Goal: Task Accomplishment & Management: Manage account settings

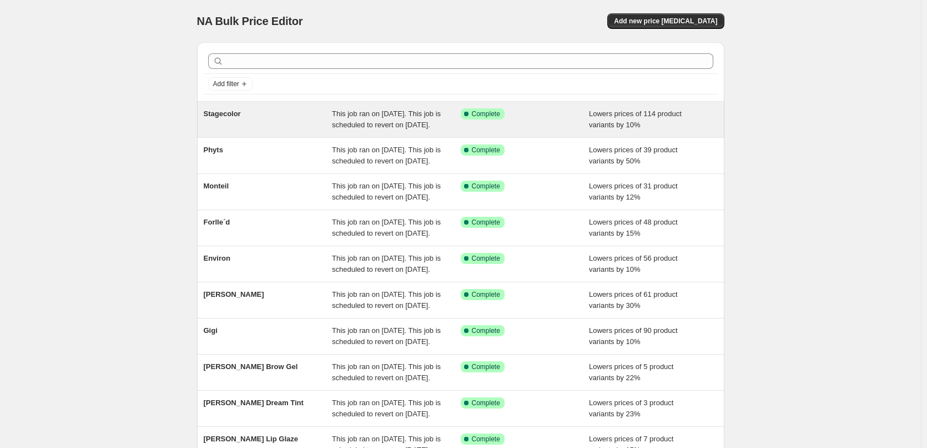
click at [319, 137] on div "Stagecolor This job ran on September 12, 2025. This job is scheduled to revert …" at bounding box center [461, 120] width 528 height 36
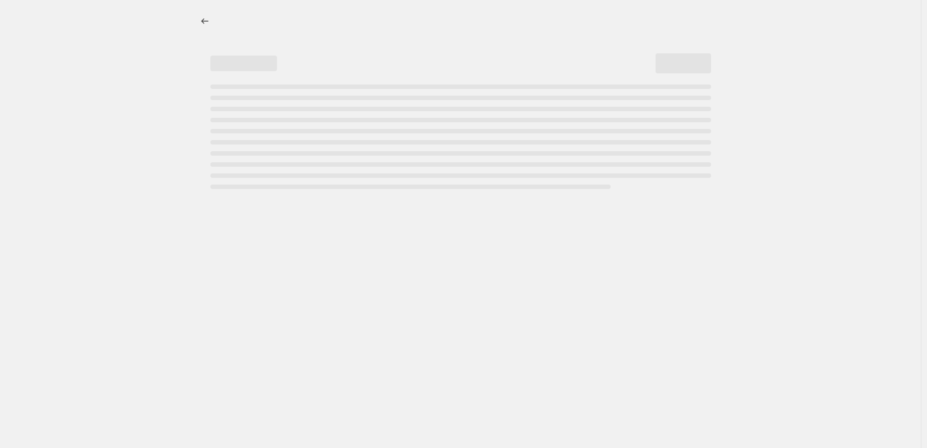
select select "percentage"
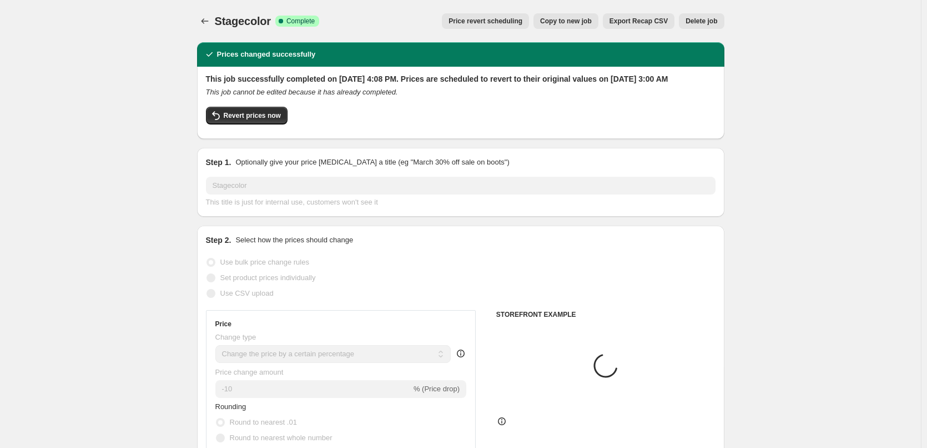
select select "vendor"
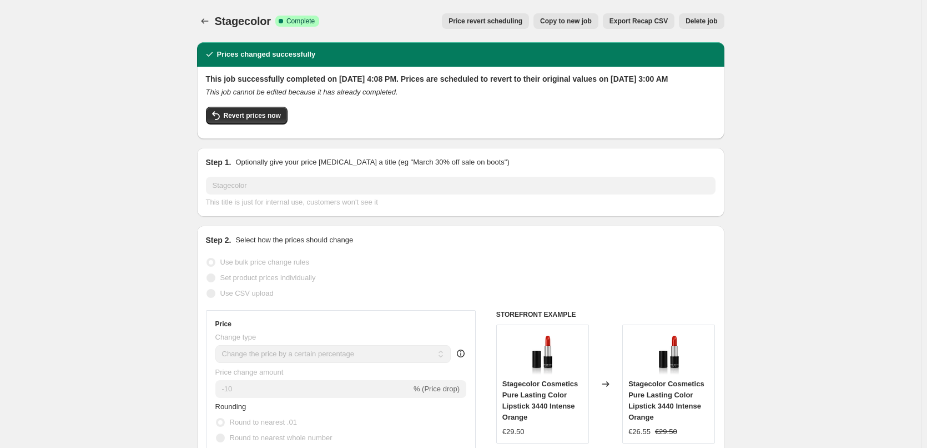
click at [577, 23] on span "Copy to new job" at bounding box center [566, 21] width 52 height 9
select select "percentage"
select select "vendor"
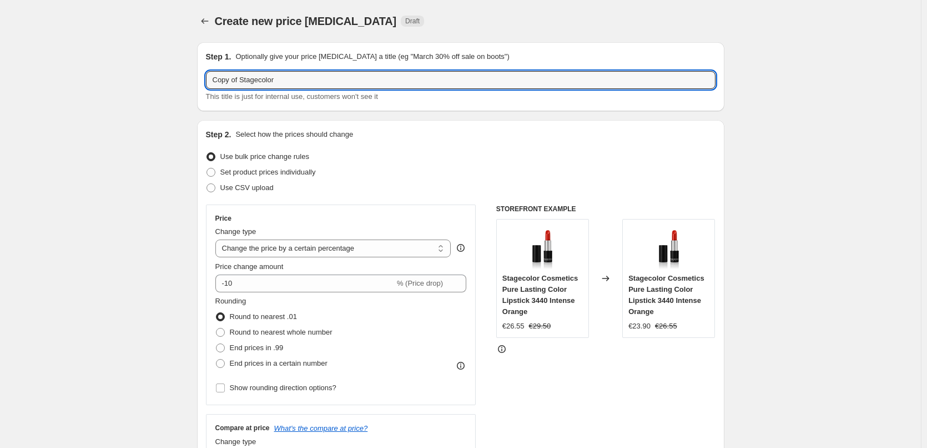
drag, startPoint x: 241, startPoint y: 78, endPoint x: 9, endPoint y: 86, distance: 231.7
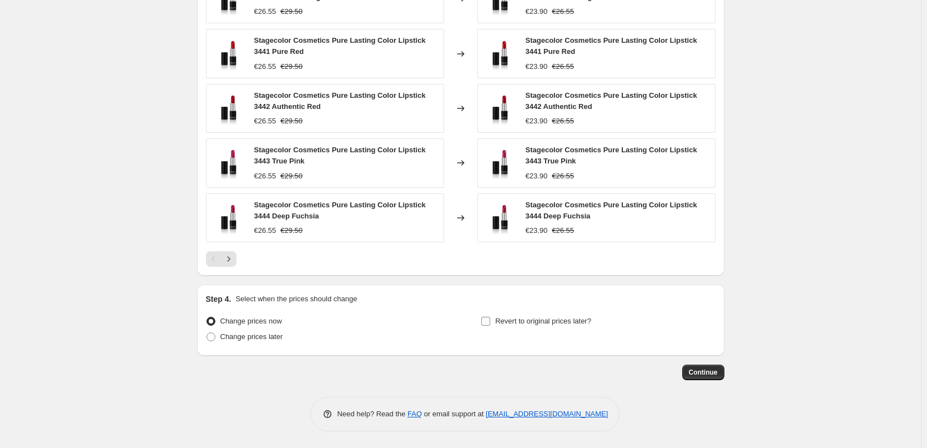
type input "Stagecolor"
click at [551, 321] on span "Revert to original prices later?" at bounding box center [543, 321] width 96 height 8
click at [490, 321] on input "Revert to original prices later?" at bounding box center [485, 321] width 9 height 9
checkbox input "true"
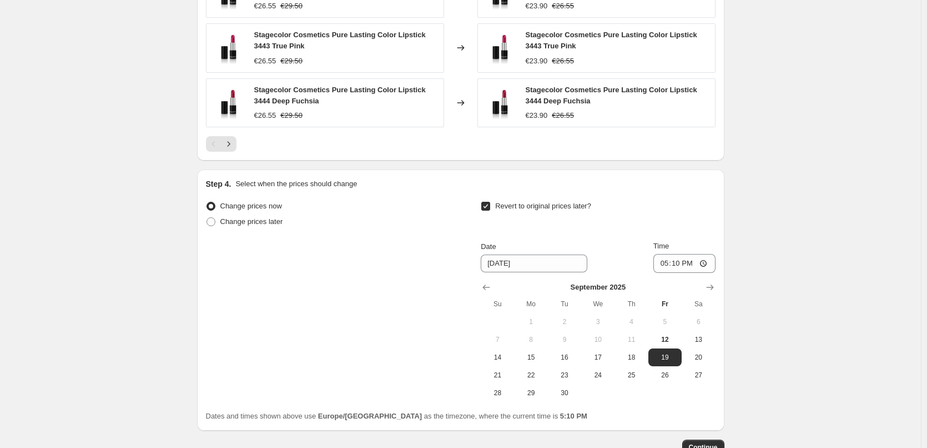
scroll to position [996, 0]
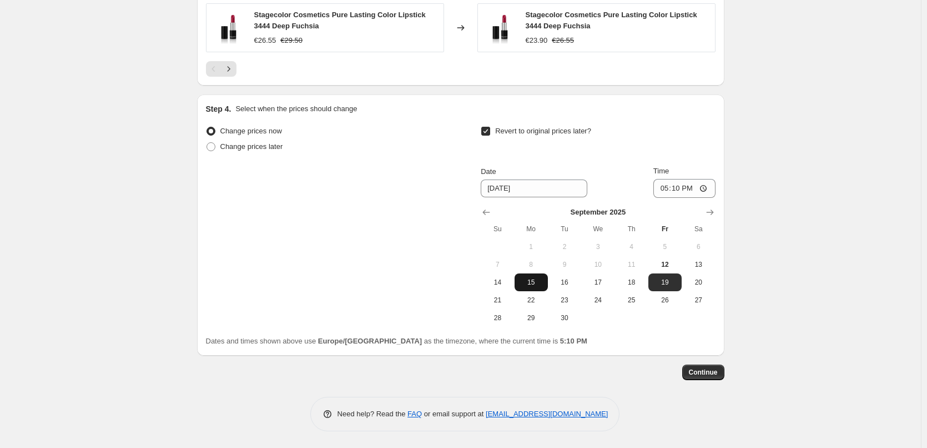
click at [536, 281] on span "15" at bounding box center [531, 282] width 24 height 9
type input "[DATE]"
click at [670, 189] on input "17:10" at bounding box center [685, 188] width 62 height 19
click at [705, 185] on input "15:00" at bounding box center [685, 188] width 62 height 19
type input "03:00"
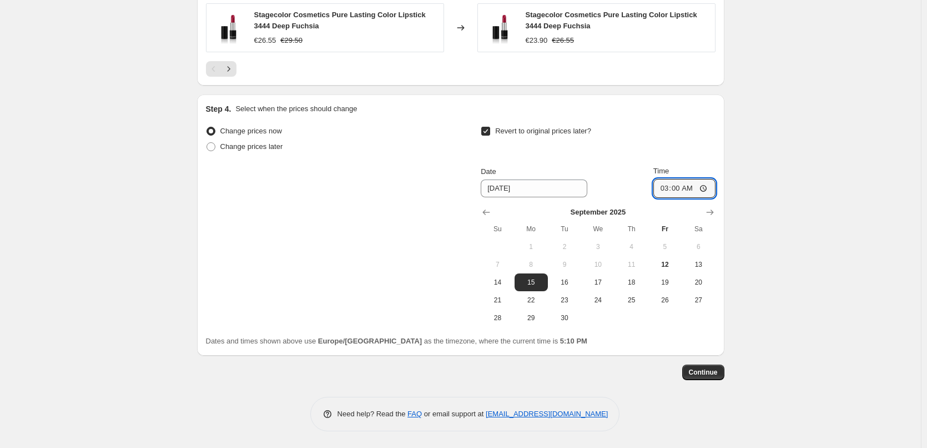
click at [715, 371] on span "Continue" at bounding box center [703, 372] width 29 height 9
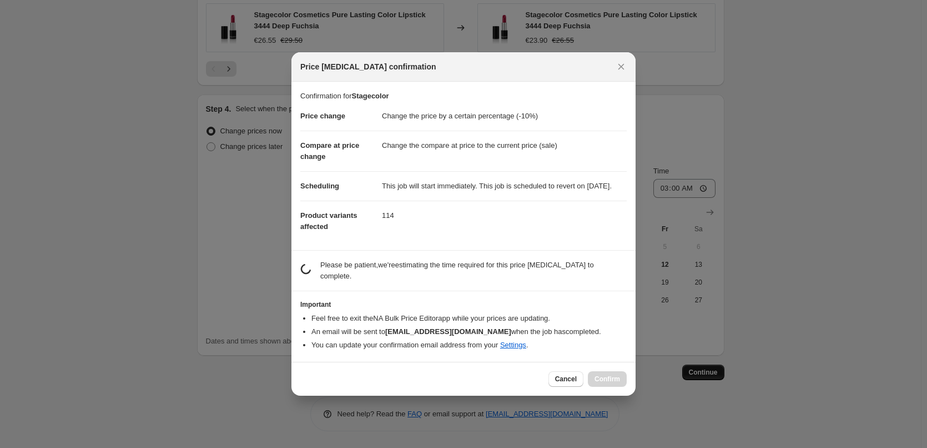
scroll to position [0, 0]
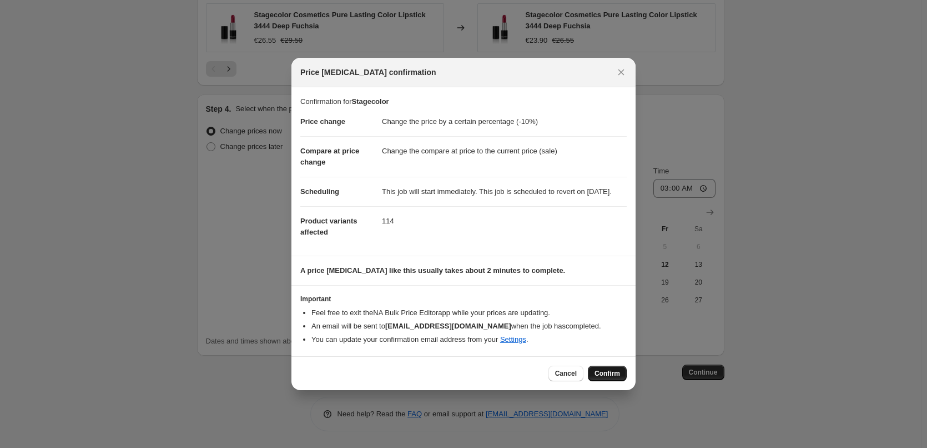
click at [603, 377] on span "Confirm" at bounding box center [608, 373] width 26 height 9
type input "Stagecolor"
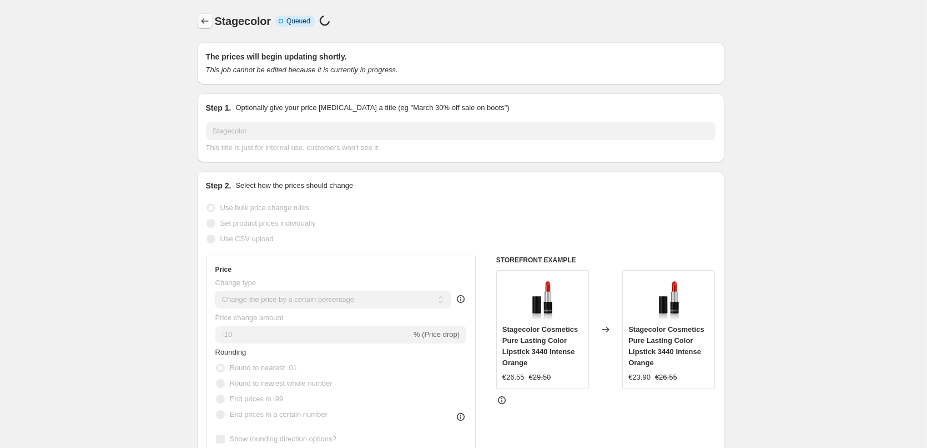
click at [200, 16] on button "Price change jobs" at bounding box center [205, 21] width 16 height 16
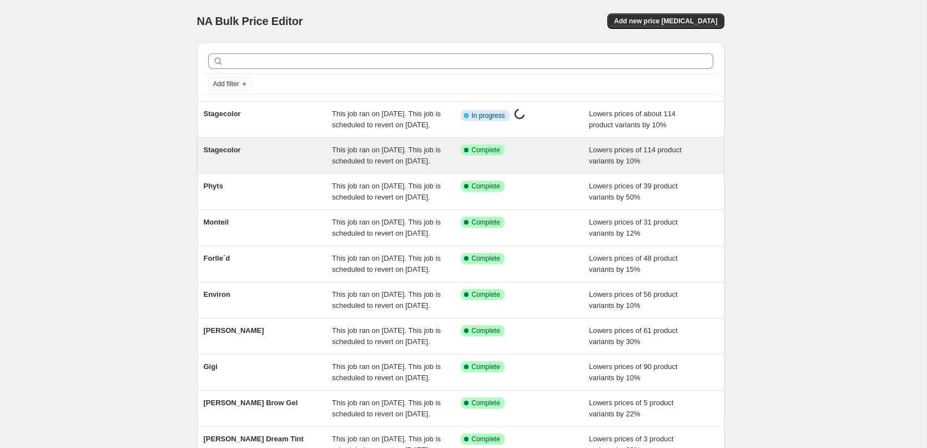
click at [284, 160] on div "Stagecolor" at bounding box center [268, 155] width 129 height 22
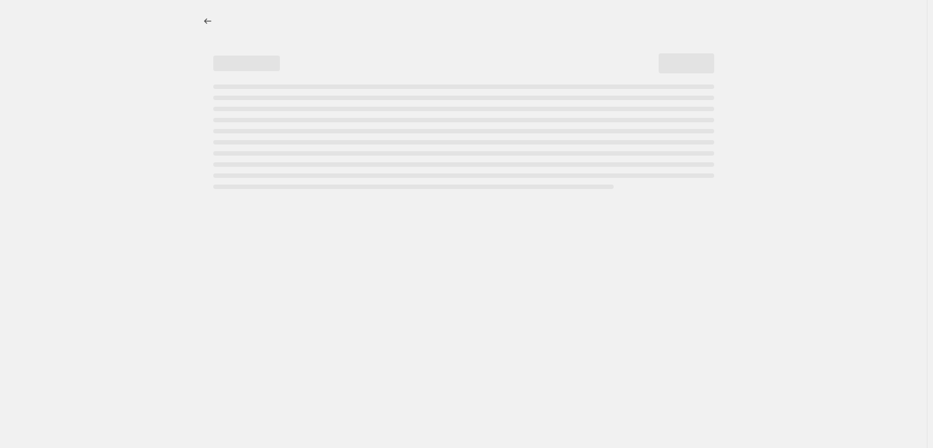
select select "percentage"
select select "vendor"
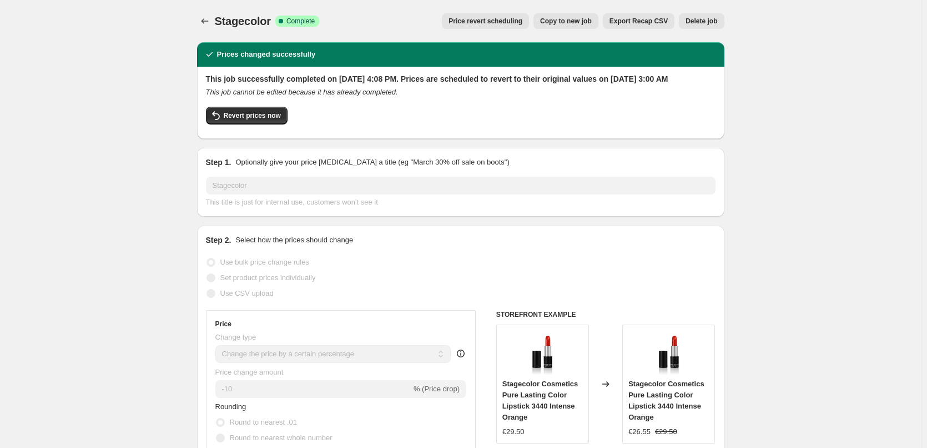
click at [693, 16] on button "Delete job" at bounding box center [701, 21] width 45 height 16
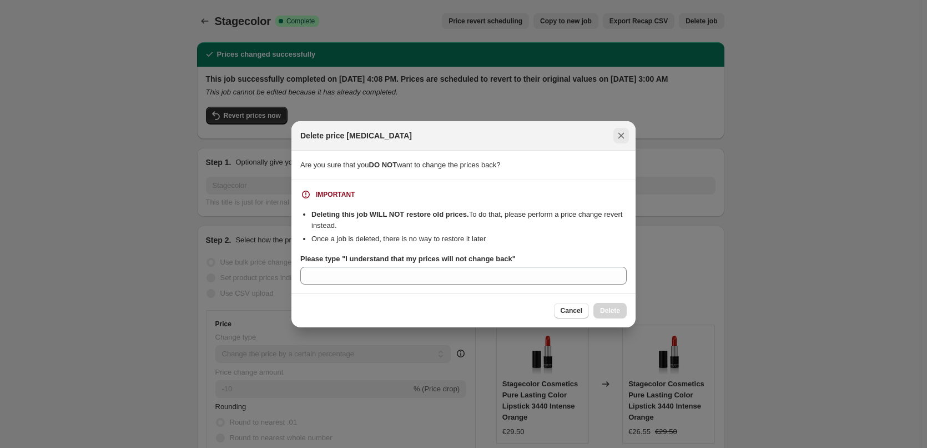
click at [619, 135] on icon "Close" at bounding box center [621, 135] width 11 height 11
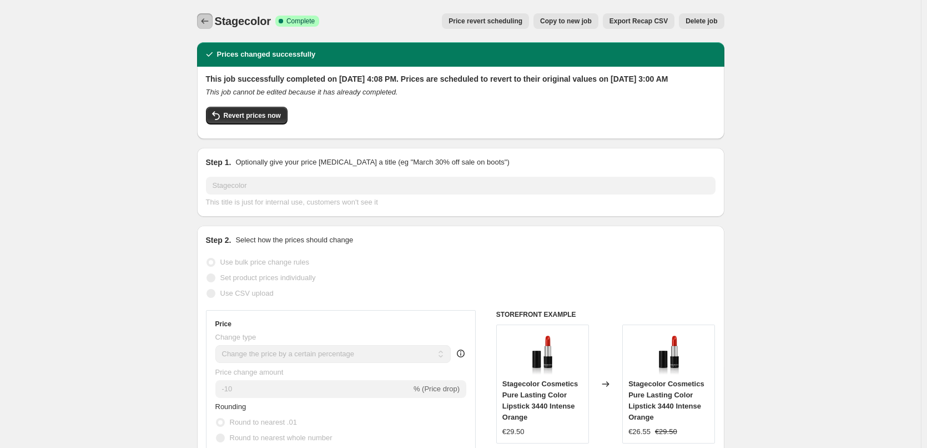
click at [205, 21] on icon "Price change jobs" at bounding box center [204, 21] width 7 height 6
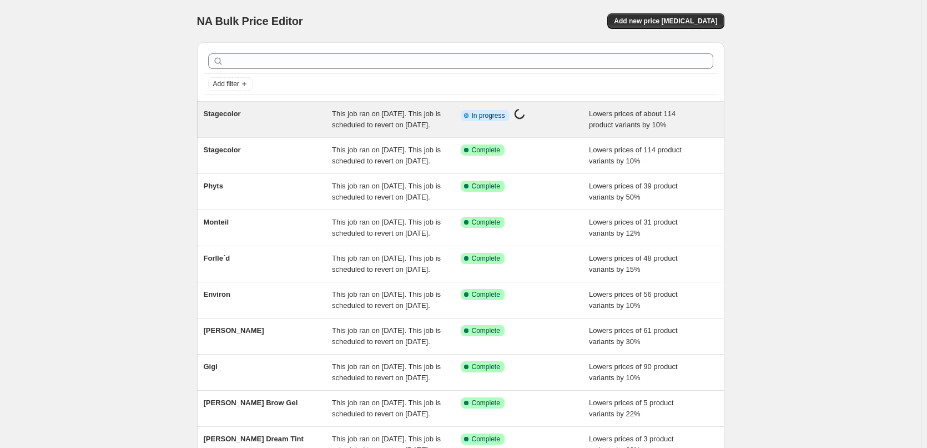
click at [299, 112] on div "Stagecolor" at bounding box center [268, 119] width 129 height 22
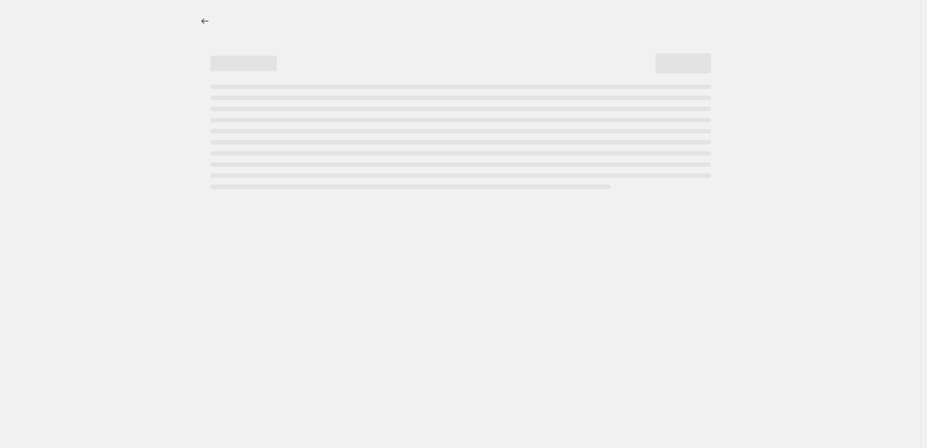
select select "percentage"
select select "vendor"
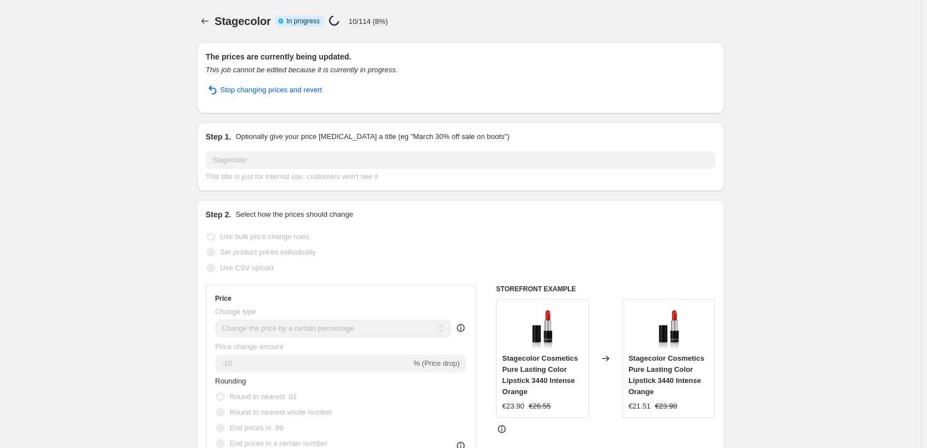
click at [240, 91] on span "Stop changing prices and revert" at bounding box center [271, 89] width 102 height 11
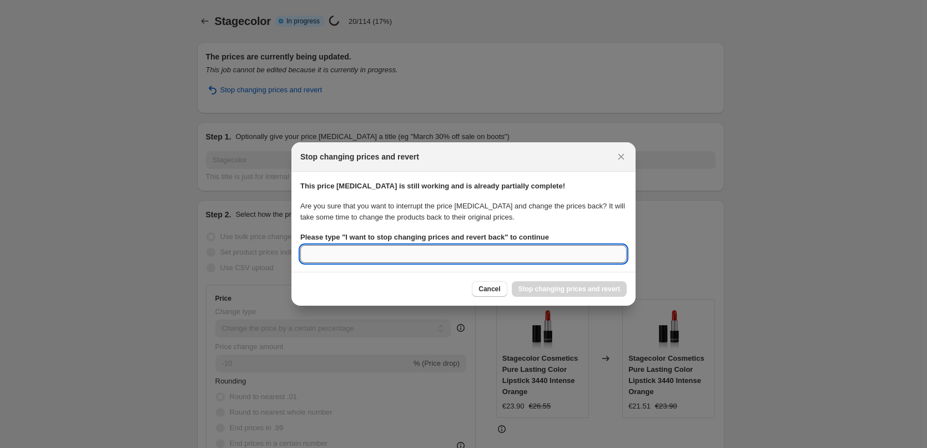
click at [420, 252] on input "Please type " I want to stop changing prices and revert back " to continue" at bounding box center [463, 254] width 327 height 18
click at [324, 254] on input "Please type " I want to stop changing prices and revert back " to continue" at bounding box center [463, 254] width 327 height 18
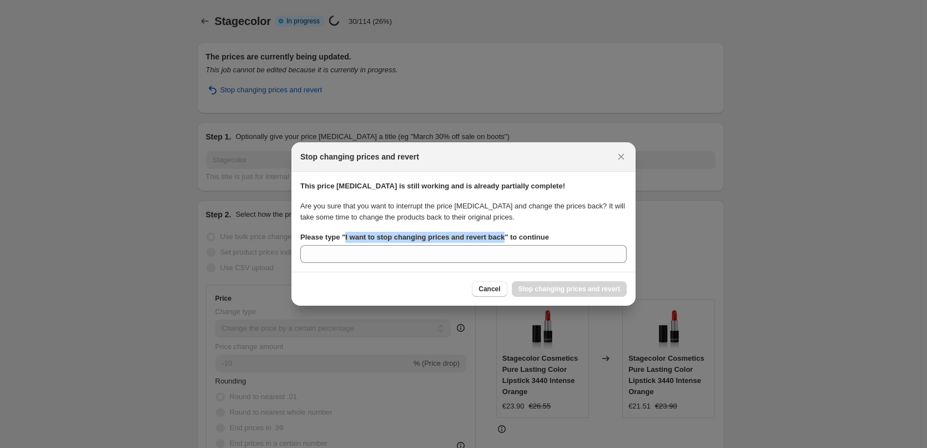
drag, startPoint x: 344, startPoint y: 235, endPoint x: 503, endPoint y: 235, distance: 158.8
click at [503, 235] on b "Please type " I want to stop changing prices and revert back " to continue" at bounding box center [424, 237] width 249 height 8
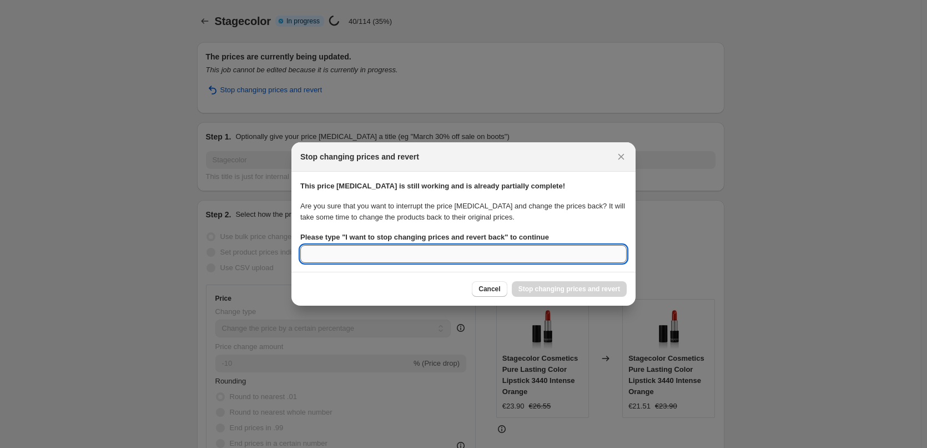
click at [324, 255] on input "Please type " I want to stop changing prices and revert back " to continue" at bounding box center [463, 254] width 327 height 18
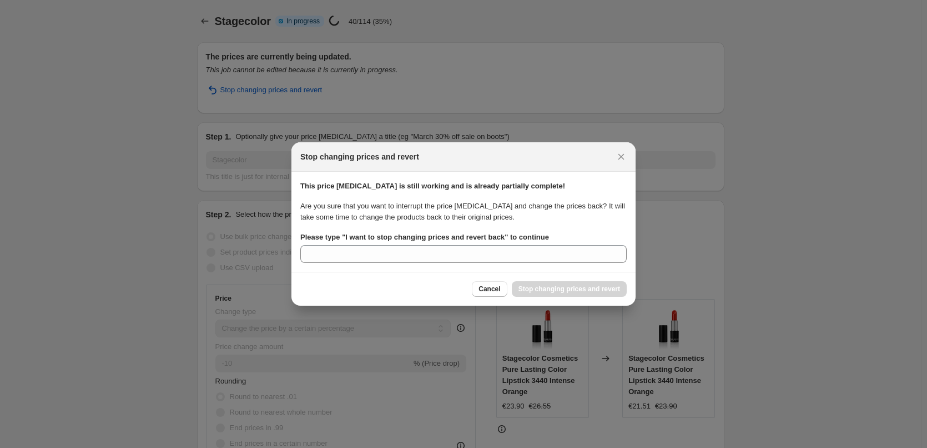
click at [456, 290] on div "Cancel Stop changing prices and revert" at bounding box center [463, 289] width 327 height 16
click at [621, 155] on icon "Close" at bounding box center [621, 156] width 11 height 11
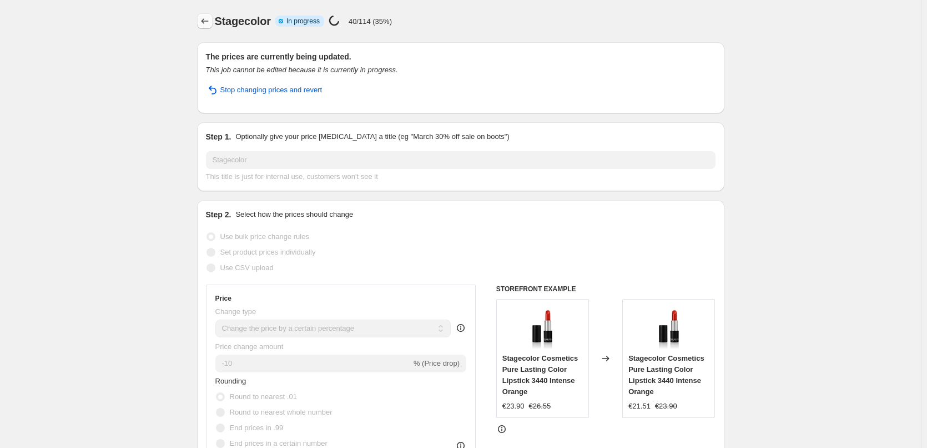
click at [208, 20] on icon "Price change jobs" at bounding box center [204, 21] width 11 height 11
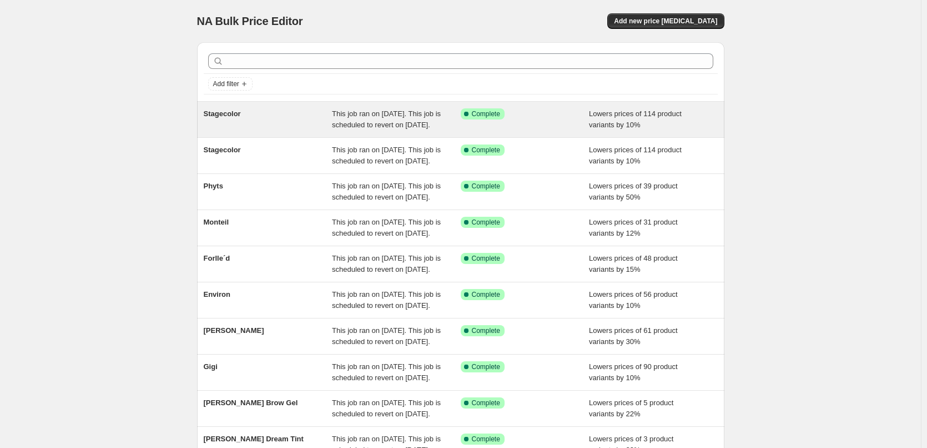
click at [401, 129] on div "This job ran on [DATE]. This job is scheduled to revert on [DATE]." at bounding box center [396, 119] width 129 height 22
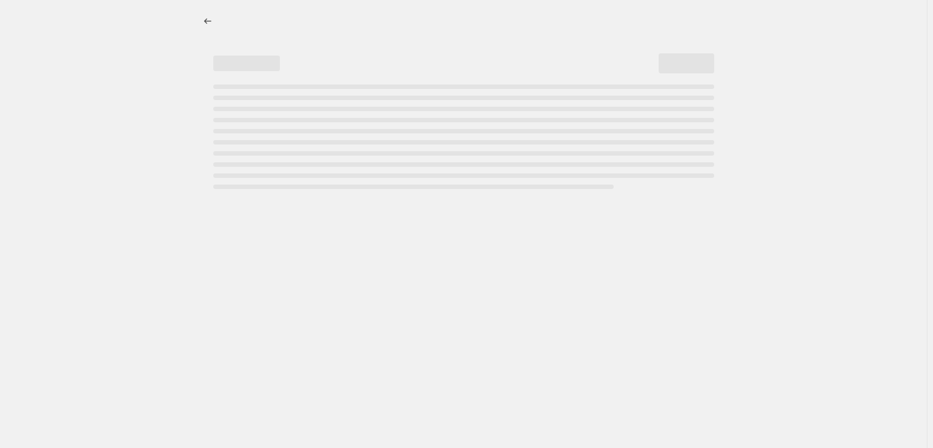
select select "percentage"
select select "vendor"
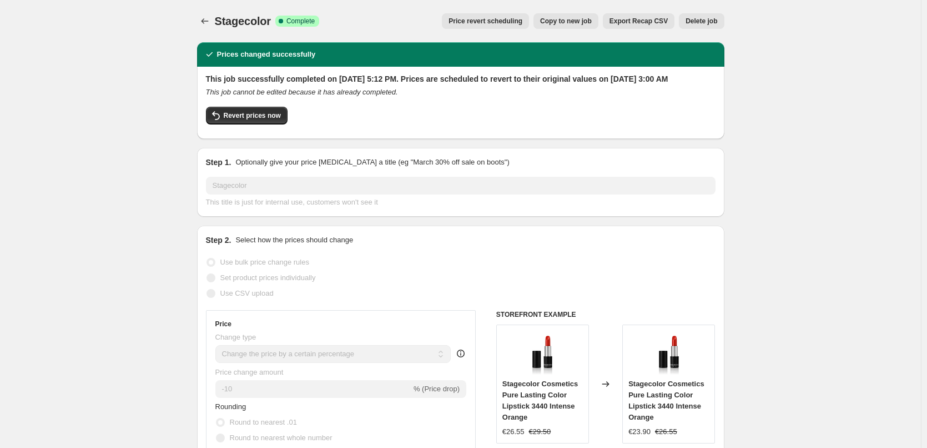
click at [702, 22] on span "Delete job" at bounding box center [702, 21] width 32 height 9
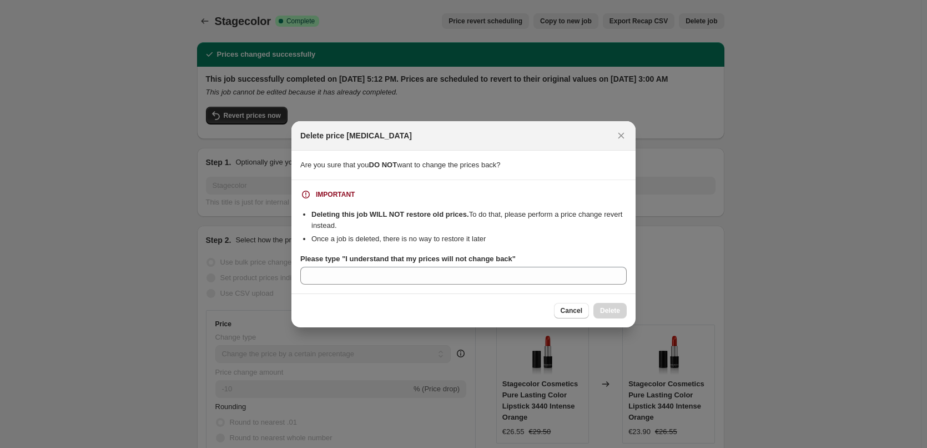
click at [604, 314] on div "Cancel Delete" at bounding box center [590, 311] width 73 height 16
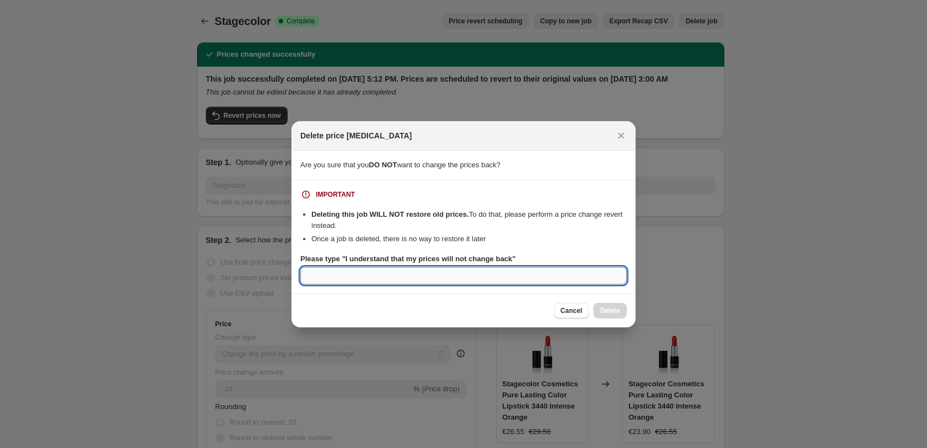
click at [410, 277] on input "Please type "I understand that my prices will not change back"" at bounding box center [463, 276] width 327 height 18
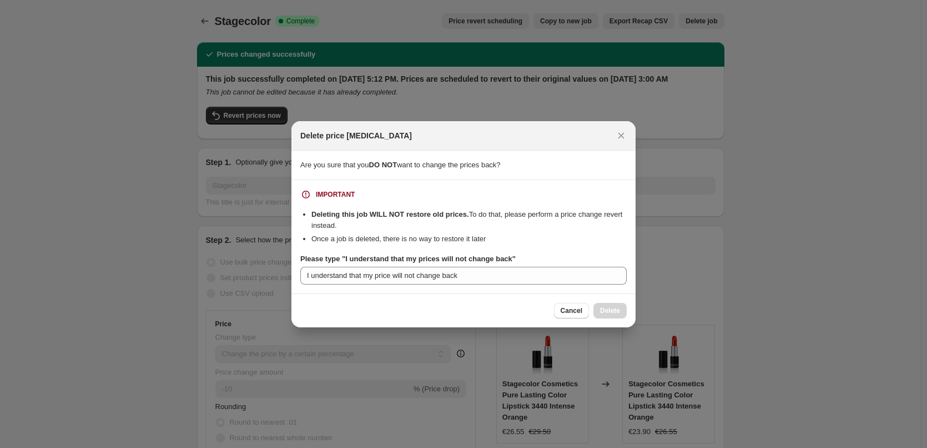
click at [613, 309] on div "Cancel Delete" at bounding box center [590, 311] width 73 height 16
click at [352, 204] on div "IMPORTANT Deleting this job WILL NOT restore old prices. To do that, please per…" at bounding box center [463, 237] width 327 height 96
click at [324, 194] on div "IMPORTANT" at bounding box center [335, 194] width 39 height 9
click at [347, 245] on div "IMPORTANT Deleting this job WILL NOT restore old prices. To do that, please per…" at bounding box center [463, 237] width 327 height 96
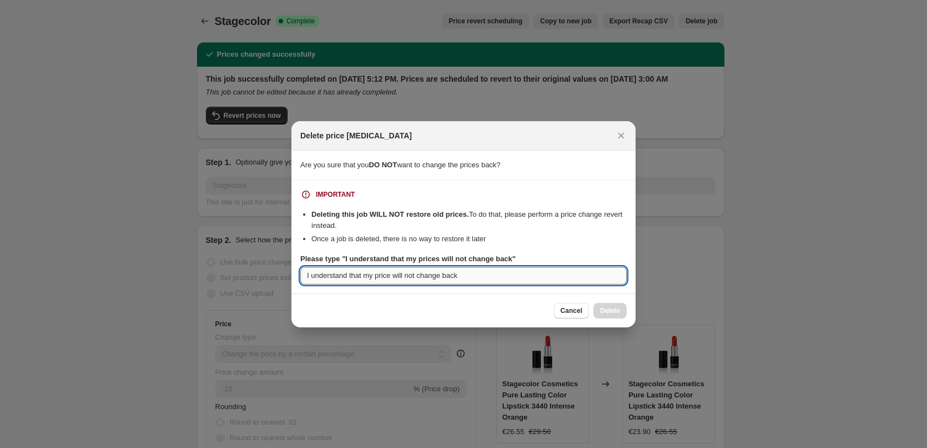
click at [313, 273] on input "I understand that my price will not change back" at bounding box center [463, 276] width 327 height 18
click at [391, 276] on input "I understand that my price will not change back" at bounding box center [463, 276] width 327 height 18
click at [465, 278] on input "I understand that my prices will not change back" at bounding box center [463, 276] width 327 height 18
click at [304, 274] on input "I understand that my prices will not change back" at bounding box center [463, 276] width 327 height 18
type input ""I understand that my prices will not change back ""
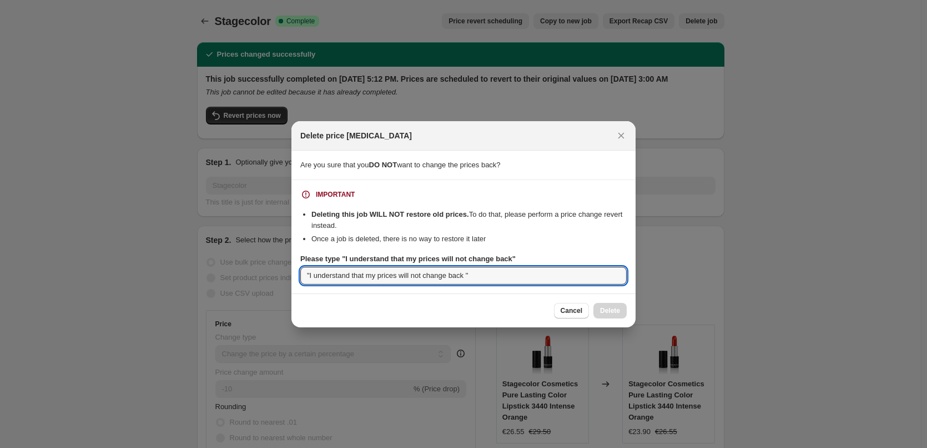
click at [615, 313] on div "Cancel Delete" at bounding box center [590, 311] width 73 height 16
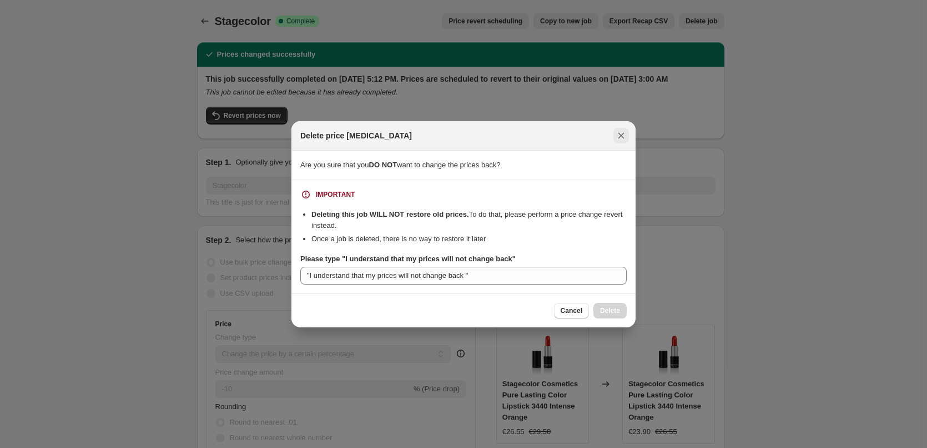
click at [625, 129] on button "Close" at bounding box center [622, 136] width 16 height 16
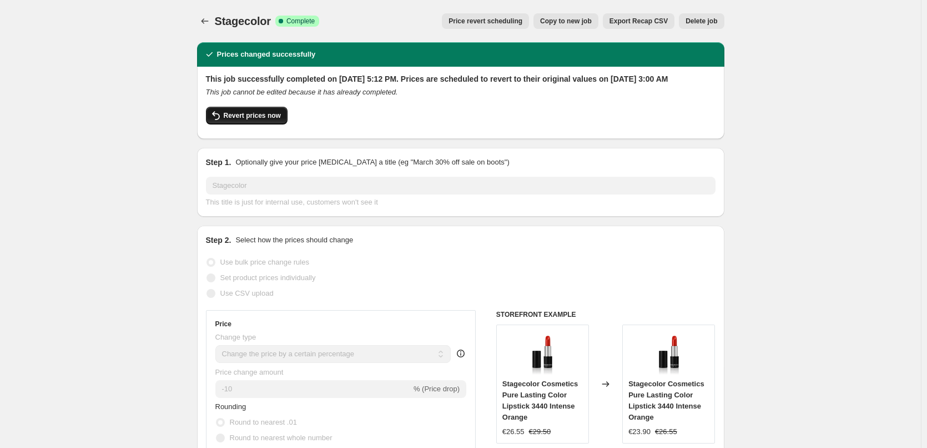
click at [267, 120] on span "Revert prices now" at bounding box center [252, 115] width 57 height 9
checkbox input "false"
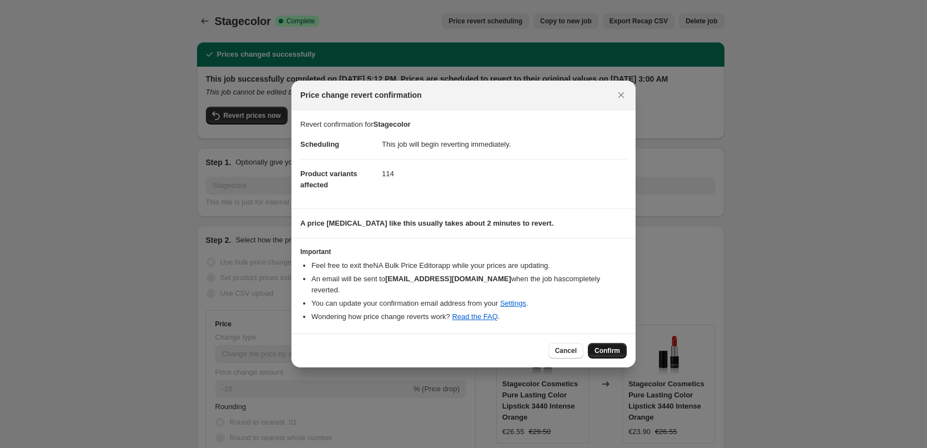
click at [614, 346] on span "Confirm" at bounding box center [608, 350] width 26 height 9
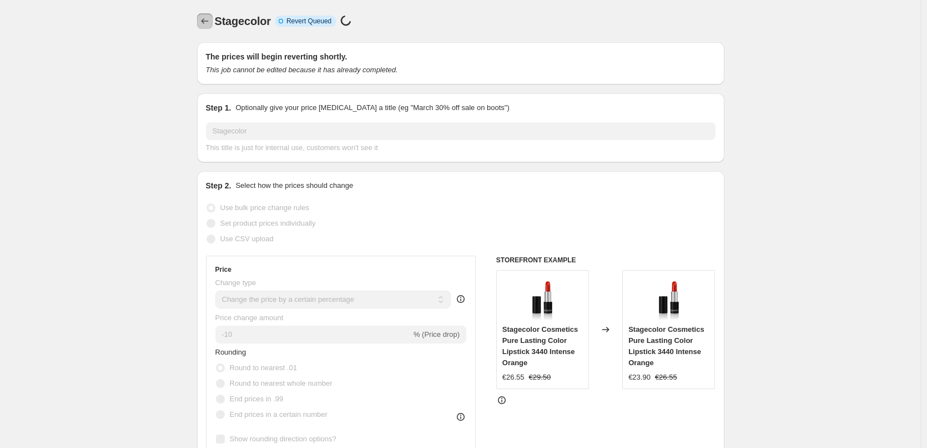
click at [208, 22] on icon "Price change jobs" at bounding box center [204, 21] width 11 height 11
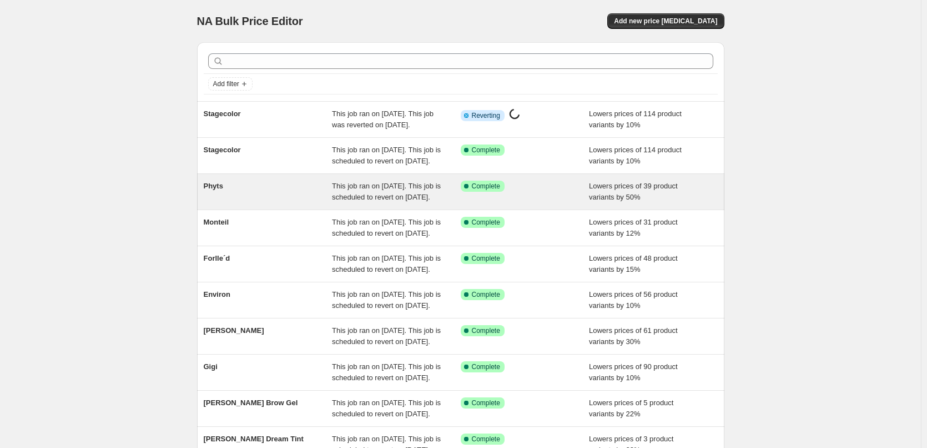
click at [348, 201] on span "This job ran on September 12, 2025. This job is scheduled to revert on Septembe…" at bounding box center [386, 191] width 109 height 19
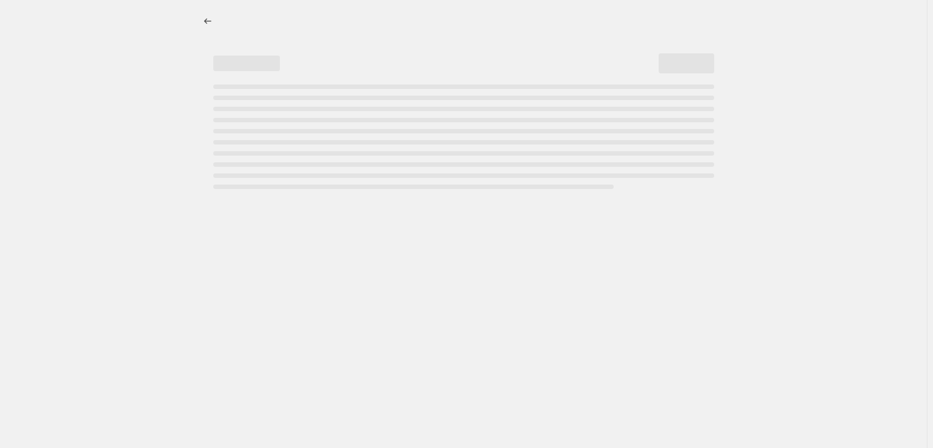
select select "percentage"
select select "vendor"
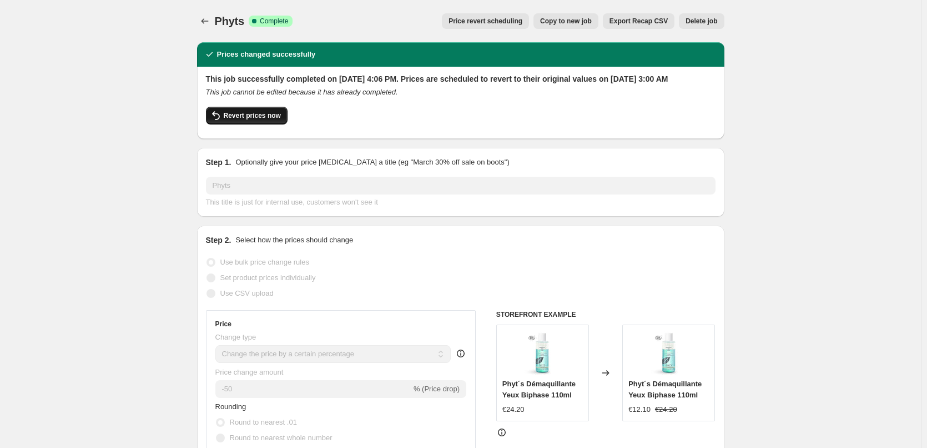
click at [247, 120] on span "Revert prices now" at bounding box center [252, 115] width 57 height 9
checkbox input "false"
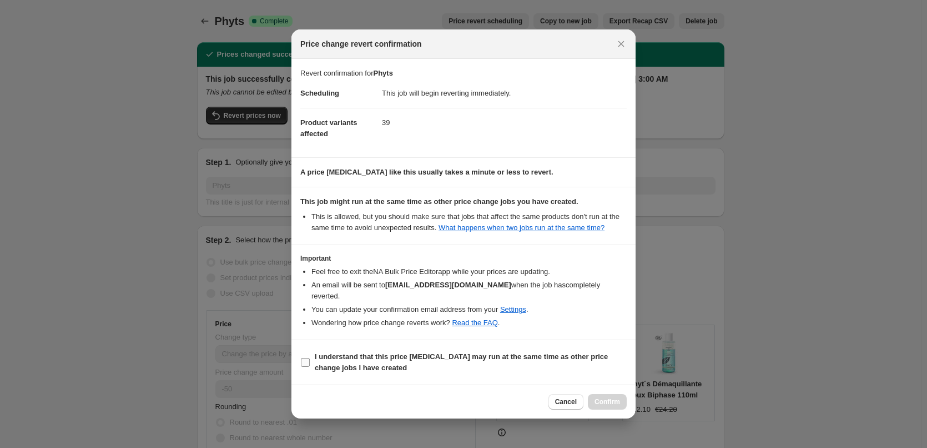
click at [328, 360] on b "I understand that this price [MEDICAL_DATA] may run at the same time as other p…" at bounding box center [461, 361] width 293 height 19
click at [310, 360] on input "I understand that this price [MEDICAL_DATA] may run at the same time as other p…" at bounding box center [305, 362] width 9 height 9
checkbox input "true"
click at [615, 397] on span "Confirm" at bounding box center [608, 401] width 26 height 9
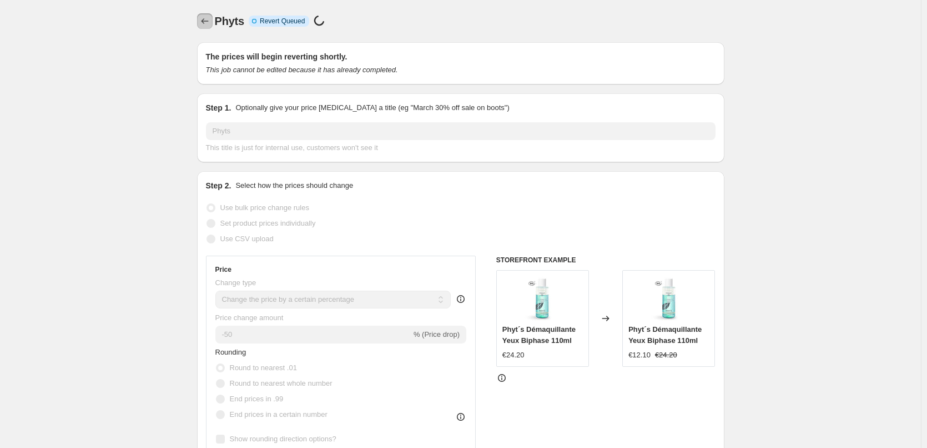
click at [207, 23] on icon "Price change jobs" at bounding box center [204, 21] width 11 height 11
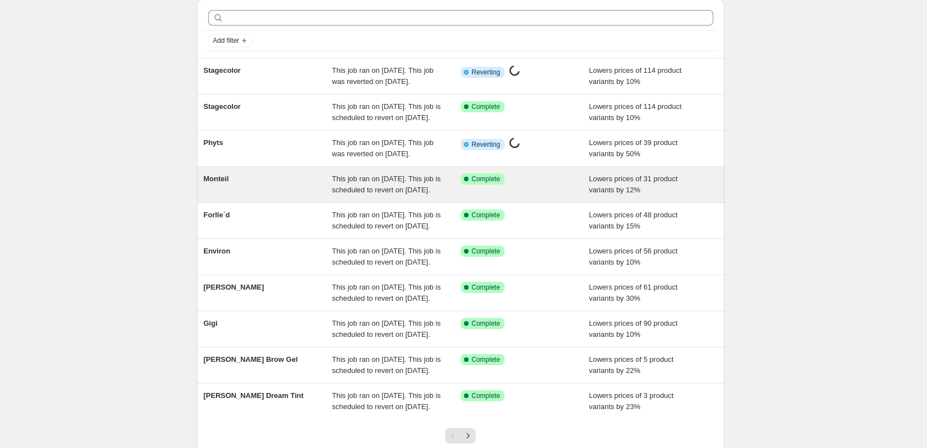
scroll to position [56, 0]
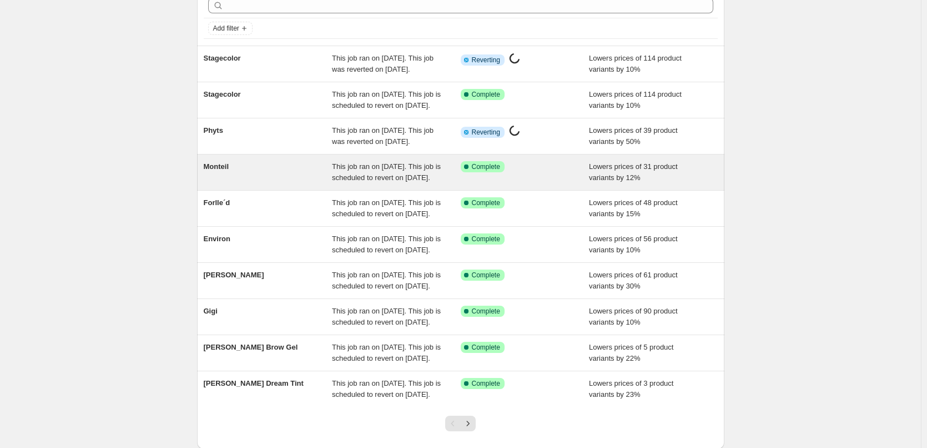
click at [359, 182] on span "This job ran on September 12, 2025. This job is scheduled to revert on Septembe…" at bounding box center [386, 171] width 109 height 19
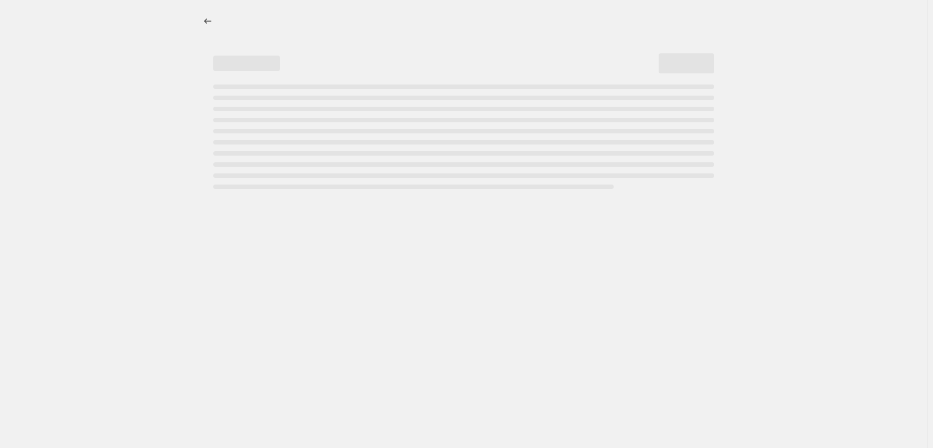
select select "percentage"
select select "remove"
select select "vendor"
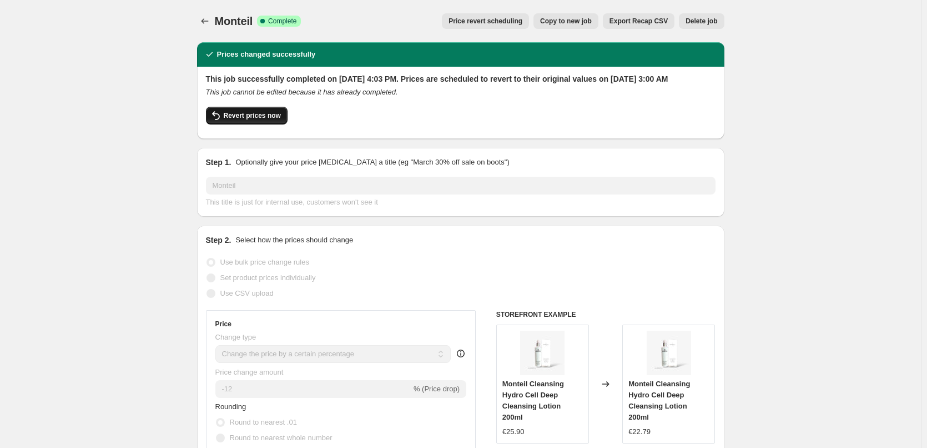
click at [261, 120] on span "Revert prices now" at bounding box center [252, 115] width 57 height 9
checkbox input "false"
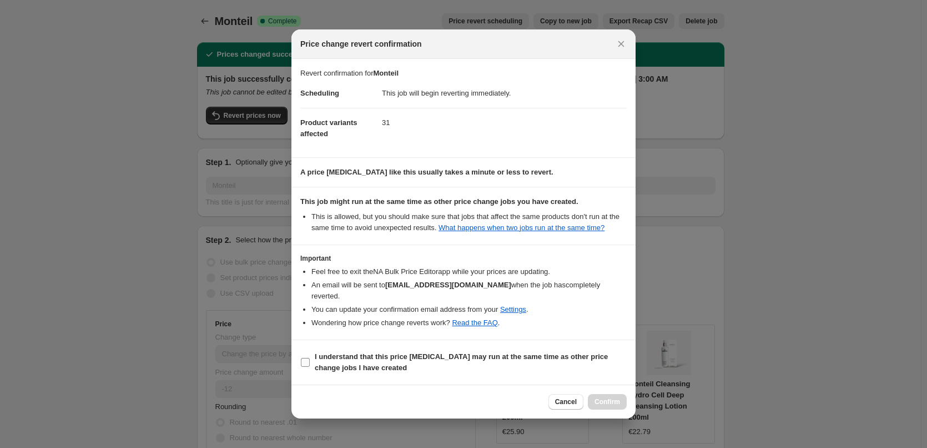
click at [337, 358] on b "I understand that this price [MEDICAL_DATA] may run at the same time as other p…" at bounding box center [461, 361] width 293 height 19
click at [310, 358] on input "I understand that this price [MEDICAL_DATA] may run at the same time as other p…" at bounding box center [305, 362] width 9 height 9
checkbox input "true"
click at [604, 399] on span "Confirm" at bounding box center [608, 401] width 26 height 9
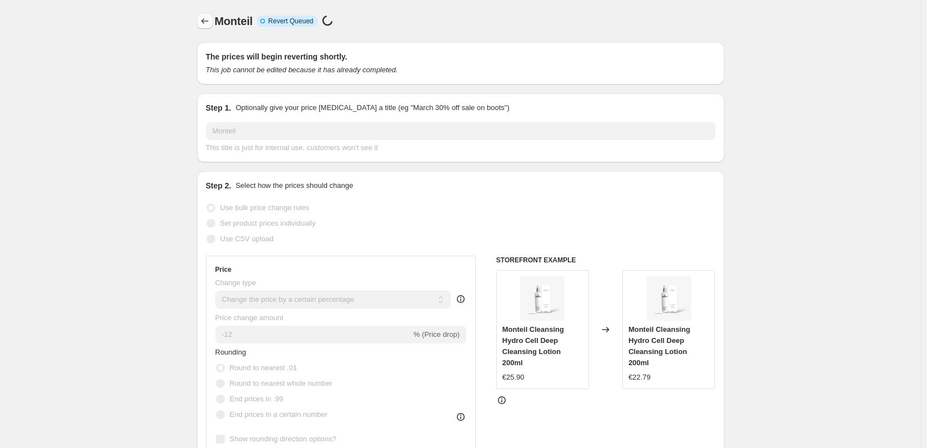
click at [209, 24] on icon "Price change jobs" at bounding box center [204, 21] width 11 height 11
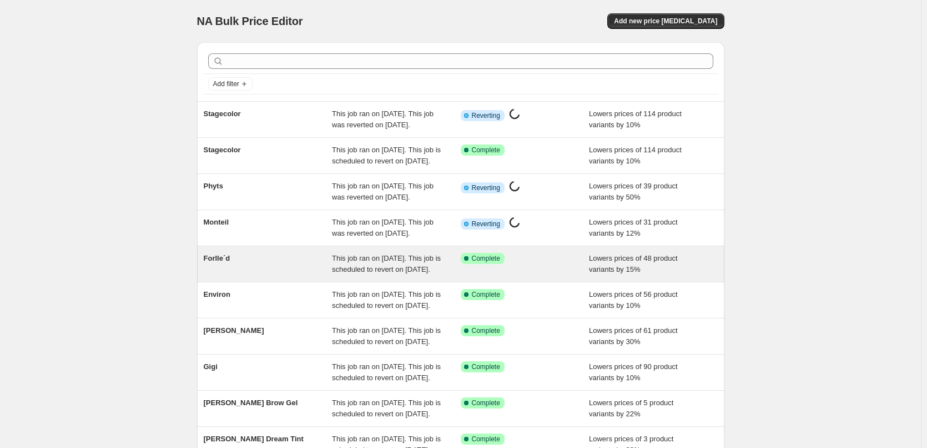
click at [305, 282] on div "Forlle´d This job ran on September 12, 2025. This job is scheduled to revert on…" at bounding box center [461, 264] width 528 height 36
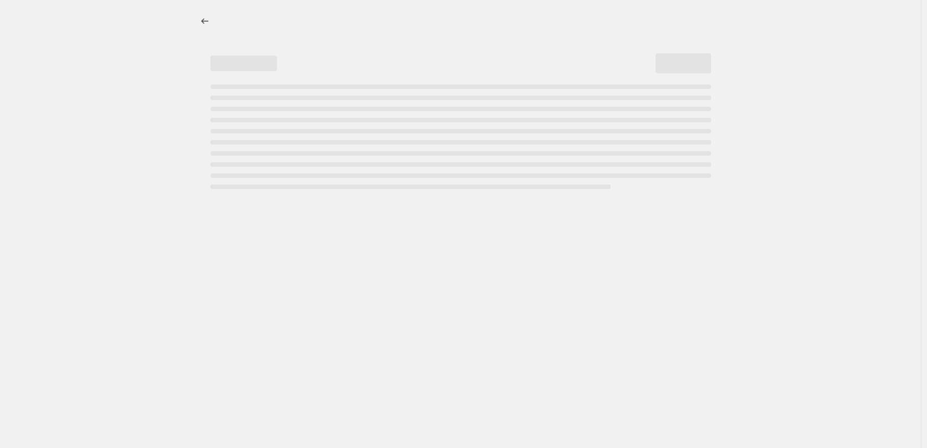
select select "percentage"
select select "remove"
select select "vendor"
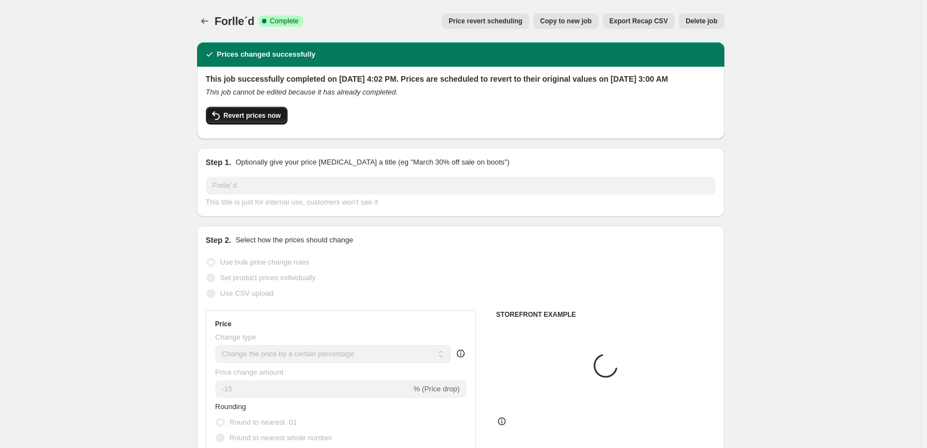
click at [252, 120] on span "Revert prices now" at bounding box center [252, 115] width 57 height 9
checkbox input "false"
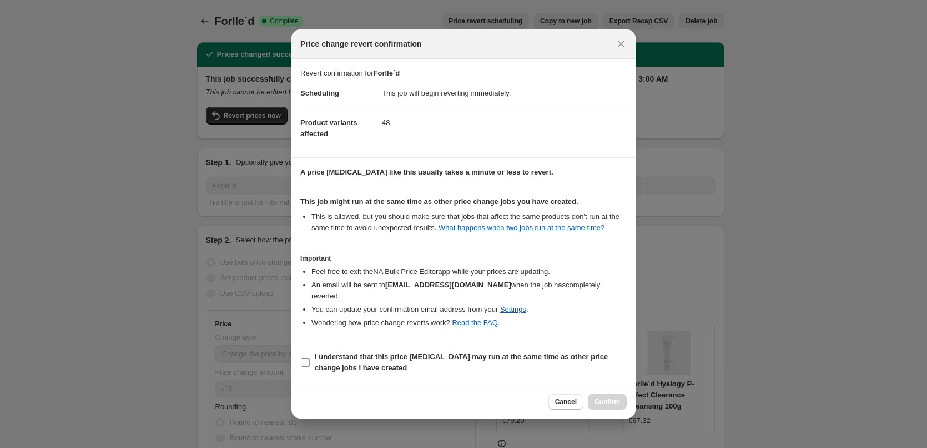
click at [370, 358] on span "I understand that this price [MEDICAL_DATA] may run at the same time as other p…" at bounding box center [471, 362] width 312 height 22
click at [310, 358] on input "I understand that this price [MEDICAL_DATA] may run at the same time as other p…" at bounding box center [305, 362] width 9 height 9
checkbox input "true"
click at [616, 400] on span "Confirm" at bounding box center [608, 401] width 26 height 9
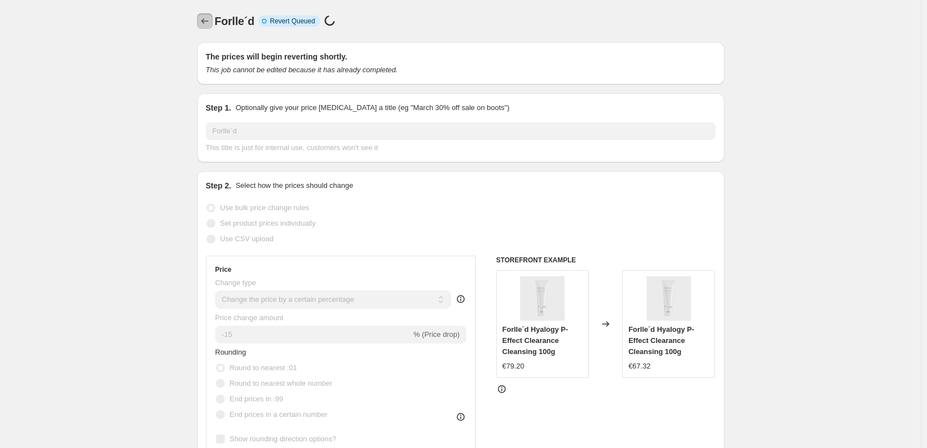
click at [206, 18] on icon "Price change jobs" at bounding box center [204, 21] width 11 height 11
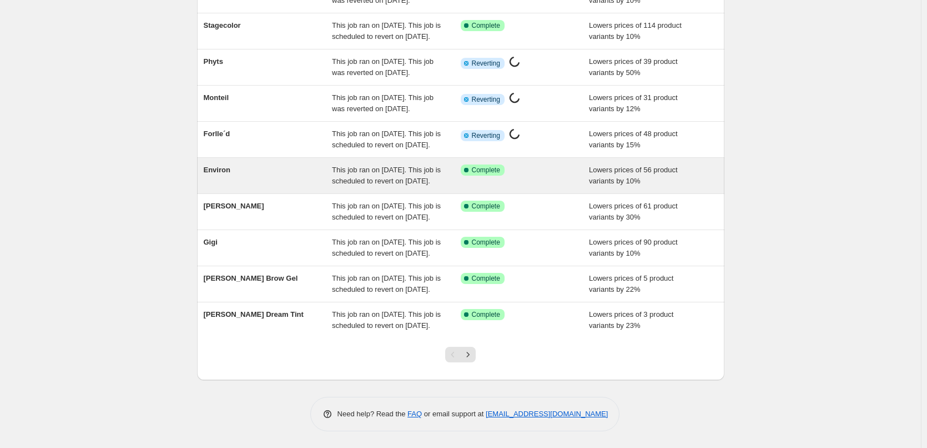
scroll to position [167, 0]
click at [345, 187] on div "This job ran on September 12, 2025. This job is scheduled to revert on Septembe…" at bounding box center [396, 175] width 129 height 22
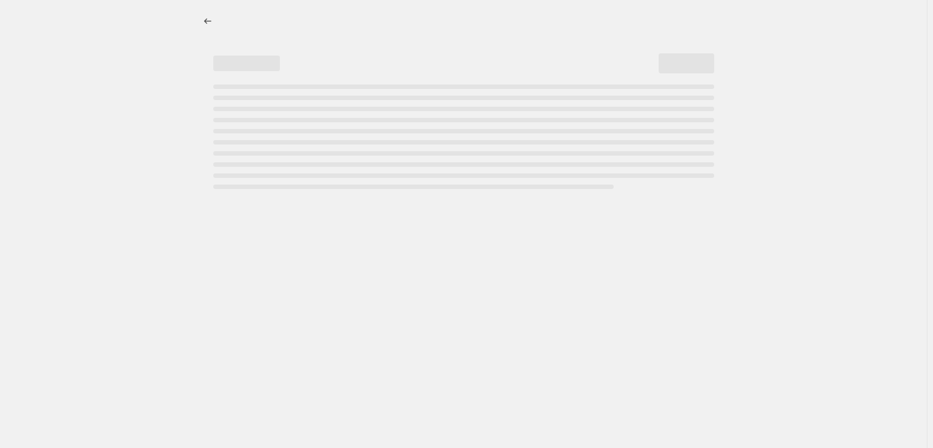
select select "percentage"
select select "vendor"
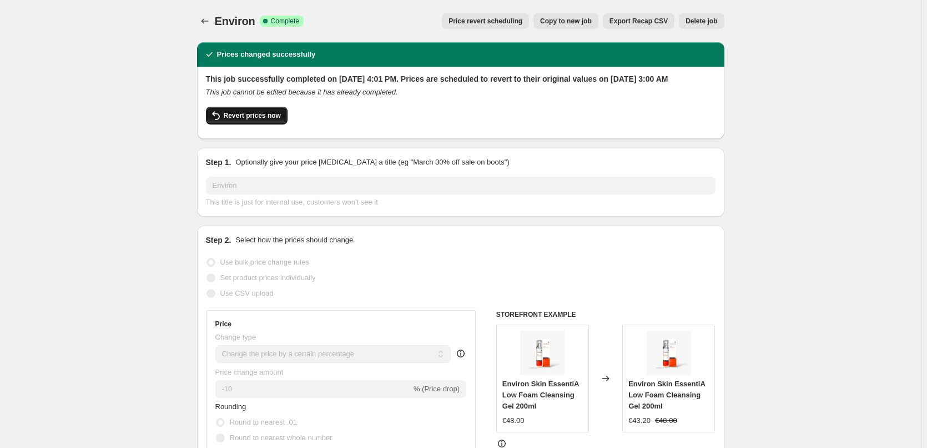
click at [240, 120] on span "Revert prices now" at bounding box center [252, 115] width 57 height 9
checkbox input "false"
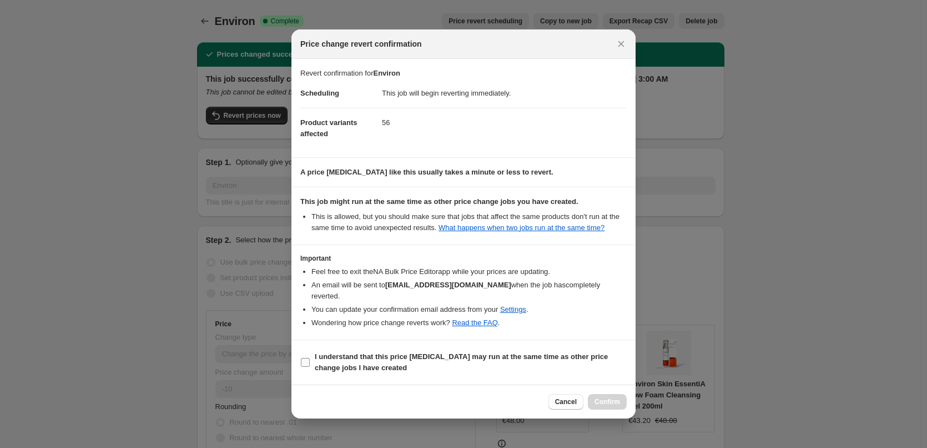
click at [352, 352] on b "I understand that this price [MEDICAL_DATA] may run at the same time as other p…" at bounding box center [461, 361] width 293 height 19
click at [310, 358] on input "I understand that this price [MEDICAL_DATA] may run at the same time as other p…" at bounding box center [305, 362] width 9 height 9
checkbox input "true"
click at [606, 398] on span "Confirm" at bounding box center [608, 401] width 26 height 9
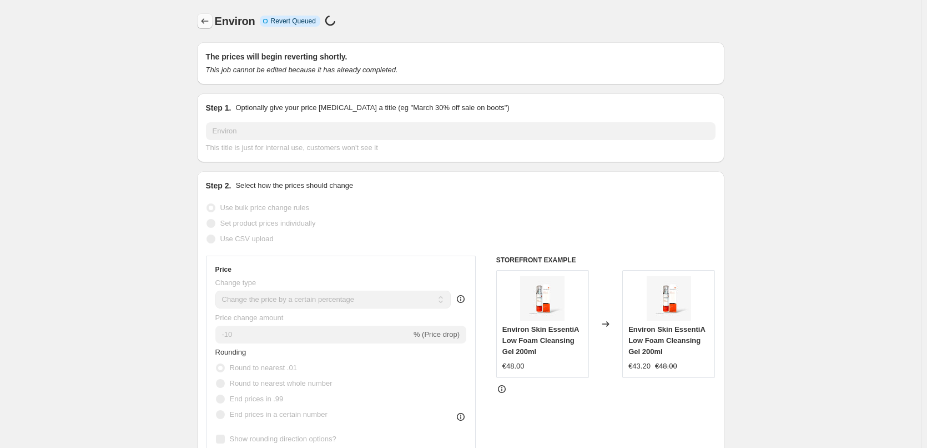
click at [207, 23] on icon "Price change jobs" at bounding box center [204, 21] width 11 height 11
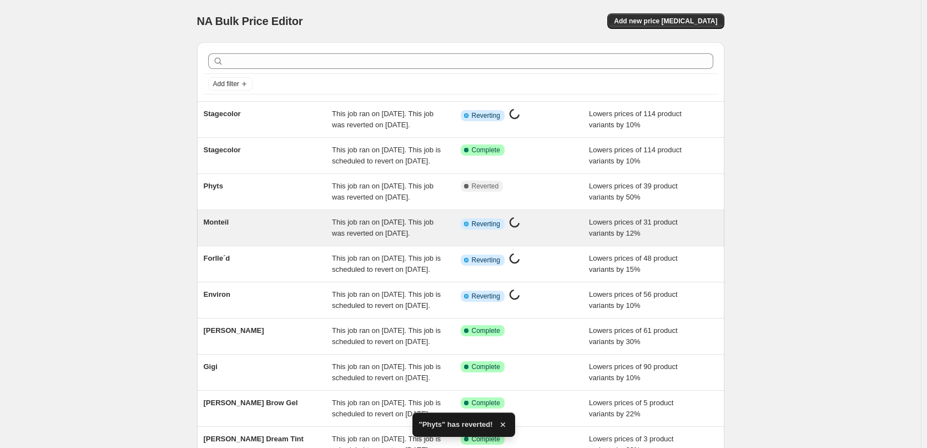
scroll to position [235, 0]
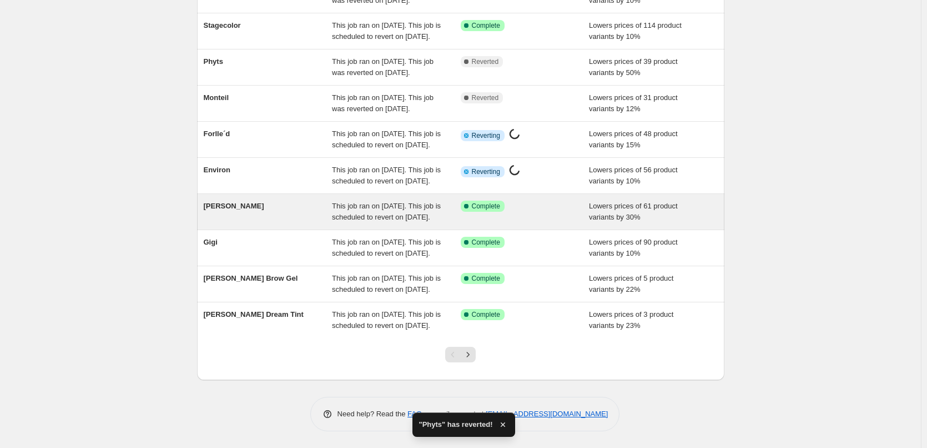
click at [340, 200] on div "This job ran on September 12, 2025. This job is scheduled to revert on Septembe…" at bounding box center [396, 211] width 129 height 22
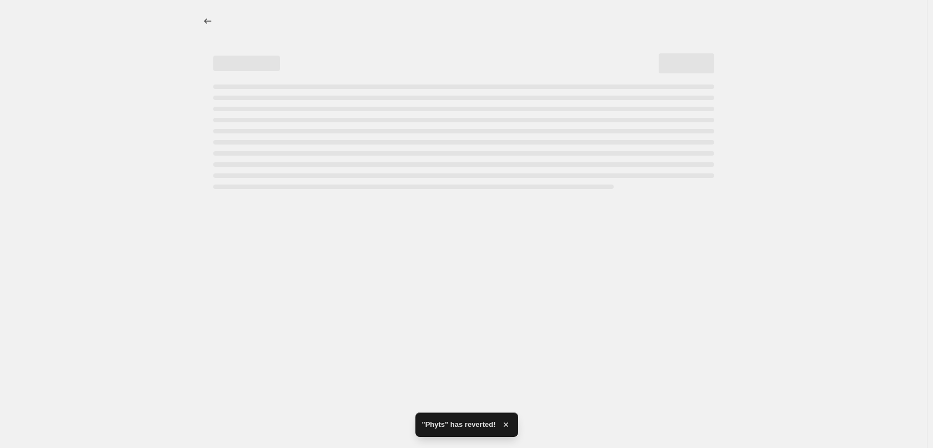
select select "percentage"
select select "vendor"
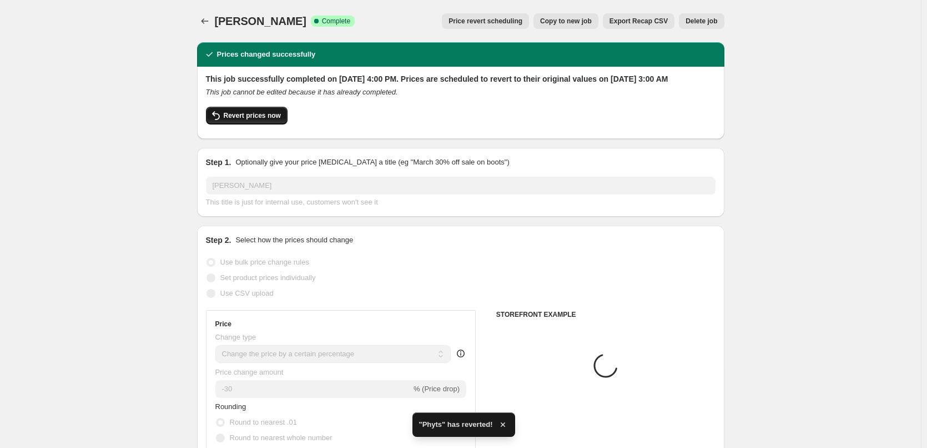
click at [238, 122] on button "Revert prices now" at bounding box center [247, 116] width 82 height 18
checkbox input "false"
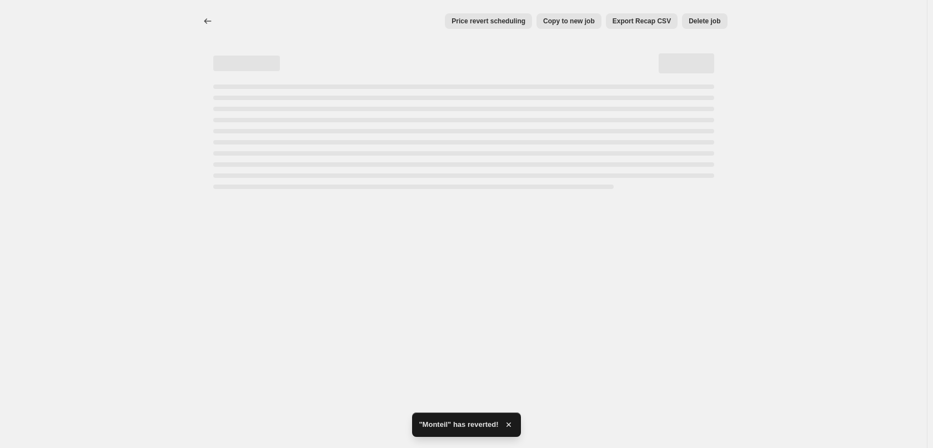
select select "percentage"
select select "vendor"
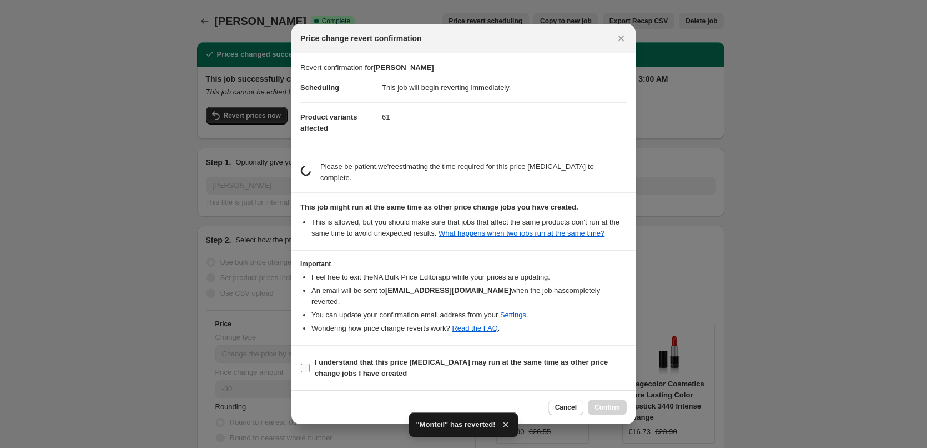
click at [339, 358] on b "I understand that this price [MEDICAL_DATA] may run at the same time as other p…" at bounding box center [461, 367] width 293 height 19
click at [310, 363] on input "I understand that this price [MEDICAL_DATA] may run at the same time as other p…" at bounding box center [305, 367] width 9 height 9
checkbox input "true"
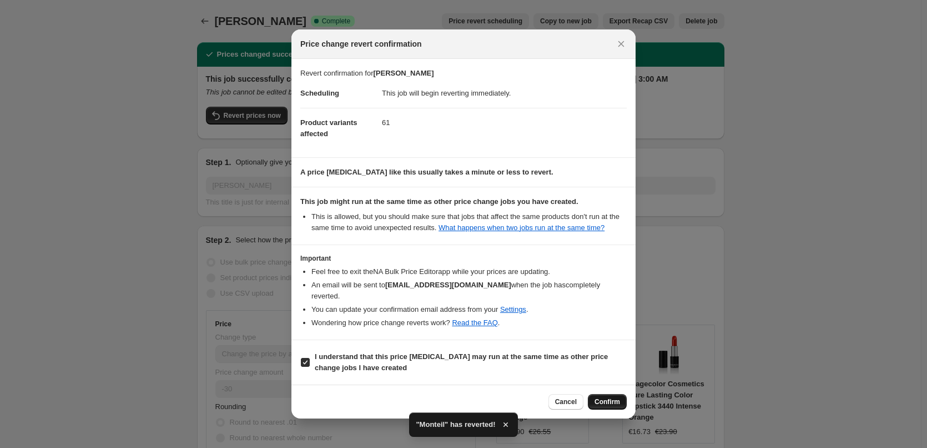
click at [613, 394] on button "Confirm" at bounding box center [607, 402] width 39 height 16
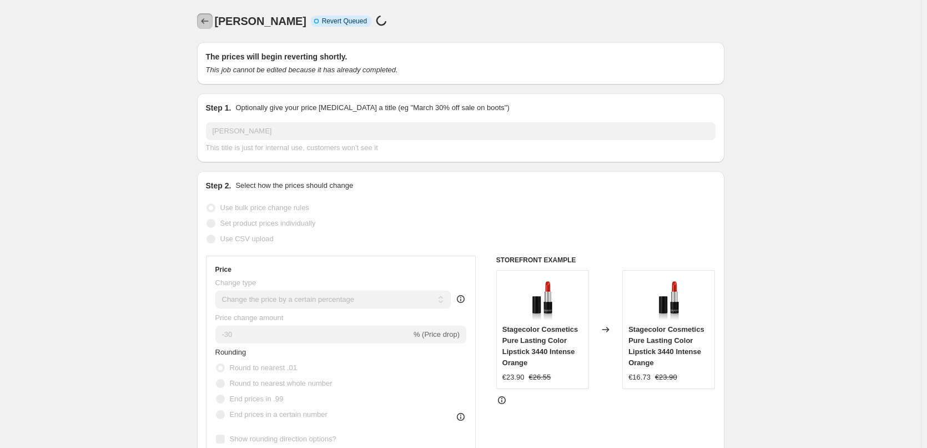
click at [200, 26] on button "Price change jobs" at bounding box center [205, 21] width 16 height 16
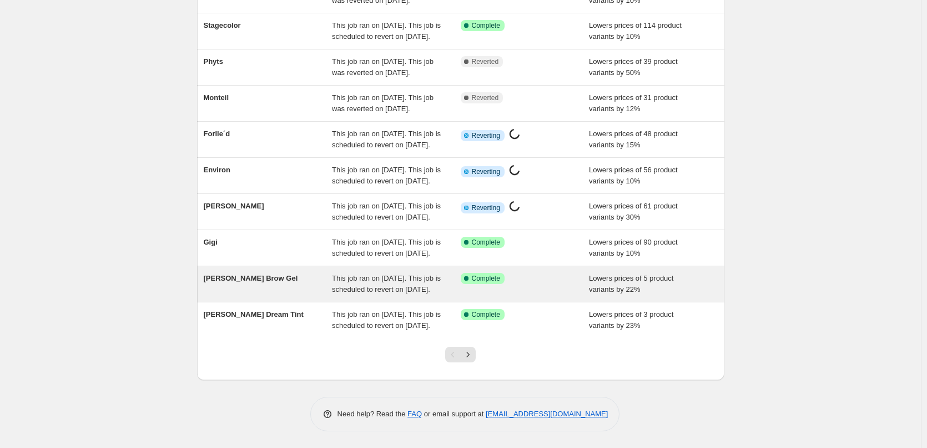
scroll to position [235, 0]
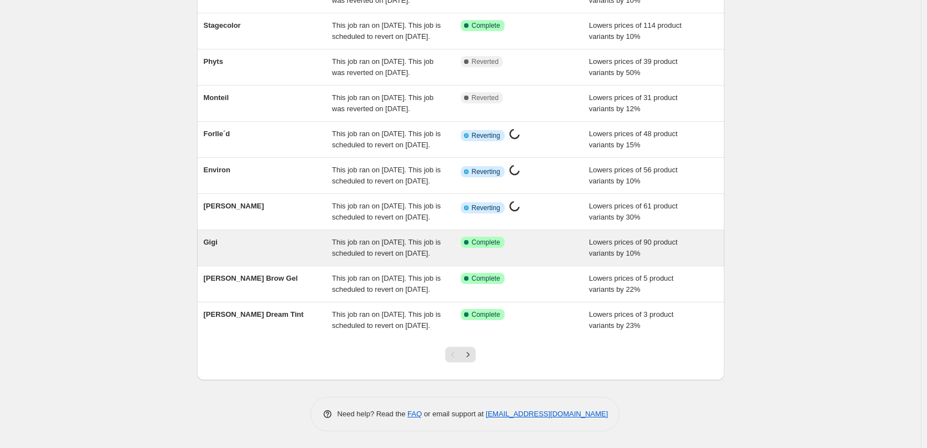
click at [350, 238] on span "This job ran on September 12, 2025. This job is scheduled to revert on Septembe…" at bounding box center [386, 247] width 109 height 19
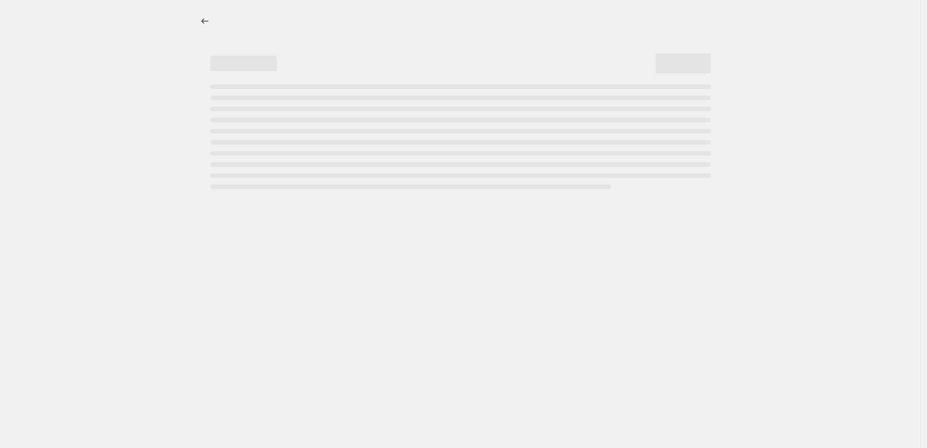
select select "percentage"
select select "vendor"
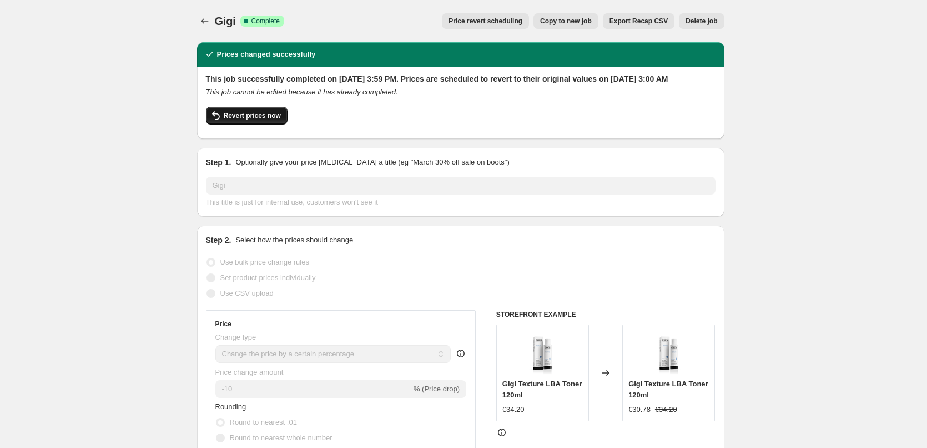
click at [243, 120] on span "Revert prices now" at bounding box center [252, 115] width 57 height 9
checkbox input "false"
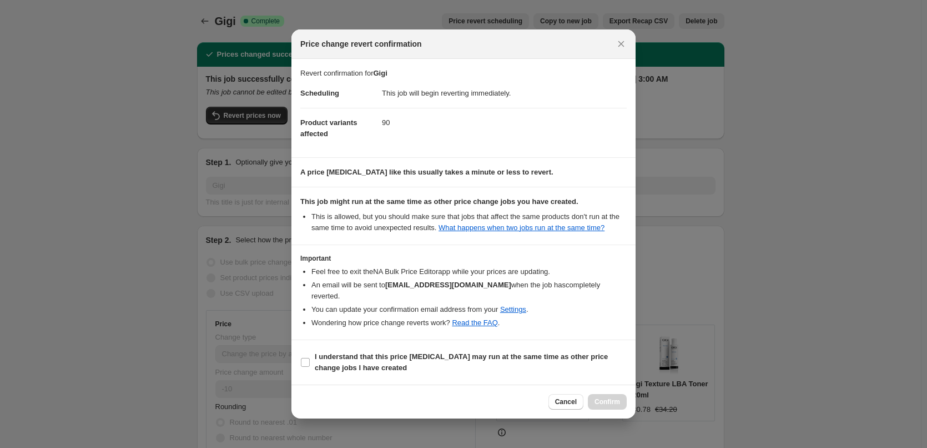
click at [340, 340] on section "I understand that this price [MEDICAL_DATA] may run at the same time as other p…" at bounding box center [464, 362] width 344 height 44
click at [303, 358] on input "I understand that this price [MEDICAL_DATA] may run at the same time as other p…" at bounding box center [305, 362] width 9 height 9
checkbox input "true"
click at [611, 397] on span "Confirm" at bounding box center [608, 401] width 26 height 9
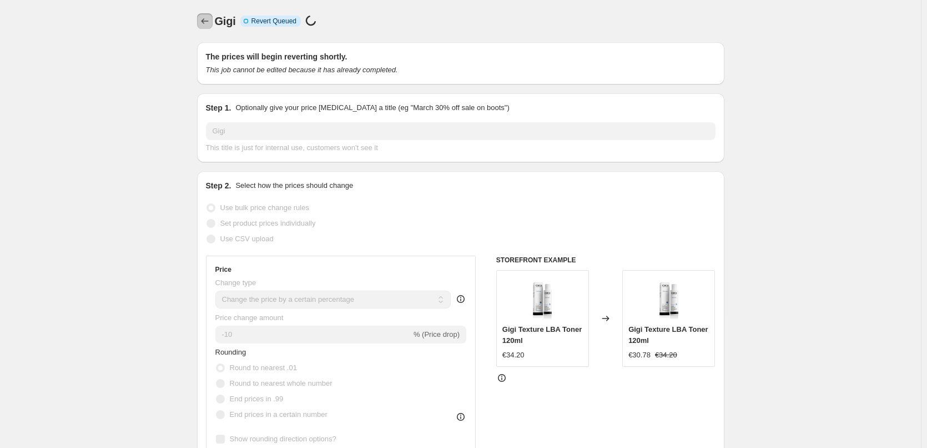
click at [200, 21] on button "Price change jobs" at bounding box center [205, 21] width 16 height 16
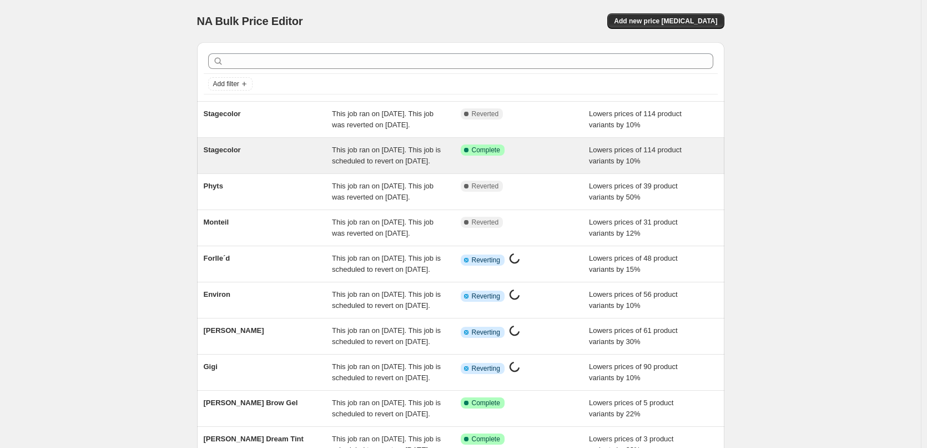
click at [328, 167] on div "Stagecolor" at bounding box center [268, 155] width 129 height 22
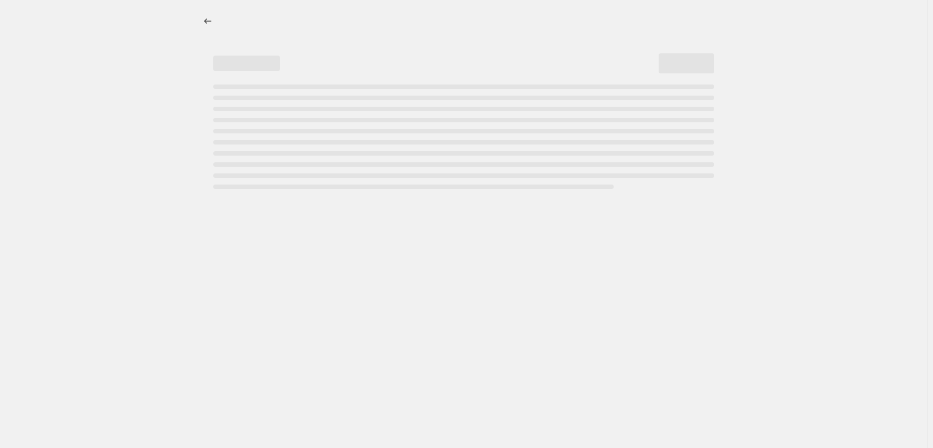
select select "percentage"
select select "vendor"
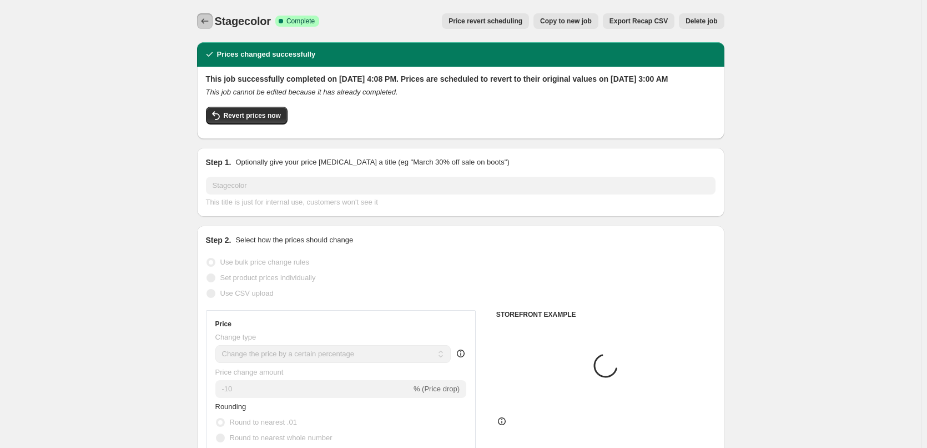
click at [205, 24] on icon "Price change jobs" at bounding box center [204, 21] width 11 height 11
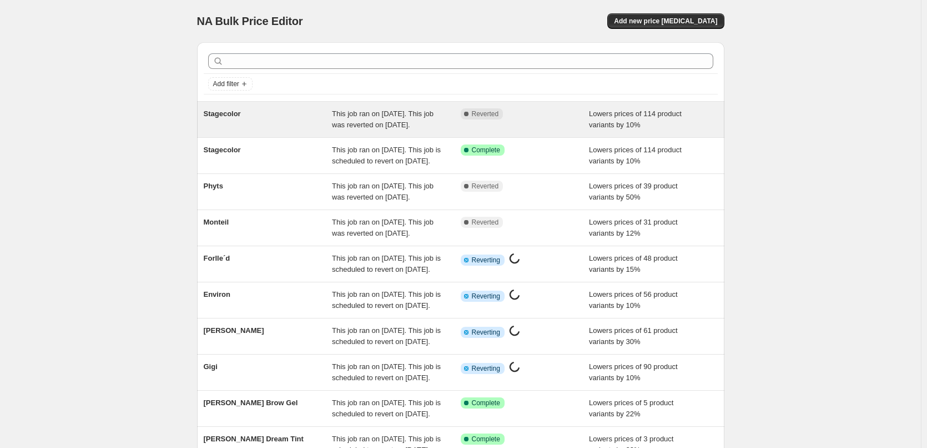
click at [347, 128] on span "This job ran on [DATE]. This job was reverted on [DATE]." at bounding box center [383, 118] width 102 height 19
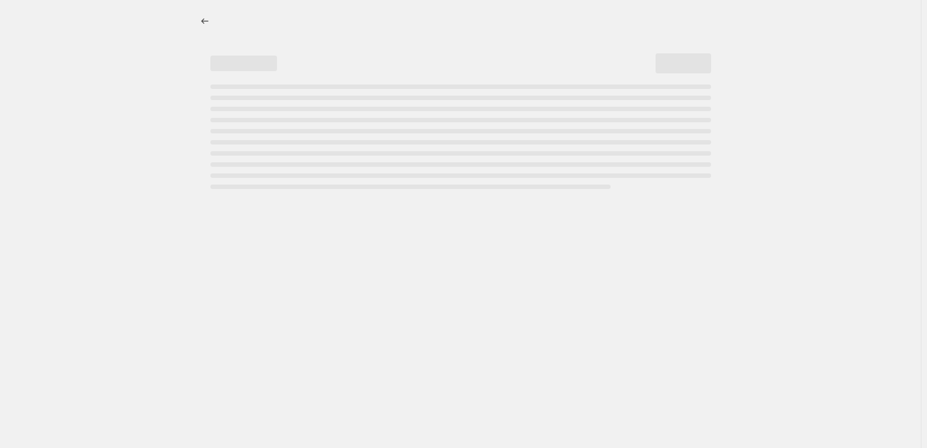
select select "percentage"
select select "vendor"
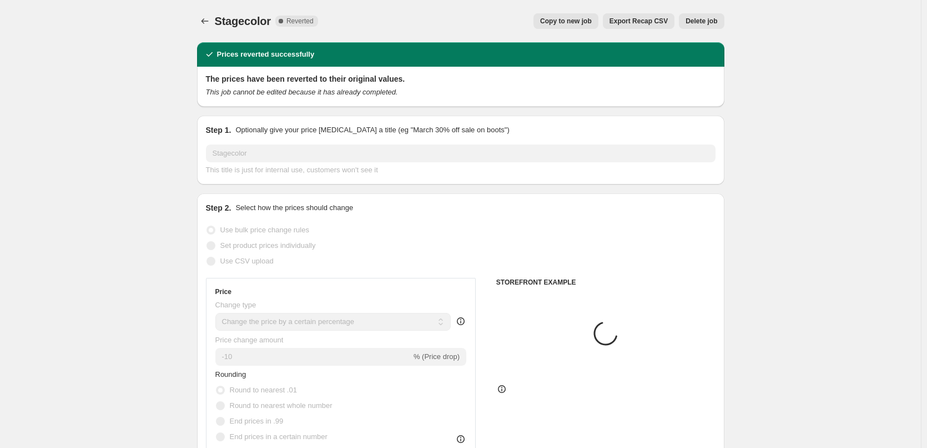
click at [707, 23] on span "Delete job" at bounding box center [702, 21] width 32 height 9
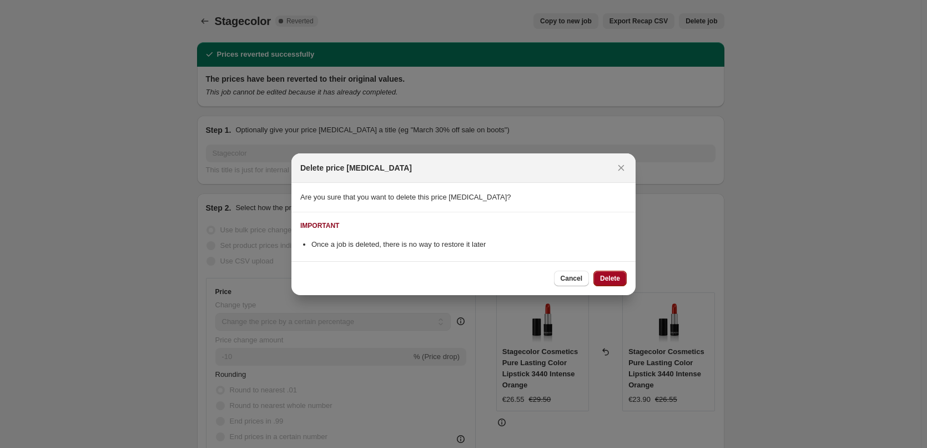
click at [614, 278] on span "Delete" at bounding box center [610, 278] width 20 height 9
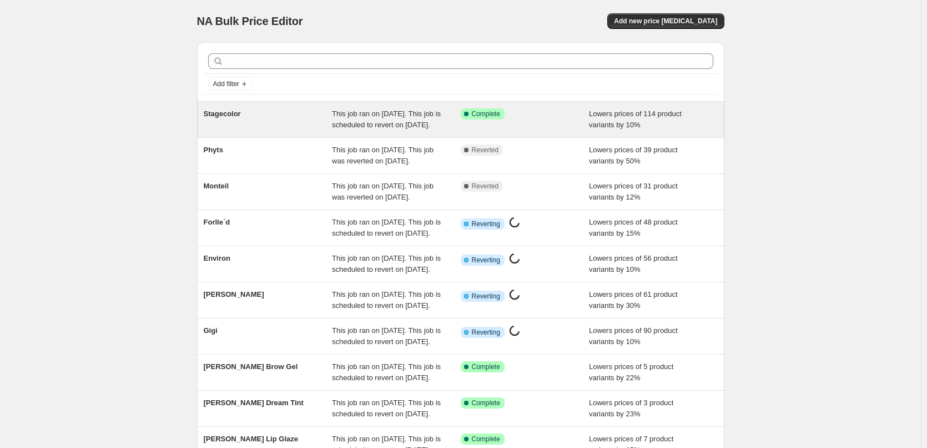
click at [355, 128] on span "This job ran on September 12, 2025. This job is scheduled to revert on Septembe…" at bounding box center [386, 118] width 109 height 19
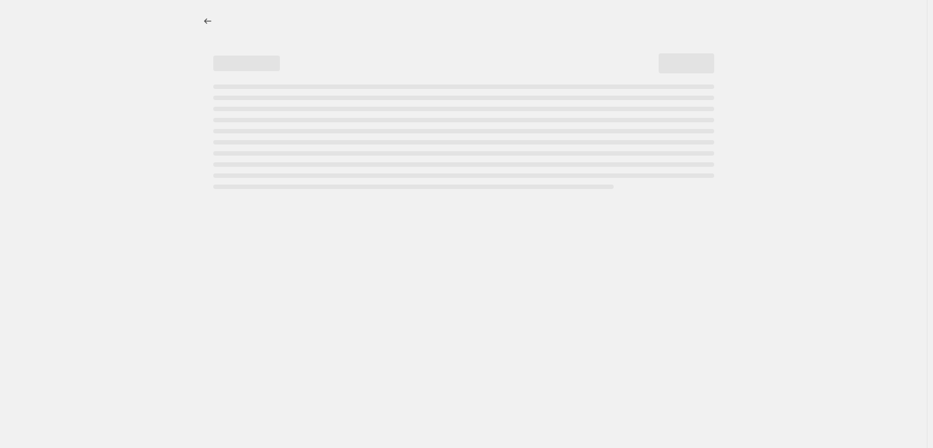
select select "percentage"
select select "vendor"
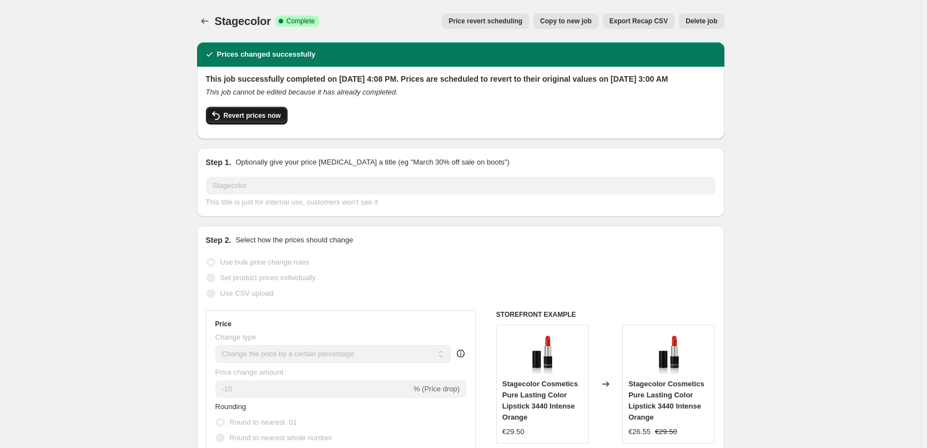
click at [225, 124] on button "Revert prices now" at bounding box center [247, 116] width 82 height 18
checkbox input "false"
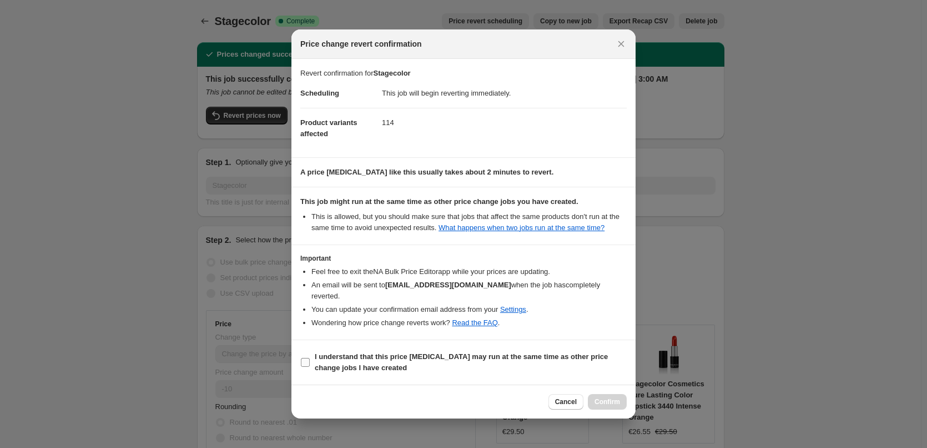
click at [353, 357] on b "I understand that this price [MEDICAL_DATA] may run at the same time as other p…" at bounding box center [461, 361] width 293 height 19
click at [310, 358] on input "I understand that this price [MEDICAL_DATA] may run at the same time as other p…" at bounding box center [305, 362] width 9 height 9
checkbox input "true"
click at [608, 397] on span "Confirm" at bounding box center [608, 401] width 26 height 9
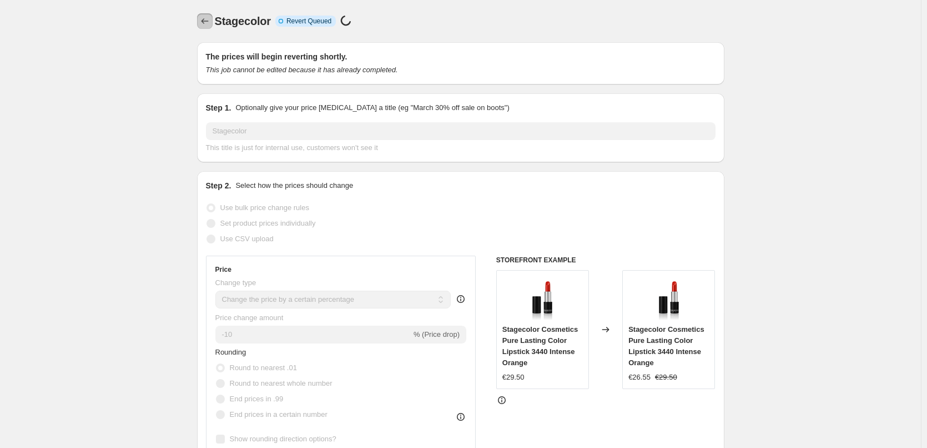
click at [204, 18] on icon "Price change jobs" at bounding box center [204, 21] width 11 height 11
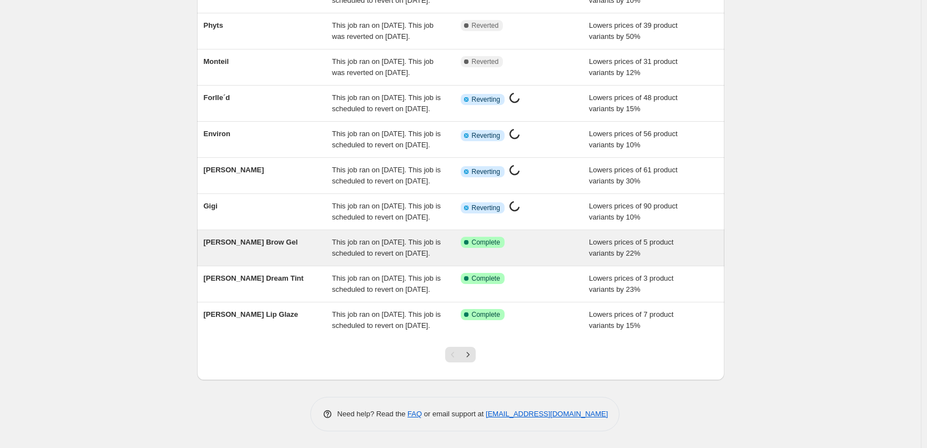
scroll to position [235, 0]
click at [388, 238] on span "This job ran on September 12, 2025. This job is scheduled to revert on Septembe…" at bounding box center [386, 247] width 109 height 19
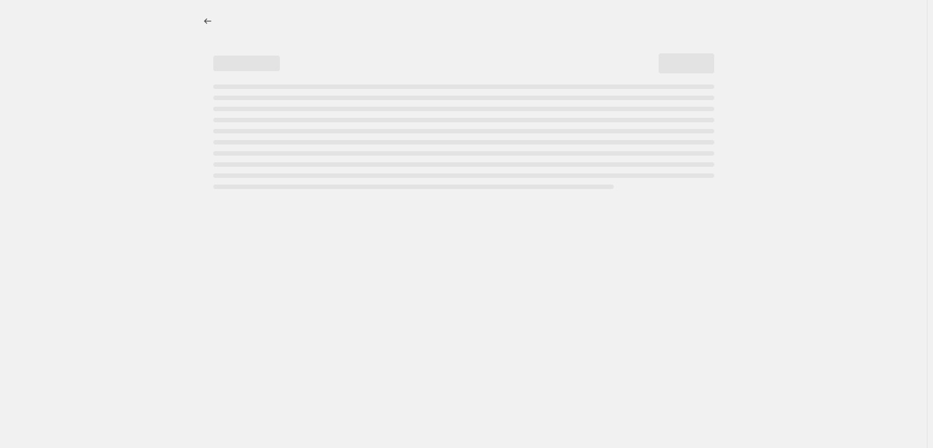
select select "percentage"
select select "tag"
select select "vendor"
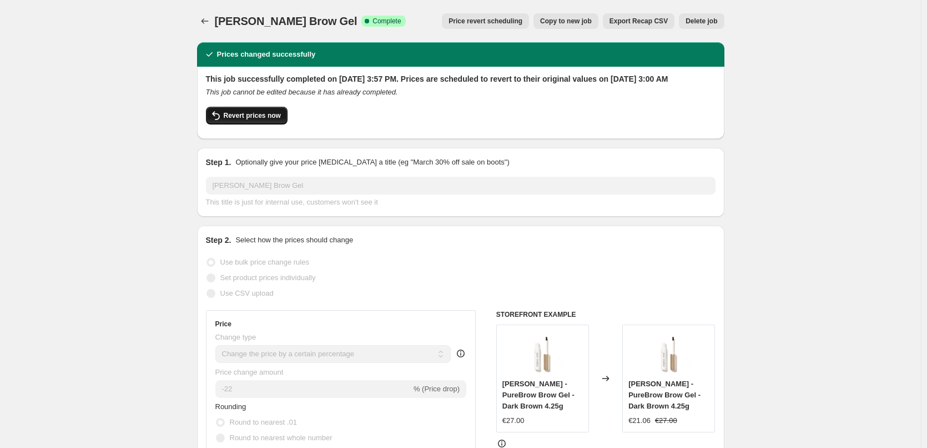
click at [229, 124] on button "Revert prices now" at bounding box center [247, 116] width 82 height 18
checkbox input "false"
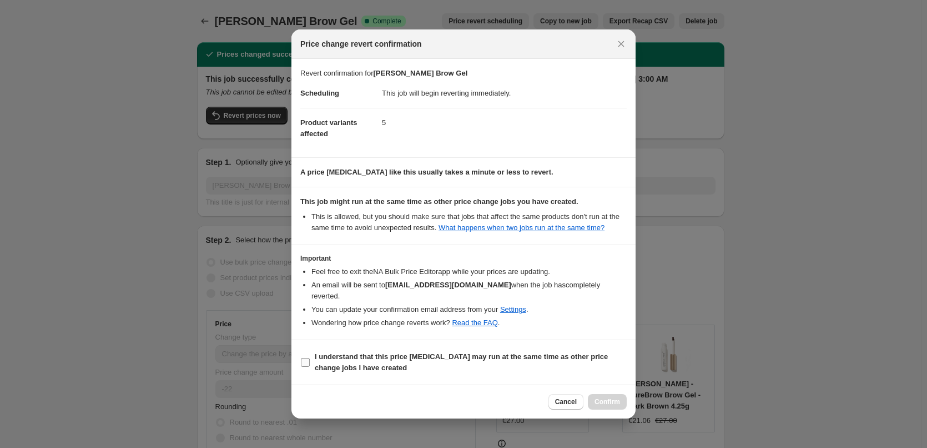
click at [390, 368] on label "I understand that this price [MEDICAL_DATA] may run at the same time as other p…" at bounding box center [463, 362] width 327 height 27
click at [310, 367] on input "I understand that this price [MEDICAL_DATA] may run at the same time as other p…" at bounding box center [305, 362] width 9 height 9
checkbox input "true"
click at [599, 397] on span "Confirm" at bounding box center [608, 401] width 26 height 9
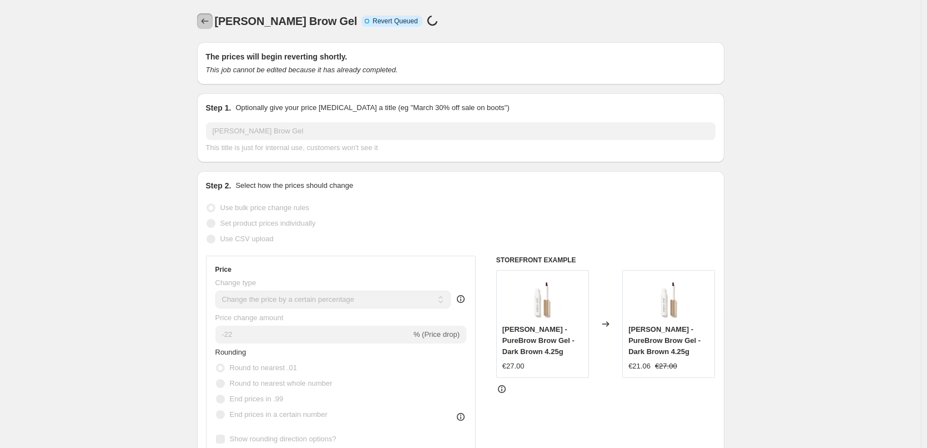
click at [205, 19] on icon "Price change jobs" at bounding box center [204, 21] width 11 height 11
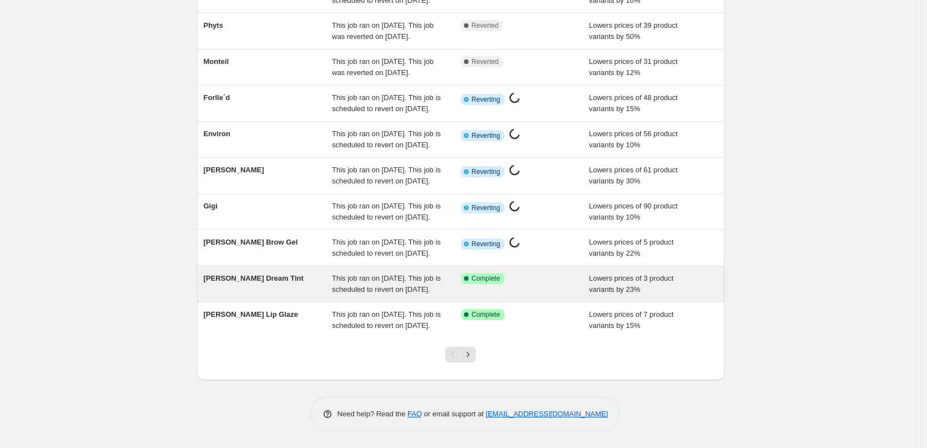
scroll to position [235, 0]
click at [398, 274] on span "This job ran on September 12, 2025. This job is scheduled to revert on Septembe…" at bounding box center [386, 283] width 109 height 19
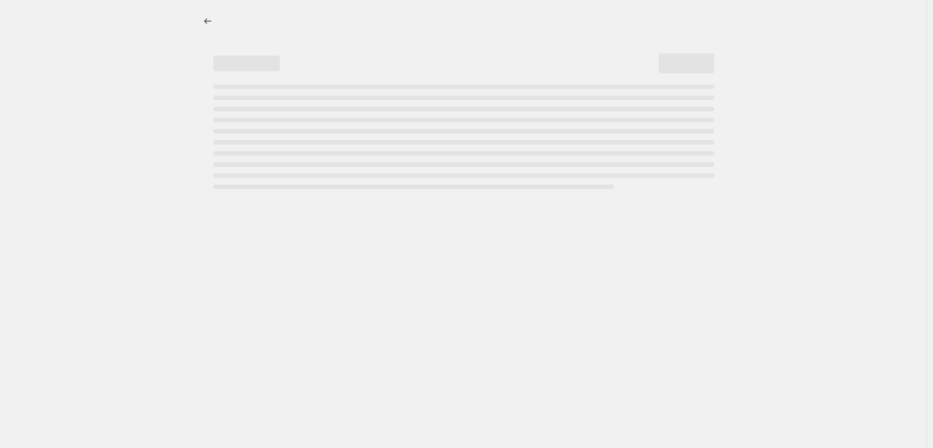
select select "percentage"
select select "vendor"
select select "tag"
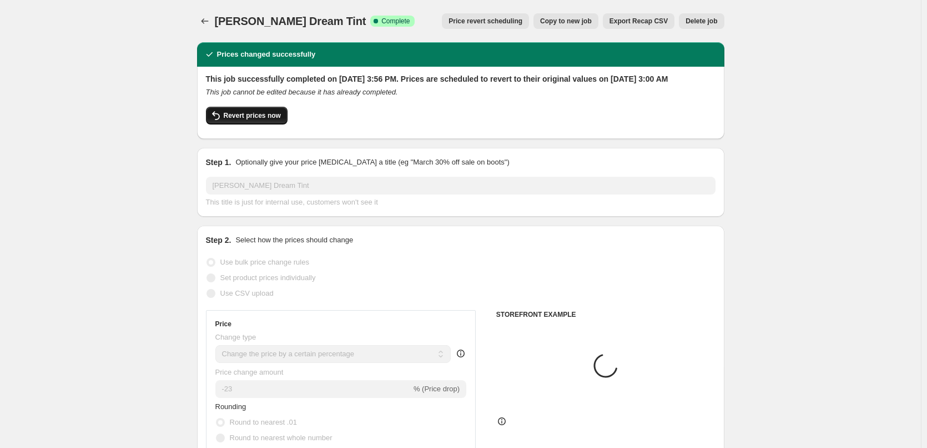
click at [236, 122] on button "Revert prices now" at bounding box center [247, 116] width 82 height 18
checkbox input "false"
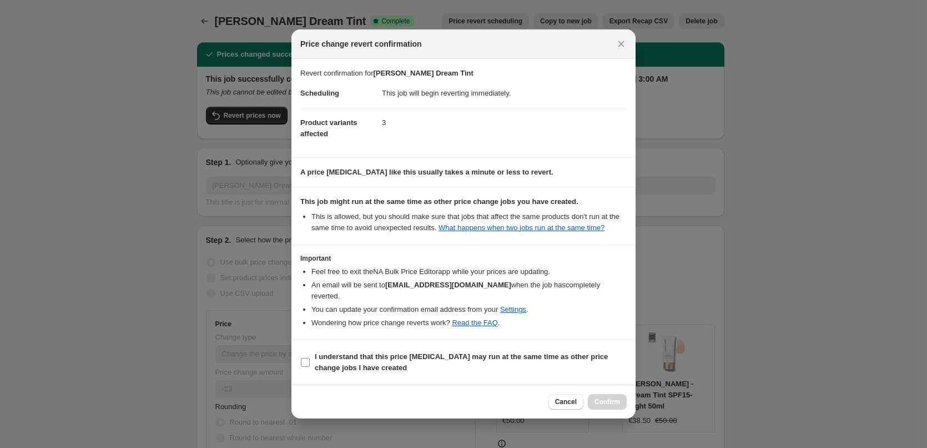
click at [359, 352] on b "I understand that this price [MEDICAL_DATA] may run at the same time as other p…" at bounding box center [461, 361] width 293 height 19
click at [310, 358] on input "I understand that this price [MEDICAL_DATA] may run at the same time as other p…" at bounding box center [305, 362] width 9 height 9
checkbox input "true"
click at [606, 397] on span "Confirm" at bounding box center [608, 401] width 26 height 9
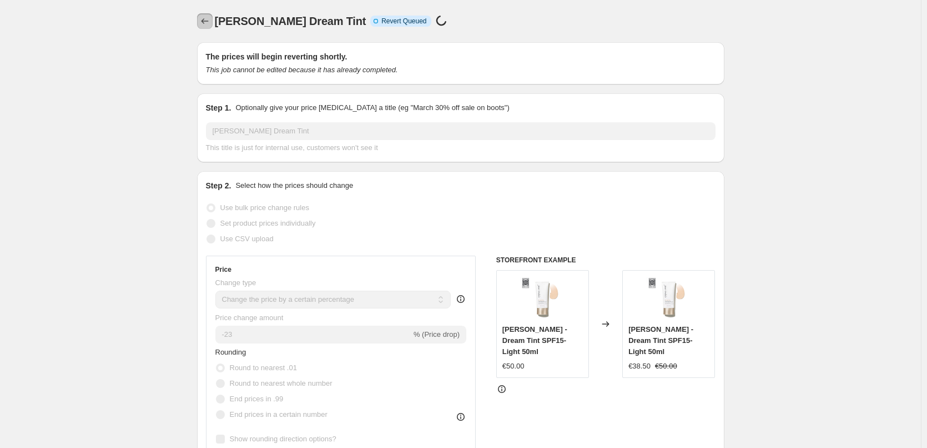
click at [202, 23] on icon "Price change jobs" at bounding box center [204, 21] width 11 height 11
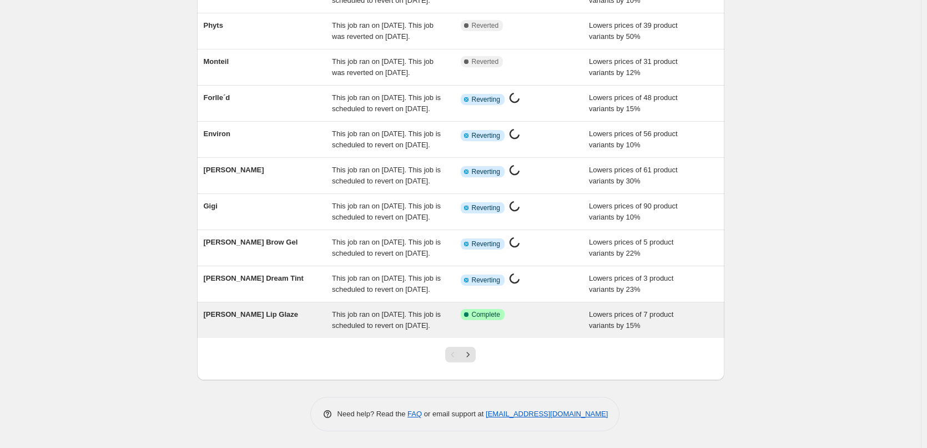
scroll to position [235, 0]
click at [452, 309] on div "This job ran on September 12, 2025. This job is scheduled to revert on Septembe…" at bounding box center [396, 320] width 129 height 22
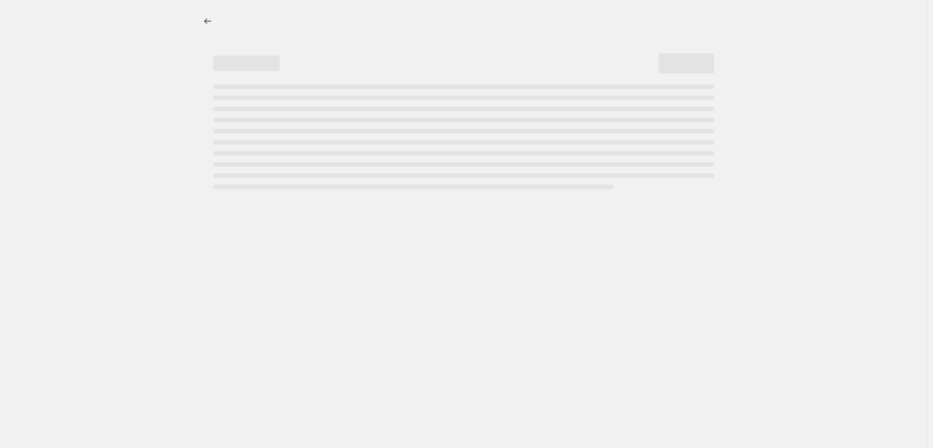
select select "percentage"
select select "tag"
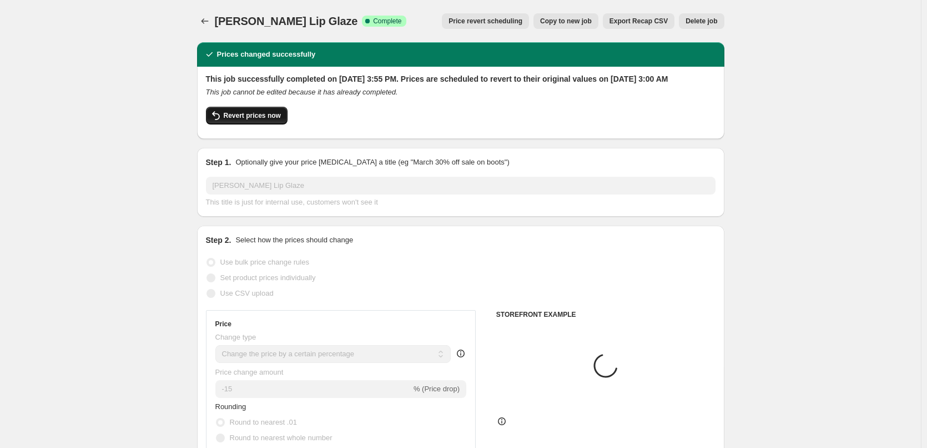
click at [263, 122] on button "Revert prices now" at bounding box center [247, 116] width 82 height 18
checkbox input "false"
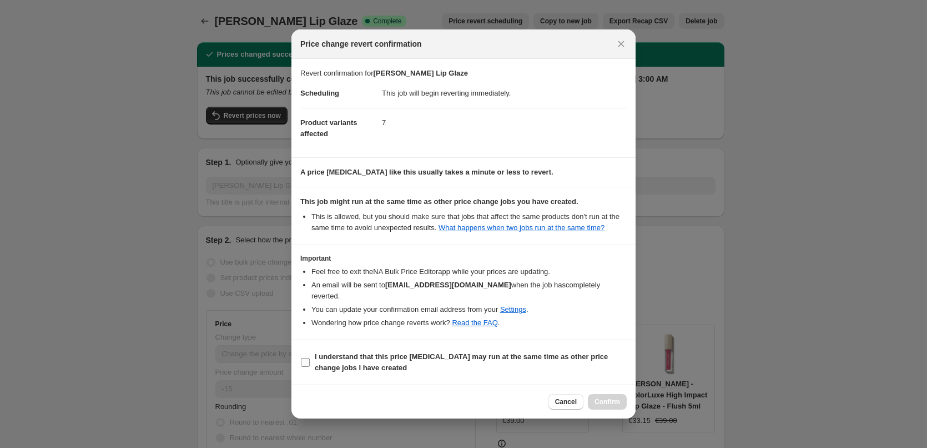
click at [330, 352] on b "I understand that this price [MEDICAL_DATA] may run at the same time as other p…" at bounding box center [461, 361] width 293 height 19
click at [310, 358] on input "I understand that this price [MEDICAL_DATA] may run at the same time as other p…" at bounding box center [305, 362] width 9 height 9
checkbox input "true"
click at [598, 394] on button "Confirm" at bounding box center [607, 402] width 39 height 16
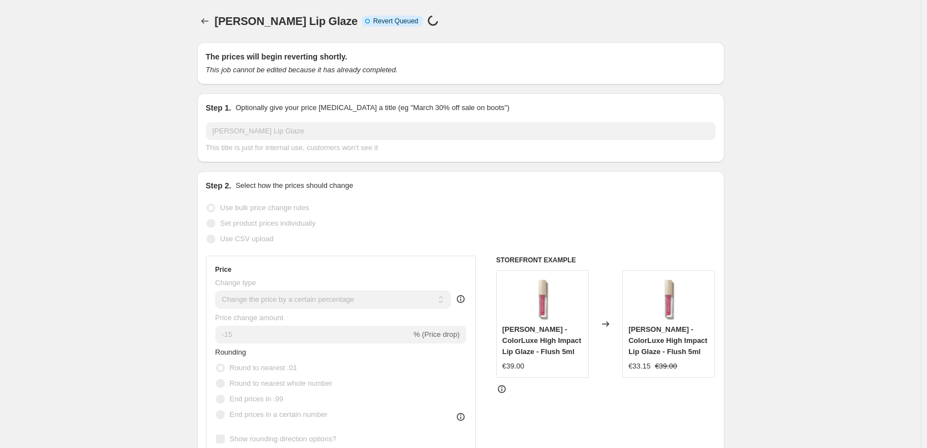
click at [203, 31] on div "Jane Iredale Lip Glaze. This page is ready Jane Iredale Lip Glaze Info Incomple…" at bounding box center [461, 21] width 528 height 42
click at [204, 21] on icon "Price change jobs" at bounding box center [204, 21] width 11 height 11
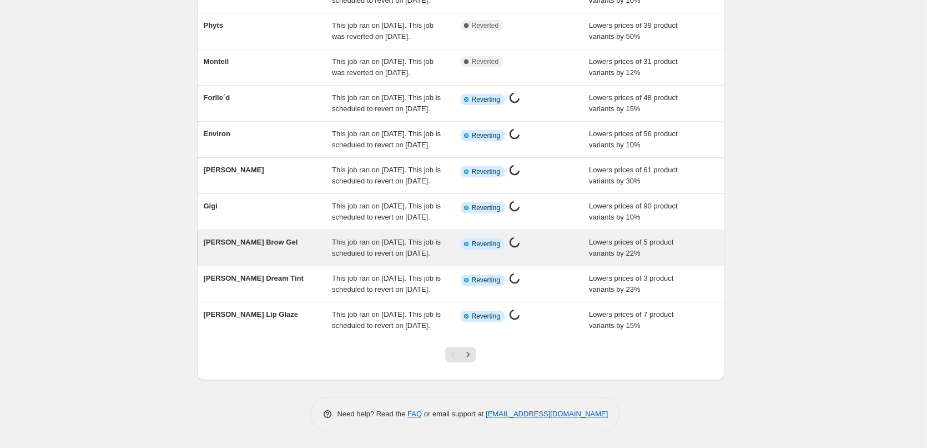
scroll to position [235, 0]
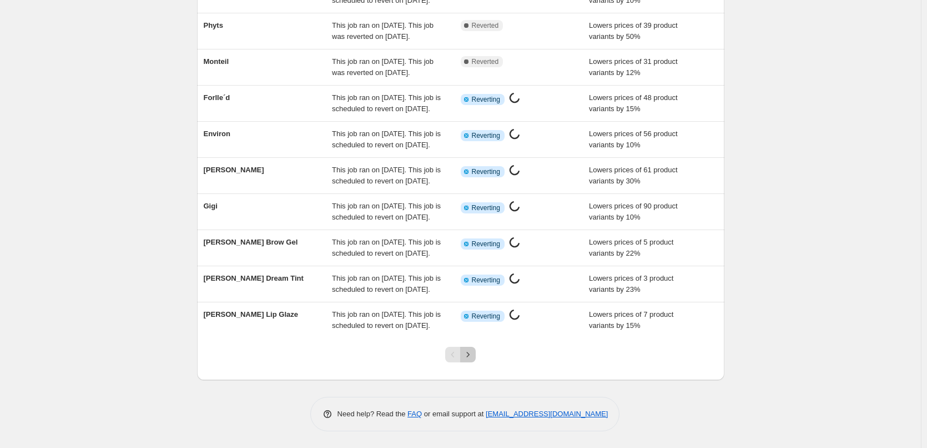
click at [470, 353] on icon "Next" at bounding box center [468, 354] width 3 height 5
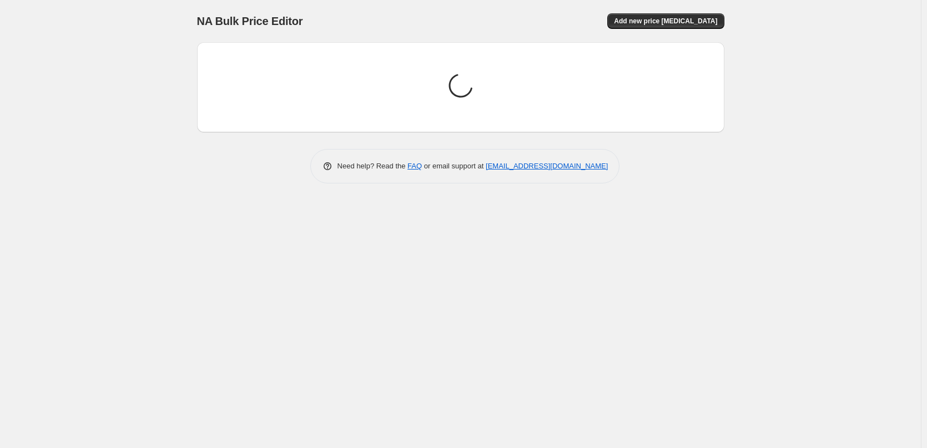
scroll to position [0, 0]
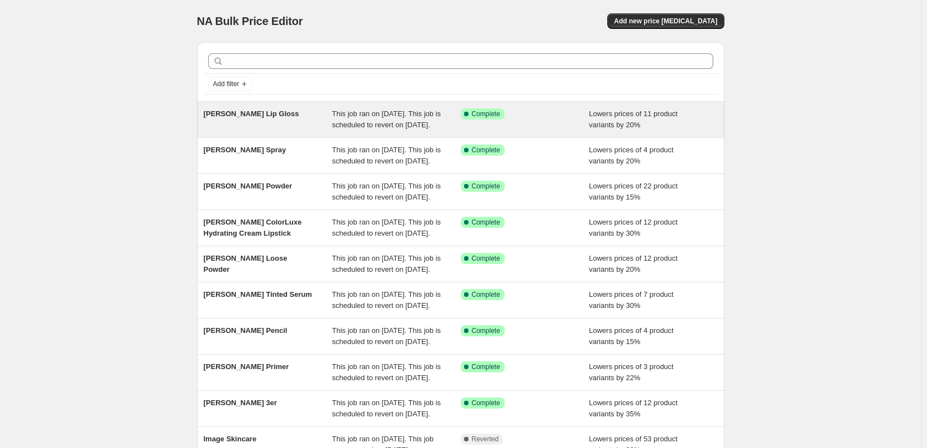
click at [290, 109] on div "[PERSON_NAME] Lip Gloss" at bounding box center [268, 119] width 129 height 22
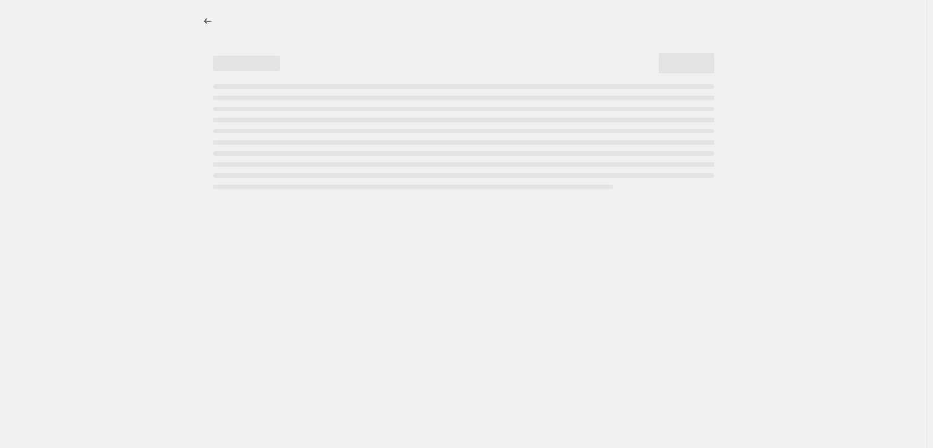
select select "percentage"
select select "tag"
select select "vendor"
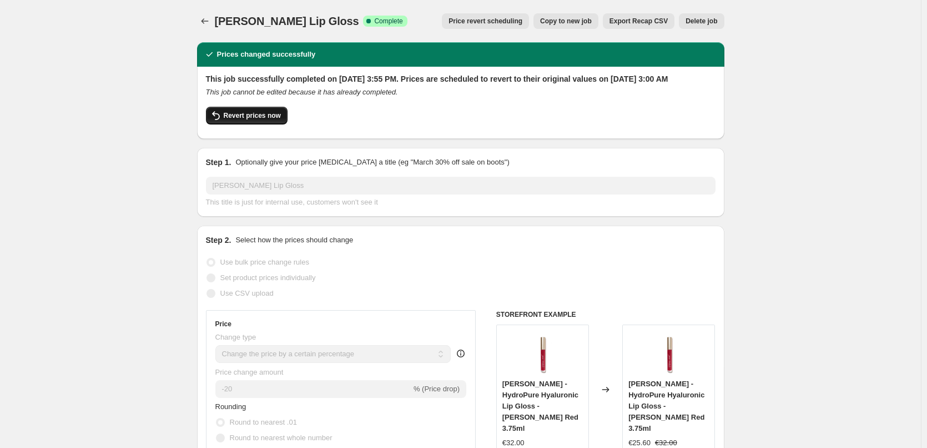
click at [252, 120] on span "Revert prices now" at bounding box center [252, 115] width 57 height 9
checkbox input "false"
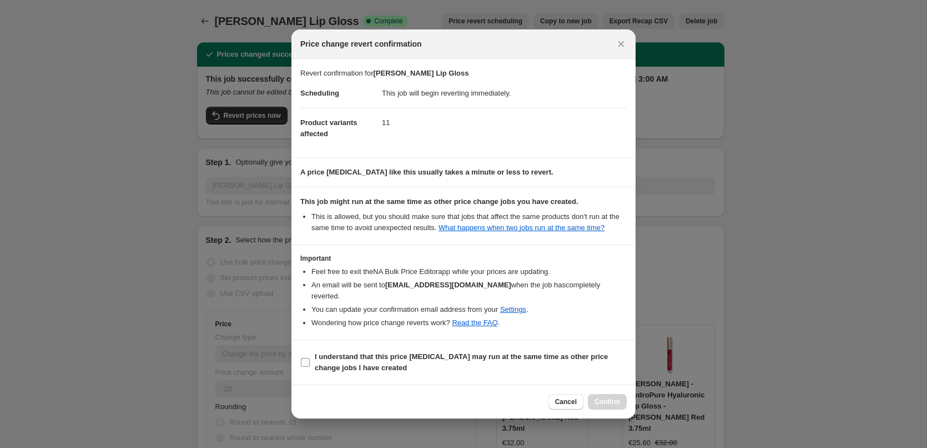
click at [346, 359] on b "I understand that this price [MEDICAL_DATA] may run at the same time as other p…" at bounding box center [461, 361] width 293 height 19
click at [310, 359] on input "I understand that this price [MEDICAL_DATA] may run at the same time as other p…" at bounding box center [305, 362] width 9 height 9
checkbox input "true"
click at [619, 398] on span "Confirm" at bounding box center [608, 401] width 26 height 9
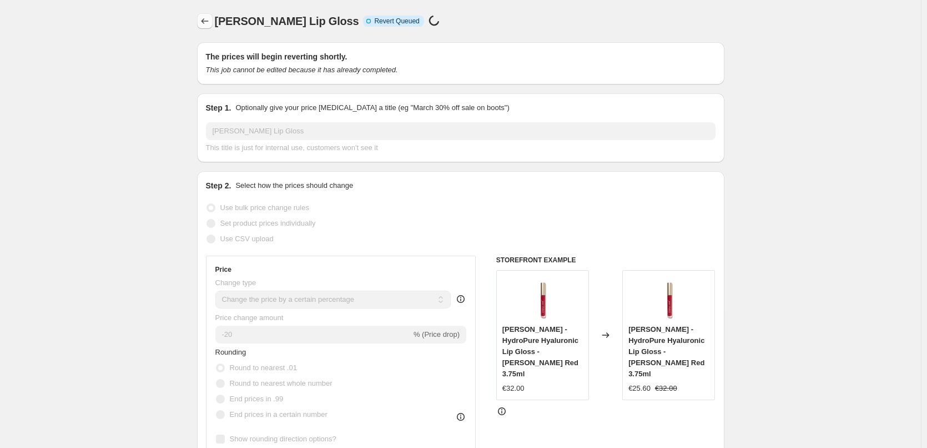
click at [203, 19] on icon "Price change jobs" at bounding box center [204, 21] width 11 height 11
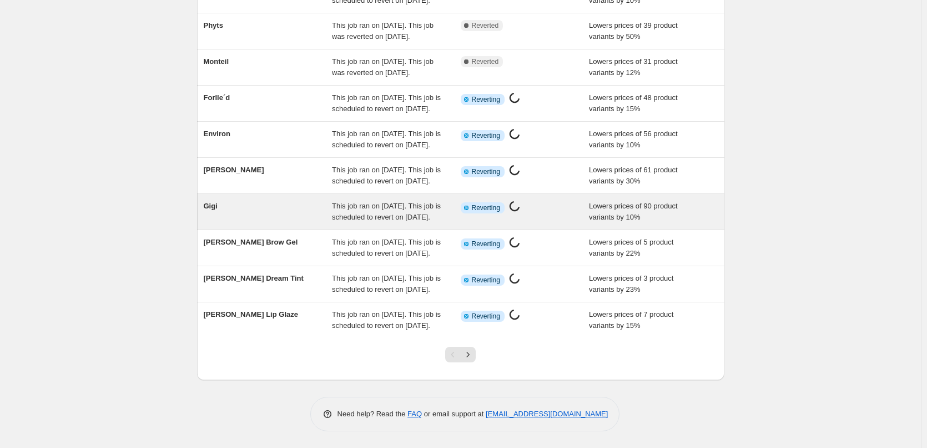
scroll to position [235, 0]
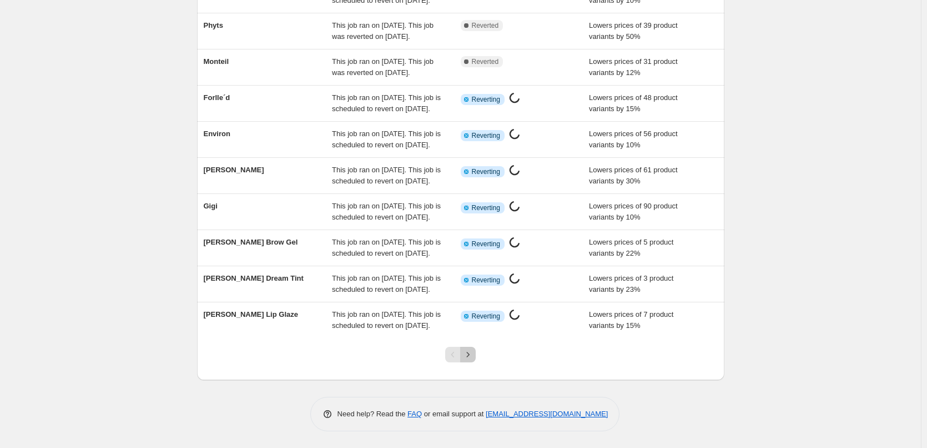
click at [474, 355] on icon "Next" at bounding box center [468, 354] width 11 height 11
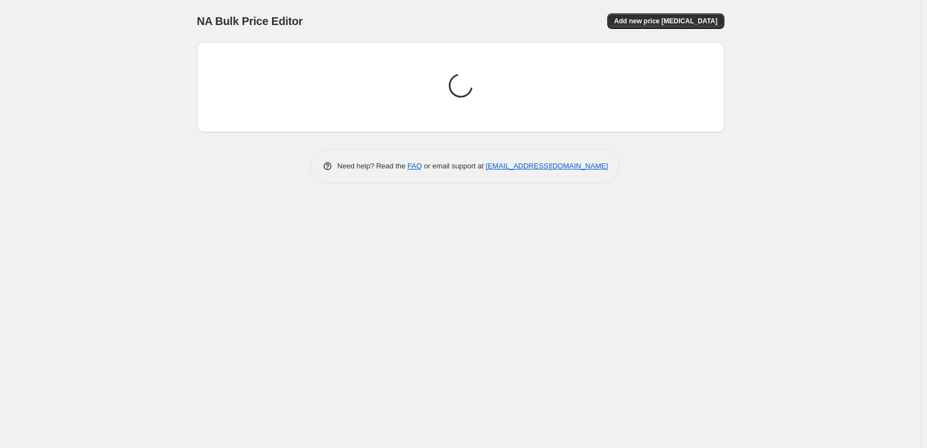
scroll to position [0, 0]
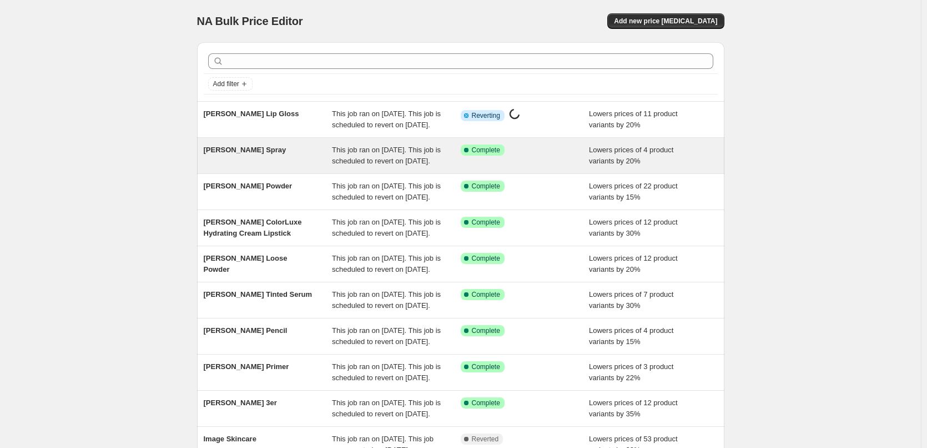
click at [333, 167] on div "[PERSON_NAME] Spray" at bounding box center [268, 155] width 129 height 22
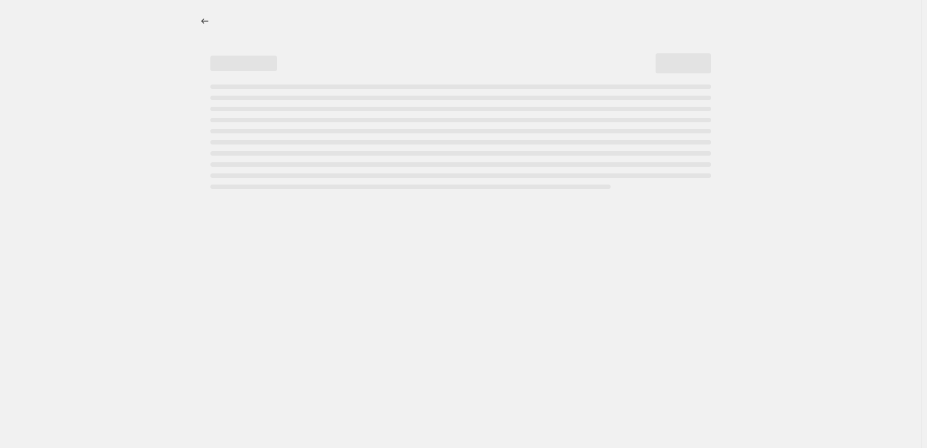
select select "percentage"
select select "tag"
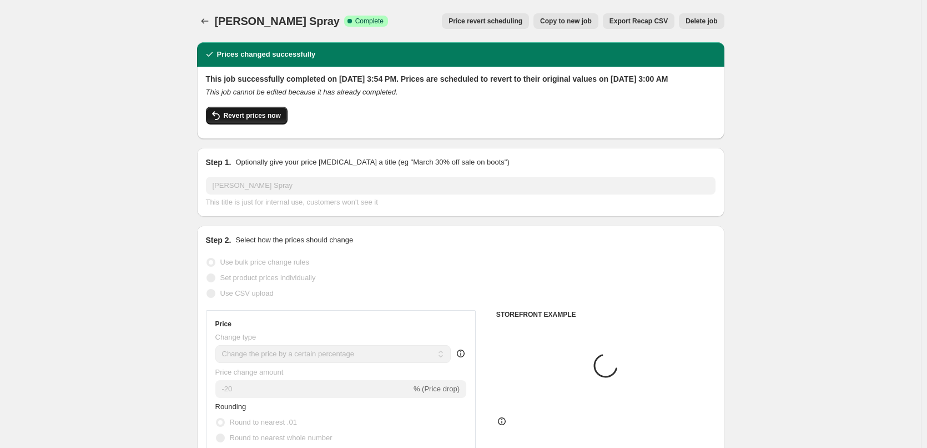
click at [253, 120] on span "Revert prices now" at bounding box center [252, 115] width 57 height 9
checkbox input "false"
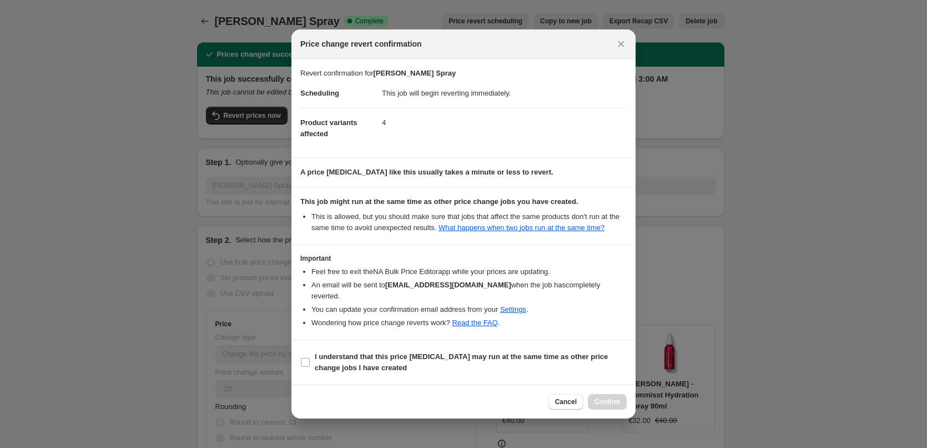
drag, startPoint x: 377, startPoint y: 377, endPoint x: 399, endPoint y: 374, distance: 22.4
click at [377, 377] on section "I understand that this price [MEDICAL_DATA] may run at the same time as other p…" at bounding box center [464, 362] width 344 height 44
click at [392, 363] on span "I understand that this price [MEDICAL_DATA] may run at the same time as other p…" at bounding box center [471, 362] width 312 height 22
click at [310, 363] on input "I understand that this price [MEDICAL_DATA] may run at the same time as other p…" at bounding box center [305, 362] width 9 height 9
checkbox input "true"
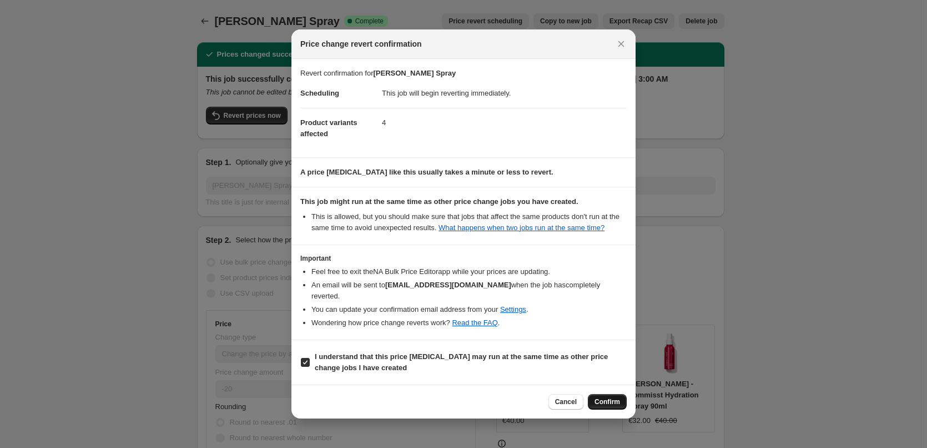
click at [610, 397] on span "Confirm" at bounding box center [608, 401] width 26 height 9
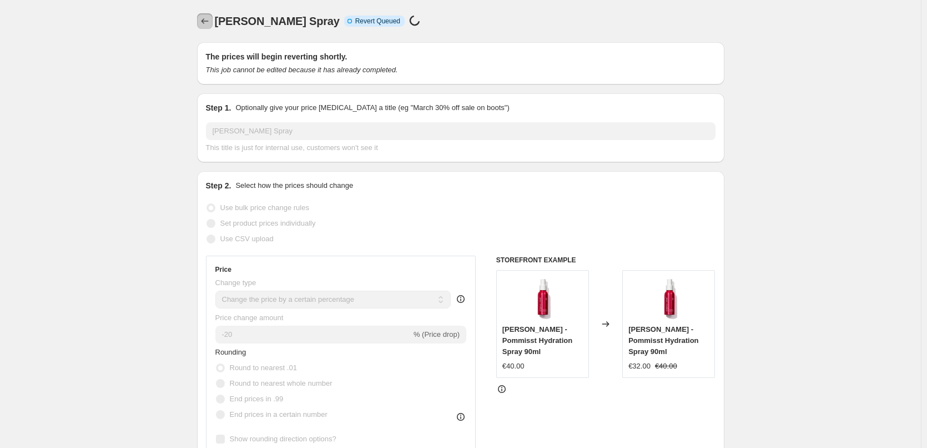
click at [204, 21] on icon "Price change jobs" at bounding box center [204, 21] width 7 height 6
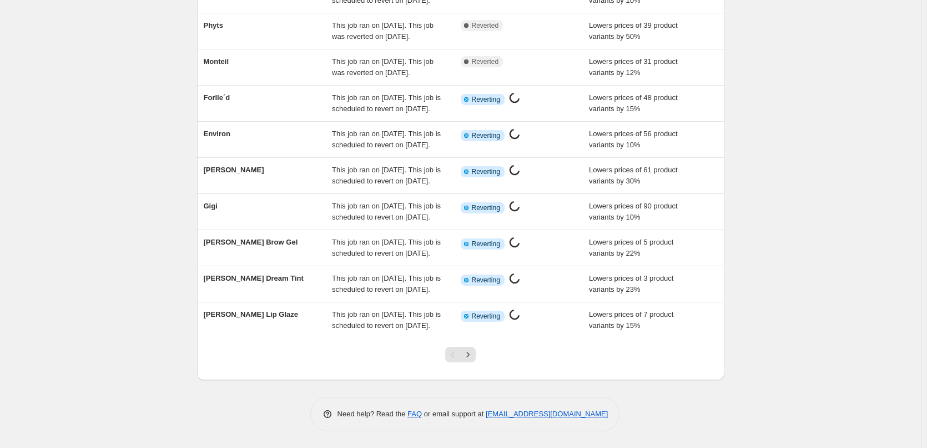
scroll to position [235, 0]
click at [470, 353] on icon "Next" at bounding box center [468, 354] width 11 height 11
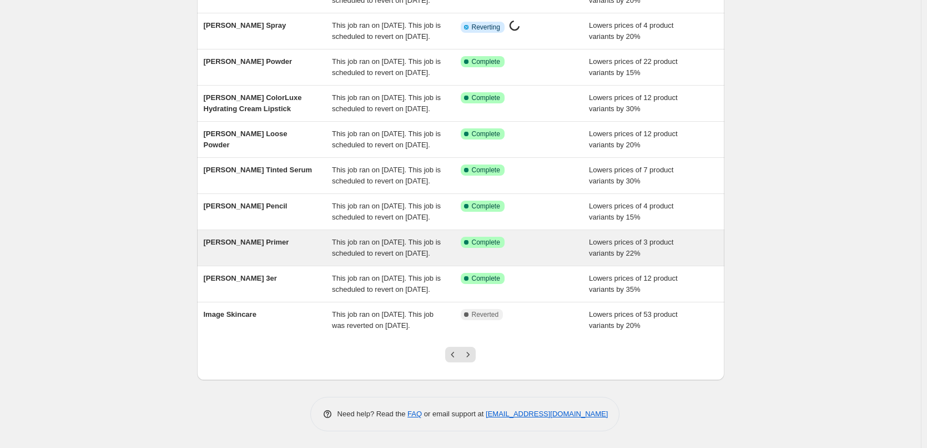
scroll to position [13, 0]
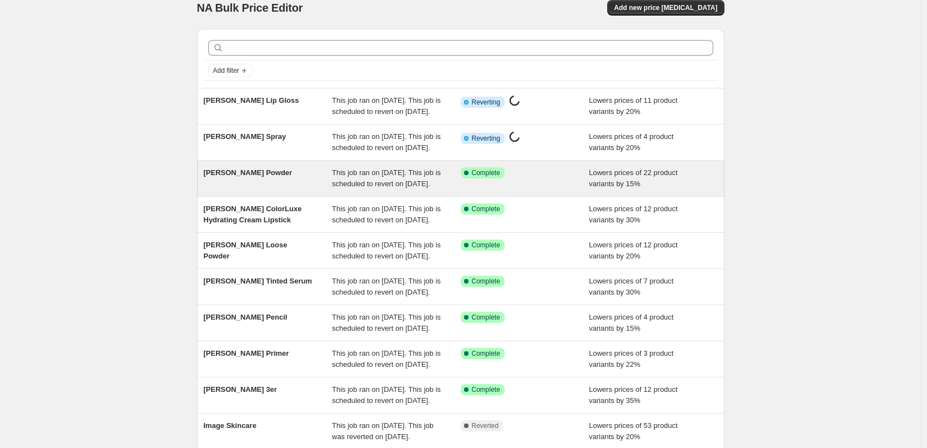
click at [403, 188] on span "This job ran on September 12, 2025. This job is scheduled to revert on Septembe…" at bounding box center [386, 177] width 109 height 19
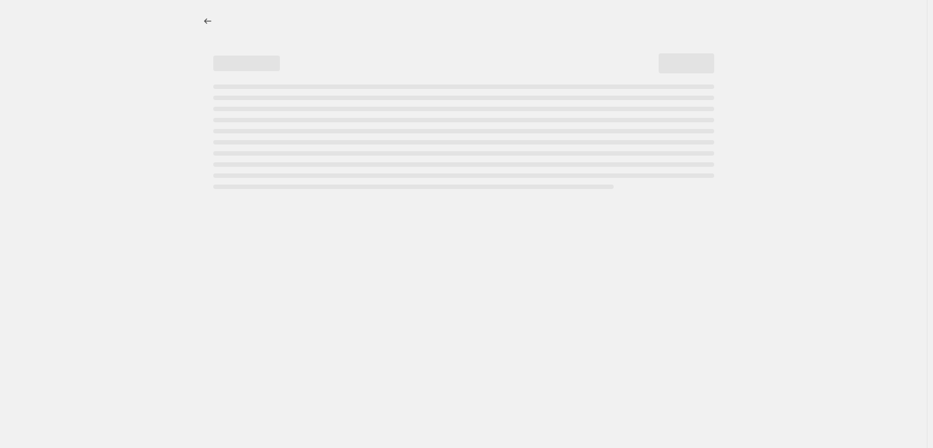
select select "percentage"
select select "tag"
select select "vendor"
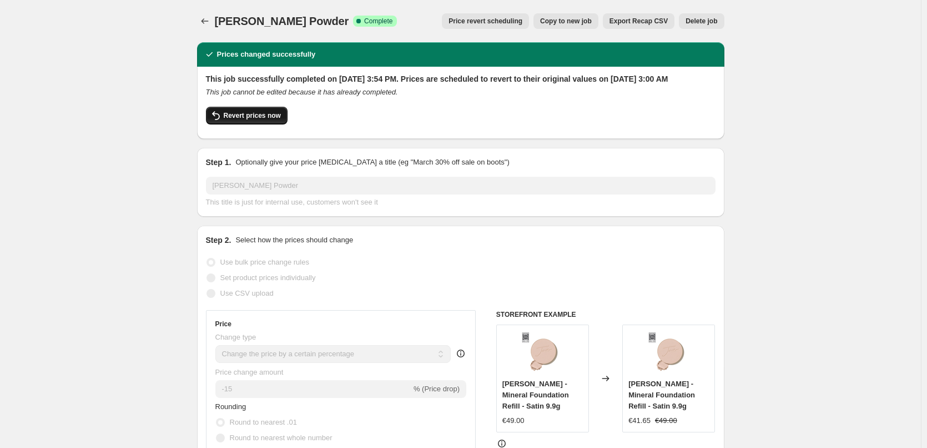
click at [223, 122] on icon "button" at bounding box center [215, 115] width 13 height 13
checkbox input "false"
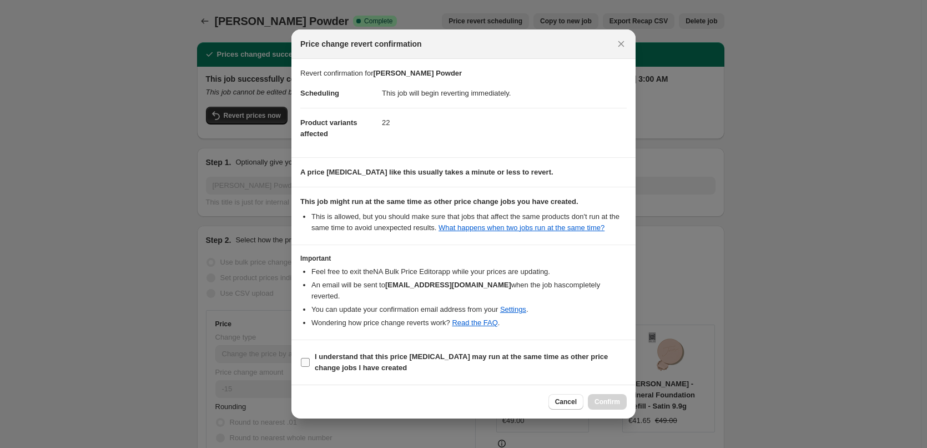
click at [319, 352] on b "I understand that this price [MEDICAL_DATA] may run at the same time as other p…" at bounding box center [461, 361] width 293 height 19
click at [310, 358] on input "I understand that this price [MEDICAL_DATA] may run at the same time as other p…" at bounding box center [305, 362] width 9 height 9
checkbox input "true"
click at [608, 394] on button "Confirm" at bounding box center [607, 402] width 39 height 16
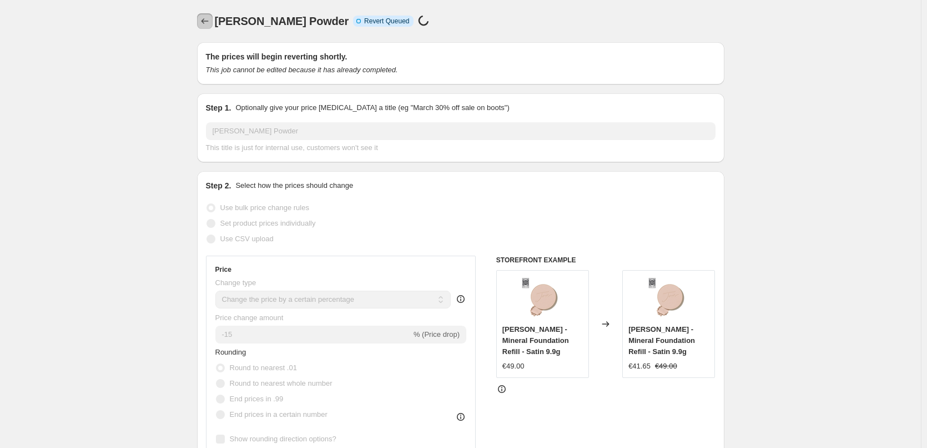
click at [204, 22] on icon "Price change jobs" at bounding box center [204, 21] width 11 height 11
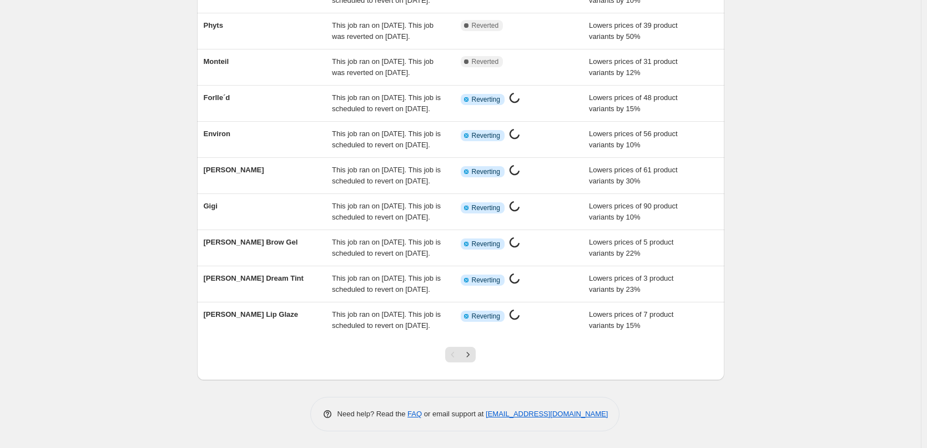
scroll to position [235, 0]
click at [473, 354] on icon "Next" at bounding box center [468, 354] width 11 height 11
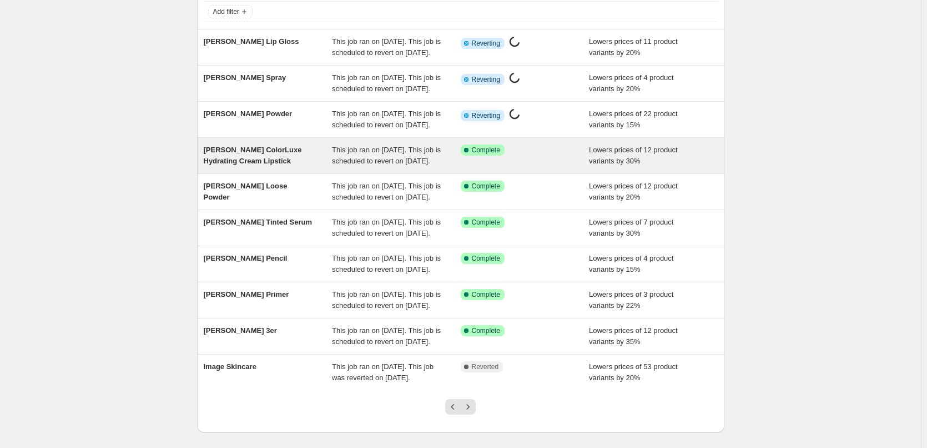
scroll to position [69, 0]
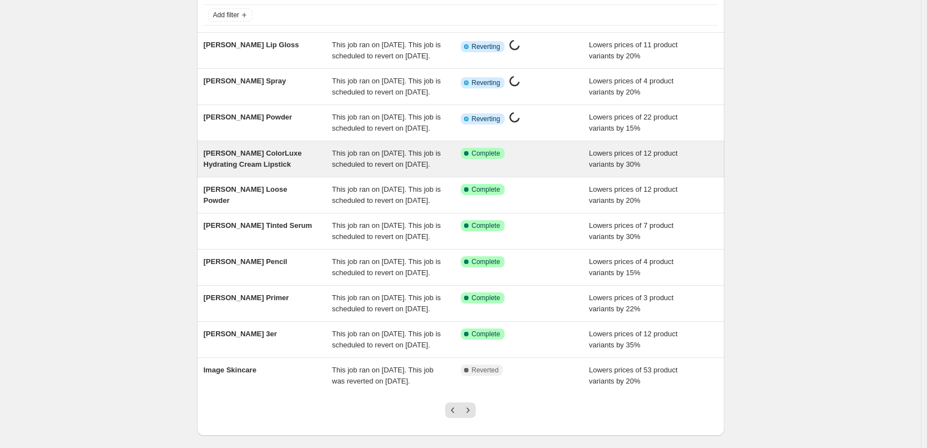
click at [367, 168] on span "This job ran on September 12, 2025. This job is scheduled to revert on Septembe…" at bounding box center [386, 158] width 109 height 19
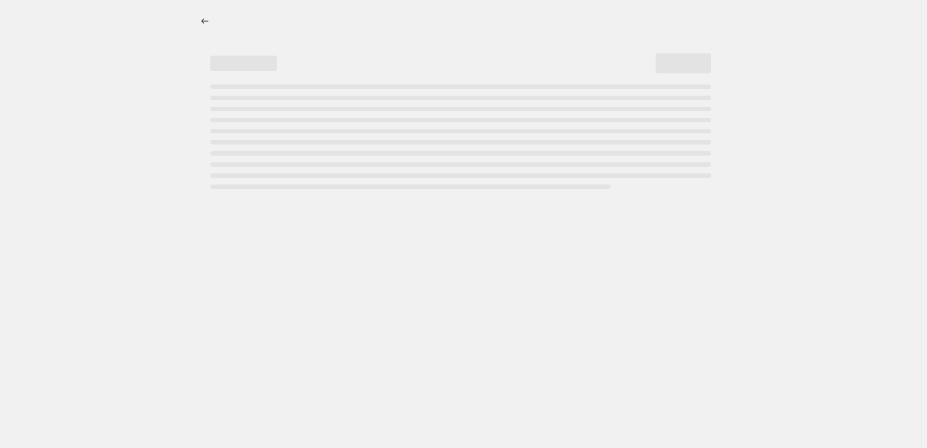
select select "percentage"
select select "tag"
select select "vendor"
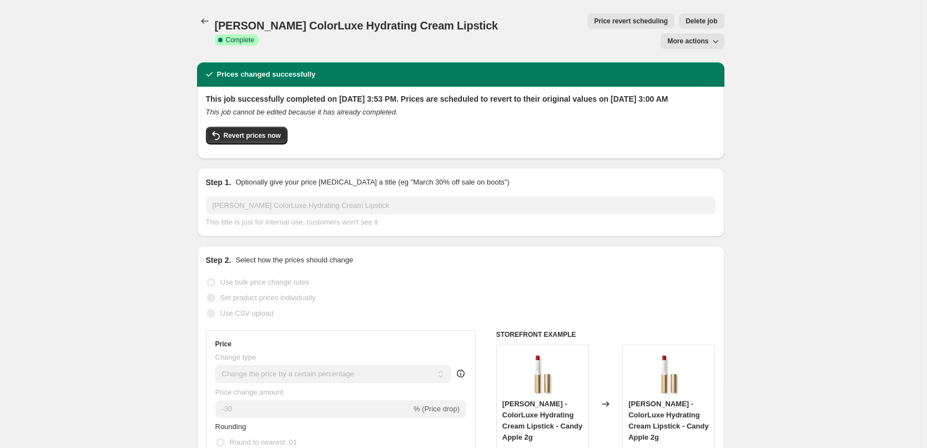
click at [242, 138] on div "Revert prices now" at bounding box center [461, 138] width 510 height 23
click at [241, 131] on span "Revert prices now" at bounding box center [252, 135] width 57 height 9
checkbox input "false"
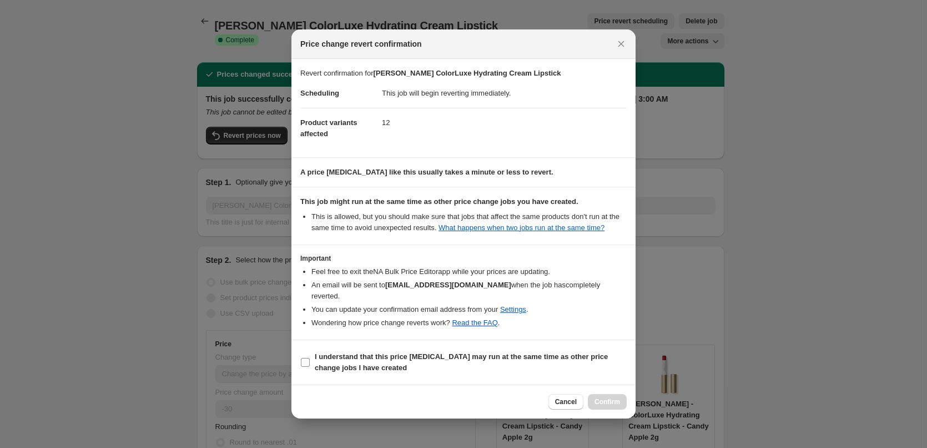
click at [335, 352] on b "I understand that this price [MEDICAL_DATA] may run at the same time as other p…" at bounding box center [461, 361] width 293 height 19
click at [310, 358] on input "I understand that this price [MEDICAL_DATA] may run at the same time as other p…" at bounding box center [305, 362] width 9 height 9
checkbox input "true"
click at [611, 397] on span "Confirm" at bounding box center [608, 401] width 26 height 9
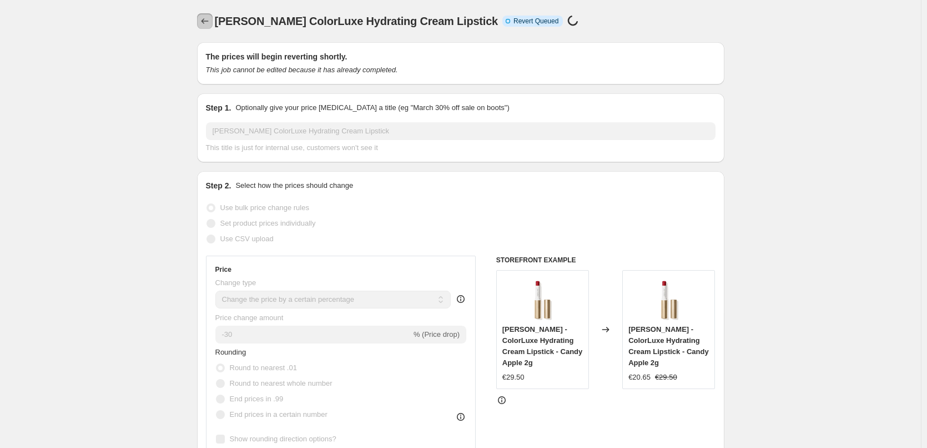
click at [205, 22] on icon "Price change jobs" at bounding box center [204, 21] width 7 height 6
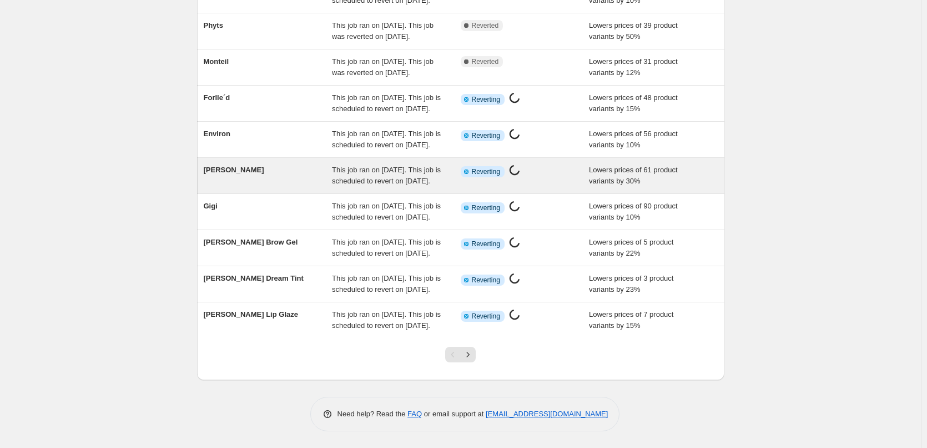
scroll to position [235, 0]
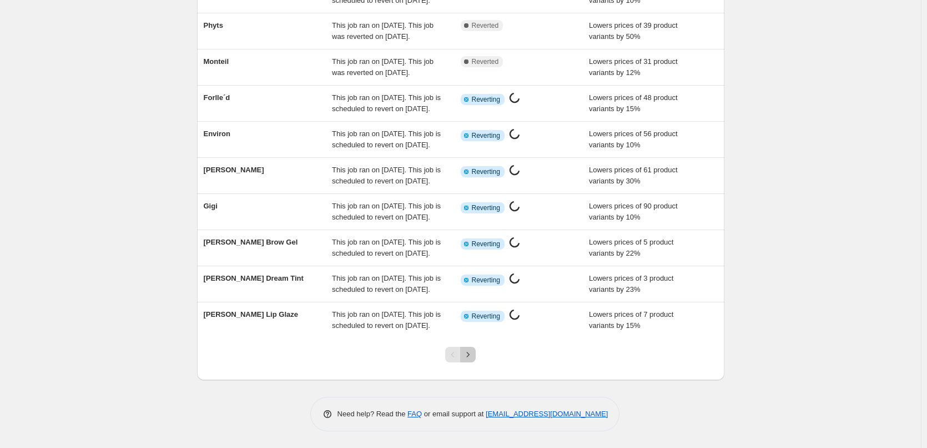
click at [474, 355] on icon "Next" at bounding box center [468, 354] width 11 height 11
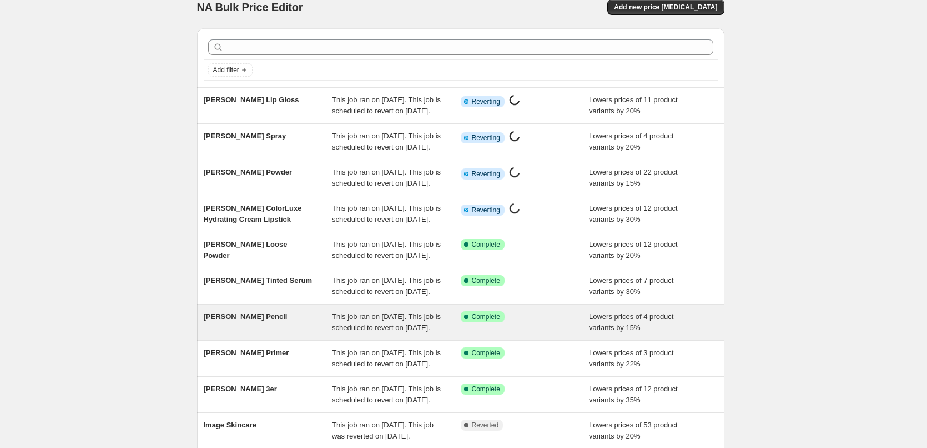
scroll to position [13, 0]
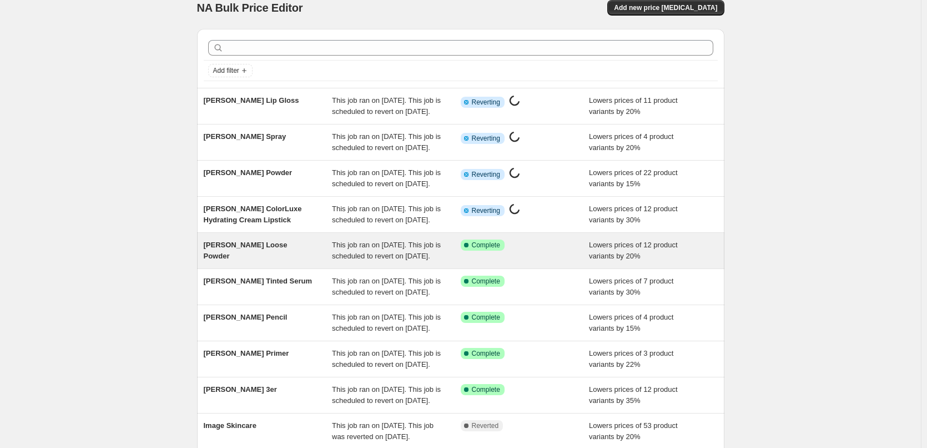
click at [420, 262] on div "This job ran on September 12, 2025. This job is scheduled to revert on Septembe…" at bounding box center [396, 250] width 129 height 22
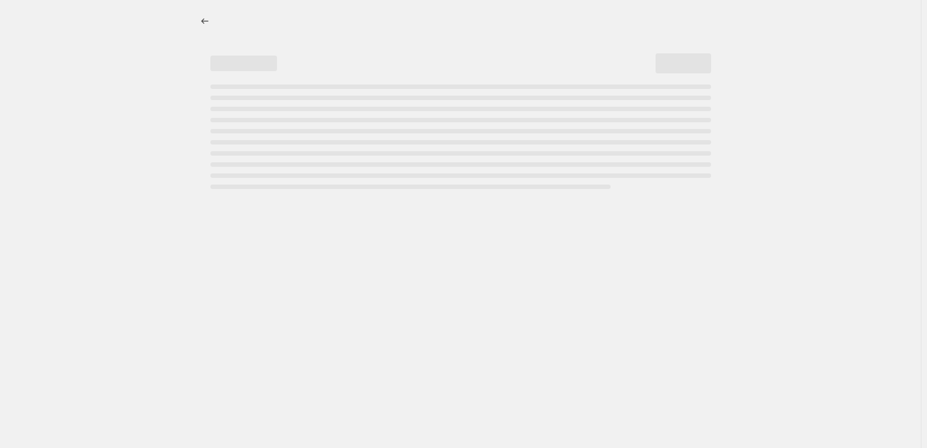
select select "percentage"
select select "tag"
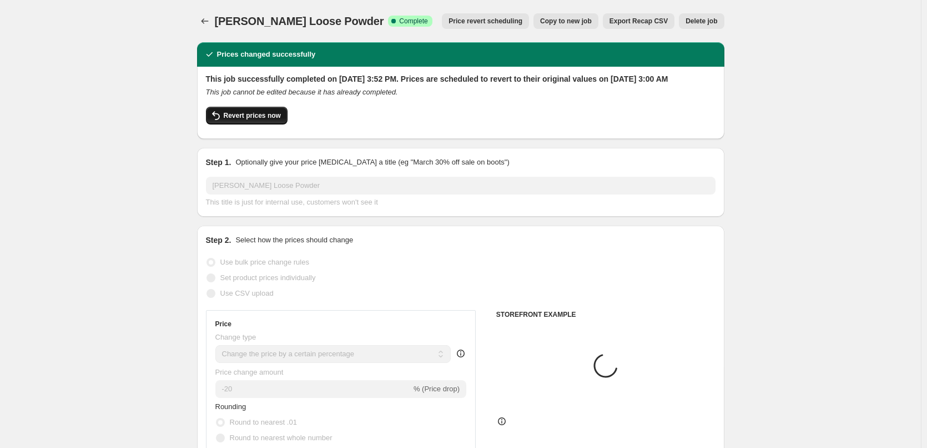
click at [220, 122] on icon "button" at bounding box center [215, 115] width 13 height 13
checkbox input "false"
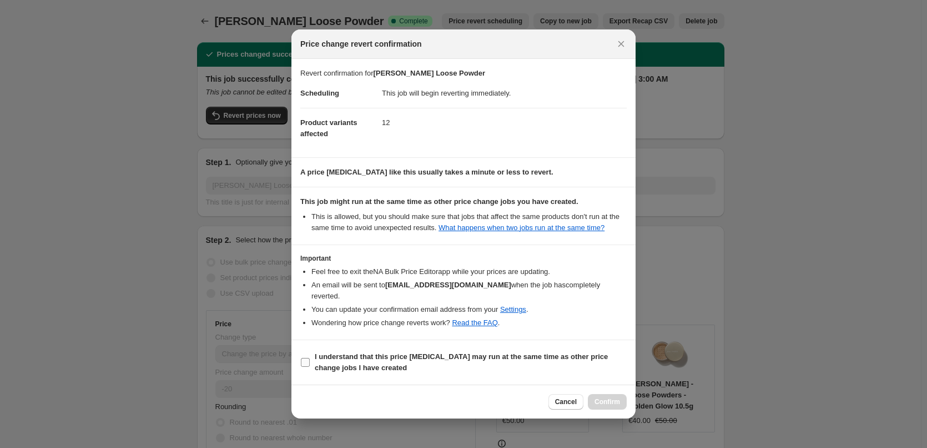
click at [344, 356] on span "I understand that this price [MEDICAL_DATA] may run at the same time as other p…" at bounding box center [471, 362] width 312 height 22
click at [310, 358] on input "I understand that this price [MEDICAL_DATA] may run at the same time as other p…" at bounding box center [305, 362] width 9 height 9
checkbox input "true"
click at [604, 397] on span "Confirm" at bounding box center [608, 401] width 26 height 9
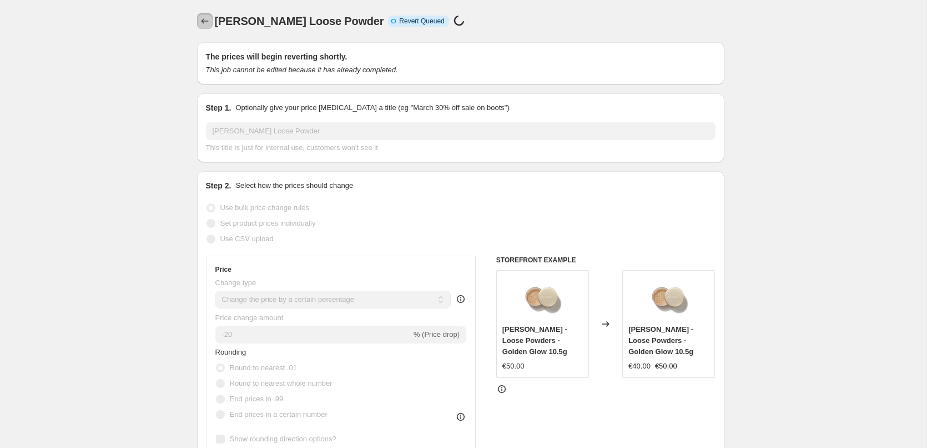
click at [208, 18] on icon "Price change jobs" at bounding box center [204, 21] width 11 height 11
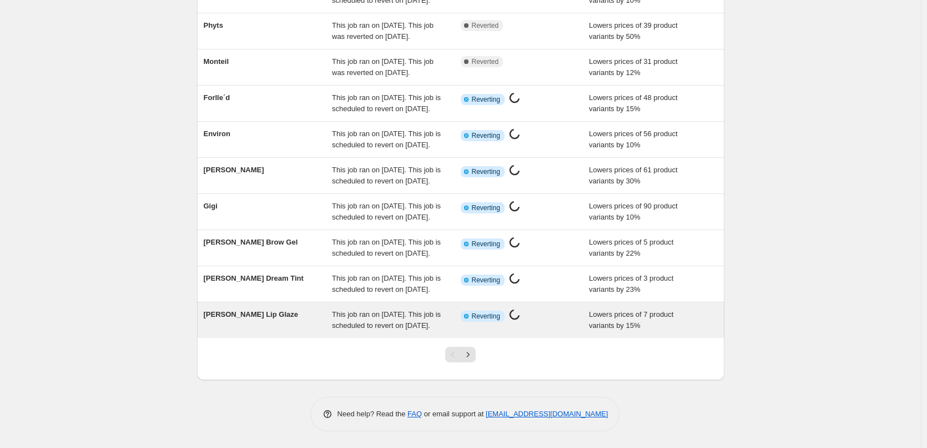
scroll to position [235, 0]
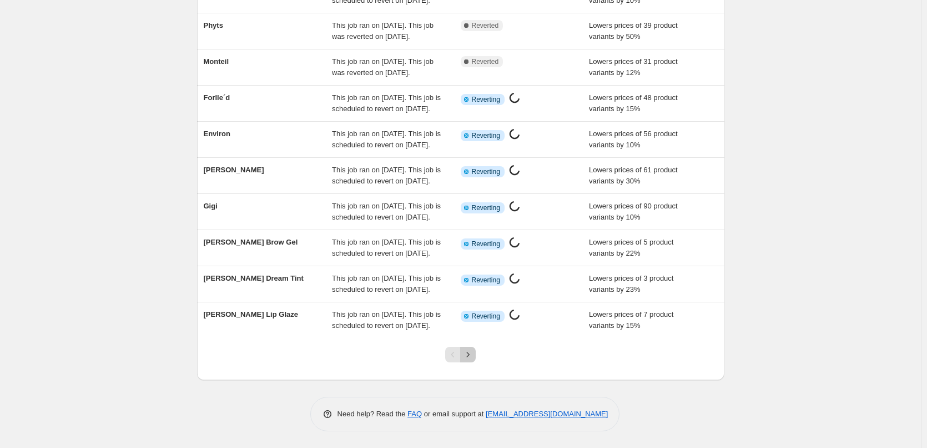
click at [469, 358] on icon "Next" at bounding box center [468, 354] width 11 height 11
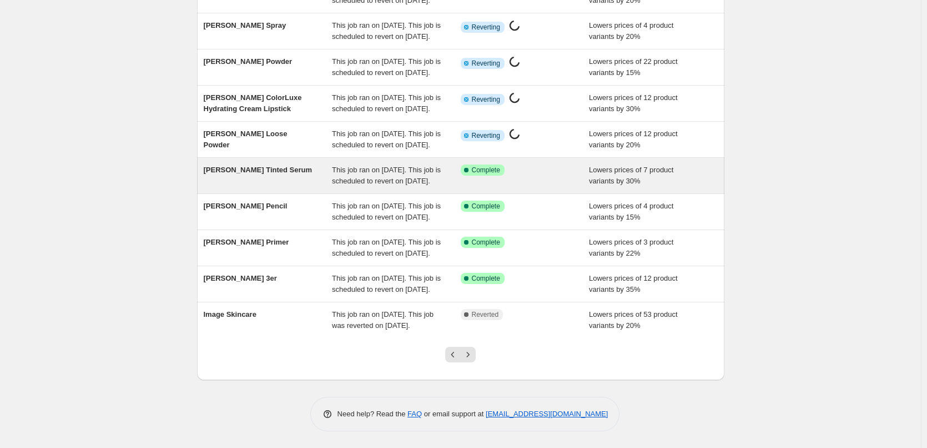
click at [393, 165] on span "This job ran on September 12, 2025. This job is scheduled to revert on Septembe…" at bounding box center [386, 174] width 109 height 19
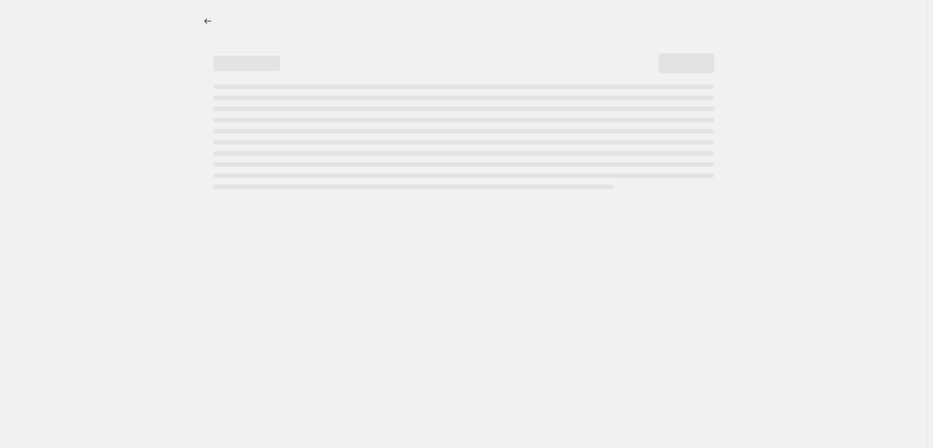
select select "percentage"
select select "tag"
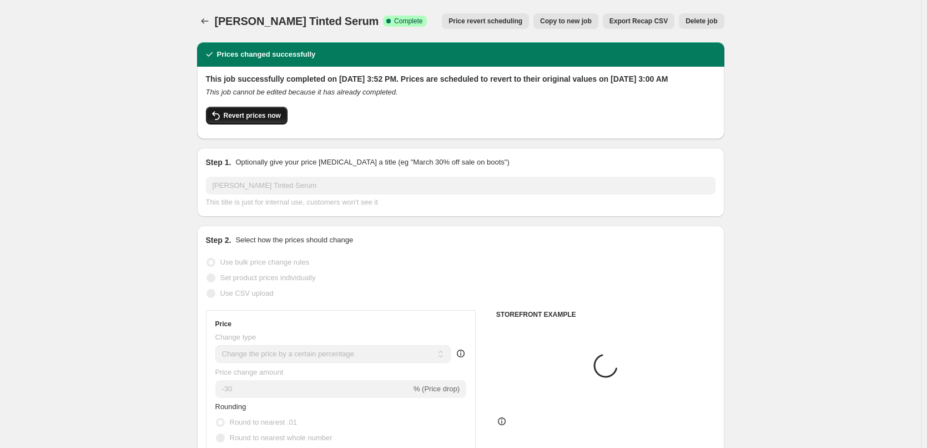
click at [236, 120] on span "Revert prices now" at bounding box center [252, 115] width 57 height 9
checkbox input "false"
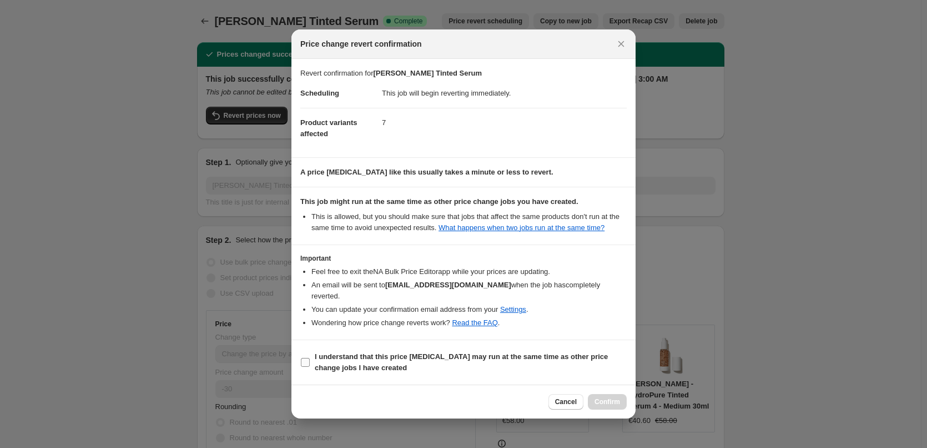
click at [321, 356] on span "I understand that this price [MEDICAL_DATA] may run at the same time as other p…" at bounding box center [471, 362] width 312 height 22
click at [310, 358] on input "I understand that this price [MEDICAL_DATA] may run at the same time as other p…" at bounding box center [305, 362] width 9 height 9
checkbox input "true"
click at [618, 397] on span "Confirm" at bounding box center [608, 401] width 26 height 9
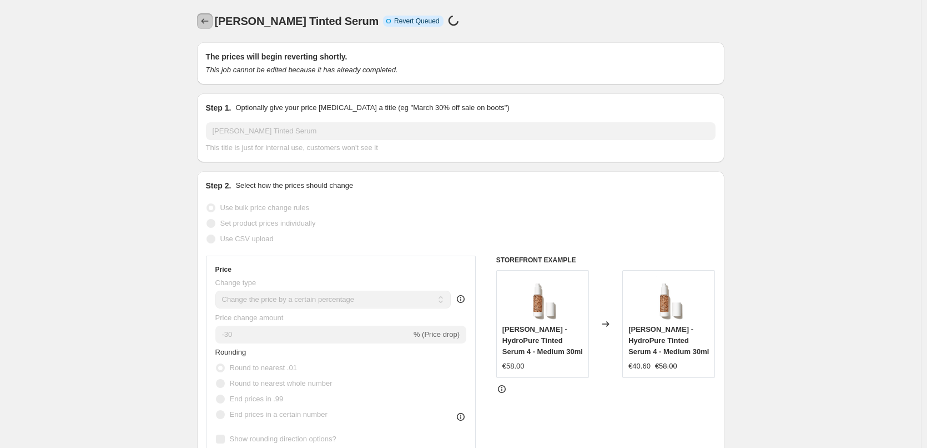
click at [208, 22] on icon "Price change jobs" at bounding box center [204, 21] width 11 height 11
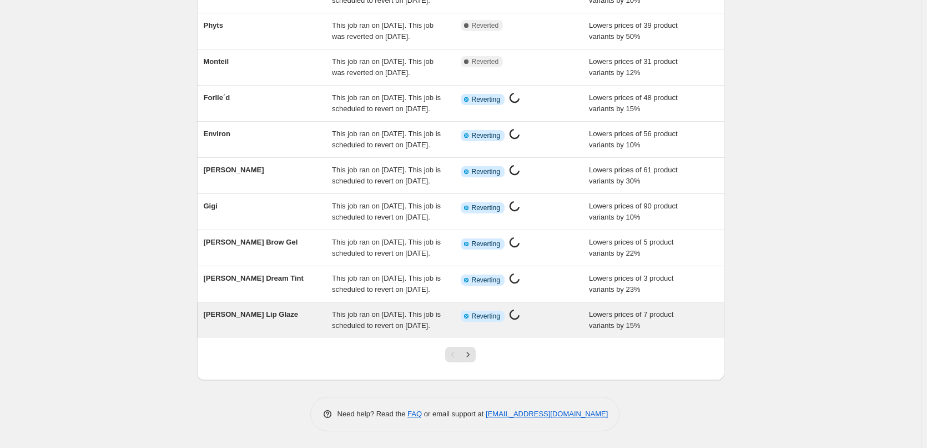
scroll to position [235, 0]
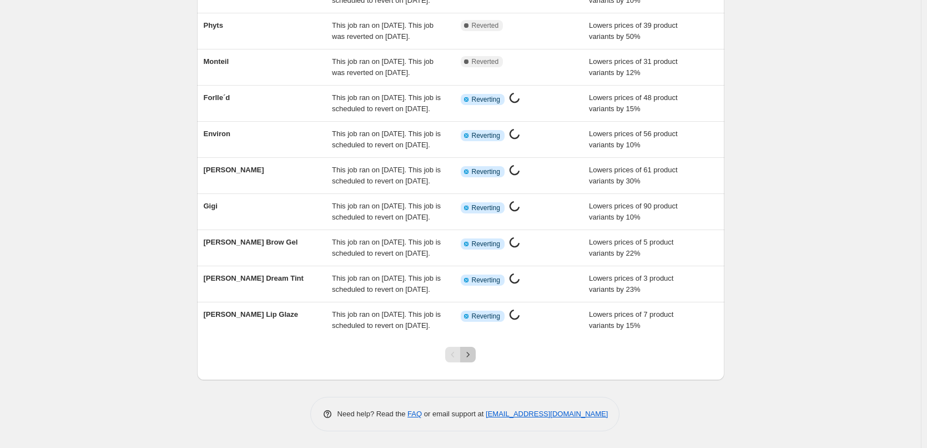
click at [469, 356] on icon "Next" at bounding box center [468, 354] width 11 height 11
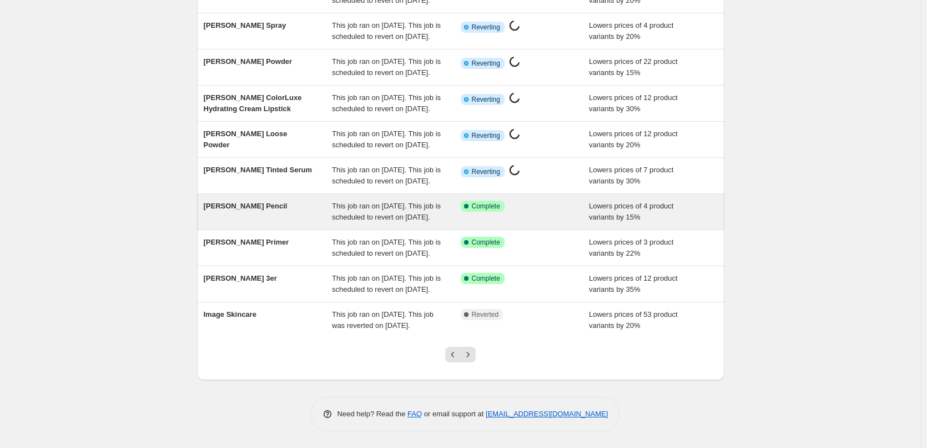
click at [421, 202] on span "This job ran on September 12, 2025. This job is scheduled to revert on Septembe…" at bounding box center [386, 211] width 109 height 19
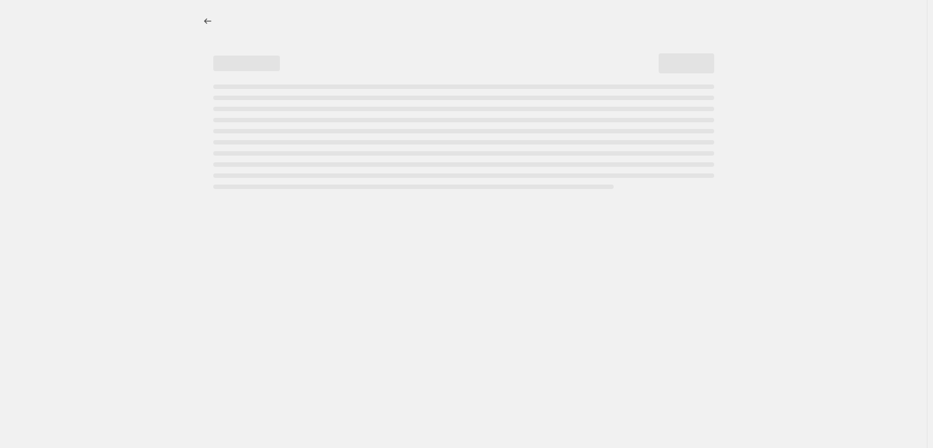
select select "percentage"
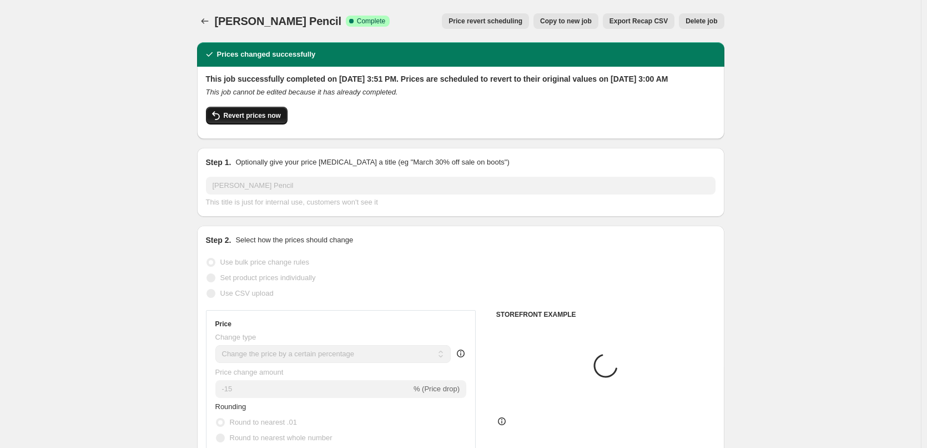
click at [216, 122] on icon "button" at bounding box center [215, 115] width 13 height 13
checkbox input "false"
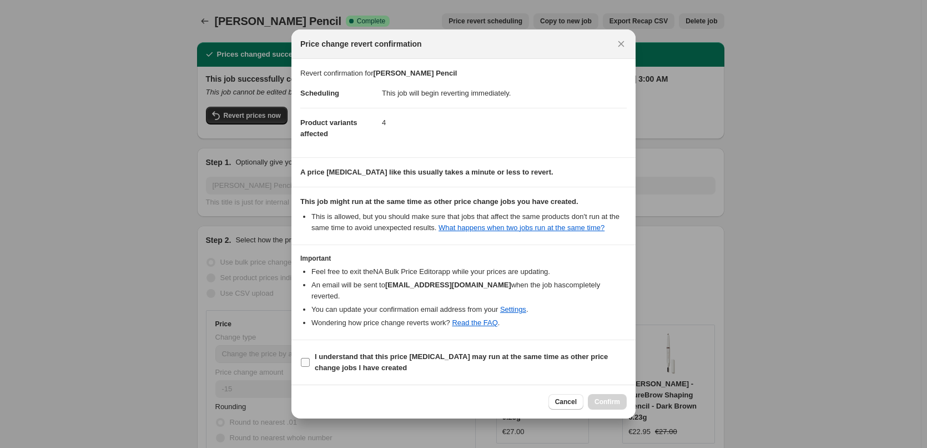
click at [330, 353] on b "I understand that this price [MEDICAL_DATA] may run at the same time as other p…" at bounding box center [461, 361] width 293 height 19
click at [310, 358] on input "I understand that this price [MEDICAL_DATA] may run at the same time as other p…" at bounding box center [305, 362] width 9 height 9
checkbox input "true"
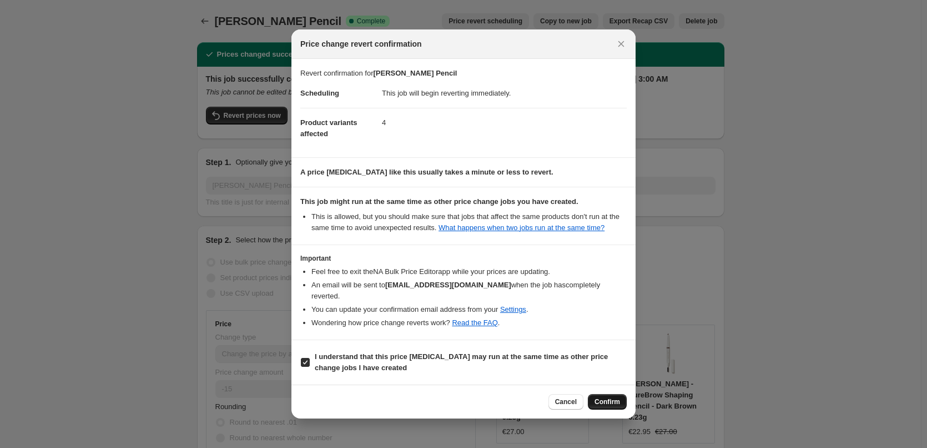
click at [604, 399] on span "Confirm" at bounding box center [608, 401] width 26 height 9
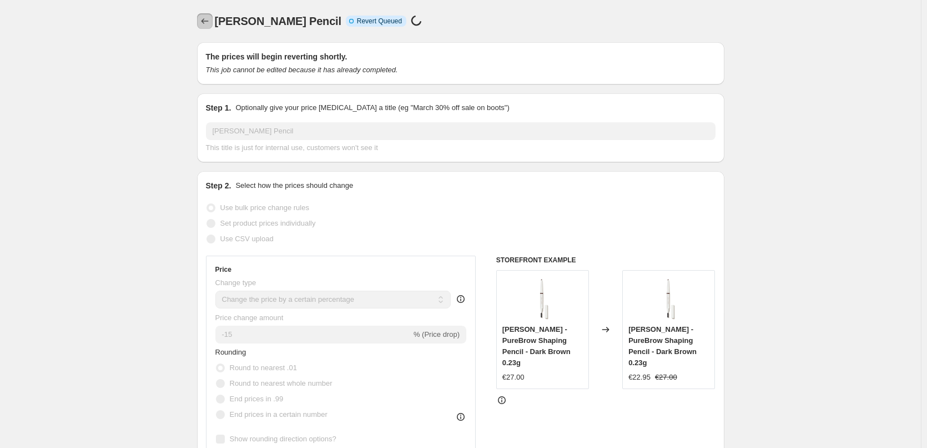
click at [206, 22] on icon "Price change jobs" at bounding box center [204, 21] width 11 height 11
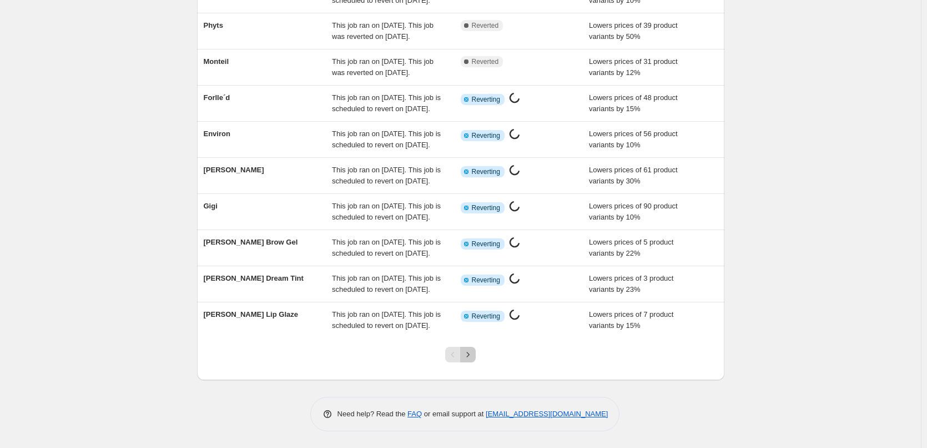
click at [470, 355] on icon "Next" at bounding box center [468, 354] width 11 height 11
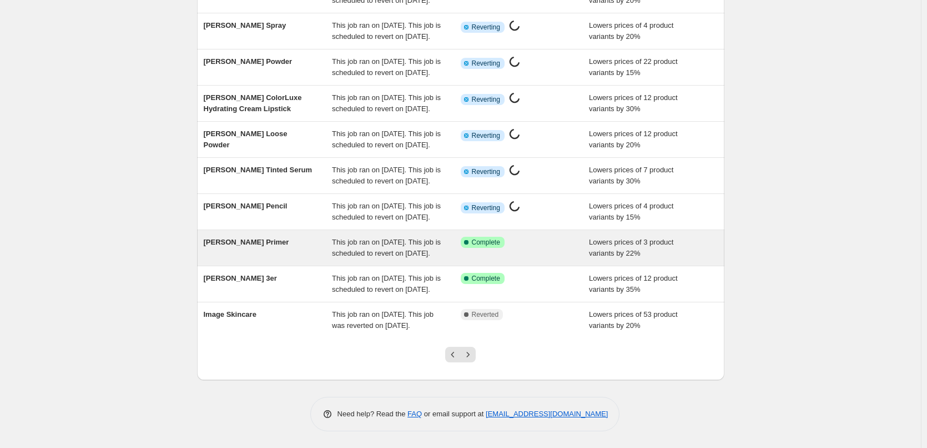
click at [398, 238] on span "This job ran on September 12, 2025. This job is scheduled to revert on Septembe…" at bounding box center [386, 247] width 109 height 19
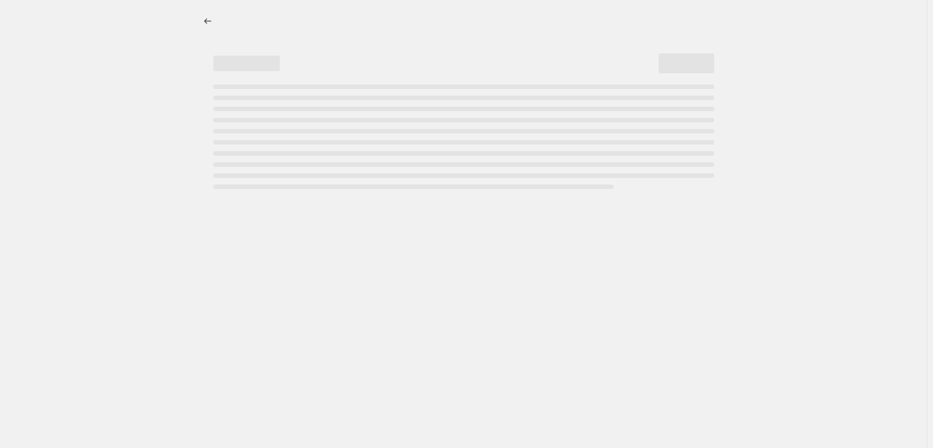
select select "percentage"
select select "tag"
select select "vendor"
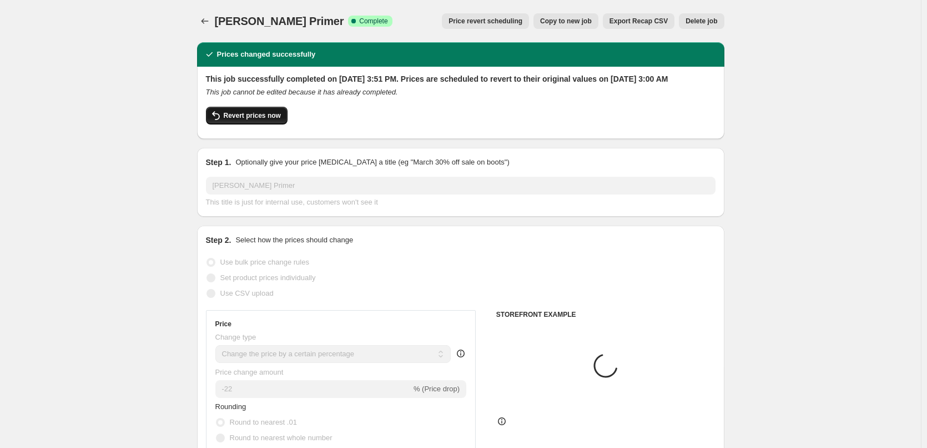
click at [228, 120] on button "Revert prices now" at bounding box center [247, 116] width 82 height 18
checkbox input "false"
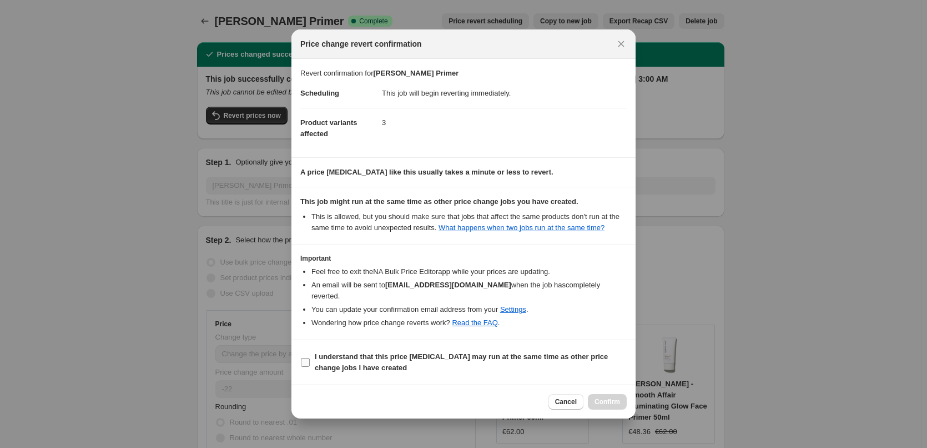
click at [339, 354] on b "I understand that this price [MEDICAL_DATA] may run at the same time as other p…" at bounding box center [461, 361] width 293 height 19
click at [310, 358] on input "I understand that this price [MEDICAL_DATA] may run at the same time as other p…" at bounding box center [305, 362] width 9 height 9
checkbox input "true"
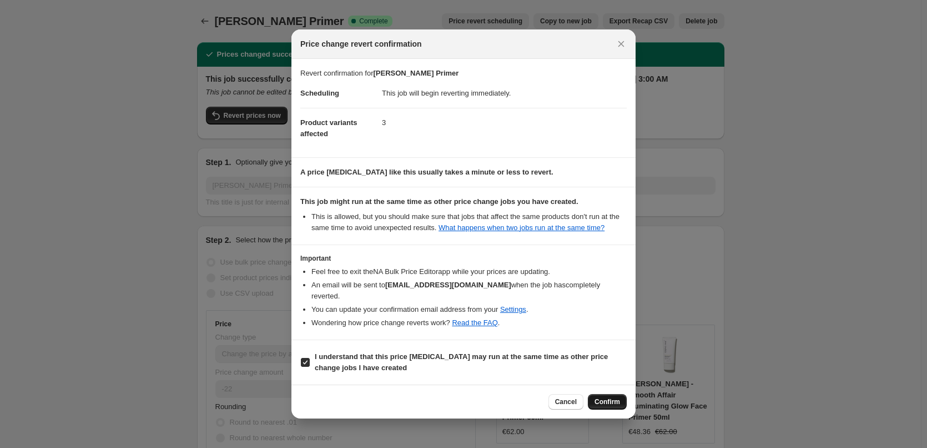
click at [623, 396] on button "Confirm" at bounding box center [607, 402] width 39 height 16
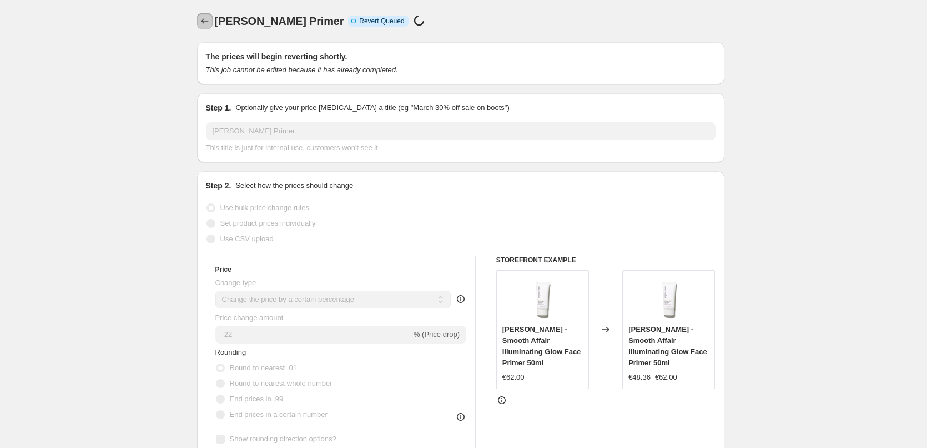
click at [203, 16] on button "Price change jobs" at bounding box center [205, 21] width 16 height 16
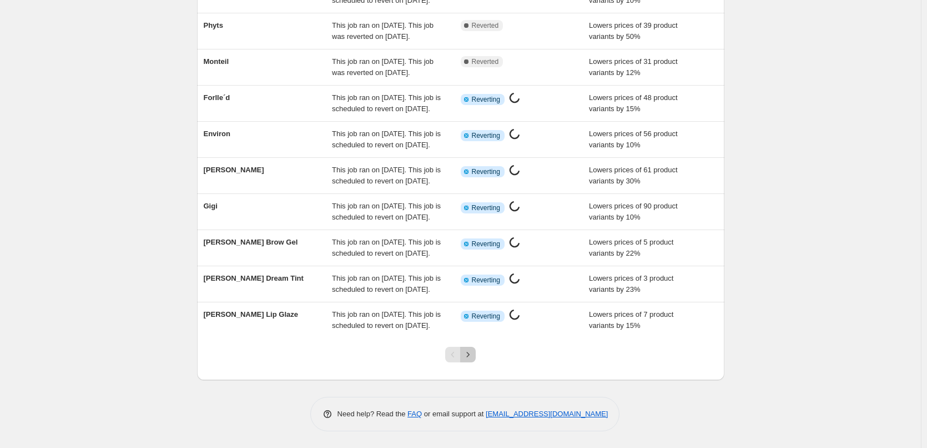
click at [468, 359] on icon "Next" at bounding box center [468, 354] width 11 height 11
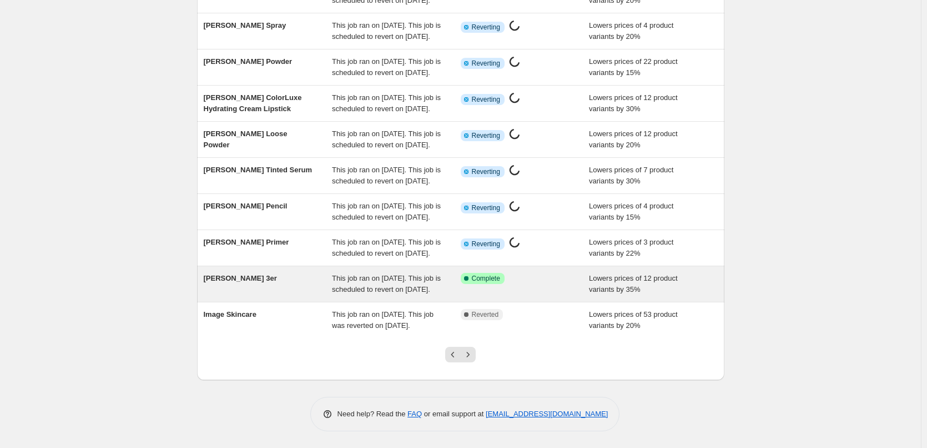
click at [391, 274] on span "This job ran on September 12, 2025. This job is scheduled to revert on Septembe…" at bounding box center [386, 283] width 109 height 19
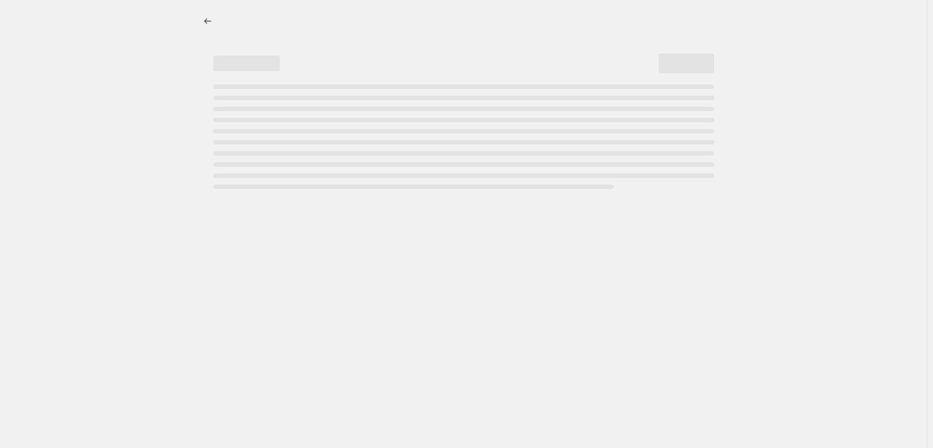
select select "percentage"
select select "tag"
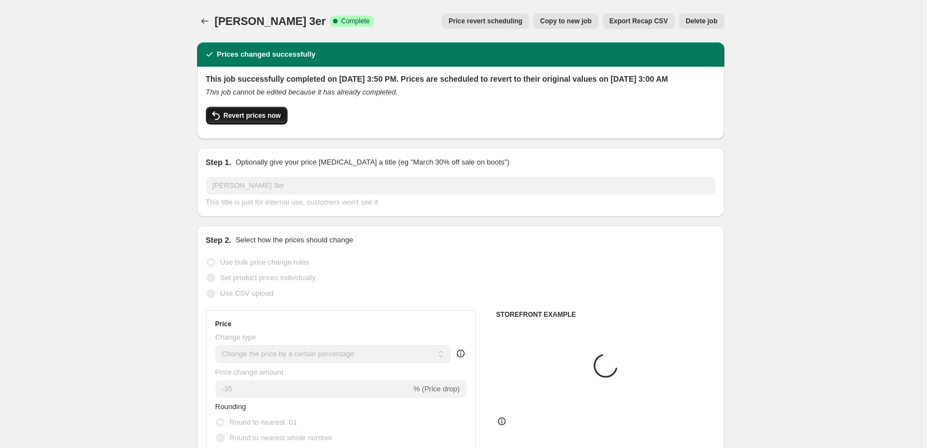
click at [242, 120] on span "Revert prices now" at bounding box center [252, 115] width 57 height 9
checkbox input "false"
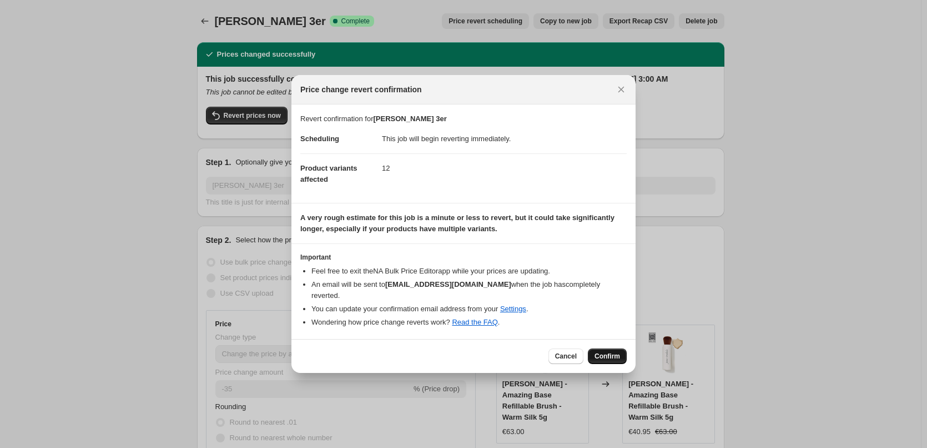
click at [610, 352] on span "Confirm" at bounding box center [608, 356] width 26 height 9
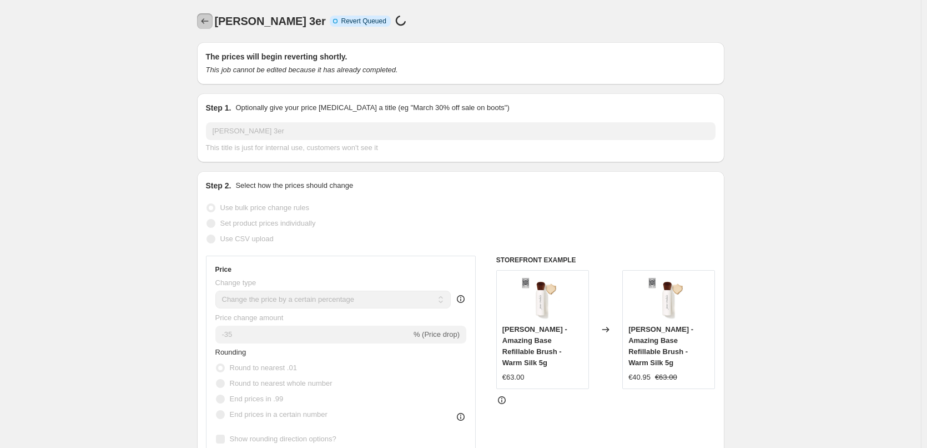
click at [204, 21] on icon "Price change jobs" at bounding box center [204, 21] width 11 height 11
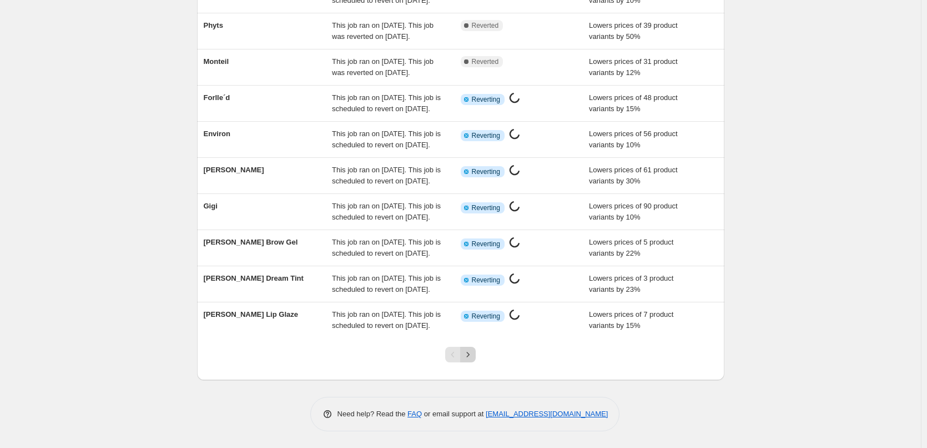
click at [470, 355] on icon "Next" at bounding box center [468, 354] width 11 height 11
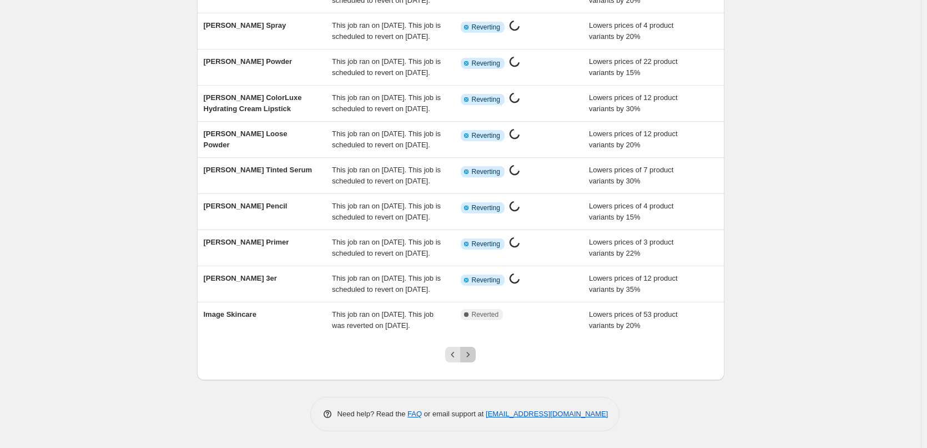
click at [469, 362] on button "Next" at bounding box center [468, 355] width 16 height 16
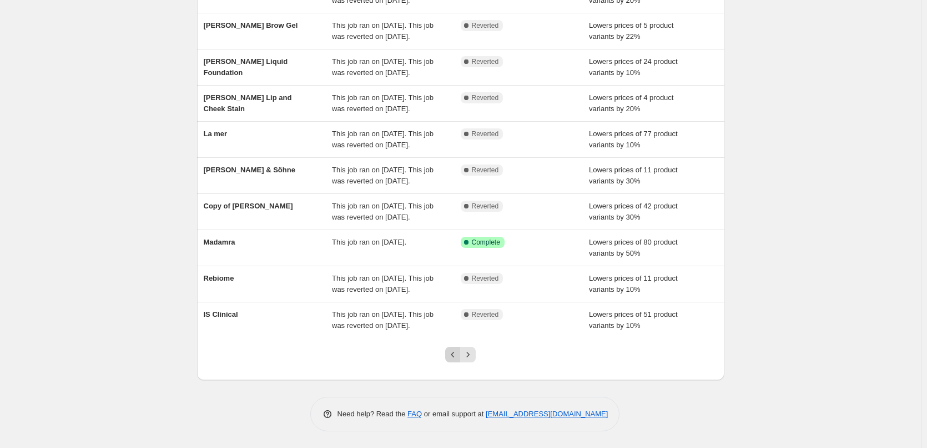
click at [450, 356] on icon "Previous" at bounding box center [453, 354] width 11 height 11
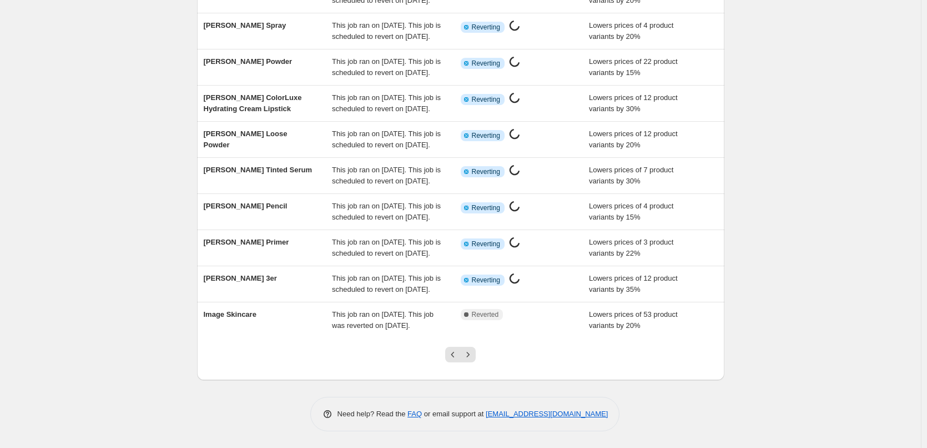
click at [448, 344] on div at bounding box center [460, 359] width 45 height 42
click at [453, 353] on icon "Previous" at bounding box center [453, 354] width 11 height 11
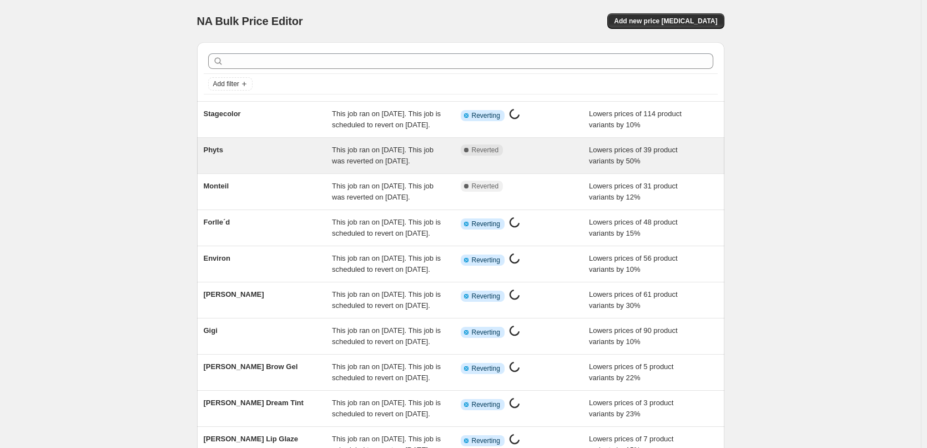
click at [370, 165] on span "This job ran on [DATE]. This job was reverted on [DATE]." at bounding box center [383, 154] width 102 height 19
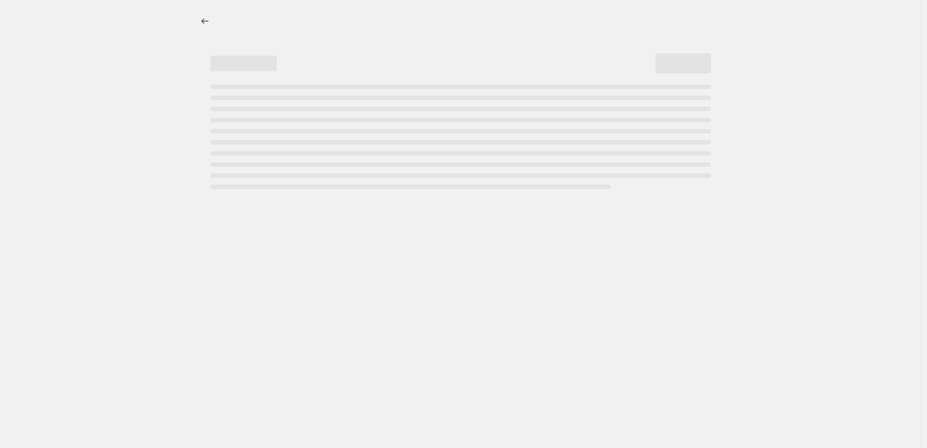
select select "percentage"
select select "vendor"
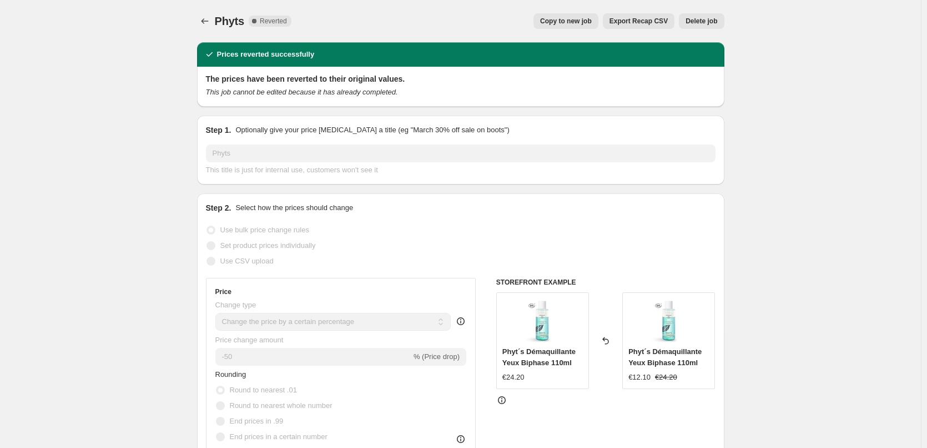
click at [564, 20] on span "Copy to new job" at bounding box center [566, 21] width 52 height 9
select select "percentage"
select select "vendor"
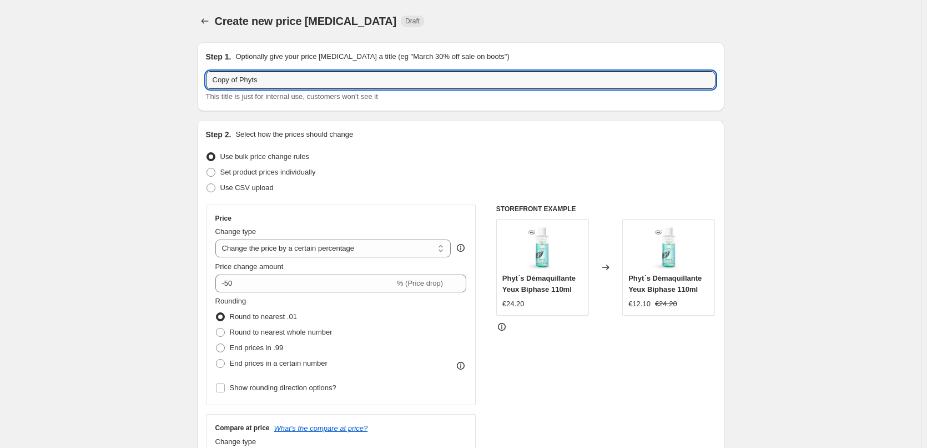
drag, startPoint x: 241, startPoint y: 79, endPoint x: 44, endPoint y: 77, distance: 196.6
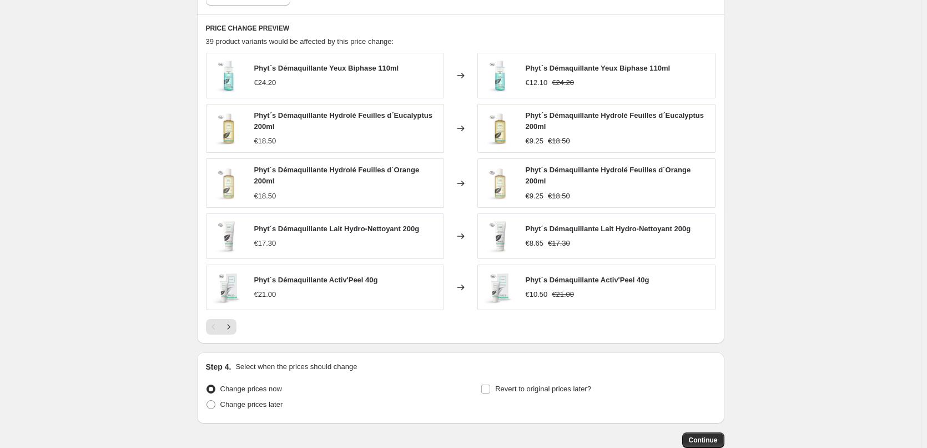
scroll to position [795, 0]
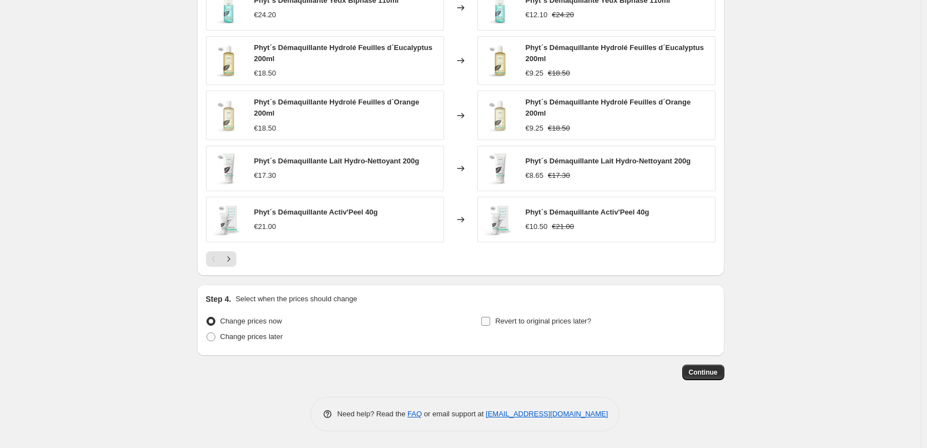
type input "Phyts"
click at [500, 318] on span "Revert to original prices later?" at bounding box center [543, 321] width 96 height 8
click at [490, 318] on input "Revert to original prices later?" at bounding box center [485, 321] width 9 height 9
checkbox input "true"
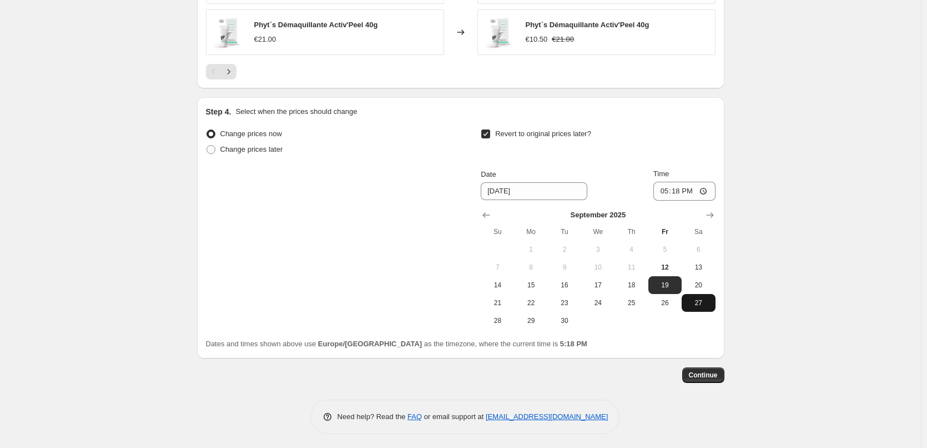
scroll to position [985, 0]
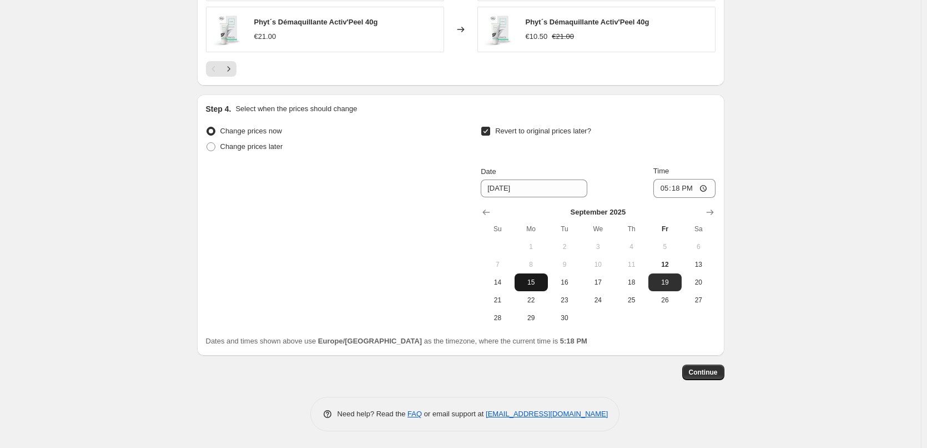
click at [537, 286] on span "15" at bounding box center [531, 282] width 24 height 9
type input "[DATE]"
click at [669, 189] on input "17:18" at bounding box center [685, 188] width 62 height 19
click at [706, 188] on input "15:00" at bounding box center [685, 188] width 62 height 19
type input "03:00"
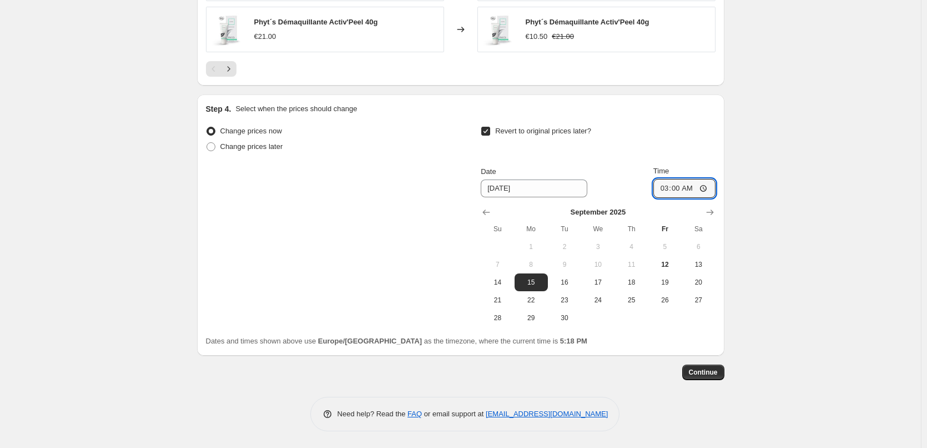
click at [711, 373] on span "Continue" at bounding box center [703, 372] width 29 height 9
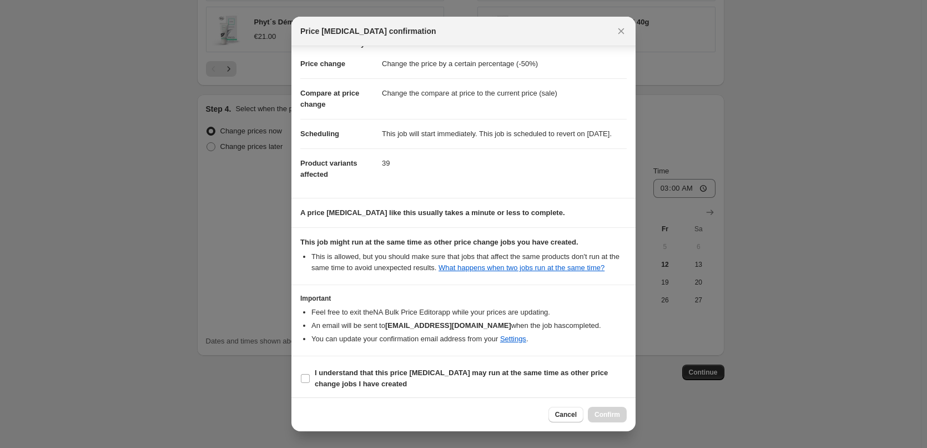
scroll to position [31, 0]
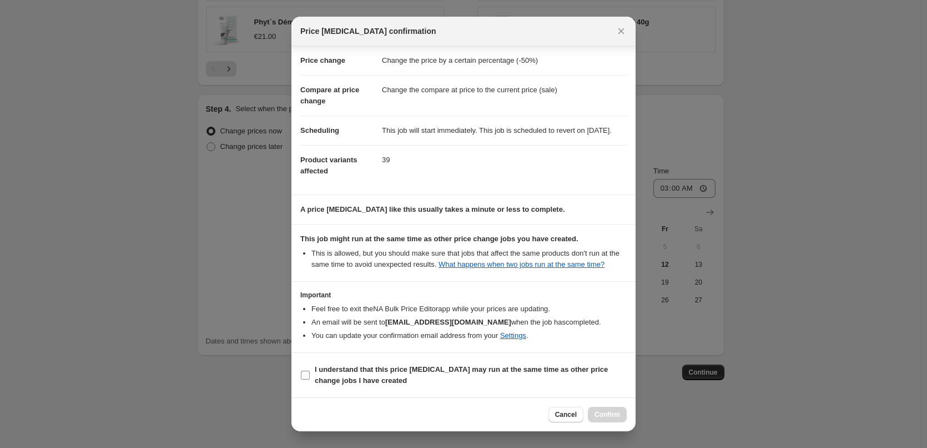
click at [355, 369] on b "I understand that this price [MEDICAL_DATA] may run at the same time as other p…" at bounding box center [461, 374] width 293 height 19
click at [310, 370] on input "I understand that this price [MEDICAL_DATA] may run at the same time as other p…" at bounding box center [305, 374] width 9 height 9
checkbox input "true"
click at [602, 414] on span "Confirm" at bounding box center [608, 414] width 26 height 9
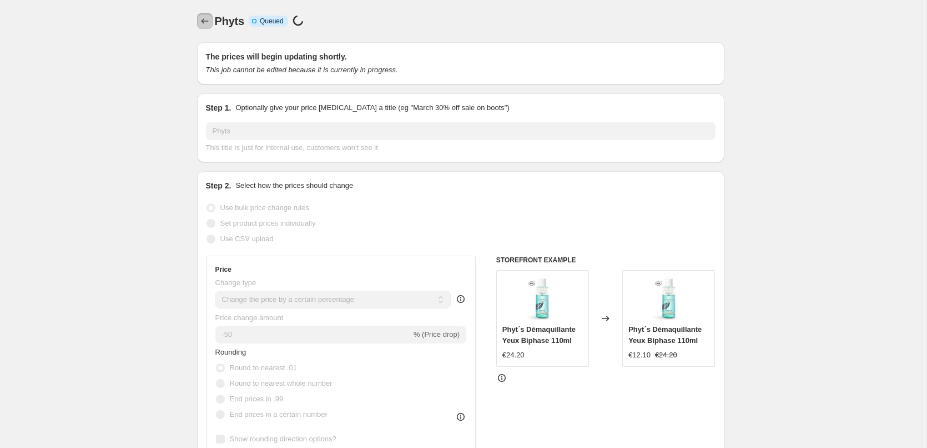
click at [210, 19] on icon "Price change jobs" at bounding box center [204, 21] width 11 height 11
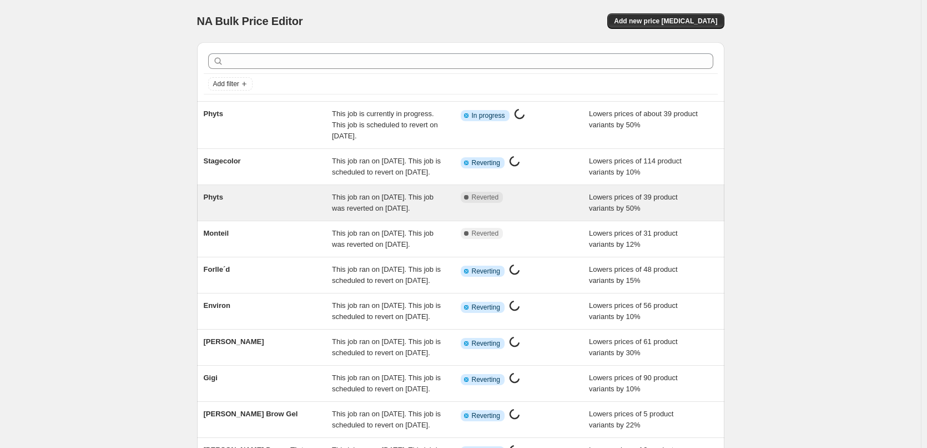
click at [351, 212] on span "This job ran on [DATE]. This job was reverted on [DATE]." at bounding box center [383, 202] width 102 height 19
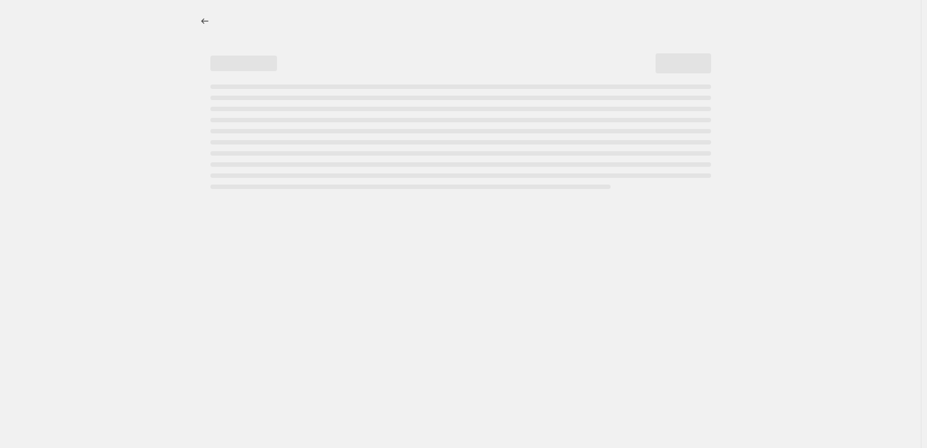
select select "percentage"
select select "vendor"
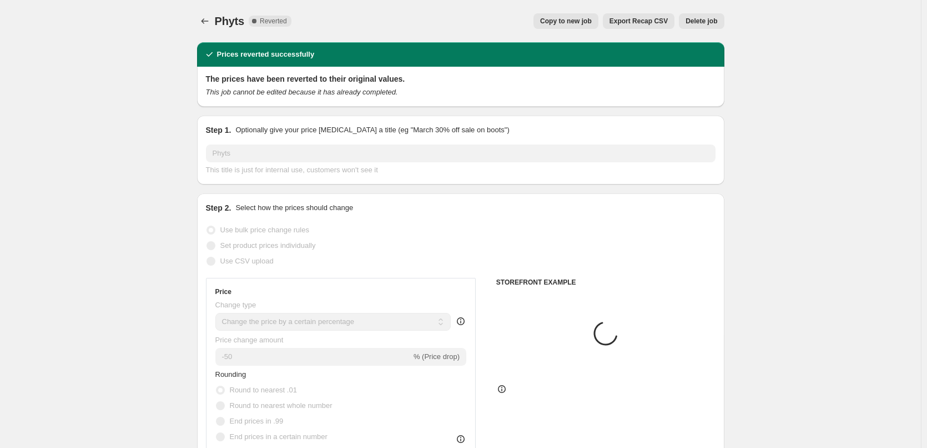
click at [700, 26] on button "Delete job" at bounding box center [701, 21] width 45 height 16
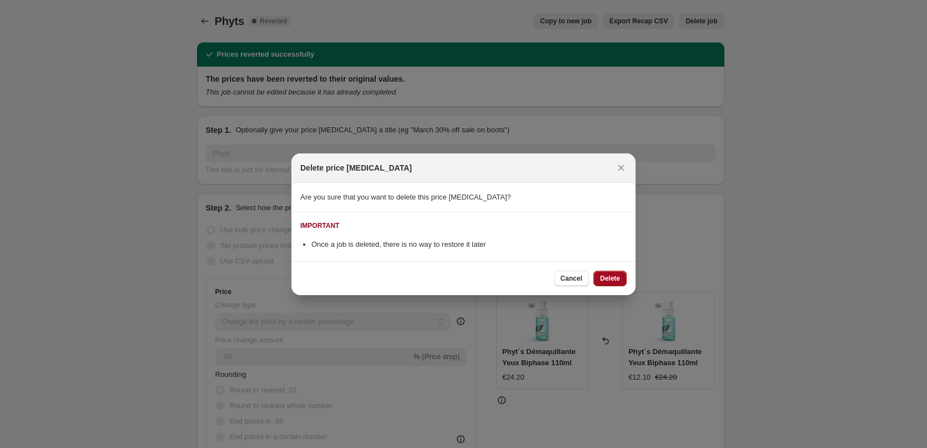
click at [619, 278] on span "Delete" at bounding box center [610, 278] width 20 height 9
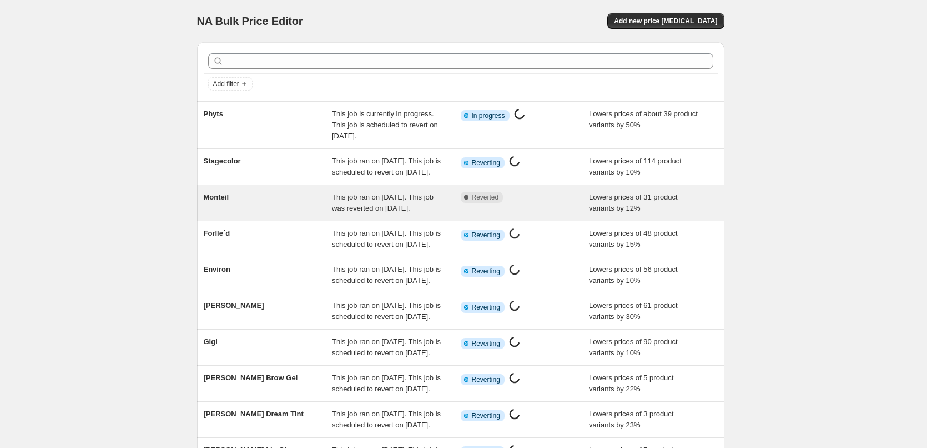
click at [372, 212] on span "This job ran on [DATE]. This job was reverted on [DATE]." at bounding box center [383, 202] width 102 height 19
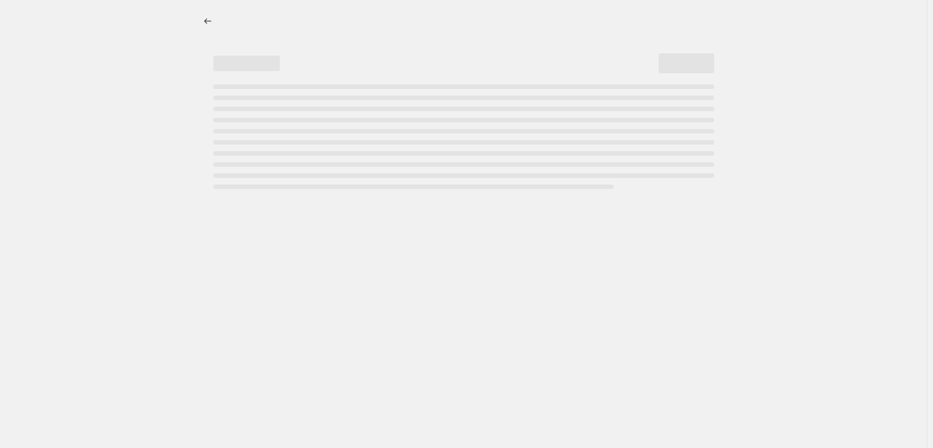
select select "percentage"
select select "remove"
select select "vendor"
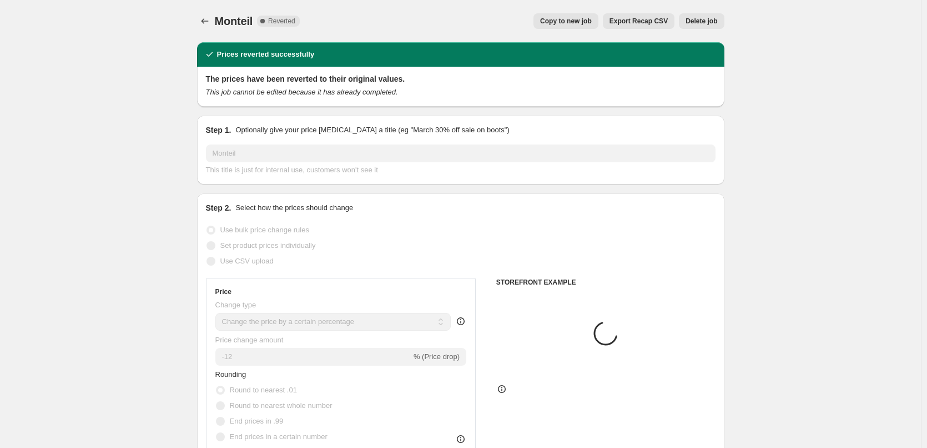
click at [561, 21] on span "Copy to new job" at bounding box center [566, 21] width 52 height 9
select select "percentage"
select select "remove"
select select "vendor"
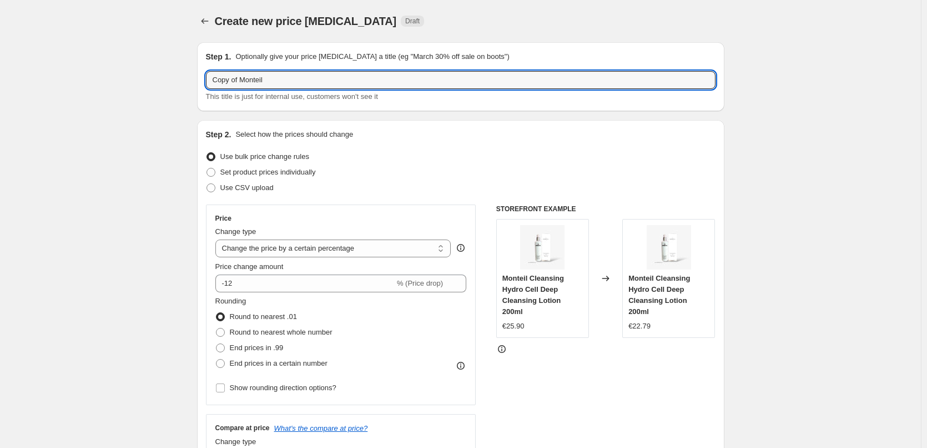
drag, startPoint x: 242, startPoint y: 79, endPoint x: -34, endPoint y: 81, distance: 276.0
click at [0, 81] on html "Home Settings Plans Skip to content Create new price change job. This page is r…" at bounding box center [463, 224] width 927 height 448
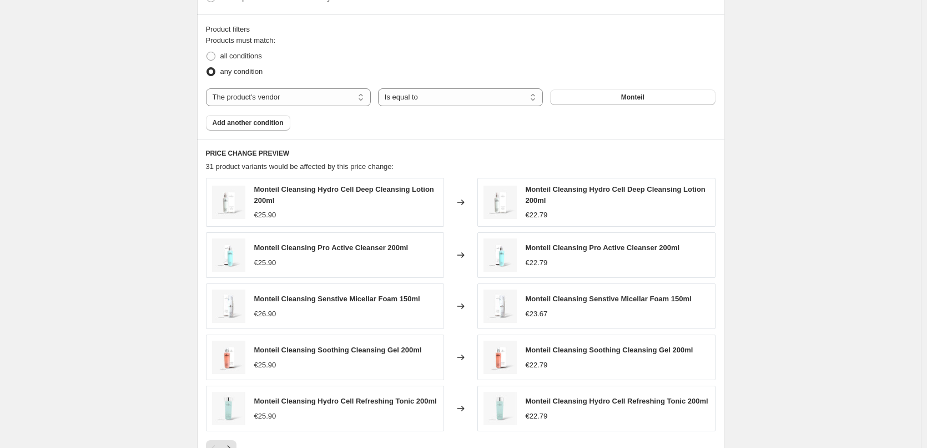
scroll to position [791, 0]
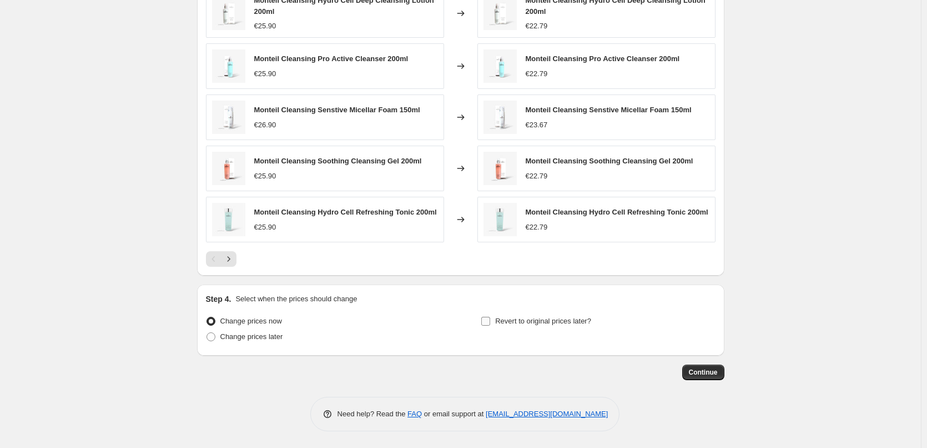
type input "Monteil"
click at [520, 323] on span "Revert to original prices later?" at bounding box center [543, 321] width 96 height 8
click at [490, 323] on input "Revert to original prices later?" at bounding box center [485, 321] width 9 height 9
checkbox input "true"
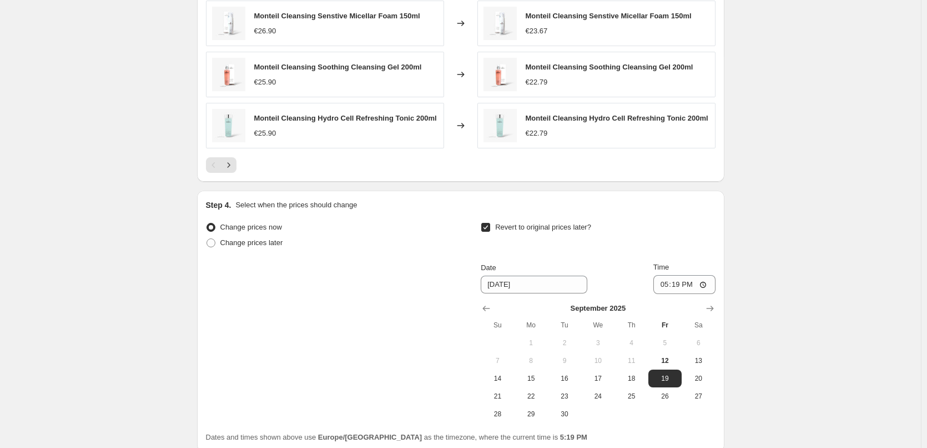
scroll to position [981, 0]
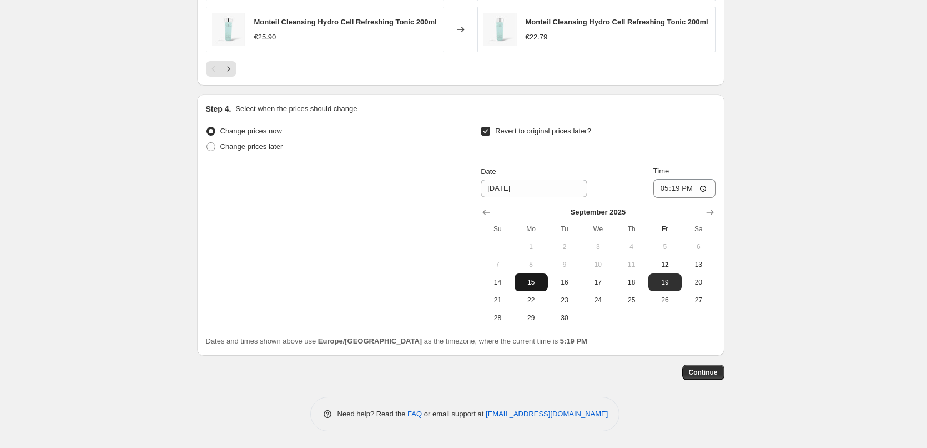
click at [540, 285] on span "15" at bounding box center [531, 282] width 24 height 9
type input "[DATE]"
click at [668, 192] on input "17:19" at bounding box center [685, 188] width 62 height 19
click at [707, 188] on input "15:00" at bounding box center [685, 188] width 62 height 19
type input "03:00"
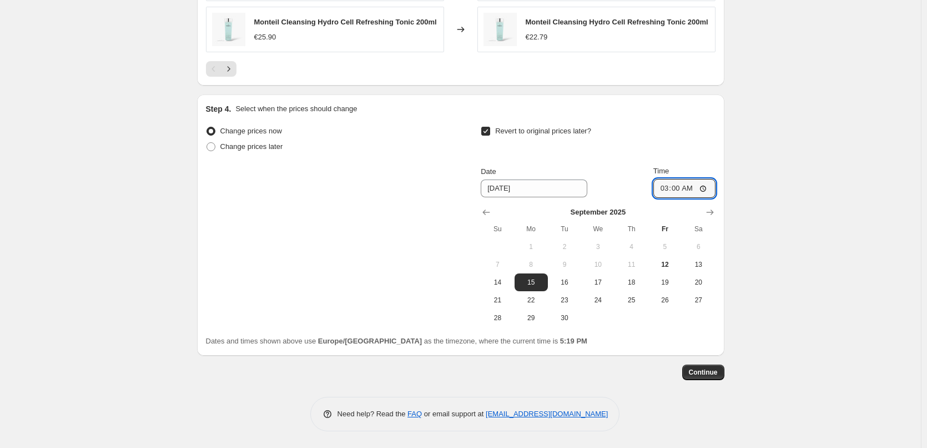
click at [716, 374] on span "Continue" at bounding box center [703, 372] width 29 height 9
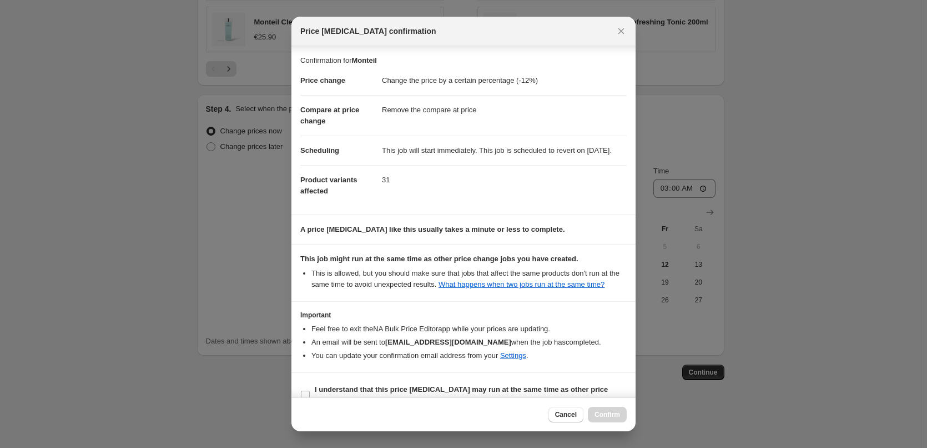
scroll to position [31, 0]
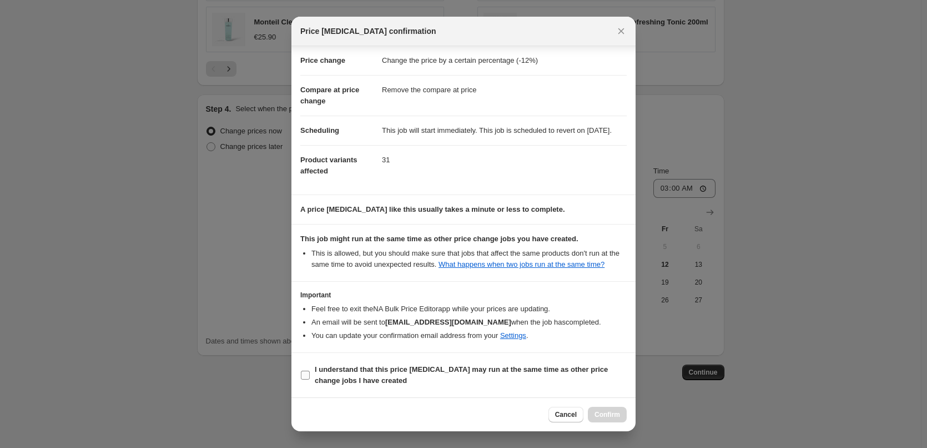
click at [324, 370] on b "I understand that this price [MEDICAL_DATA] may run at the same time as other p…" at bounding box center [461, 374] width 293 height 19
click at [310, 370] on input "I understand that this price [MEDICAL_DATA] may run at the same time as other p…" at bounding box center [305, 374] width 9 height 9
checkbox input "true"
click at [609, 415] on span "Confirm" at bounding box center [608, 414] width 26 height 9
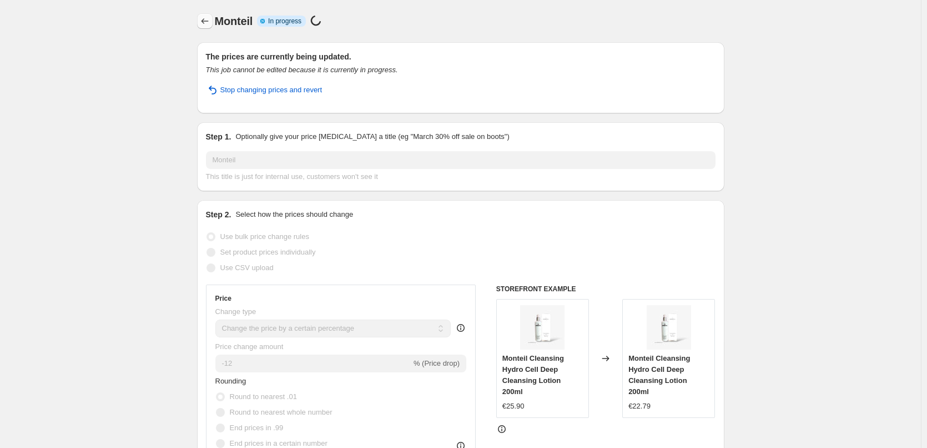
click at [205, 24] on icon "Price change jobs" at bounding box center [204, 21] width 11 height 11
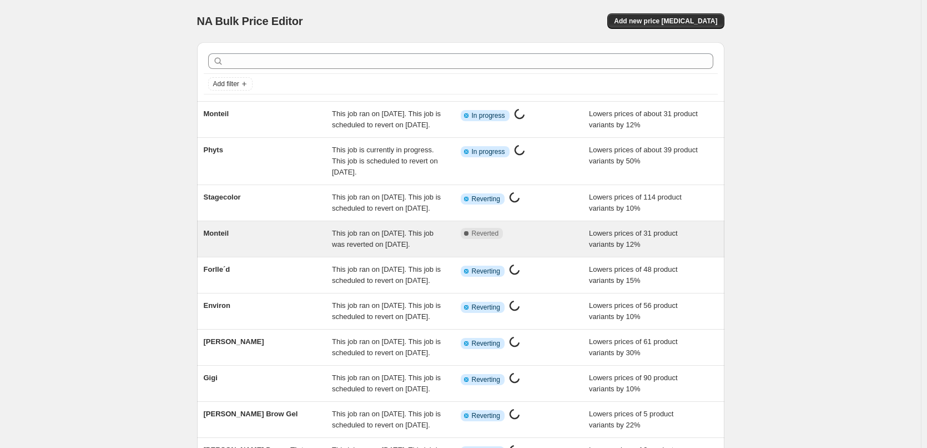
click at [392, 248] on span "This job ran on [DATE]. This job was reverted on [DATE]." at bounding box center [383, 238] width 102 height 19
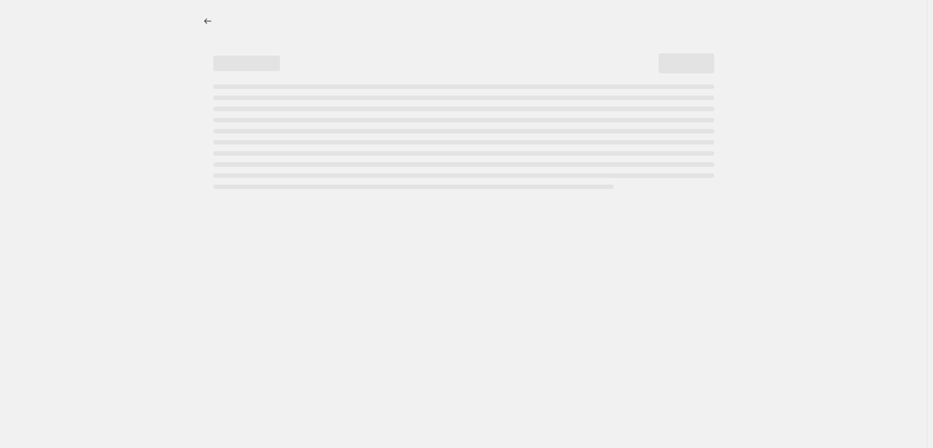
select select "percentage"
select select "remove"
select select "vendor"
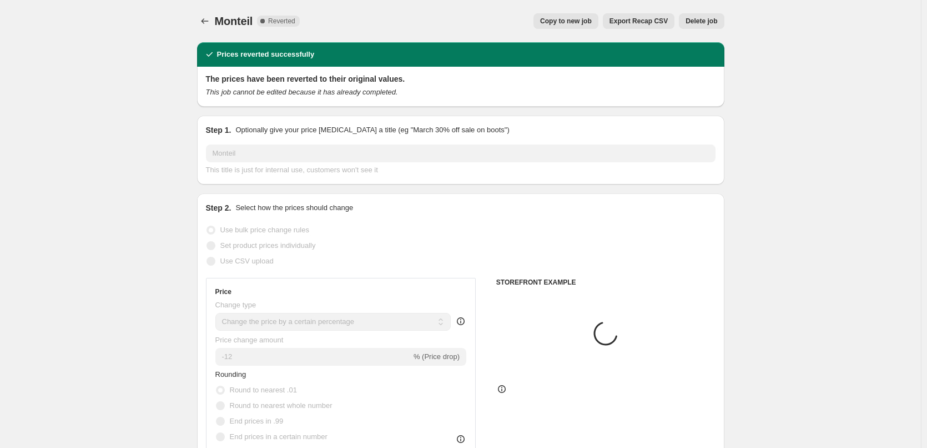
click at [705, 26] on button "Delete job" at bounding box center [701, 21] width 45 height 16
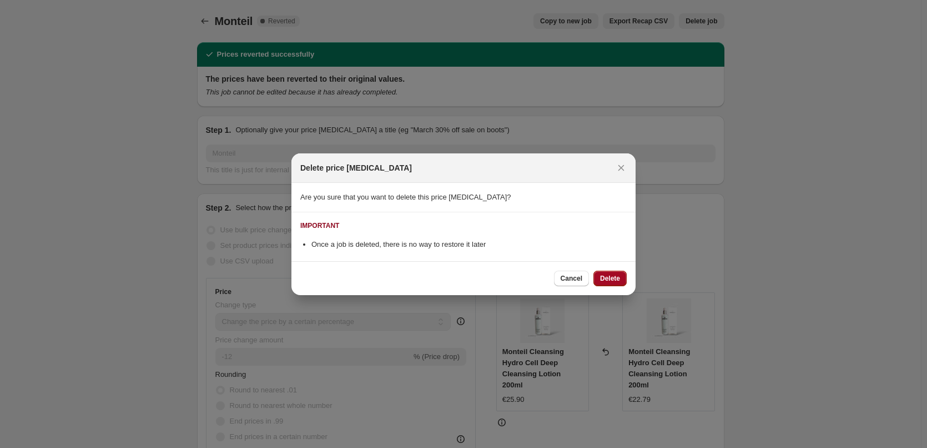
click at [619, 277] on span "Delete" at bounding box center [610, 278] width 20 height 9
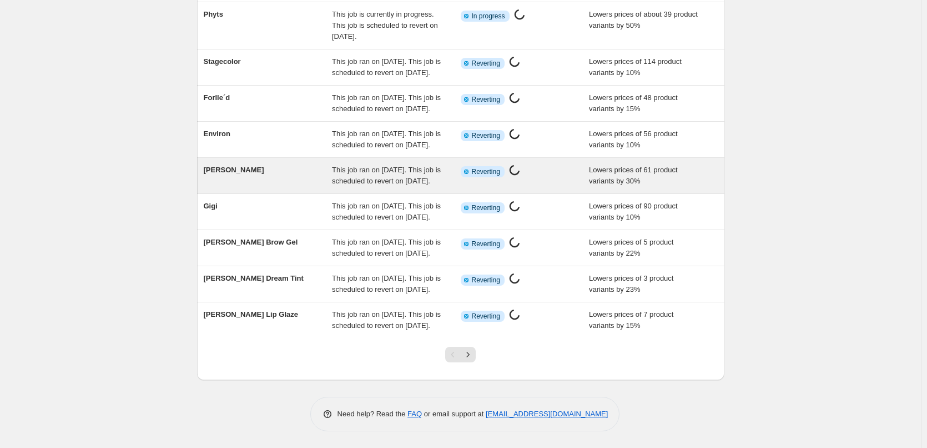
scroll to position [235, 0]
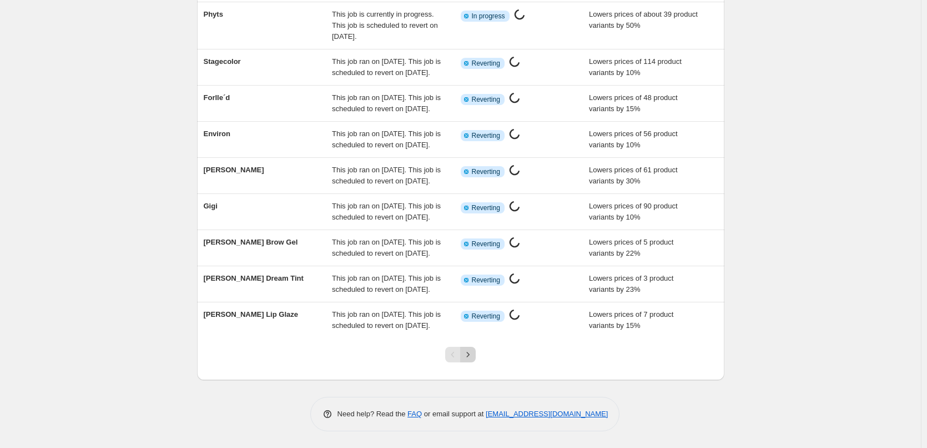
click at [473, 352] on icon "Next" at bounding box center [468, 354] width 11 height 11
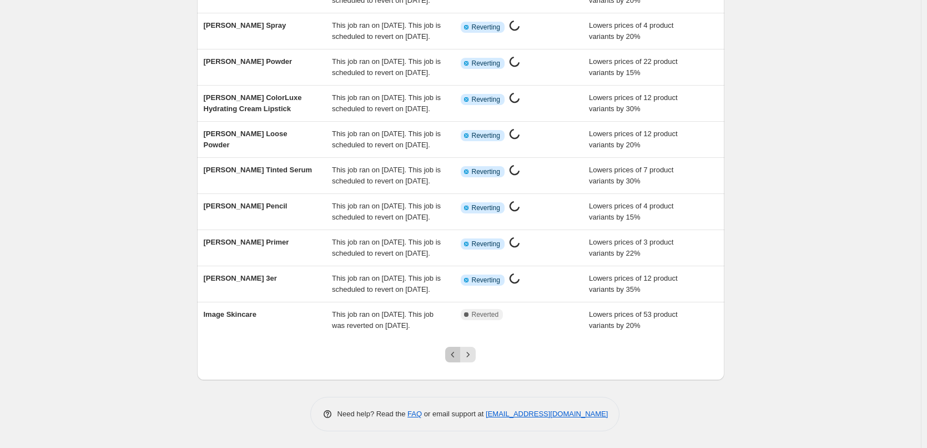
click at [453, 355] on icon "Previous" at bounding box center [453, 354] width 11 height 11
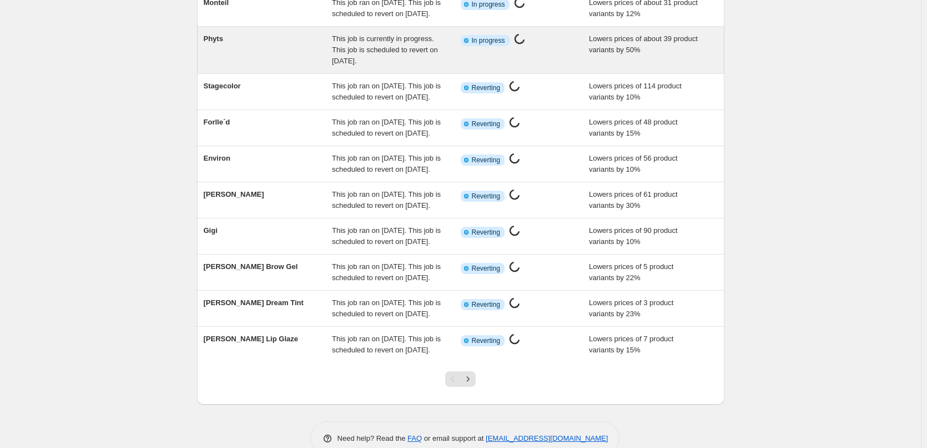
scroll to position [0, 0]
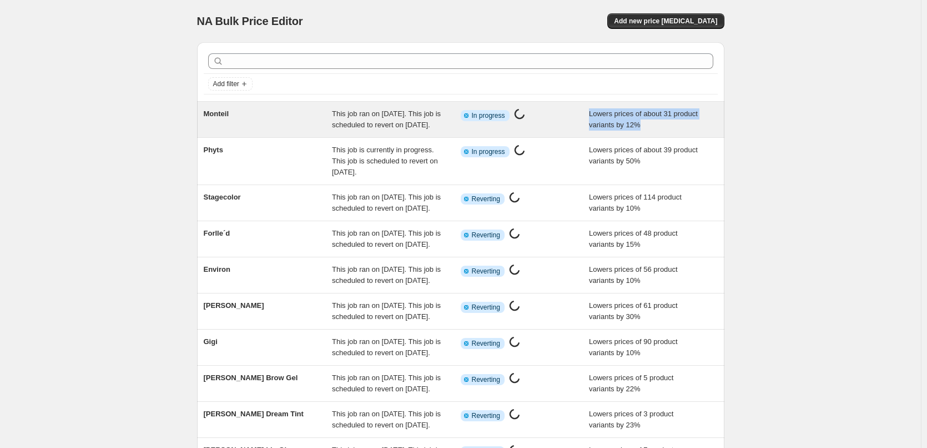
drag, startPoint x: 775, startPoint y: 122, endPoint x: 589, endPoint y: 113, distance: 186.2
click at [589, 113] on div "NA Bulk Price Editor. This page is ready NA Bulk Price Editor Add new price cha…" at bounding box center [460, 291] width 921 height 583
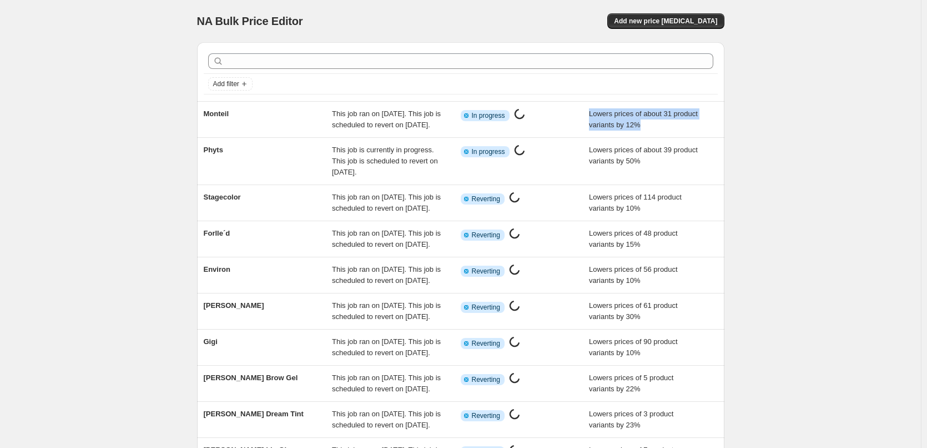
click at [808, 125] on div "NA Bulk Price Editor. This page is ready NA Bulk Price Editor Add new price cha…" at bounding box center [460, 291] width 921 height 583
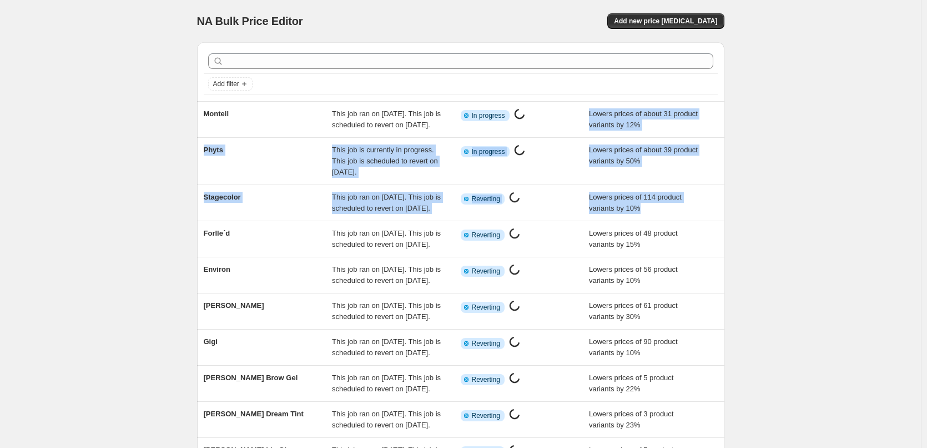
drag, startPoint x: 586, startPoint y: 112, endPoint x: 747, endPoint y: 239, distance: 205.2
click at [747, 239] on div "NA Bulk Price Editor. This page is ready NA Bulk Price Editor Add new price cha…" at bounding box center [460, 291] width 921 height 583
click at [811, 132] on div "NA Bulk Price Editor. This page is ready NA Bulk Price Editor Add new price cha…" at bounding box center [460, 291] width 921 height 583
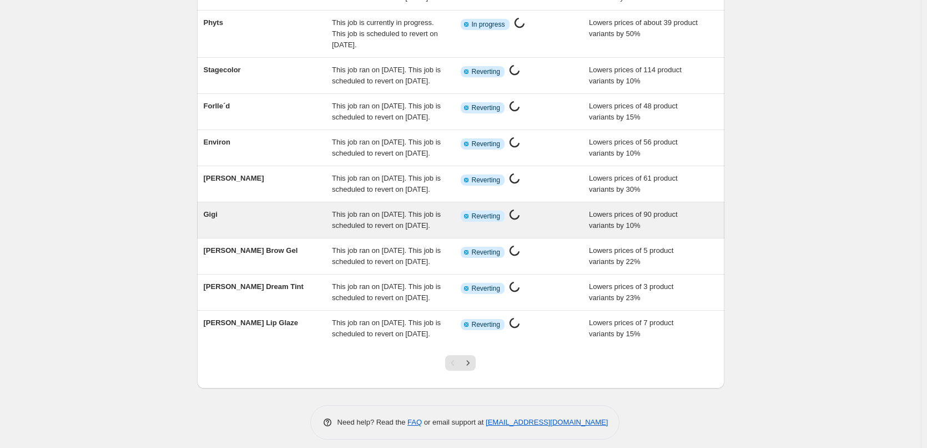
scroll to position [235, 0]
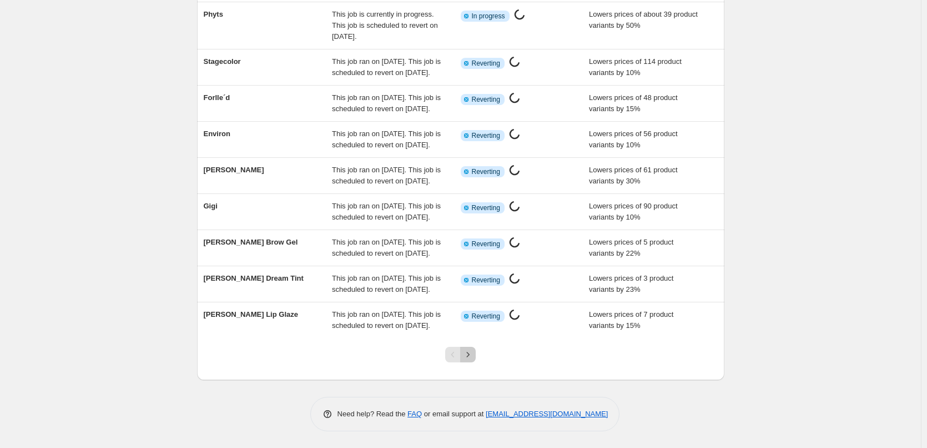
click at [476, 354] on button "Next" at bounding box center [468, 355] width 16 height 16
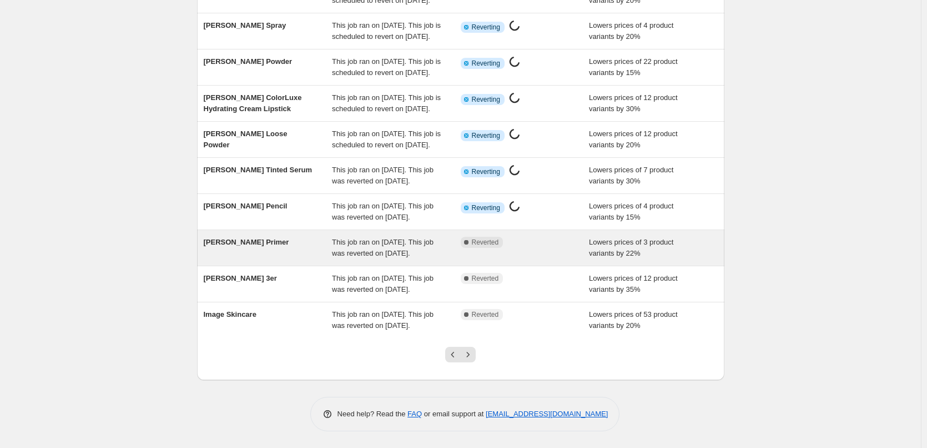
click at [430, 238] on span "This job ran on [DATE]. This job was reverted on [DATE]." at bounding box center [383, 247] width 102 height 19
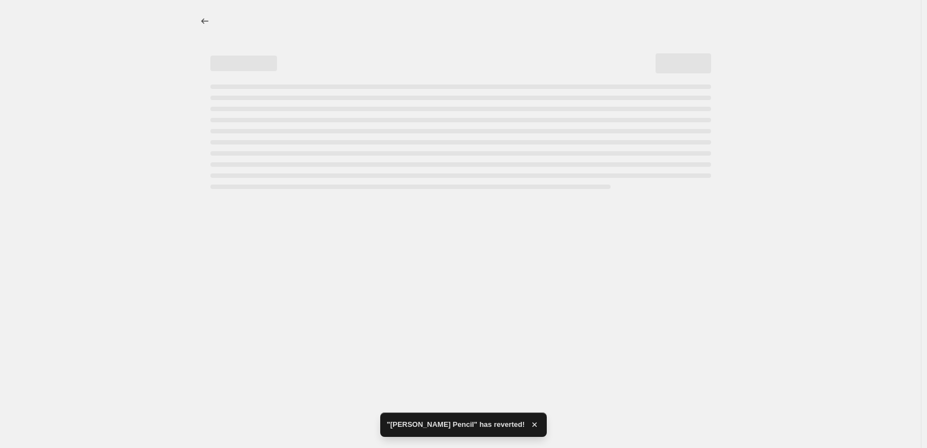
select select "percentage"
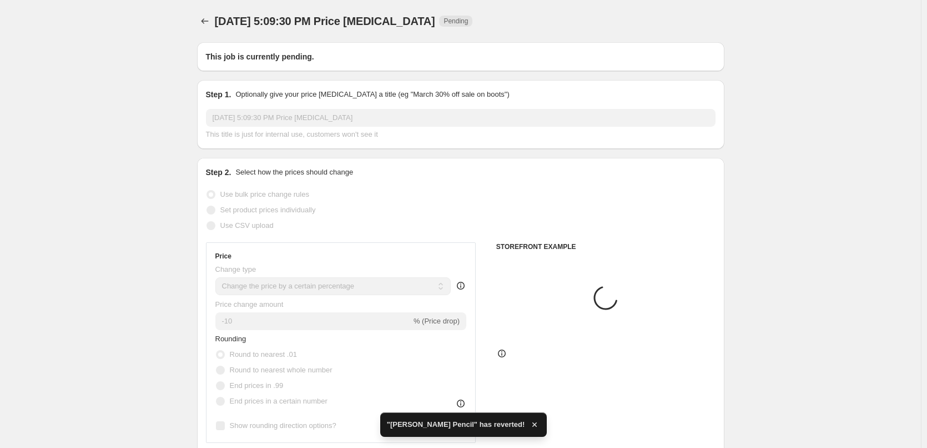
type input "[PERSON_NAME] Primer"
radio input "false"
radio input "true"
checkbox input "true"
select select "tag"
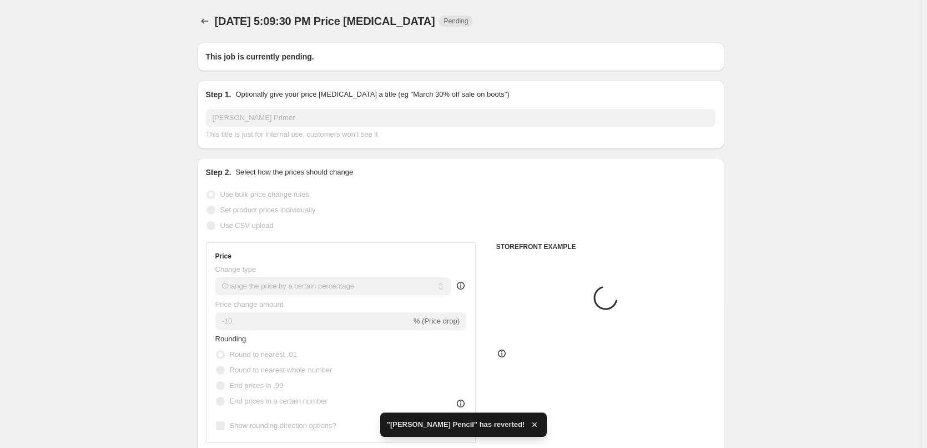
select select "vendor"
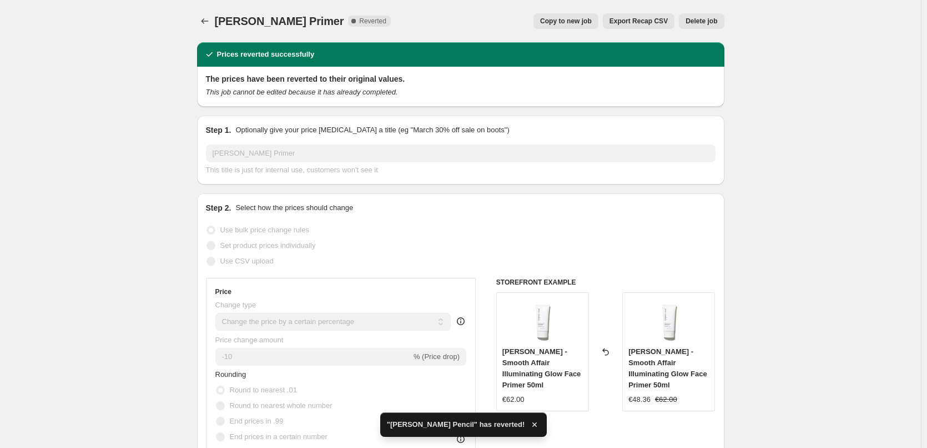
click at [584, 25] on span "Copy to new job" at bounding box center [566, 21] width 52 height 9
select select "percentage"
select select "tag"
select select "vendor"
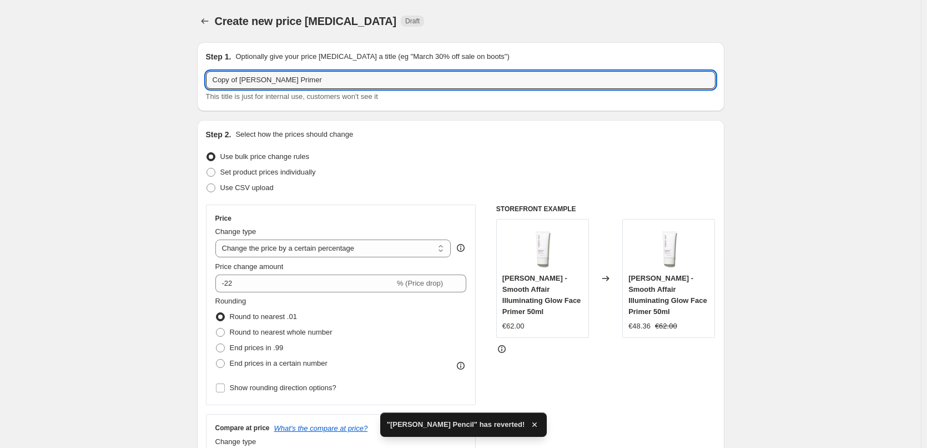
drag, startPoint x: 240, startPoint y: 82, endPoint x: -76, endPoint y: 86, distance: 316.6
click at [0, 86] on html "Home Settings Plans Skip to content Create new price change job. This page is r…" at bounding box center [463, 224] width 927 height 448
type input "[PERSON_NAME] Primer"
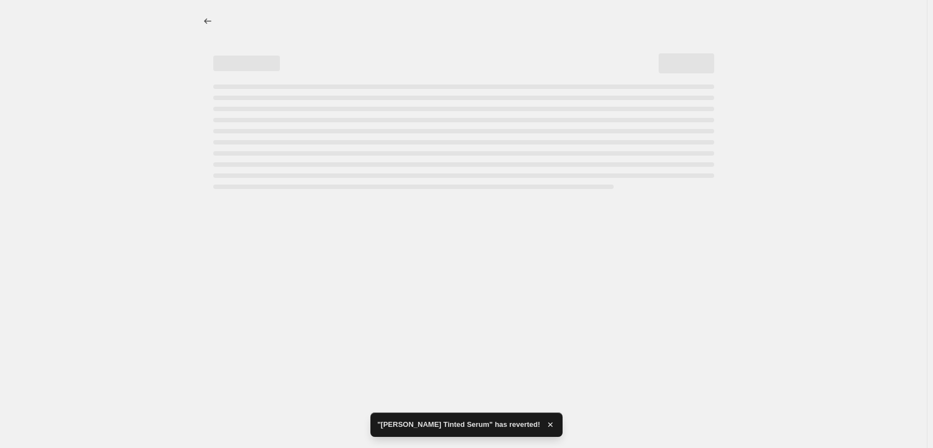
select select "percentage"
select select "tag"
select select "vendor"
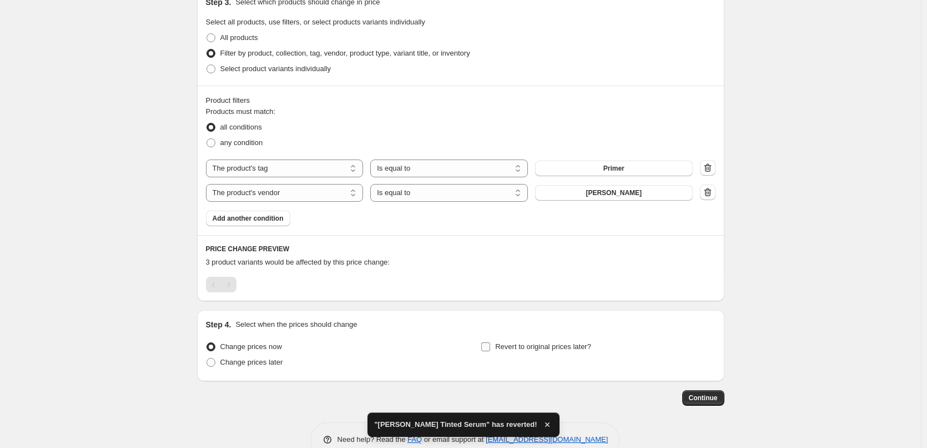
scroll to position [557, 0]
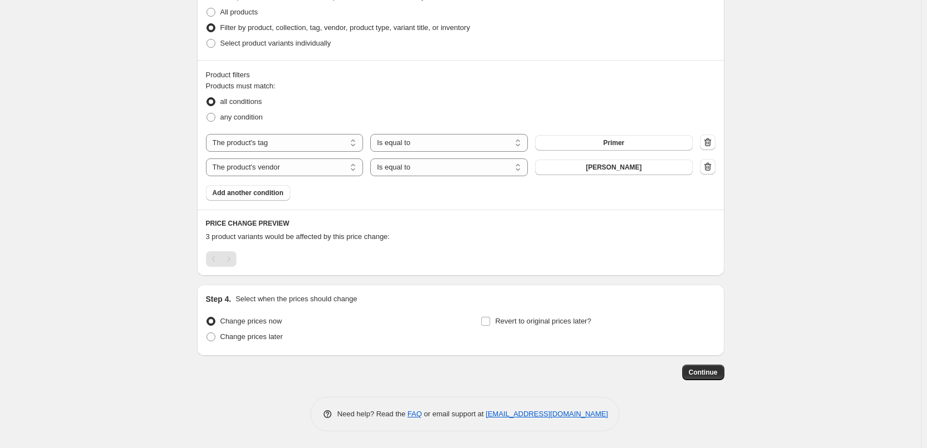
click at [513, 311] on div "Step 4. Select when the prices should change Change prices now Change prices la…" at bounding box center [461, 319] width 510 height 53
click at [510, 320] on span "Revert to original prices later?" at bounding box center [543, 321] width 96 height 8
click at [490, 320] on input "Revert to original prices later?" at bounding box center [485, 321] width 9 height 9
checkbox input "true"
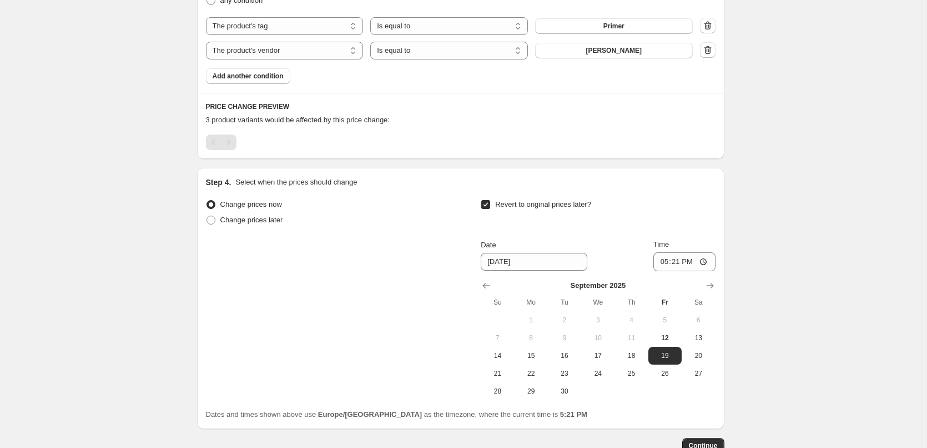
scroll to position [747, 0]
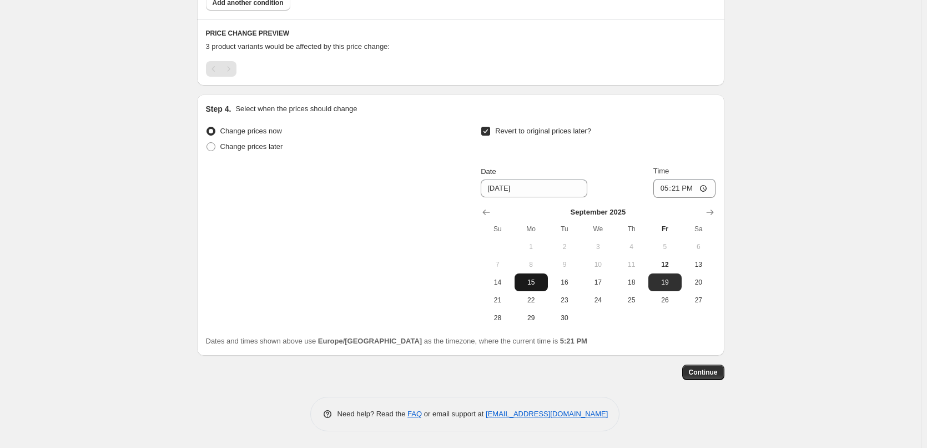
click at [531, 283] on span "15" at bounding box center [531, 282] width 24 height 9
type input "[DATE]"
click at [667, 191] on input "17:21" at bounding box center [685, 188] width 62 height 19
click at [707, 188] on input "15:00" at bounding box center [685, 188] width 62 height 19
type input "03:00"
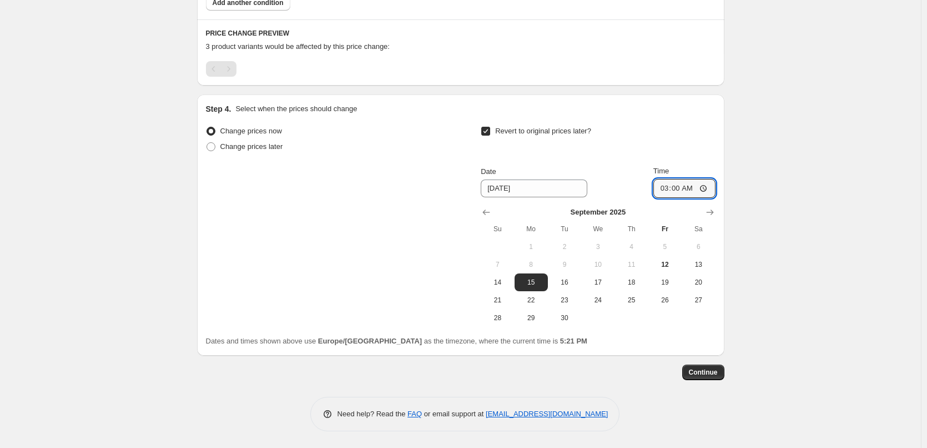
drag, startPoint x: 813, startPoint y: 217, endPoint x: 805, endPoint y: 226, distance: 12.2
click at [705, 369] on span "Continue" at bounding box center [703, 372] width 29 height 9
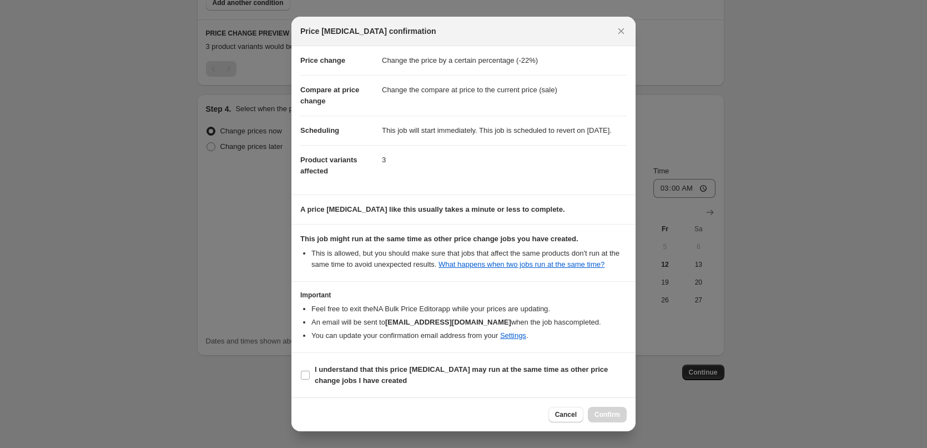
scroll to position [31, 0]
click at [354, 379] on b "I understand that this price [MEDICAL_DATA] may run at the same time as other p…" at bounding box center [461, 374] width 293 height 19
click at [310, 379] on input "I understand that this price [MEDICAL_DATA] may run at the same time as other p…" at bounding box center [305, 374] width 9 height 9
checkbox input "true"
click at [621, 410] on button "Confirm" at bounding box center [607, 414] width 39 height 16
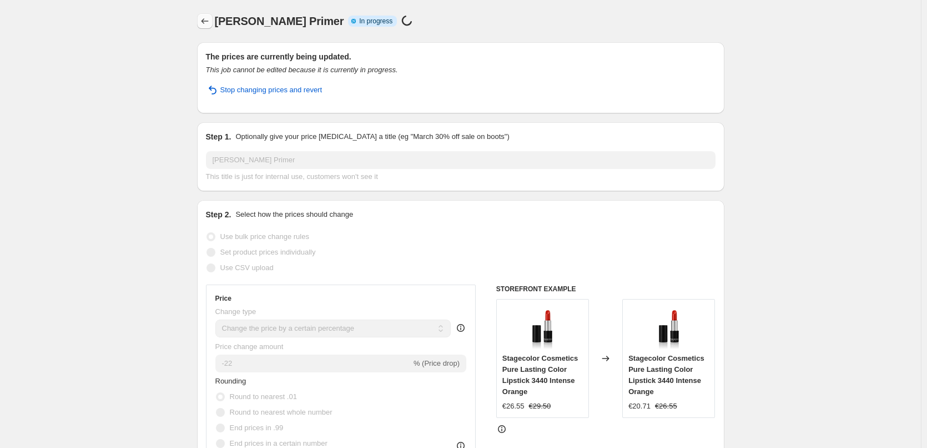
click at [205, 22] on icon "Price change jobs" at bounding box center [204, 21] width 7 height 6
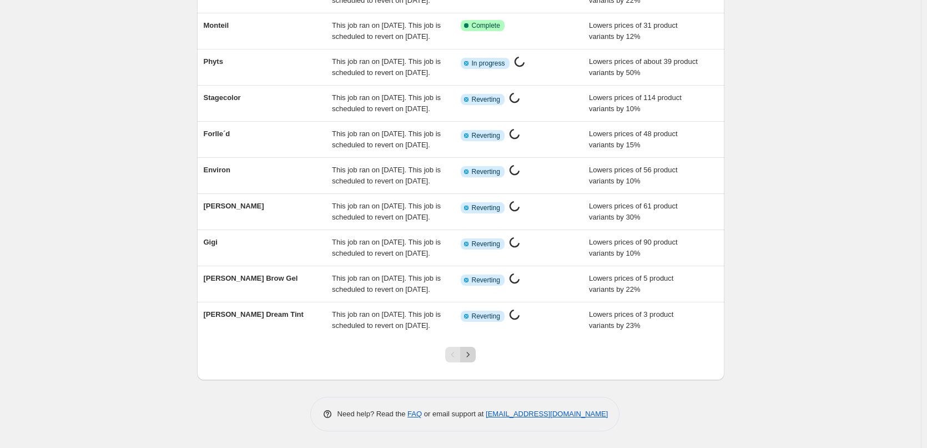
scroll to position [235, 0]
click at [470, 357] on icon "Next" at bounding box center [468, 354] width 11 height 11
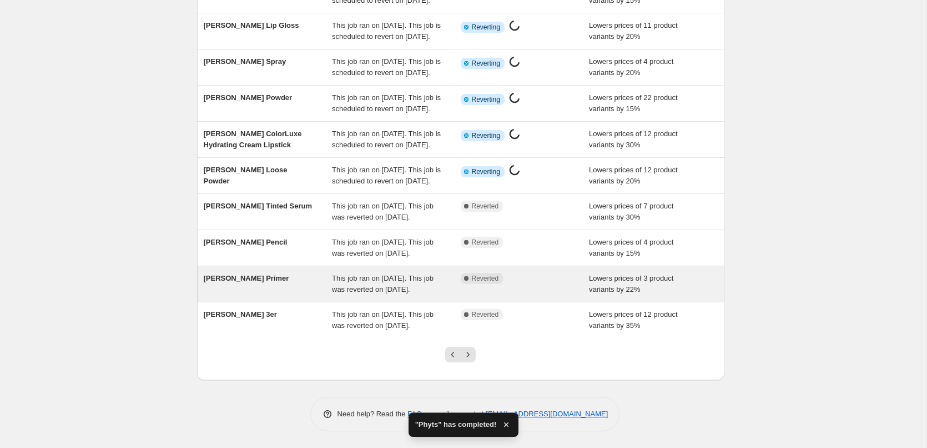
click at [395, 274] on span "This job ran on [DATE]. This job was reverted on [DATE]." at bounding box center [383, 283] width 102 height 19
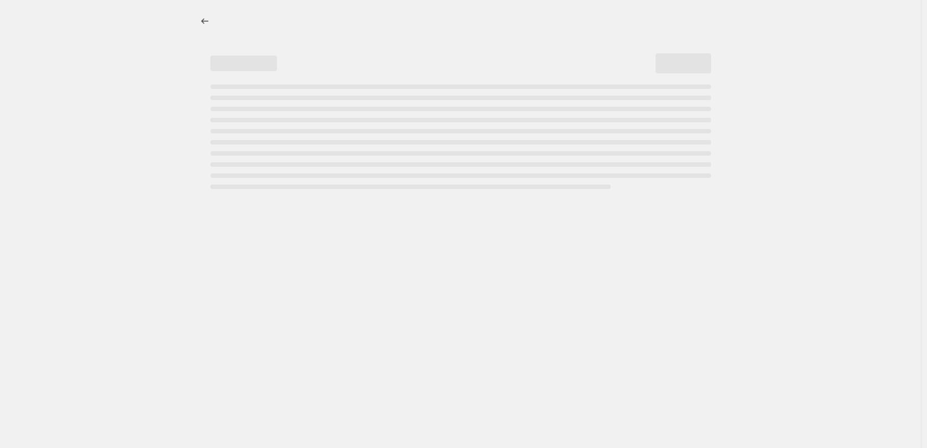
select select "percentage"
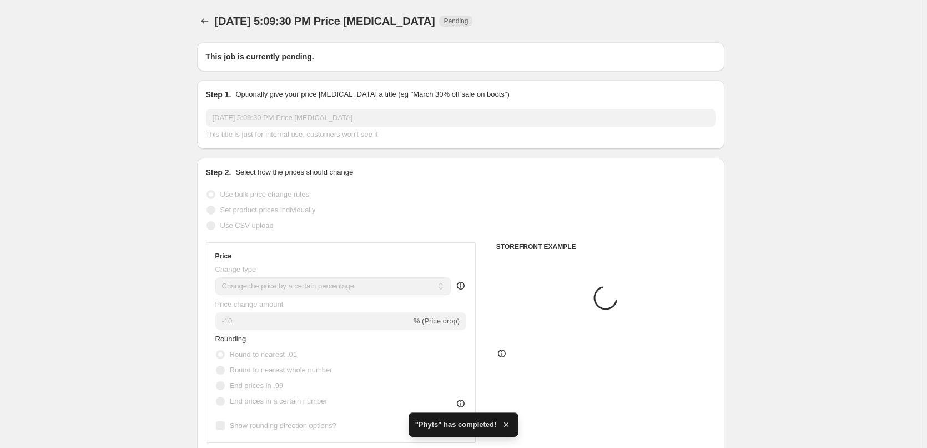
type input "[PERSON_NAME] Primer"
radio input "false"
radio input "true"
checkbox input "true"
select select "tag"
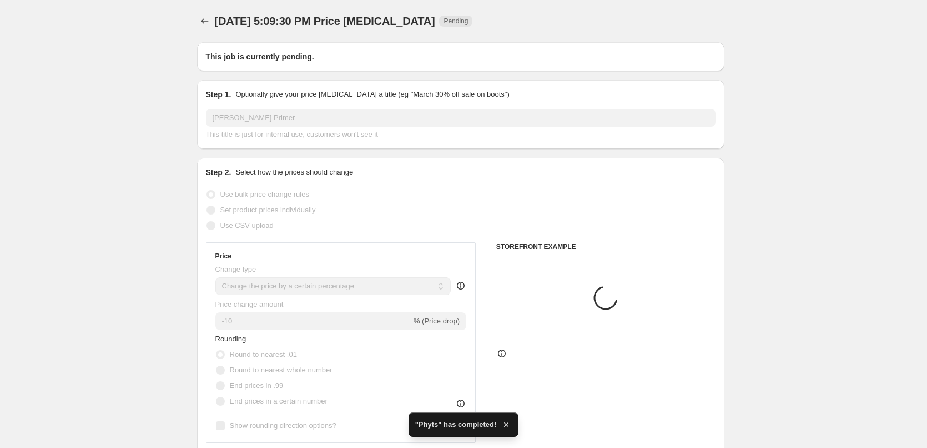
select select "vendor"
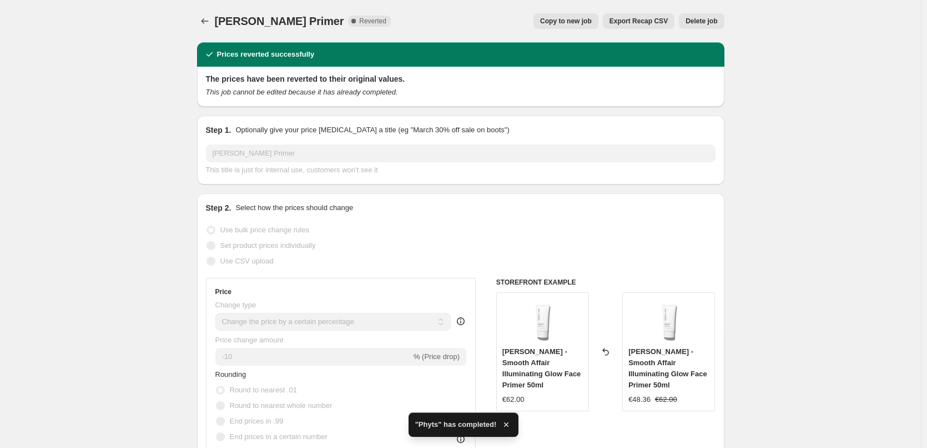
click at [699, 28] on button "Delete job" at bounding box center [701, 21] width 45 height 16
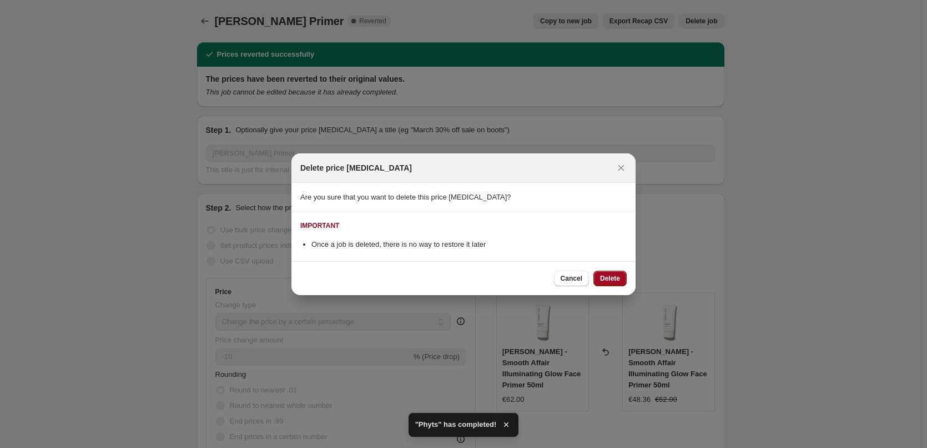
click at [609, 277] on span "Delete" at bounding box center [610, 278] width 20 height 9
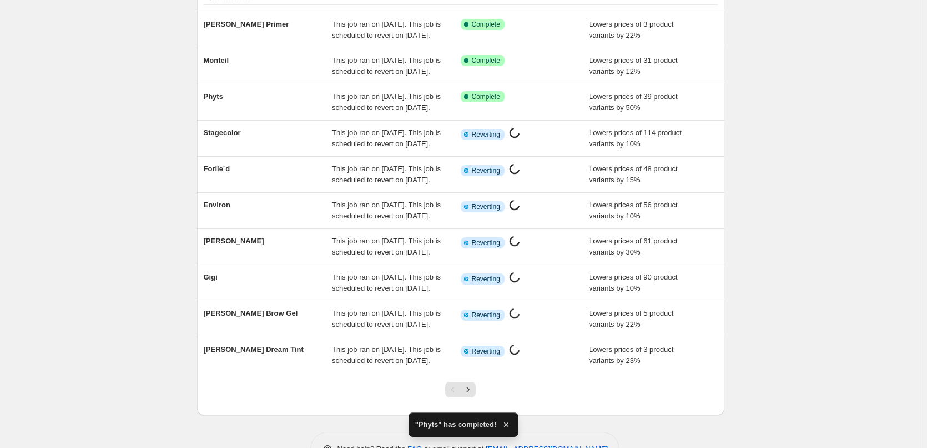
scroll to position [235, 0]
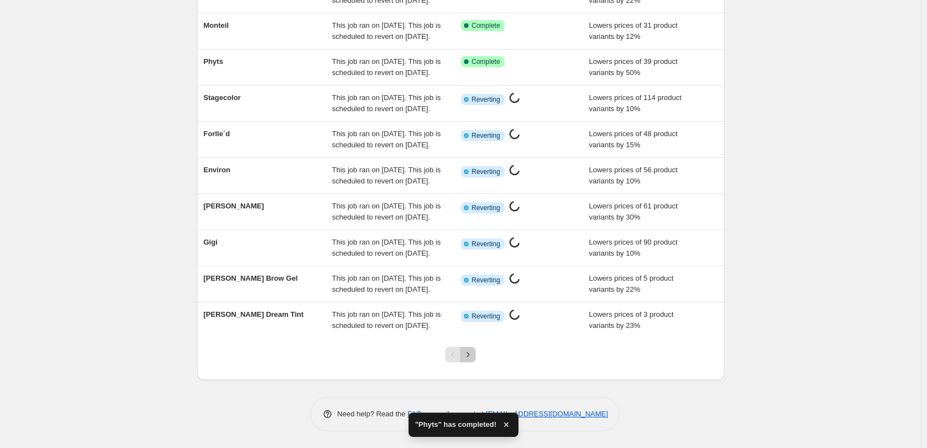
click at [471, 357] on icon "Next" at bounding box center [468, 354] width 11 height 11
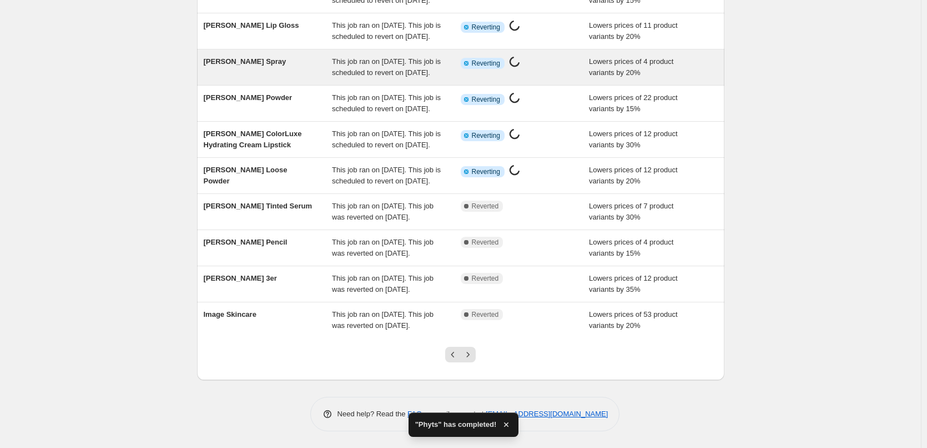
scroll to position [222, 0]
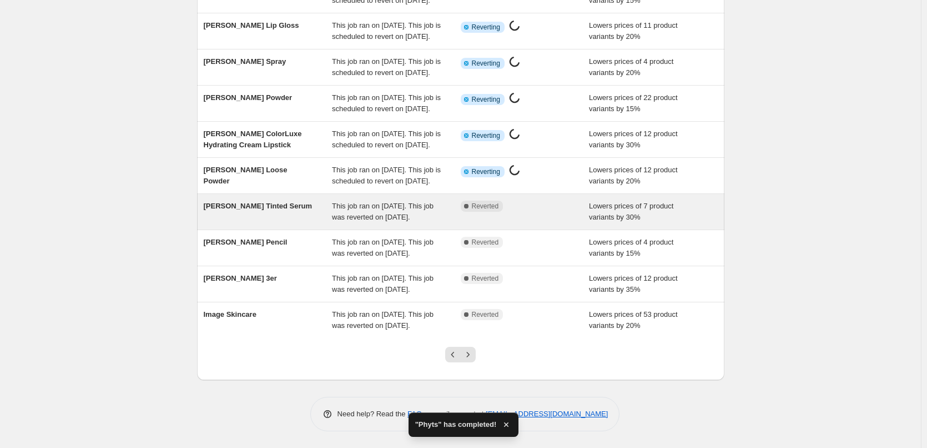
click at [407, 202] on span "This job ran on [DATE]. This job was reverted on [DATE]." at bounding box center [383, 211] width 102 height 19
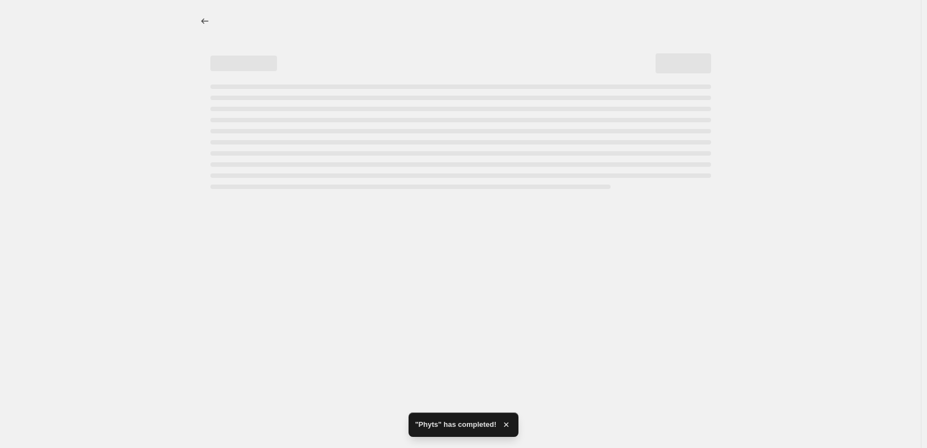
select select "percentage"
select select "tag"
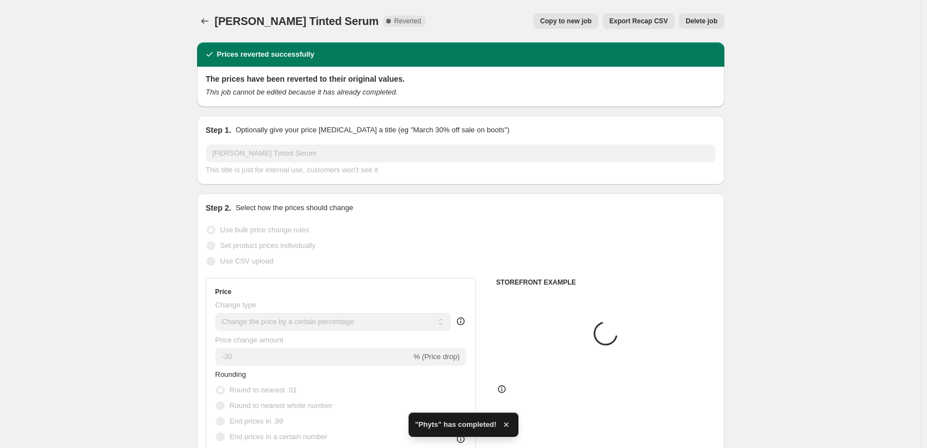
click at [577, 26] on button "Copy to new job" at bounding box center [566, 21] width 65 height 16
select select "percentage"
select select "tag"
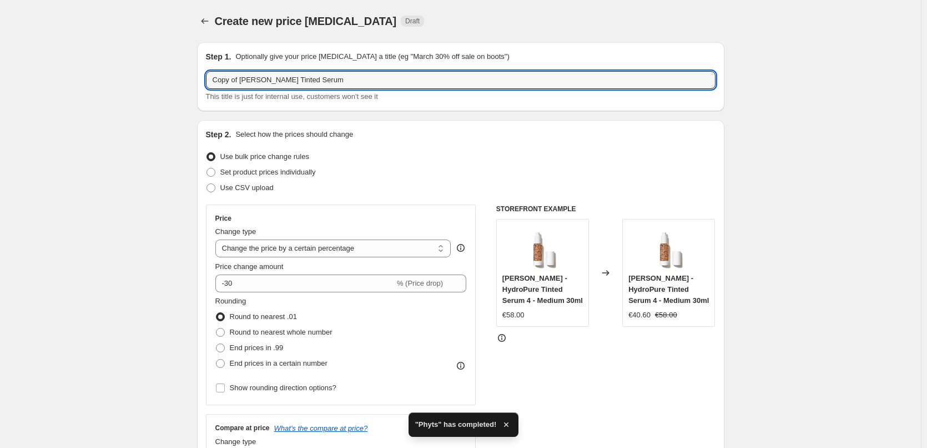
drag, startPoint x: 241, startPoint y: 77, endPoint x: 133, endPoint y: 88, distance: 108.8
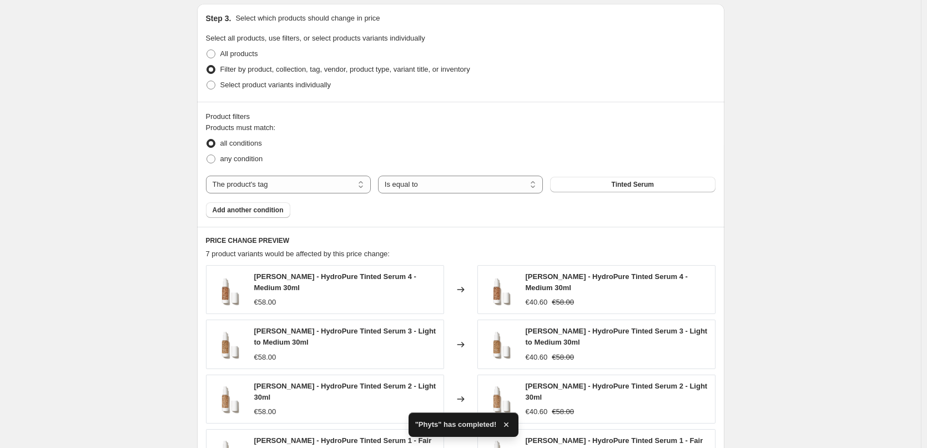
scroll to position [799, 0]
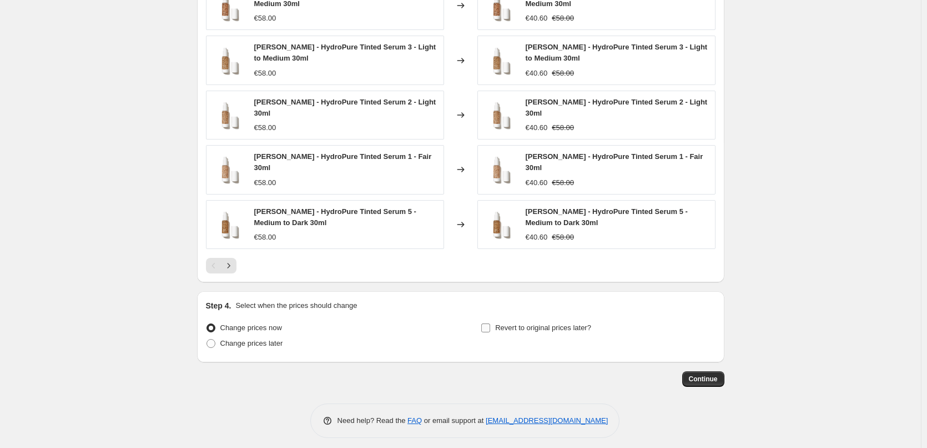
type input "[PERSON_NAME] Tinted Serum"
click at [520, 320] on label "Revert to original prices later?" at bounding box center [536, 328] width 111 height 16
click at [490, 323] on input "Revert to original prices later?" at bounding box center [485, 327] width 9 height 9
checkbox input "true"
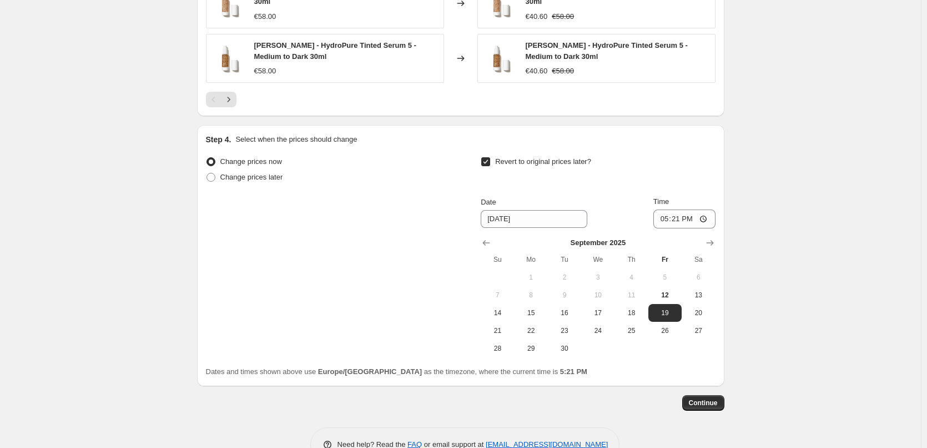
scroll to position [988, 0]
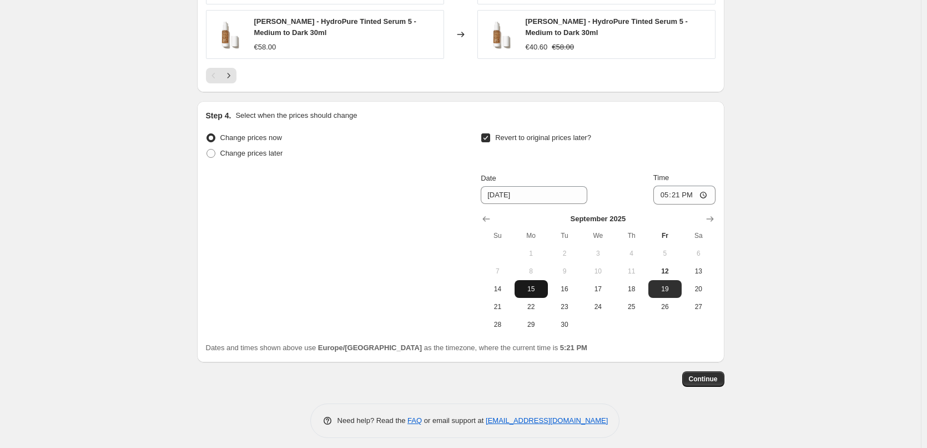
click at [540, 288] on button "15" at bounding box center [531, 289] width 33 height 18
type input "[DATE]"
click at [665, 190] on input "17:21" at bounding box center [685, 194] width 62 height 19
click at [707, 189] on input "15:00" at bounding box center [685, 194] width 62 height 19
type input "03:00"
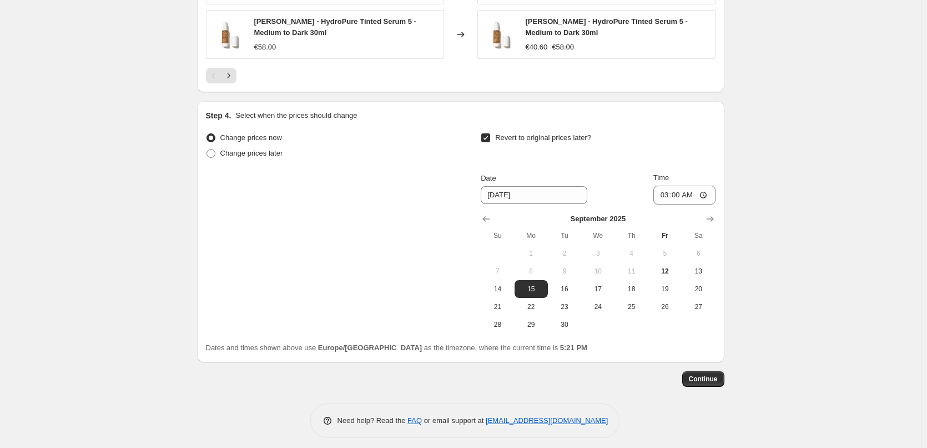
click at [708, 376] on span "Continue" at bounding box center [703, 378] width 29 height 9
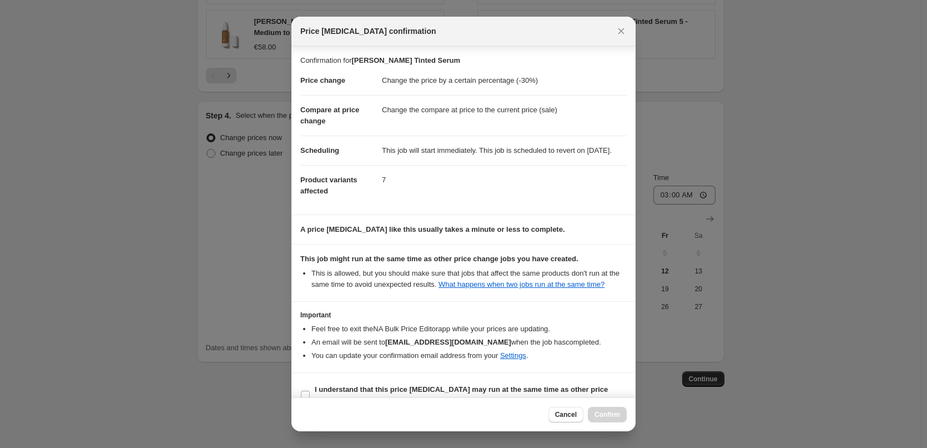
scroll to position [31, 0]
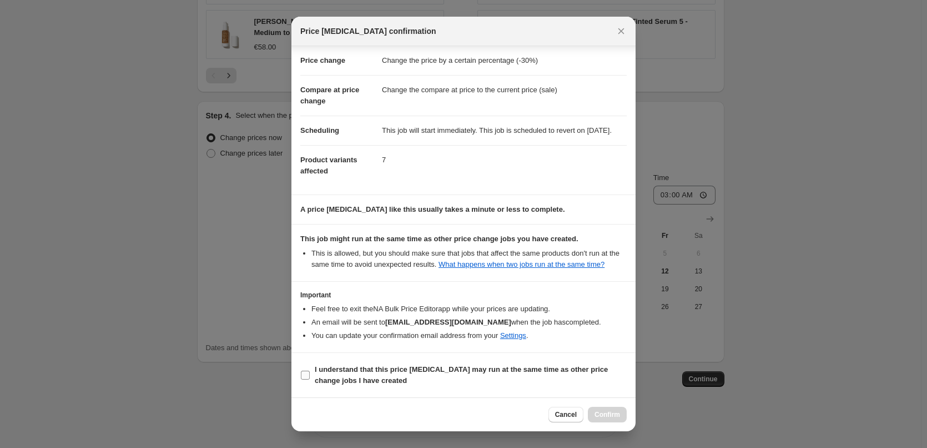
click at [310, 379] on label "I understand that this price [MEDICAL_DATA] may run at the same time as other p…" at bounding box center [463, 375] width 327 height 27
click at [310, 379] on input "I understand that this price [MEDICAL_DATA] may run at the same time as other p…" at bounding box center [305, 374] width 9 height 9
checkbox input "true"
click at [609, 415] on span "Confirm" at bounding box center [608, 414] width 26 height 9
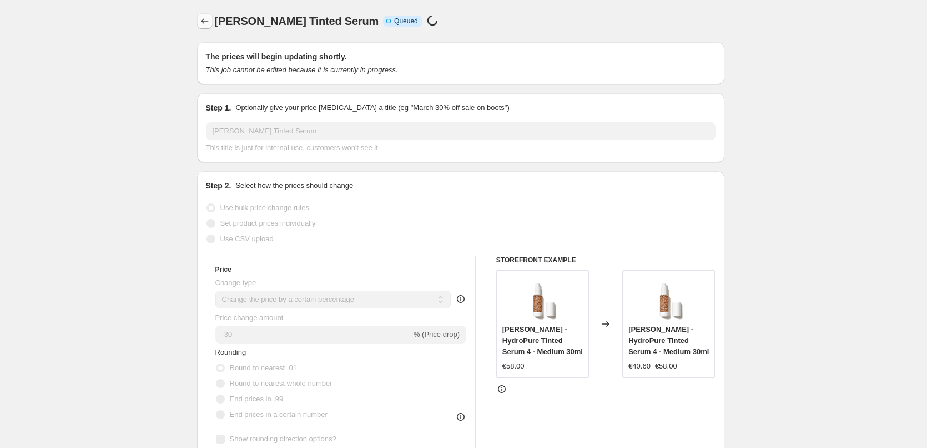
click at [201, 22] on button "Price change jobs" at bounding box center [205, 21] width 16 height 16
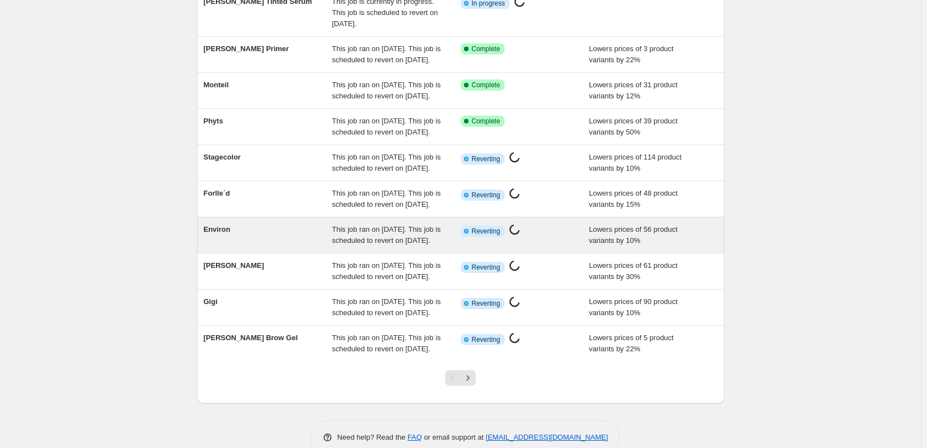
scroll to position [235, 0]
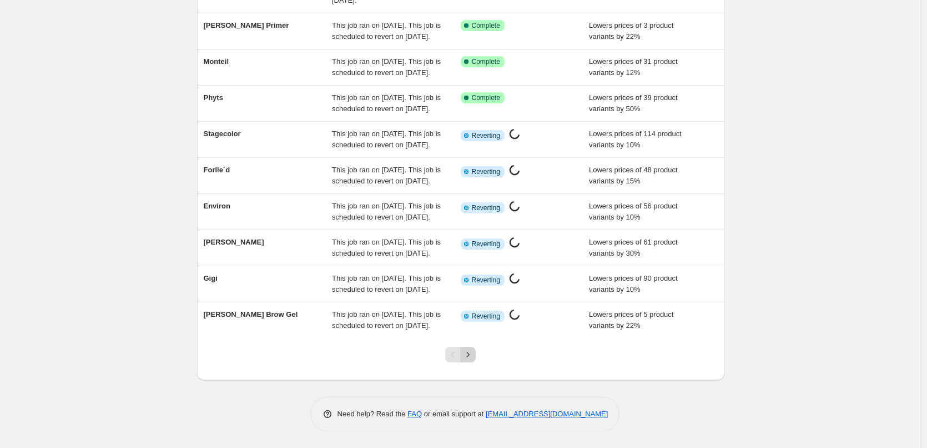
click at [466, 358] on icon "Next" at bounding box center [468, 354] width 11 height 11
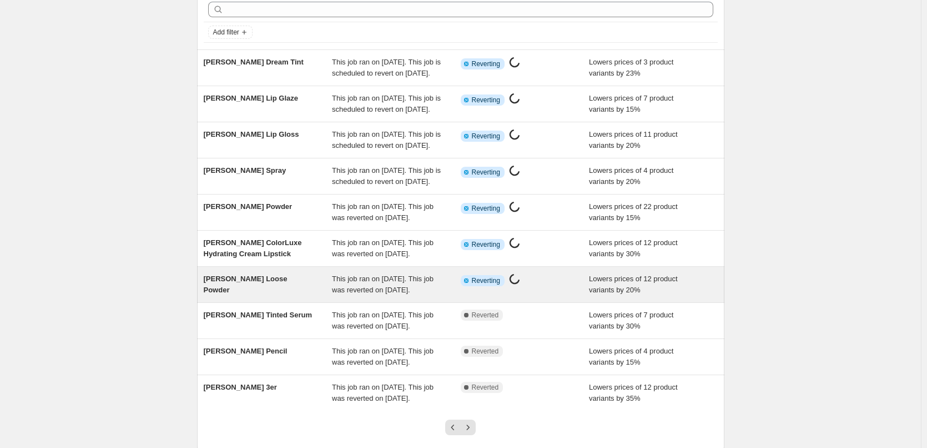
scroll to position [222, 0]
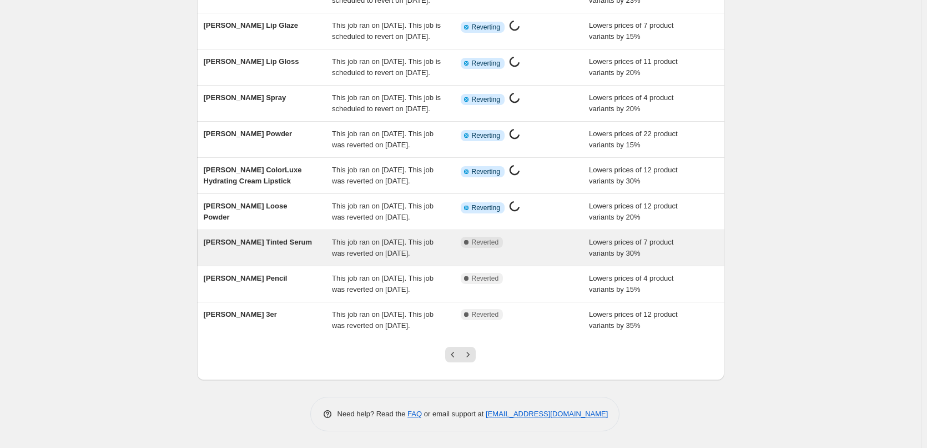
click at [397, 238] on span "This job ran on [DATE]. This job was reverted on [DATE]." at bounding box center [383, 247] width 102 height 19
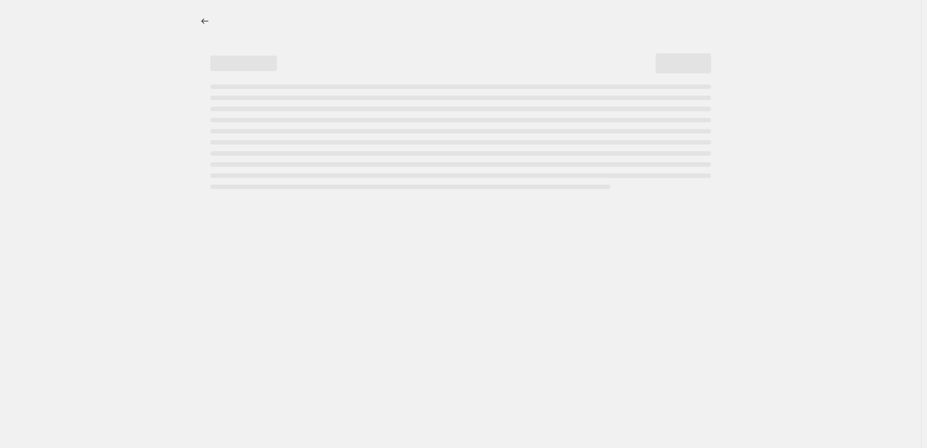
select select "percentage"
select select "tag"
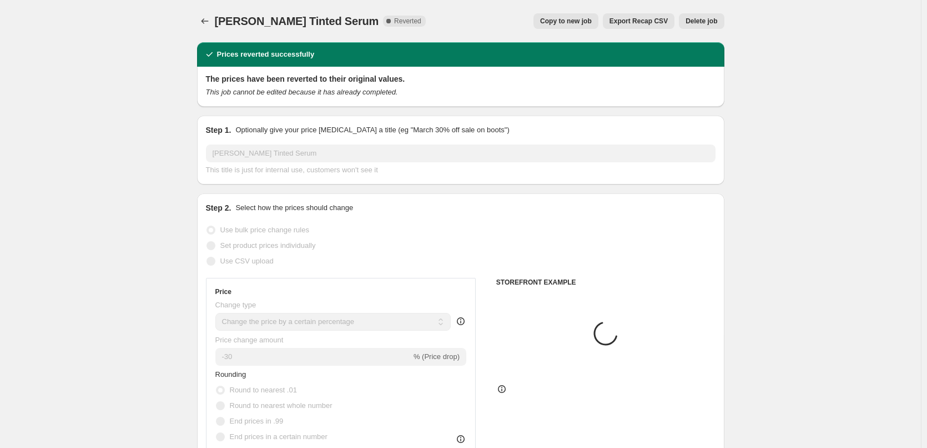
click at [715, 24] on span "Delete job" at bounding box center [702, 21] width 32 height 9
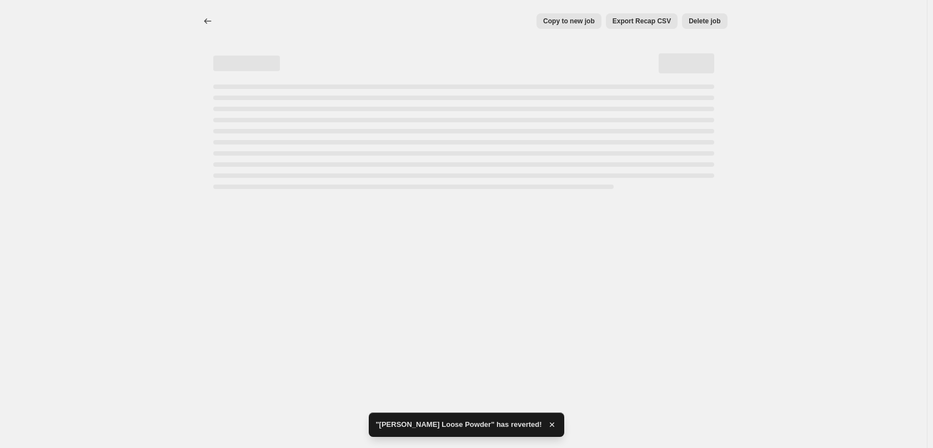
select select "percentage"
select select "tag"
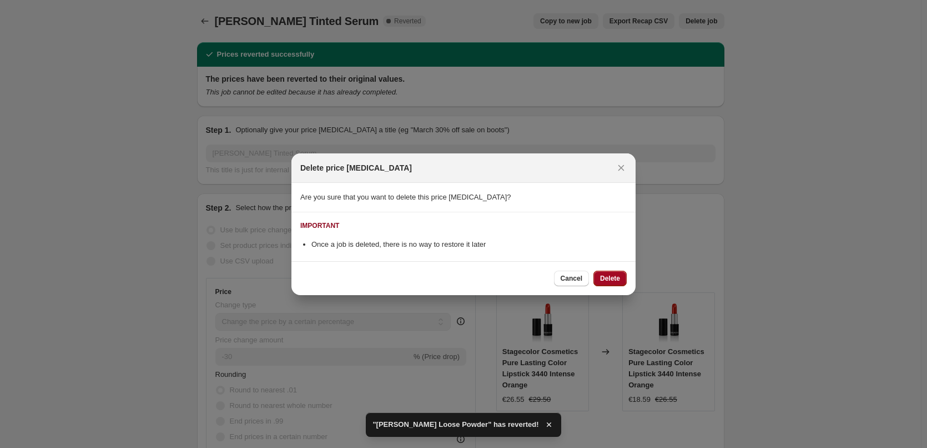
click at [612, 282] on span "Delete" at bounding box center [610, 278] width 20 height 9
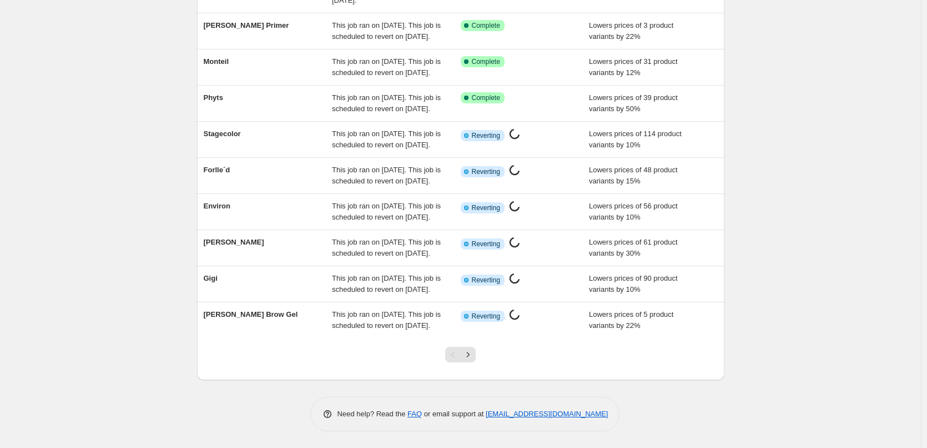
scroll to position [235, 0]
click at [468, 359] on icon "Next" at bounding box center [468, 354] width 11 height 11
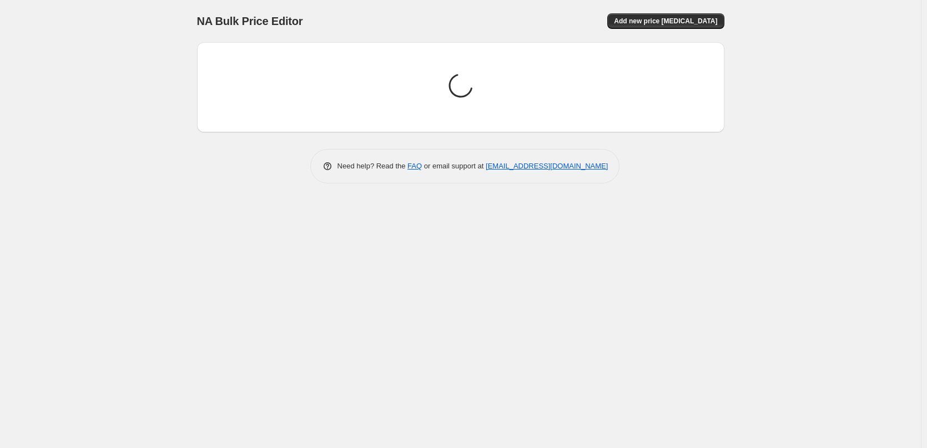
scroll to position [0, 0]
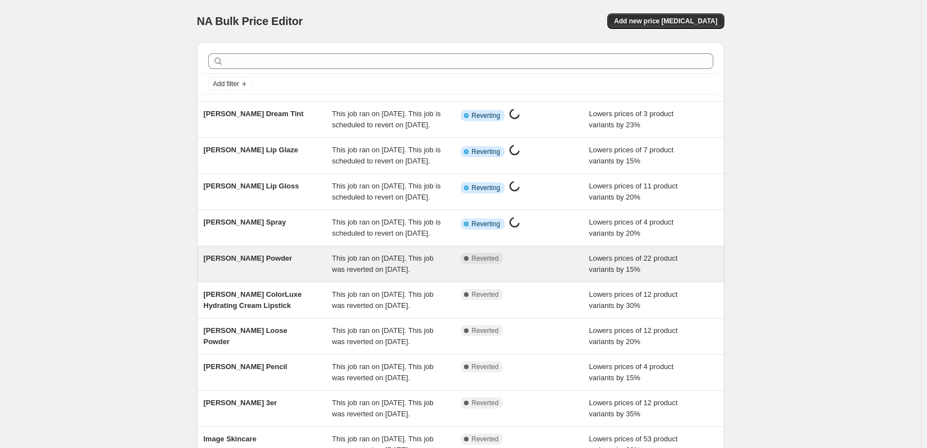
click at [426, 273] on span "This job ran on [DATE]. This job was reverted on [DATE]." at bounding box center [383, 263] width 102 height 19
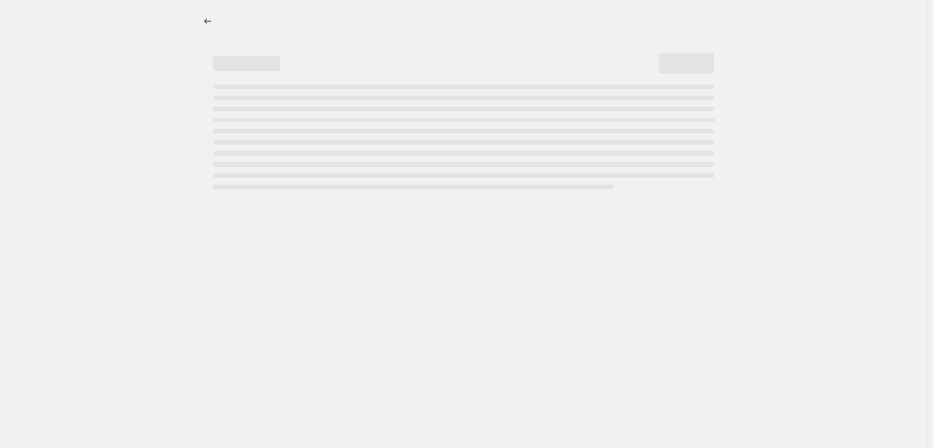
select select "percentage"
select select "tag"
select select "vendor"
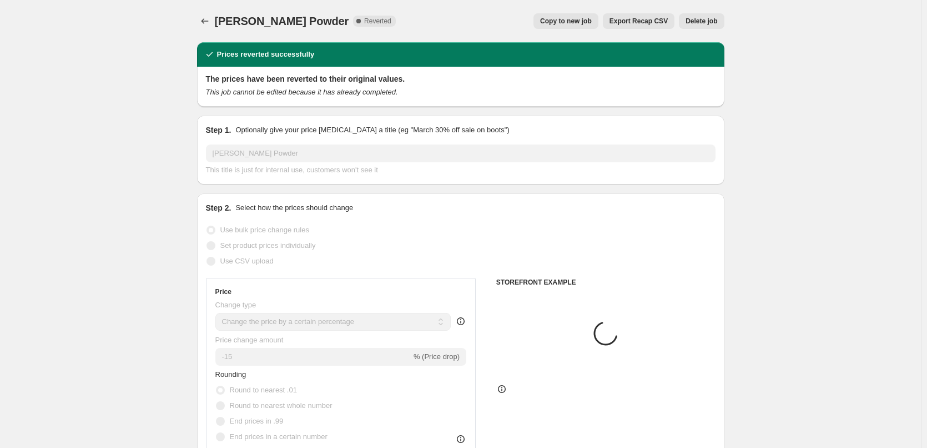
click at [564, 28] on button "Copy to new job" at bounding box center [566, 21] width 65 height 16
select select "percentage"
select select "tag"
select select "vendor"
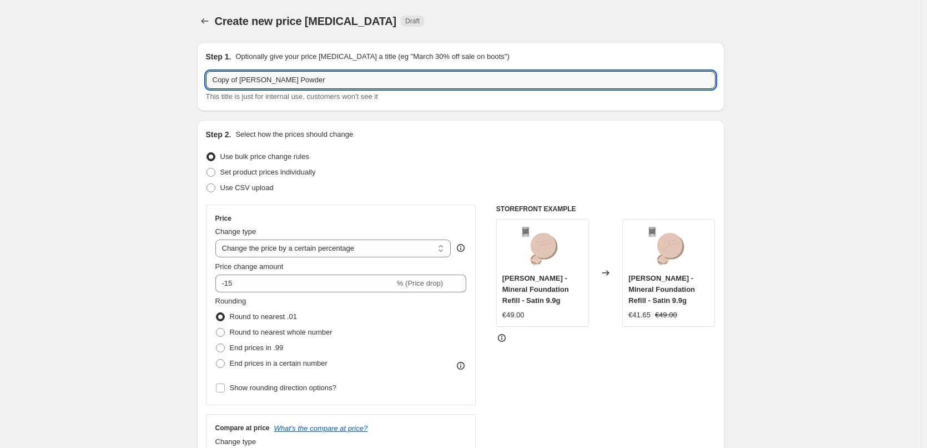
drag, startPoint x: 242, startPoint y: 79, endPoint x: 106, endPoint y: 94, distance: 136.9
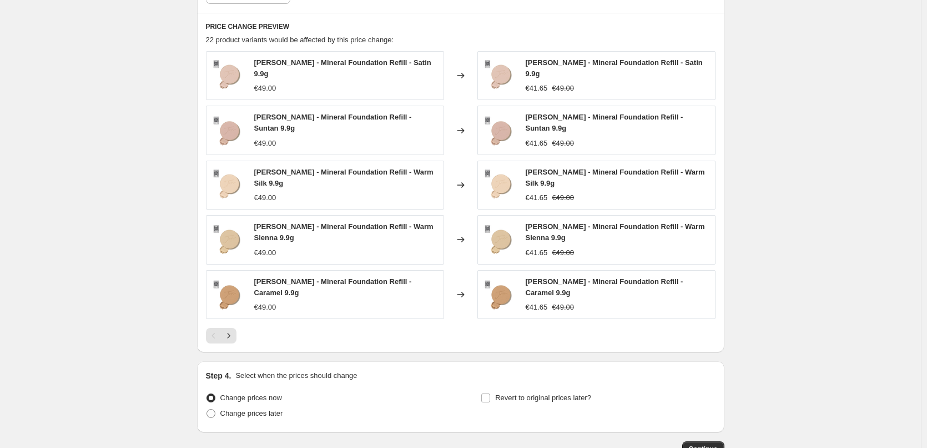
scroll to position [823, 0]
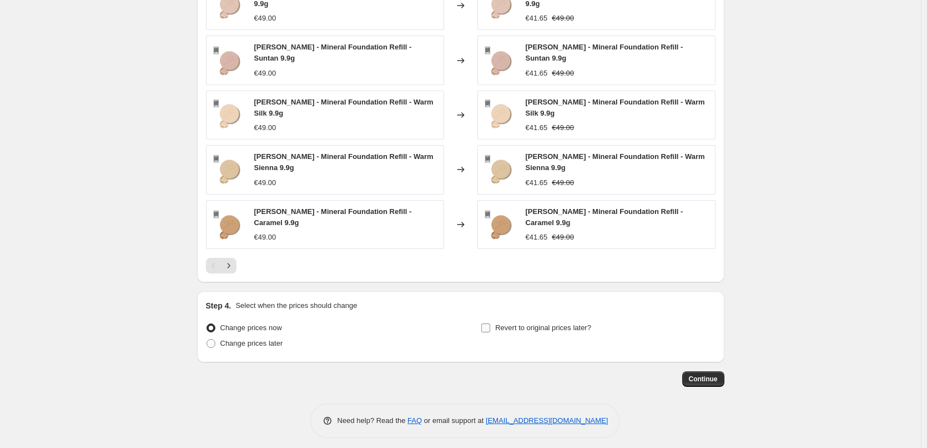
type input "[PERSON_NAME] Powder"
click at [513, 323] on span "Revert to original prices later?" at bounding box center [543, 327] width 96 height 8
click at [490, 323] on input "Revert to original prices later?" at bounding box center [485, 327] width 9 height 9
checkbox input "true"
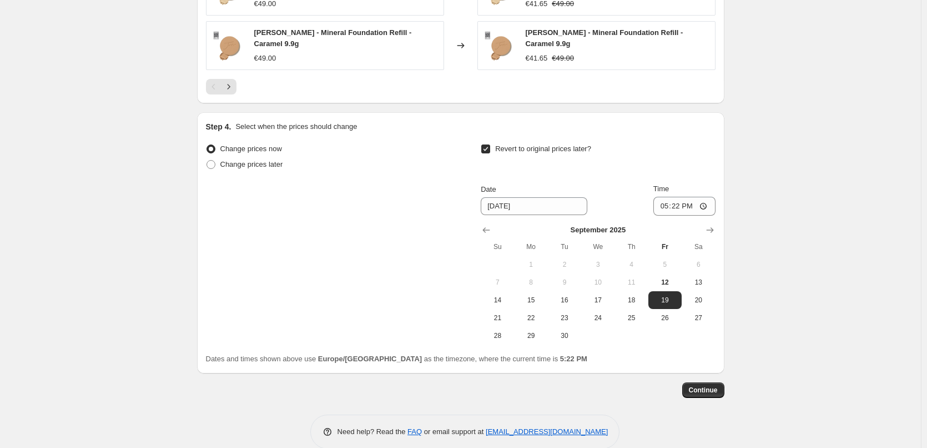
scroll to position [1013, 0]
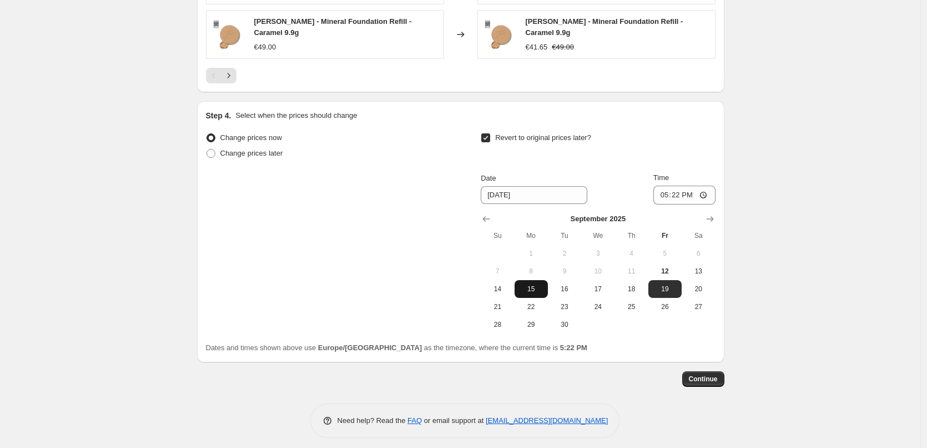
click at [535, 284] on span "15" at bounding box center [531, 288] width 24 height 9
type input "[DATE]"
click at [670, 189] on input "17:22" at bounding box center [685, 194] width 62 height 19
click at [705, 189] on input "15:00" at bounding box center [685, 194] width 62 height 19
type input "03:00"
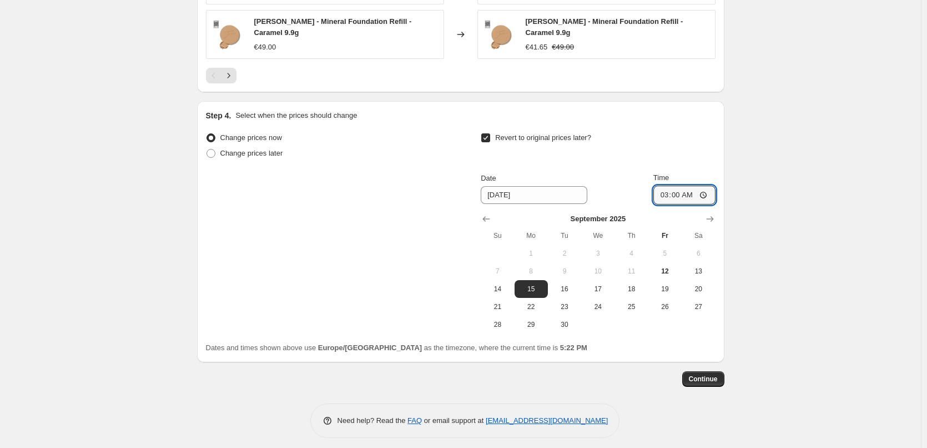
drag, startPoint x: 812, startPoint y: 219, endPoint x: 795, endPoint y: 244, distance: 30.3
click at [717, 377] on span "Continue" at bounding box center [703, 378] width 29 height 9
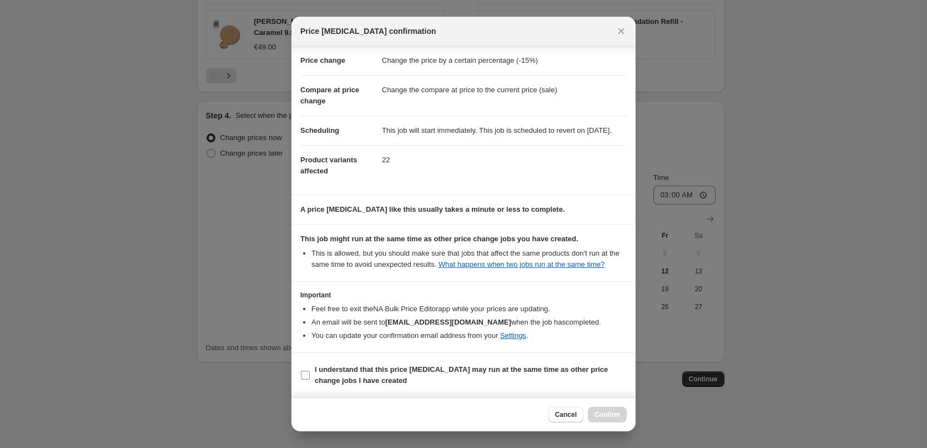
scroll to position [31, 0]
click at [322, 379] on b "I understand that this price [MEDICAL_DATA] may run at the same time as other p…" at bounding box center [461, 374] width 293 height 19
click at [310, 379] on input "I understand that this price [MEDICAL_DATA] may run at the same time as other p…" at bounding box center [305, 374] width 9 height 9
checkbox input "true"
click at [613, 418] on span "Confirm" at bounding box center [608, 414] width 26 height 9
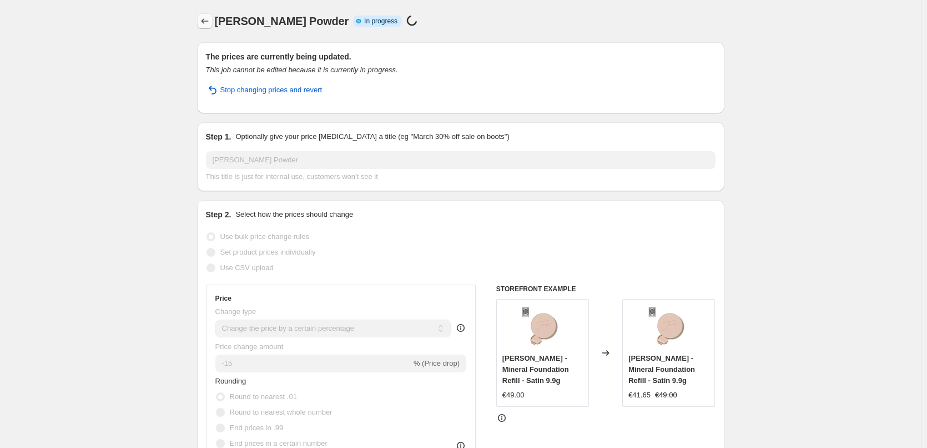
click at [207, 24] on icon "Price change jobs" at bounding box center [204, 21] width 11 height 11
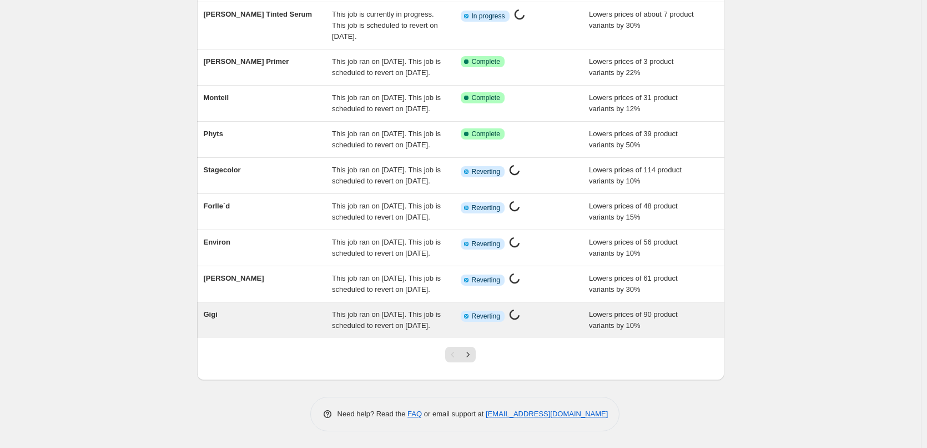
scroll to position [235, 0]
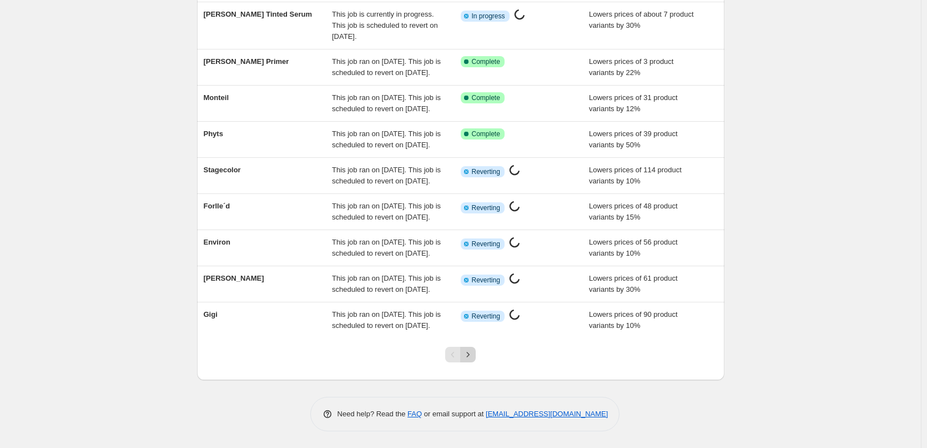
click at [473, 354] on icon "Next" at bounding box center [468, 354] width 11 height 11
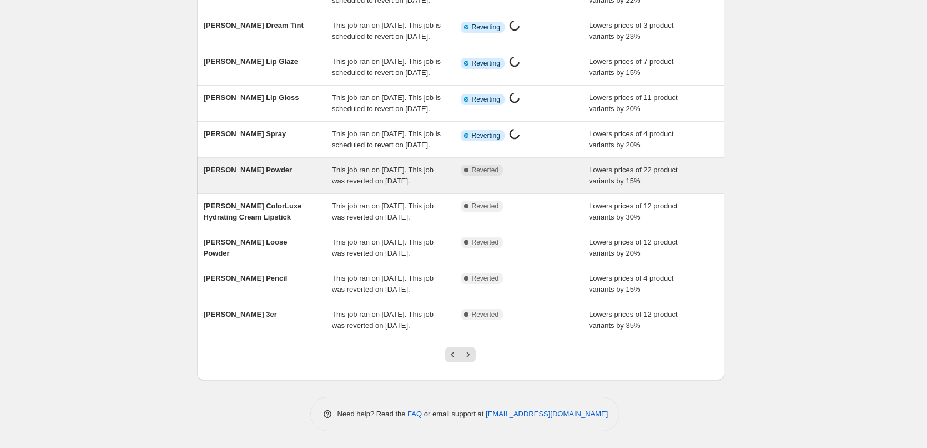
click at [303, 164] on div "[PERSON_NAME] Powder" at bounding box center [268, 175] width 129 height 22
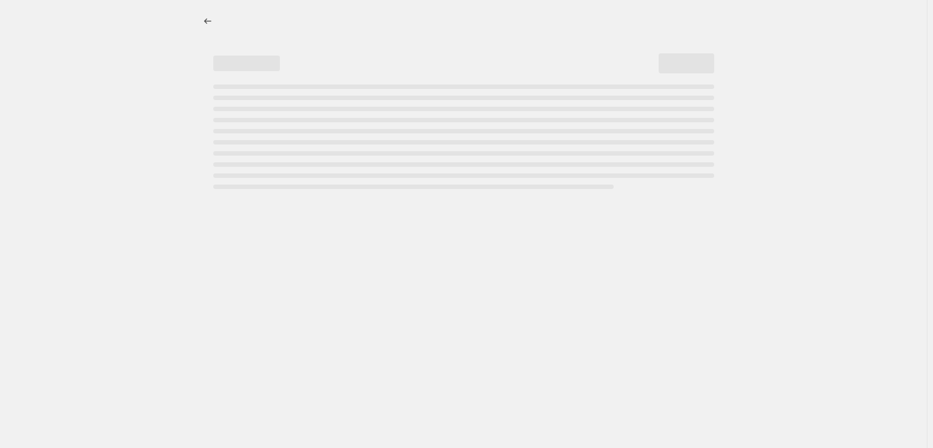
select select "percentage"
select select "tag"
select select "vendor"
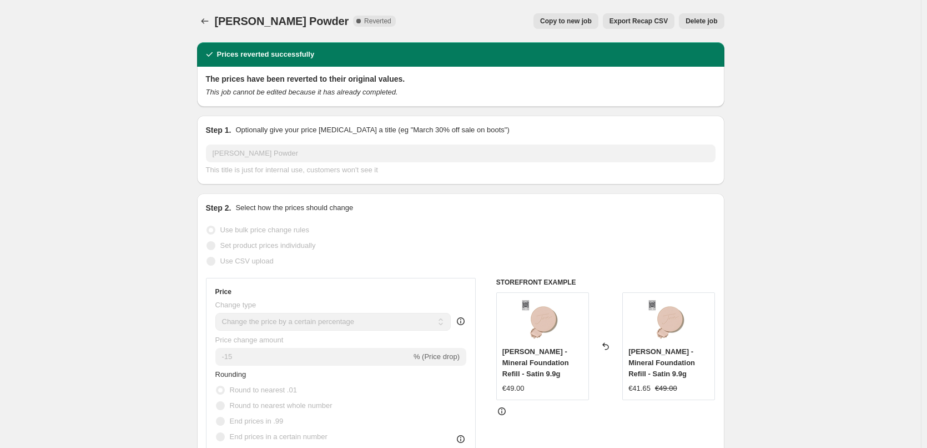
click at [706, 25] on span "Delete job" at bounding box center [702, 21] width 32 height 9
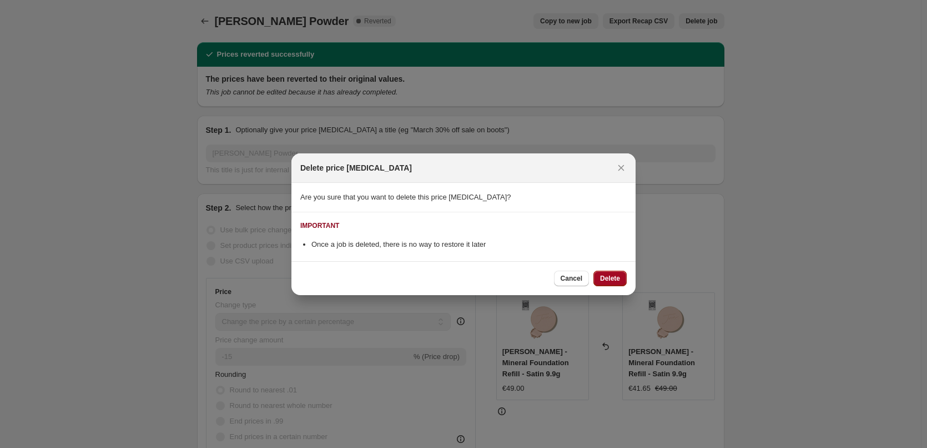
click at [617, 280] on span "Delete" at bounding box center [610, 278] width 20 height 9
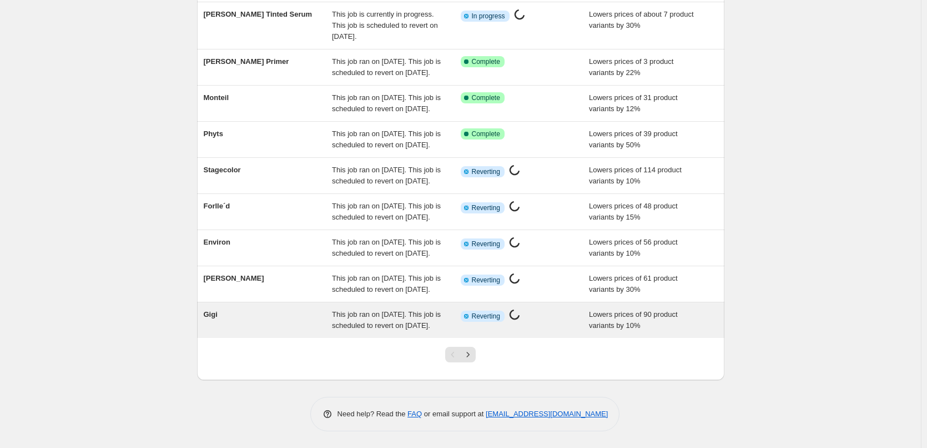
scroll to position [235, 0]
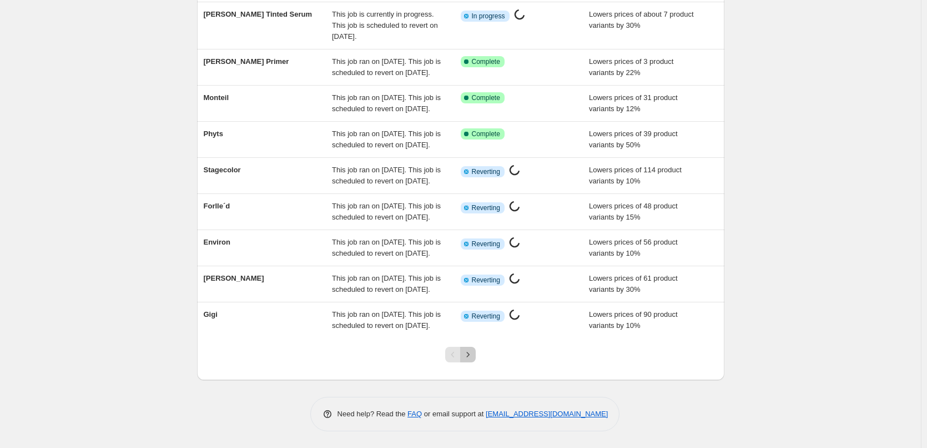
click at [470, 354] on icon "Next" at bounding box center [468, 354] width 11 height 11
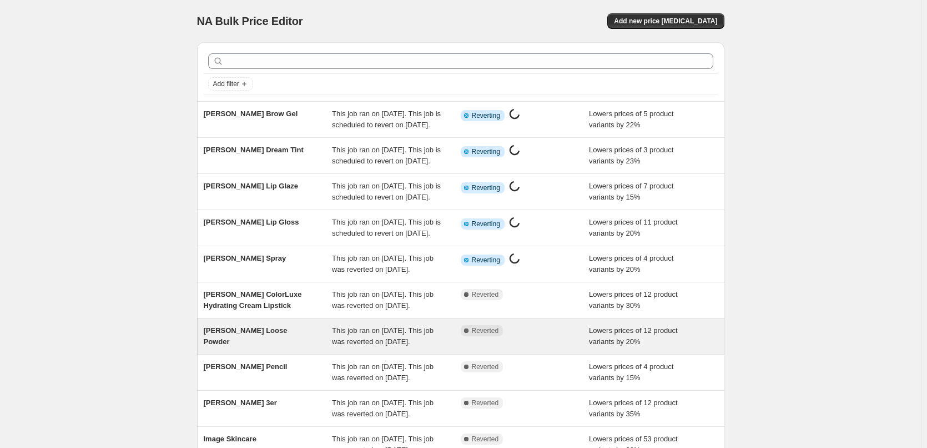
scroll to position [222, 0]
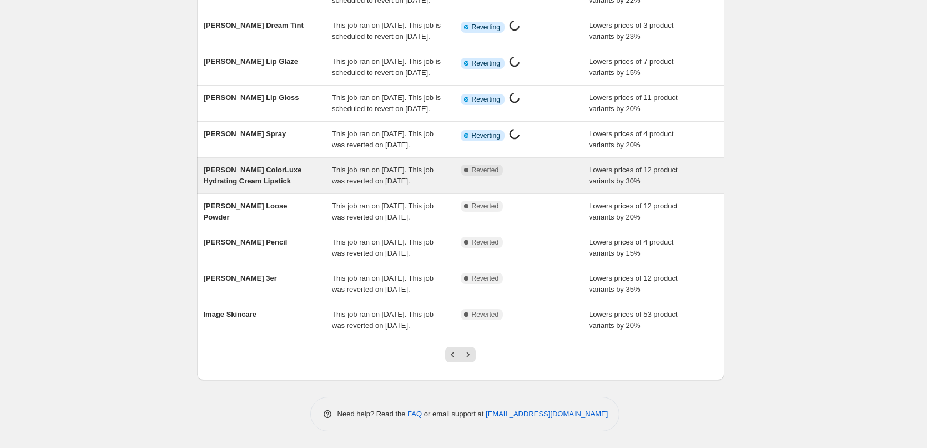
click at [389, 165] on span "This job ran on [DATE]. This job was reverted on [DATE]." at bounding box center [383, 174] width 102 height 19
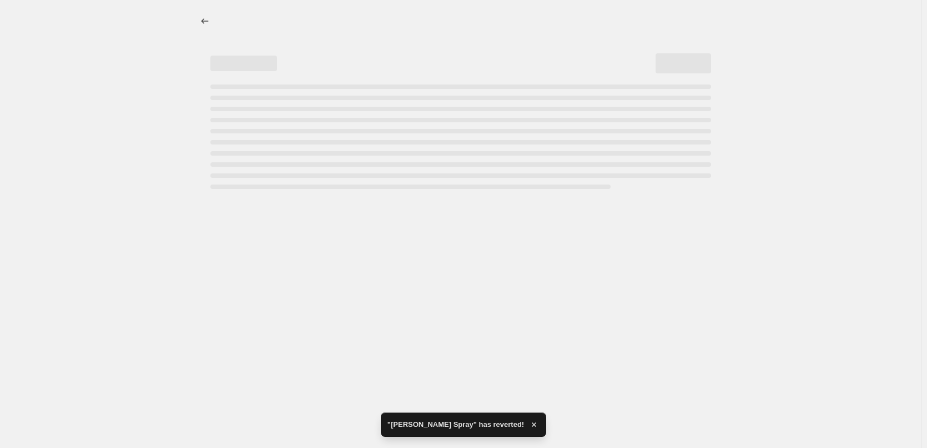
select select "percentage"
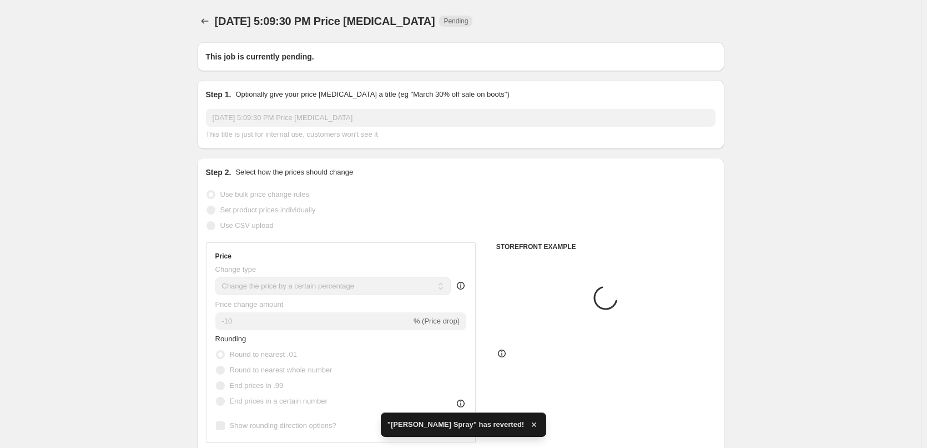
type input "[PERSON_NAME] ColorLuxe Hydrating Cream Lipstick"
radio input "false"
radio input "true"
checkbox input "true"
select select "tag"
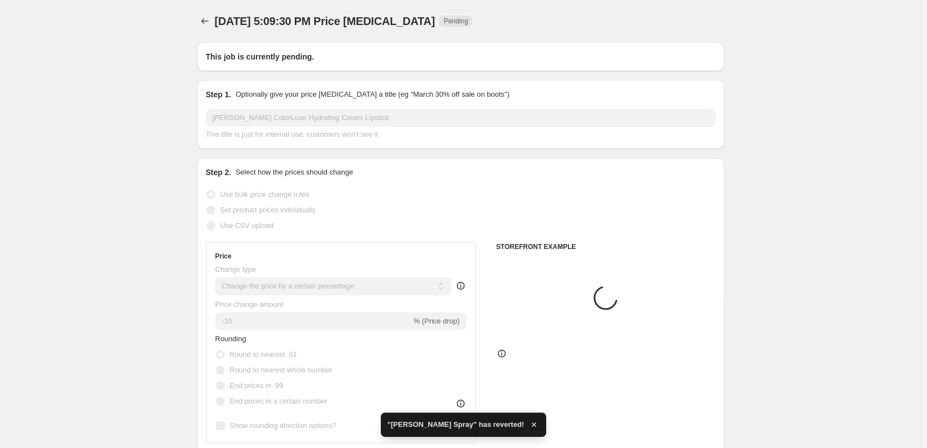
select select "vendor"
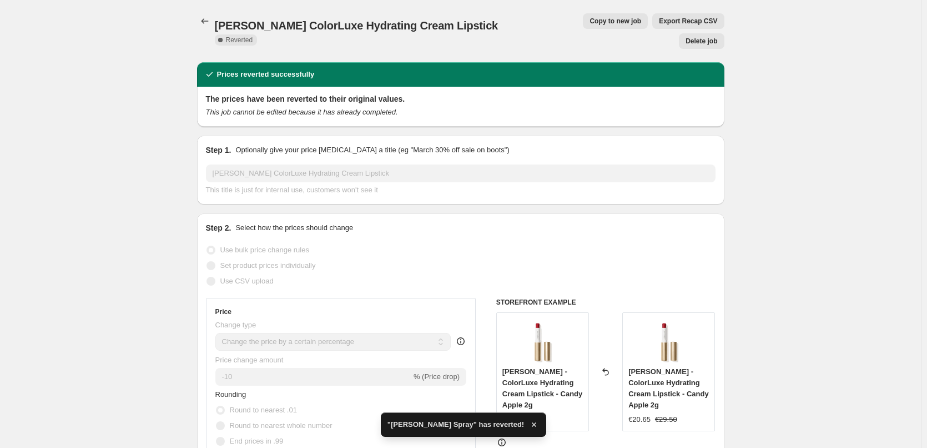
click at [590, 22] on span "Copy to new job" at bounding box center [616, 21] width 52 height 9
select select "percentage"
select select "tag"
select select "vendor"
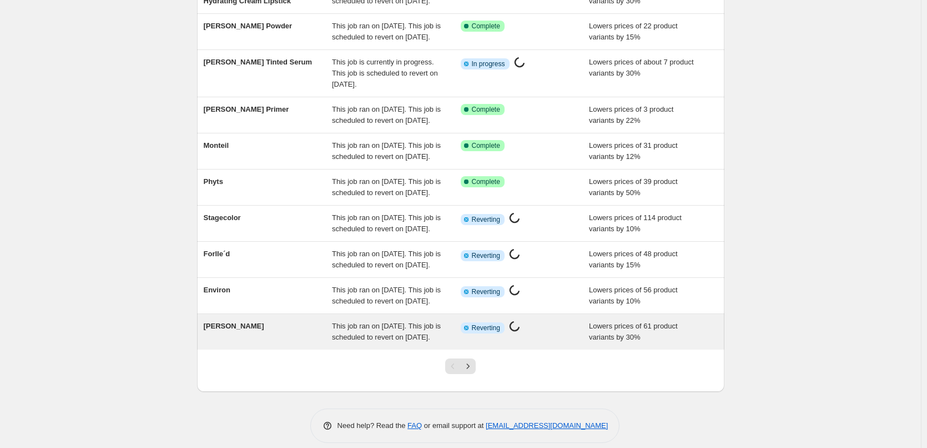
scroll to position [235, 0]
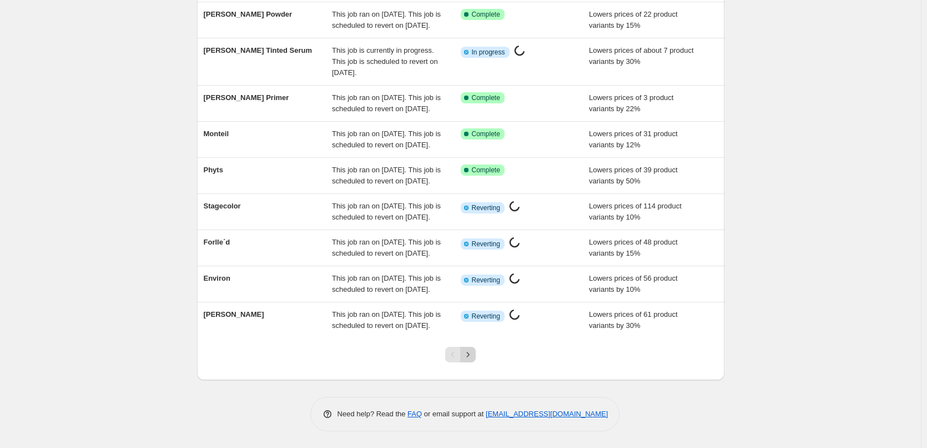
click at [473, 357] on icon "Next" at bounding box center [468, 354] width 11 height 11
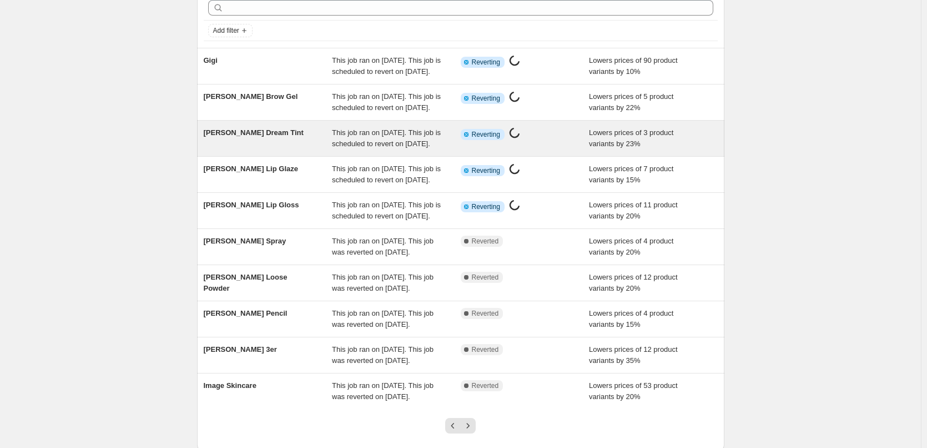
scroll to position [167, 0]
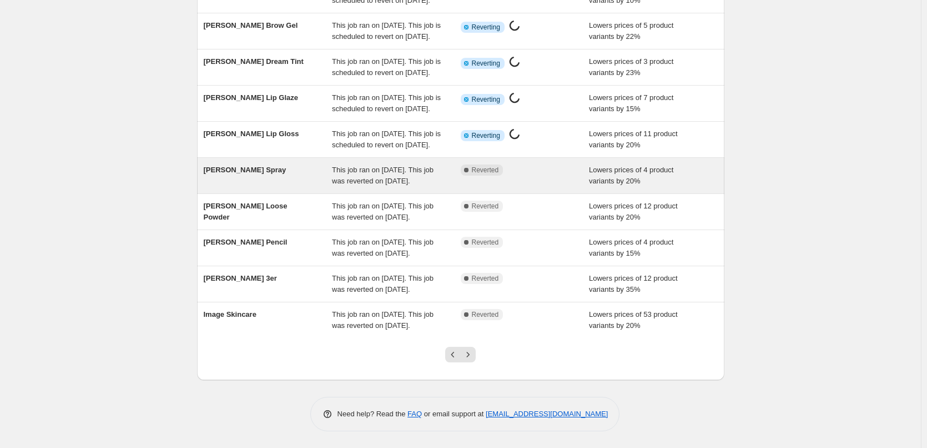
click at [421, 185] on span "This job ran on [DATE]. This job was reverted on [DATE]." at bounding box center [383, 174] width 102 height 19
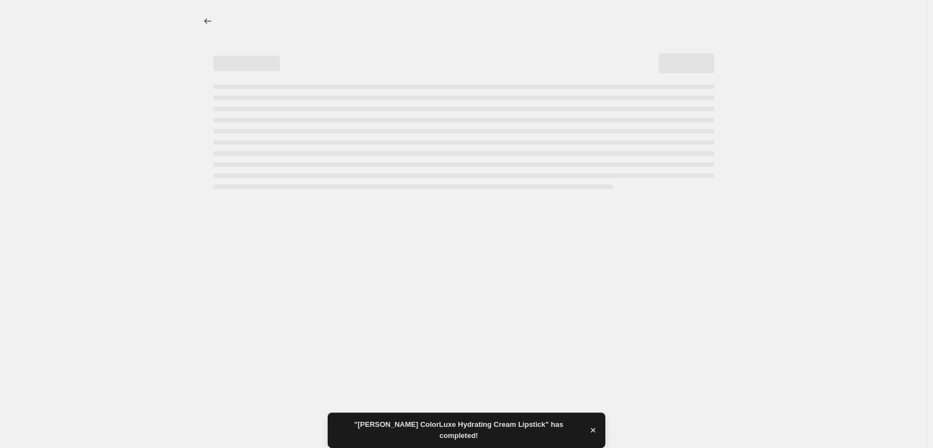
select select "percentage"
select select "tag"
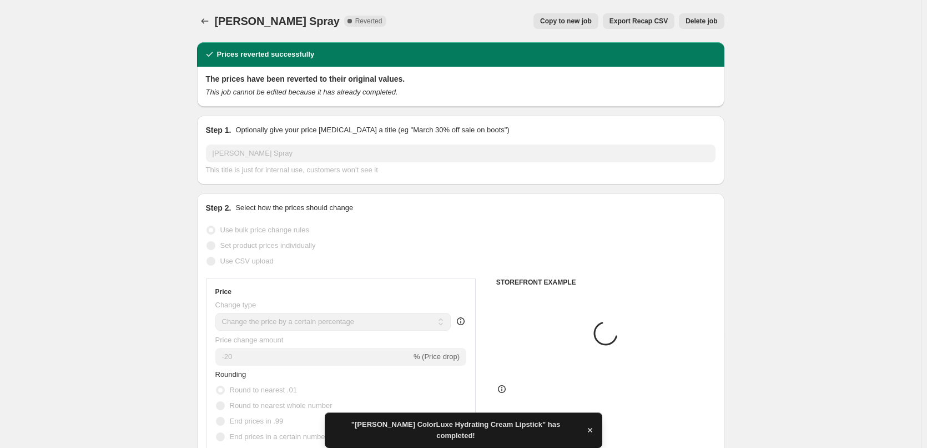
click at [565, 24] on span "Copy to new job" at bounding box center [566, 21] width 52 height 9
select select "percentage"
select select "tag"
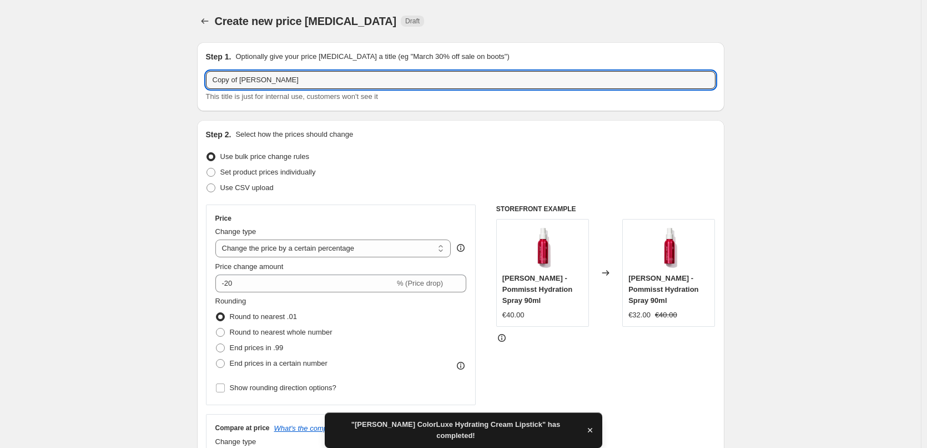
drag, startPoint x: 243, startPoint y: 78, endPoint x: 67, endPoint y: 81, distance: 176.1
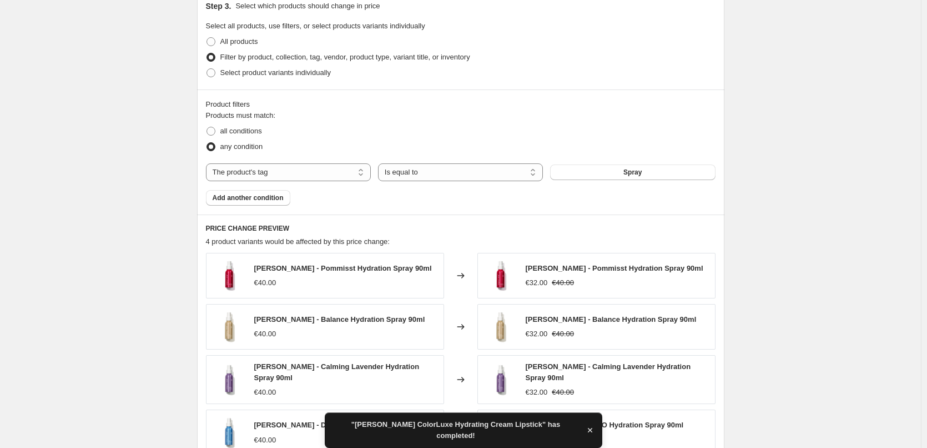
scroll to position [740, 0]
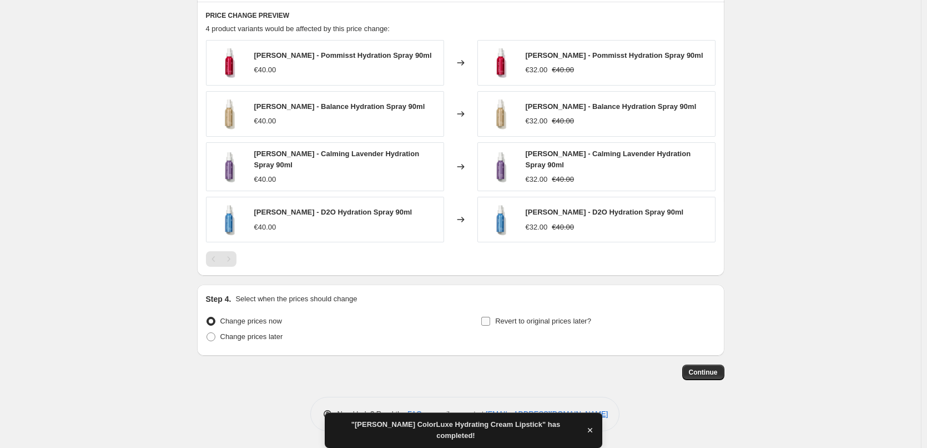
type input "[PERSON_NAME] Spray"
click at [490, 319] on input "Revert to original prices later?" at bounding box center [485, 321] width 9 height 9
checkbox input "true"
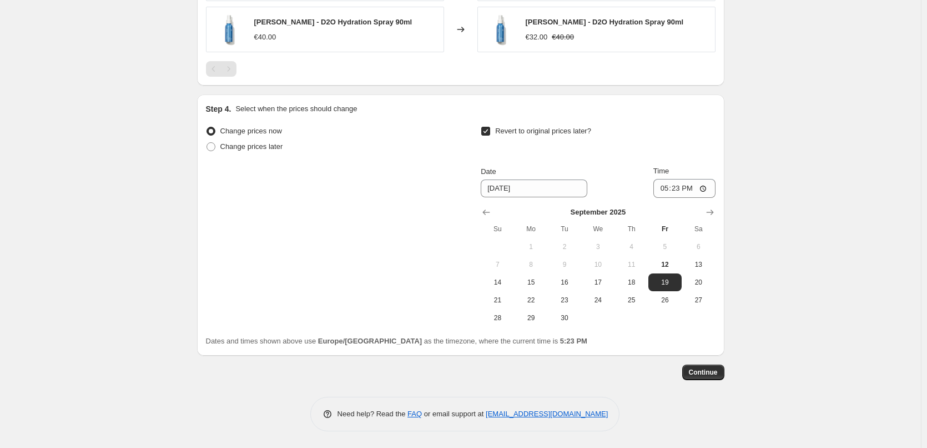
scroll to position [930, 0]
click at [531, 282] on span "15" at bounding box center [531, 282] width 24 height 9
type input "[DATE]"
click at [665, 187] on input "17:23" at bounding box center [685, 188] width 62 height 19
click at [707, 188] on input "15:00" at bounding box center [685, 188] width 62 height 19
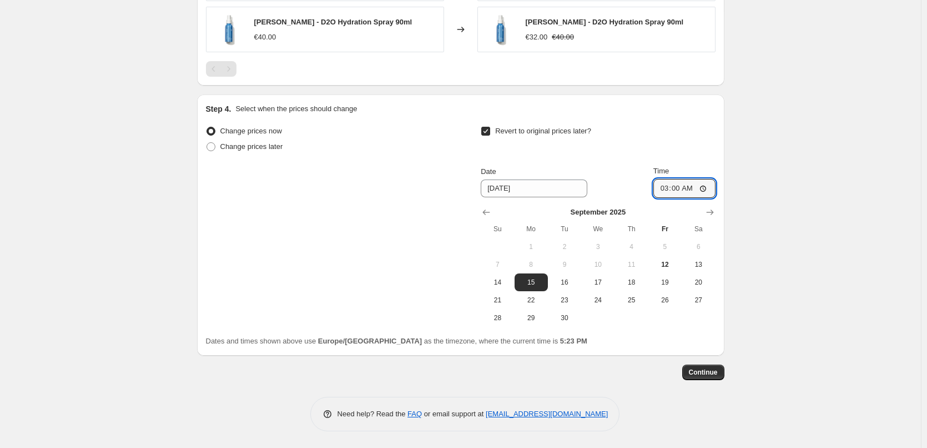
type input "03:00"
click at [695, 368] on span "Continue" at bounding box center [703, 372] width 29 height 9
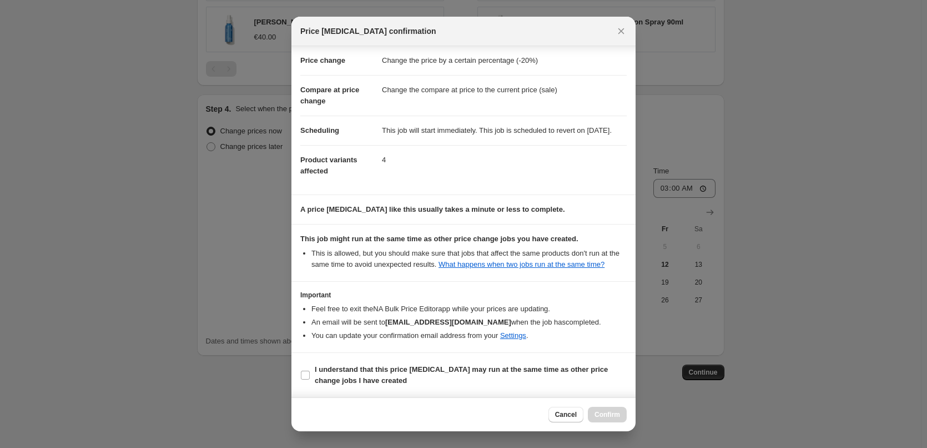
scroll to position [31, 0]
click at [330, 374] on span "I understand that this price [MEDICAL_DATA] may run at the same time as other p…" at bounding box center [471, 375] width 312 height 22
click at [310, 374] on input "I understand that this price [MEDICAL_DATA] may run at the same time as other p…" at bounding box center [305, 374] width 9 height 9
checkbox input "true"
click at [608, 409] on button "Confirm" at bounding box center [607, 414] width 39 height 16
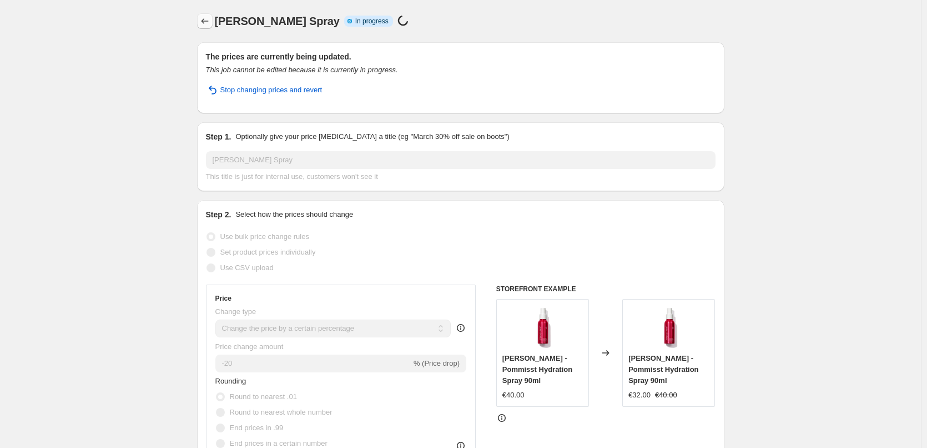
drag, startPoint x: 197, startPoint y: 19, endPoint x: 203, endPoint y: 24, distance: 8.3
click at [204, 24] on icon "Price change jobs" at bounding box center [204, 21] width 11 height 11
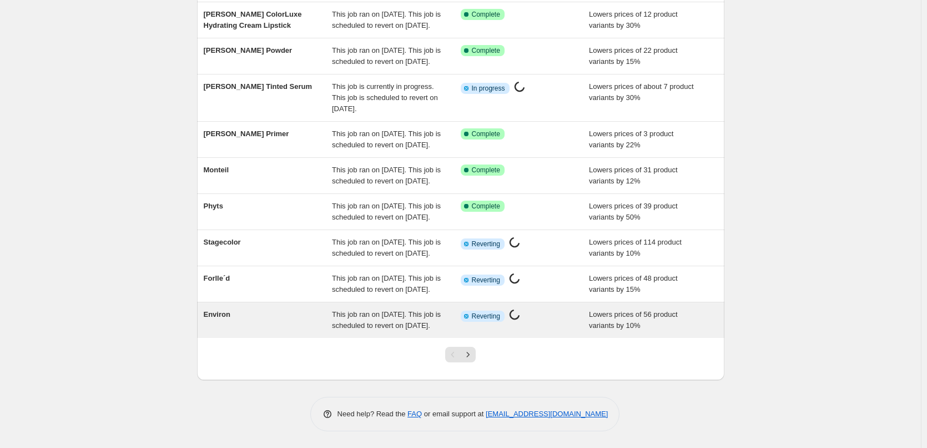
scroll to position [235, 0]
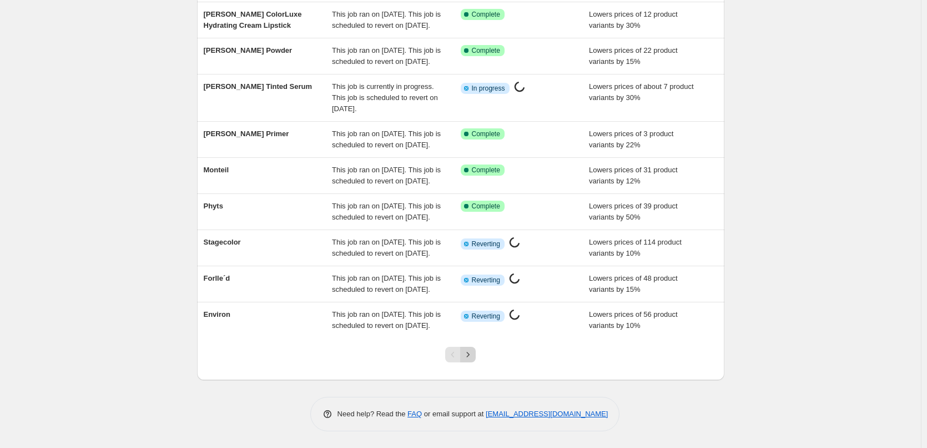
click at [470, 351] on icon "Next" at bounding box center [468, 354] width 11 height 11
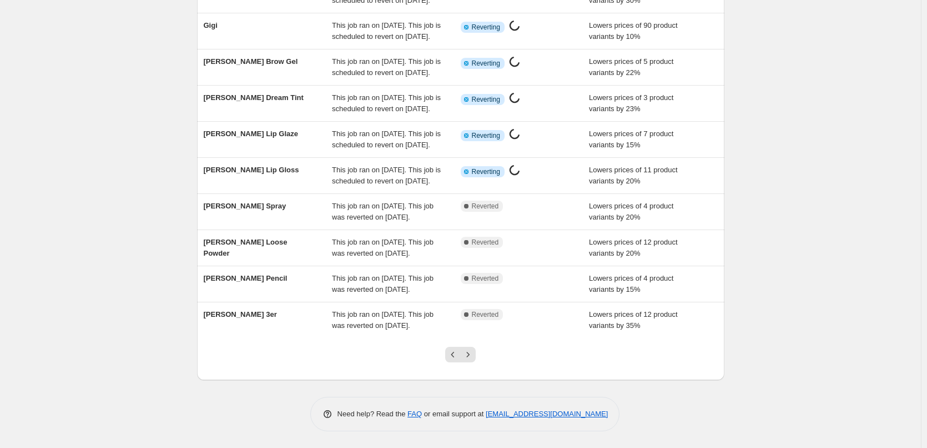
scroll to position [167, 0]
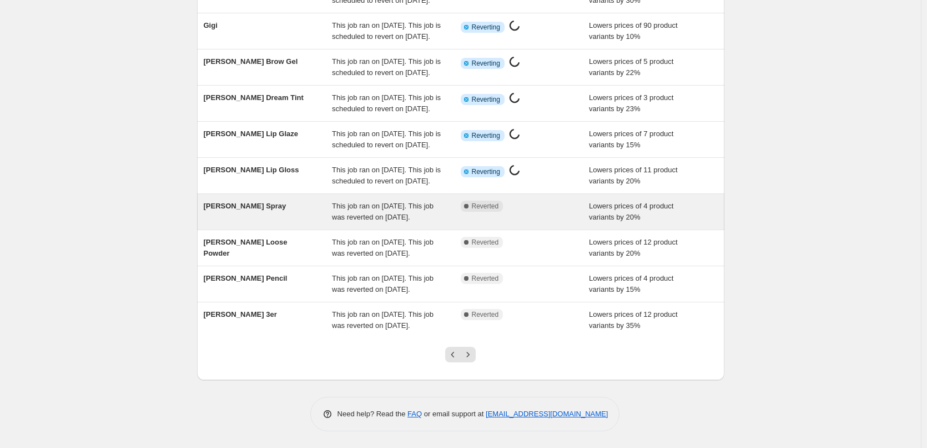
click at [385, 221] on span "This job ran on [DATE]. This job was reverted on [DATE]." at bounding box center [383, 211] width 102 height 19
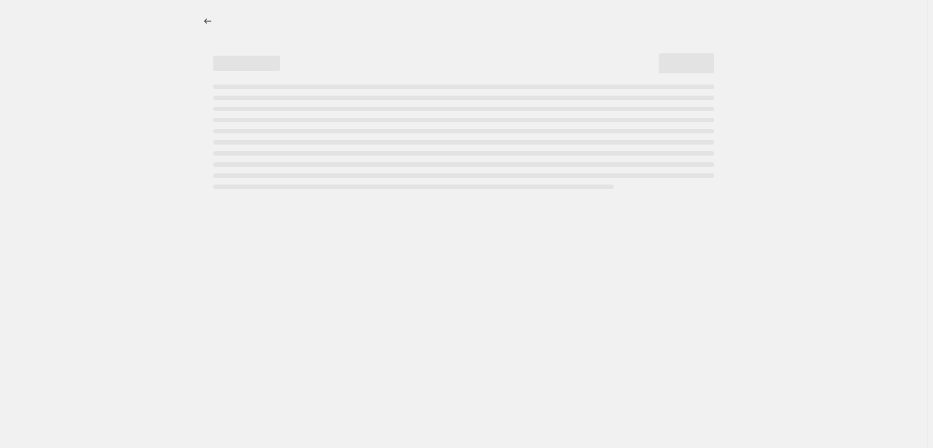
select select "percentage"
select select "tag"
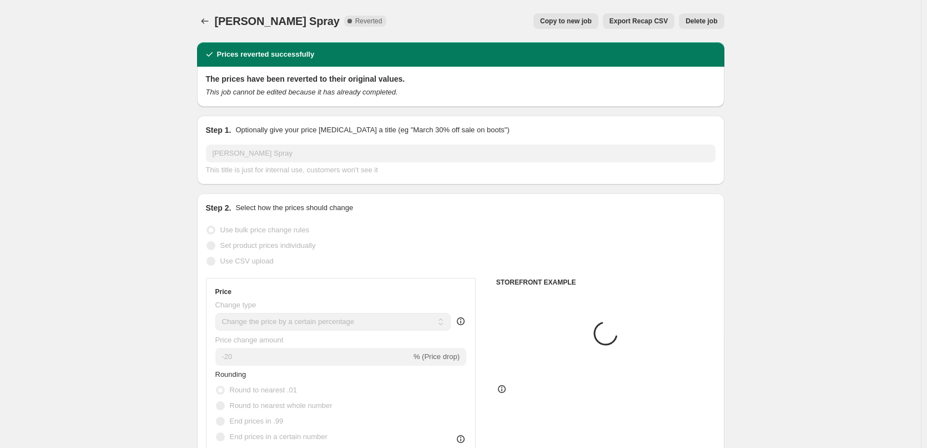
click at [696, 21] on span "Delete job" at bounding box center [702, 21] width 32 height 9
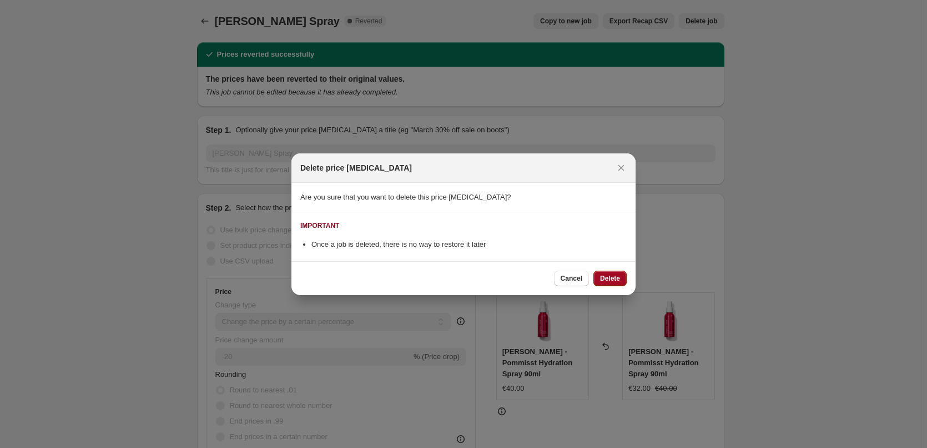
click at [616, 280] on span "Delete" at bounding box center [610, 278] width 20 height 9
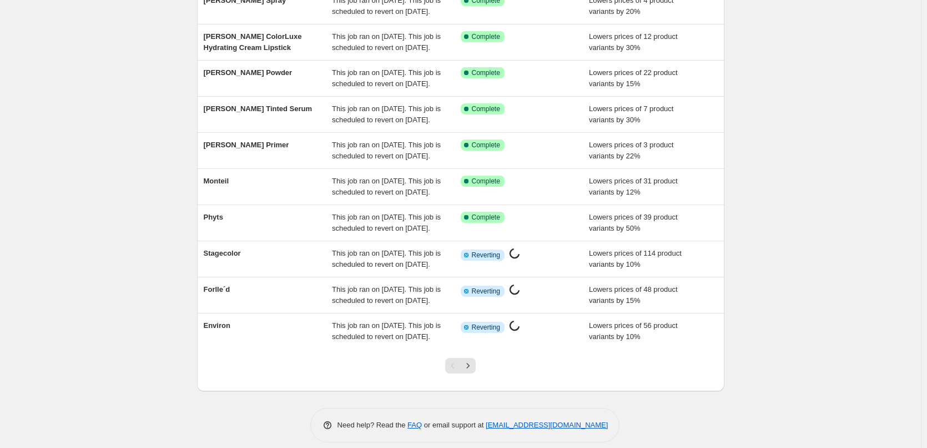
scroll to position [167, 0]
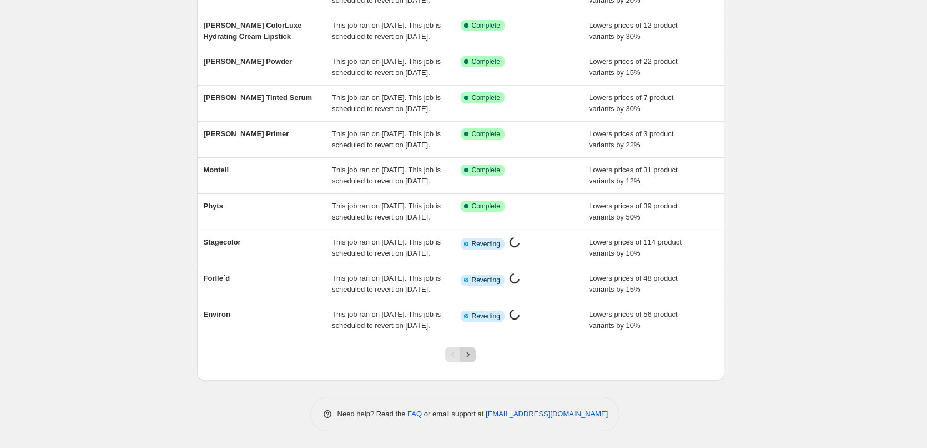
click at [474, 360] on icon "Next" at bounding box center [468, 354] width 11 height 11
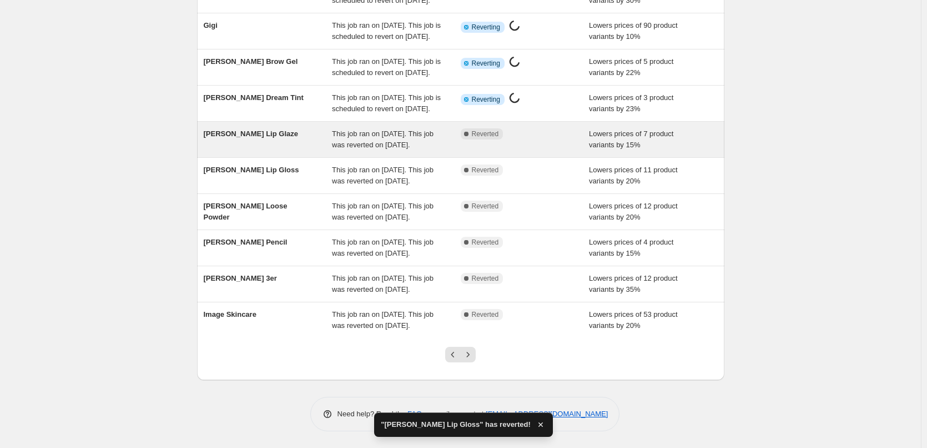
click at [401, 148] on span "This job ran on [DATE]. This job was reverted on [DATE]." at bounding box center [383, 138] width 102 height 19
select select "percentage"
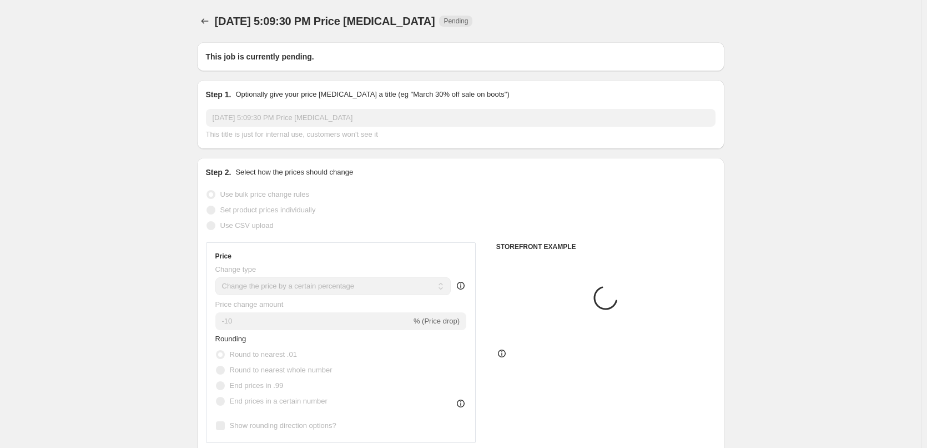
type input "[PERSON_NAME] Lip Glaze"
radio input "false"
radio input "true"
checkbox input "true"
select select "tag"
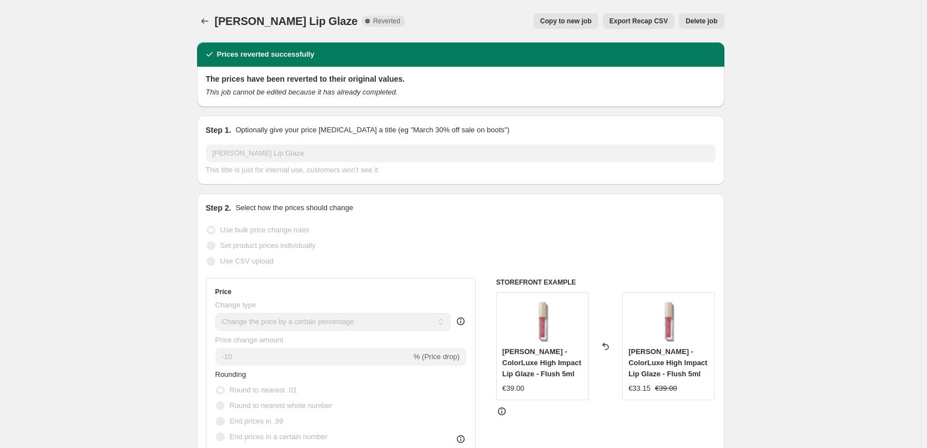
click at [583, 23] on span "Copy to new job" at bounding box center [566, 21] width 52 height 9
select select "percentage"
select select "tag"
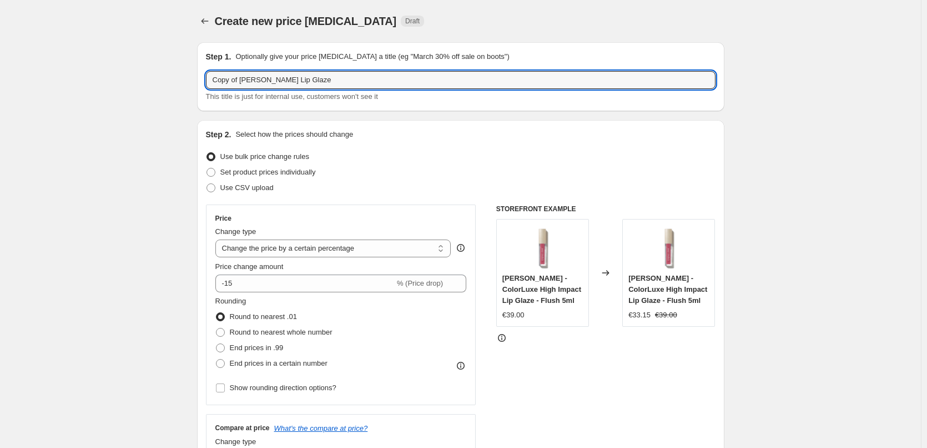
drag, startPoint x: 241, startPoint y: 80, endPoint x: 92, endPoint y: 75, distance: 148.9
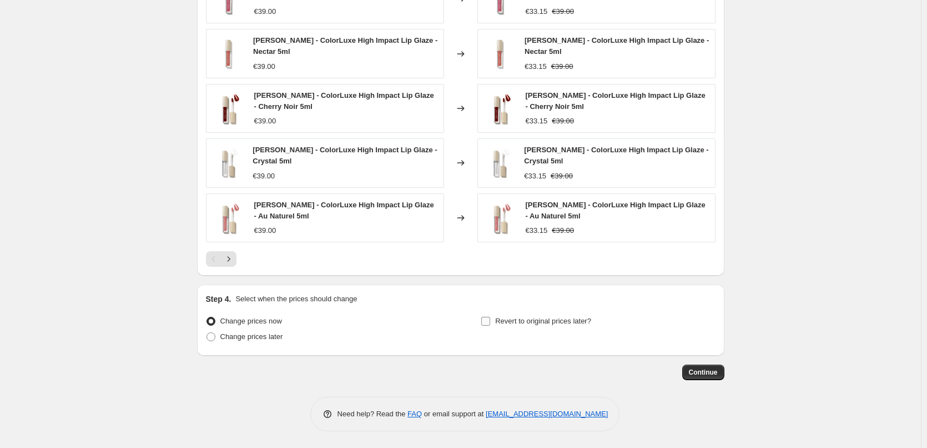
type input "[PERSON_NAME] Lip Glaze"
click at [506, 314] on label "Revert to original prices later?" at bounding box center [536, 321] width 111 height 16
click at [490, 317] on input "Revert to original prices later?" at bounding box center [485, 321] width 9 height 9
checkbox input "true"
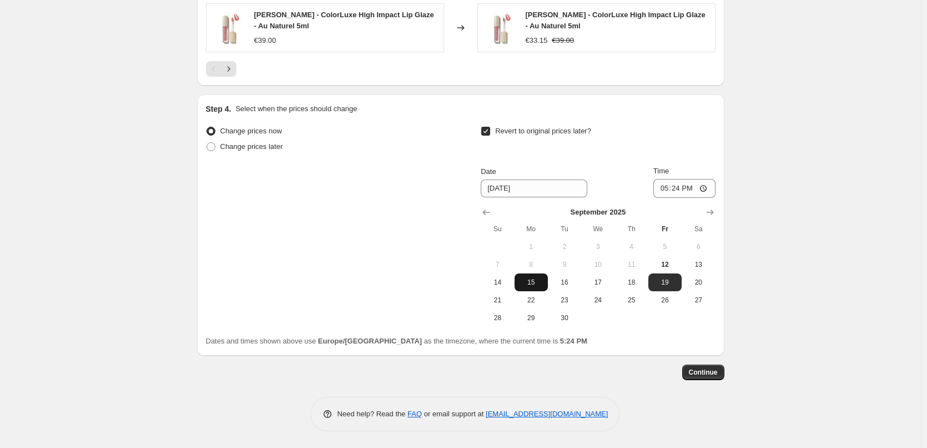
click at [534, 285] on span "15" at bounding box center [531, 282] width 24 height 9
type input "[DATE]"
click at [661, 187] on input "17:24" at bounding box center [685, 188] width 62 height 19
click at [702, 187] on input "15:00" at bounding box center [685, 188] width 62 height 19
type input "03:00"
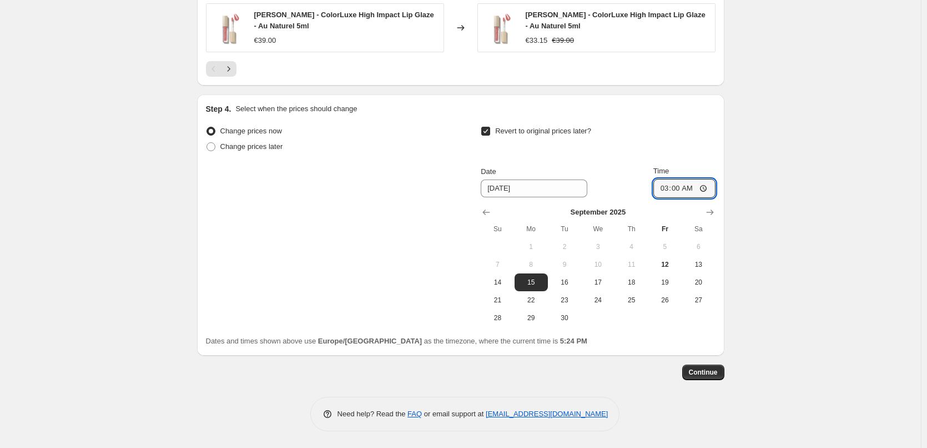
click at [705, 371] on span "Continue" at bounding box center [703, 372] width 29 height 9
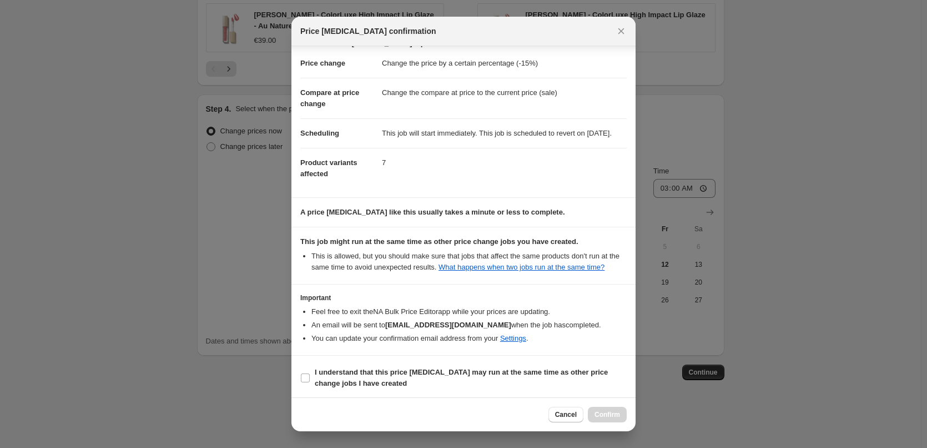
scroll to position [31, 0]
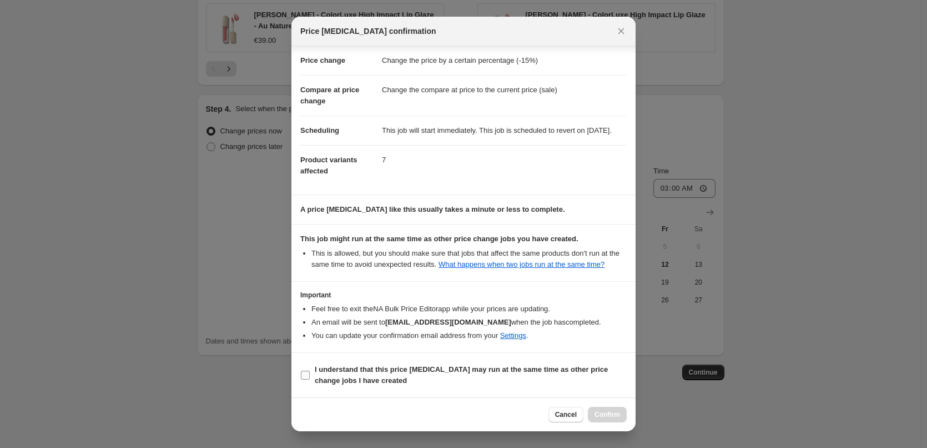
click at [352, 374] on span "I understand that this price [MEDICAL_DATA] may run at the same time as other p…" at bounding box center [471, 375] width 312 height 22
click at [310, 374] on input "I understand that this price [MEDICAL_DATA] may run at the same time as other p…" at bounding box center [305, 374] width 9 height 9
checkbox input "true"
click at [618, 418] on span "Confirm" at bounding box center [608, 414] width 26 height 9
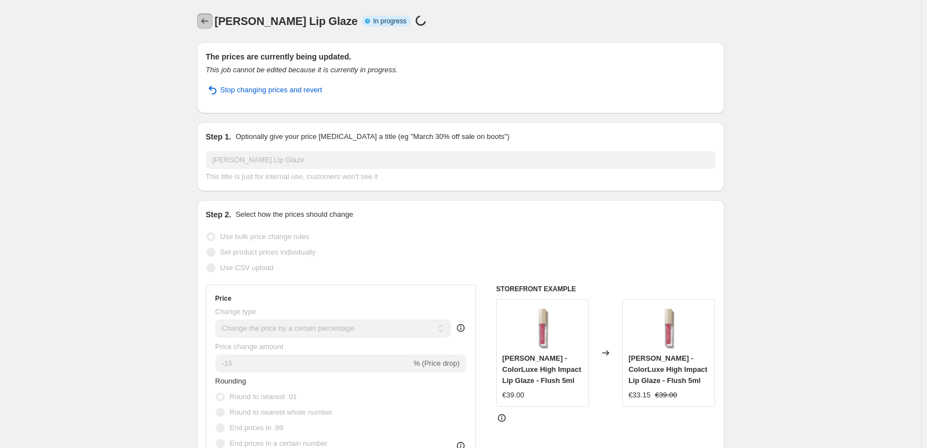
click at [206, 26] on icon "Price change jobs" at bounding box center [204, 21] width 11 height 11
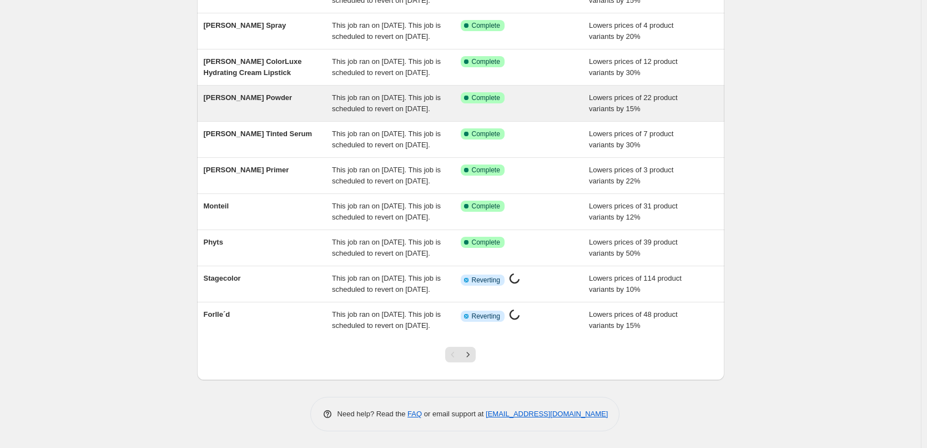
scroll to position [167, 0]
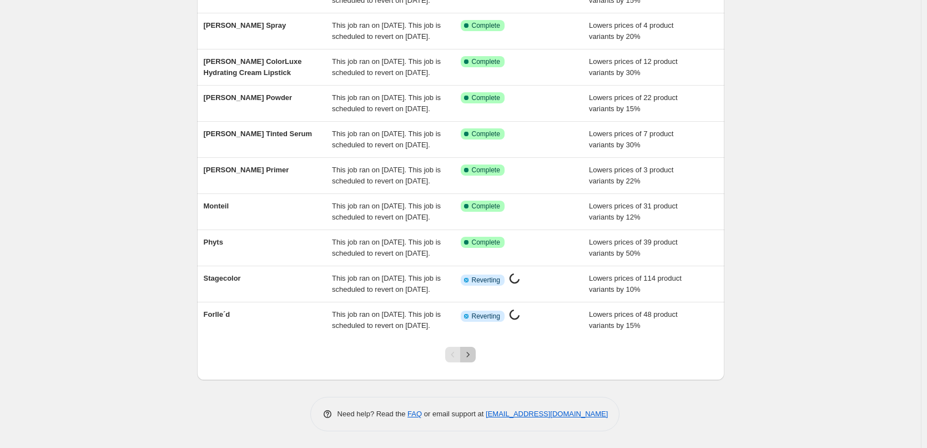
click at [474, 355] on icon "Next" at bounding box center [468, 354] width 11 height 11
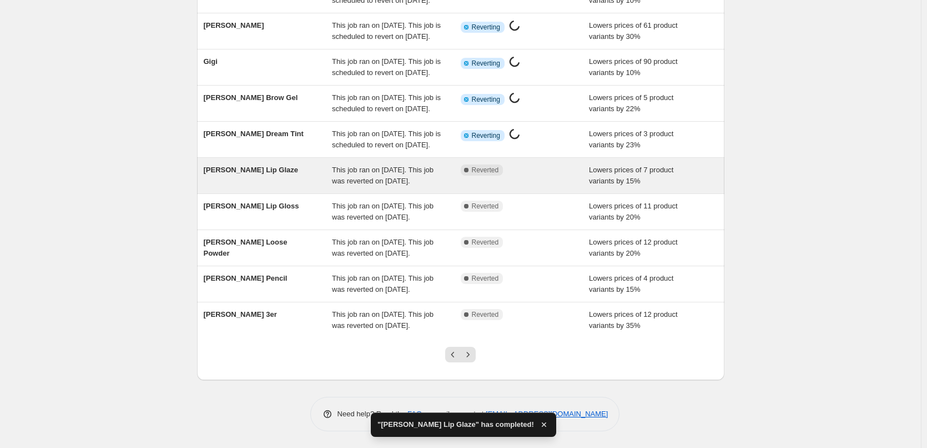
click at [427, 187] on div "This job ran on [DATE]. This job was reverted on [DATE]." at bounding box center [396, 175] width 129 height 22
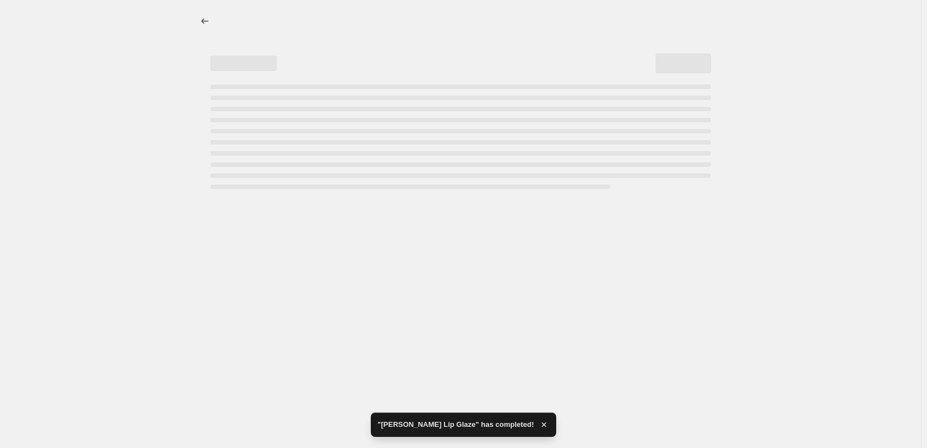
select select "percentage"
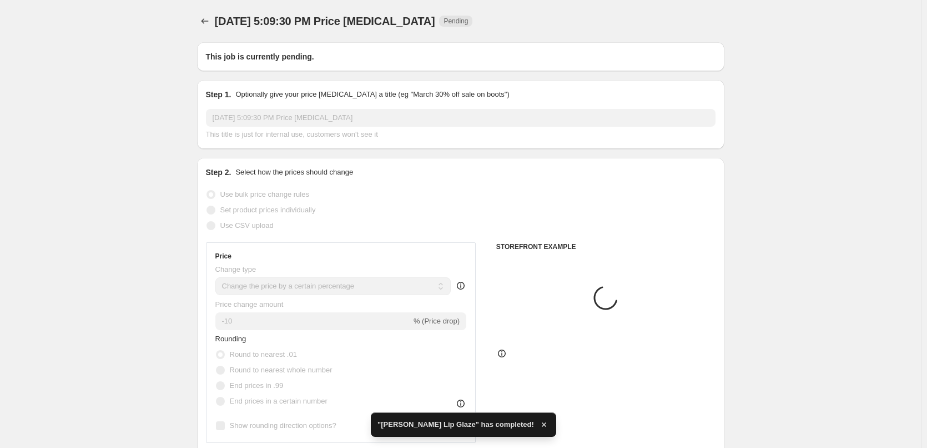
type input "[PERSON_NAME] Lip Glaze"
radio input "false"
radio input "true"
checkbox input "true"
select select "tag"
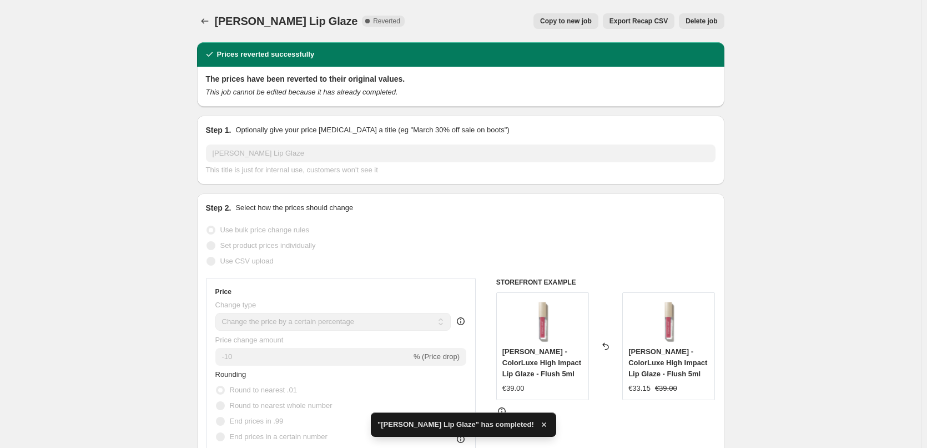
click at [697, 26] on button "Delete job" at bounding box center [701, 21] width 45 height 16
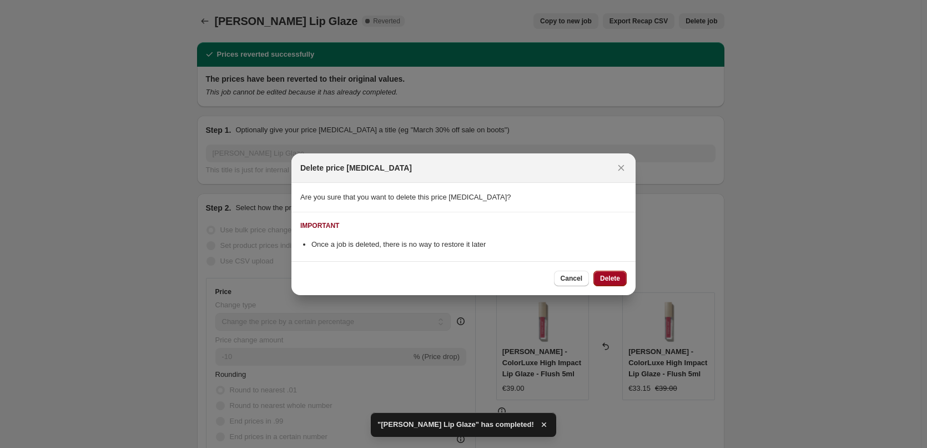
click at [609, 280] on span "Delete" at bounding box center [610, 278] width 20 height 9
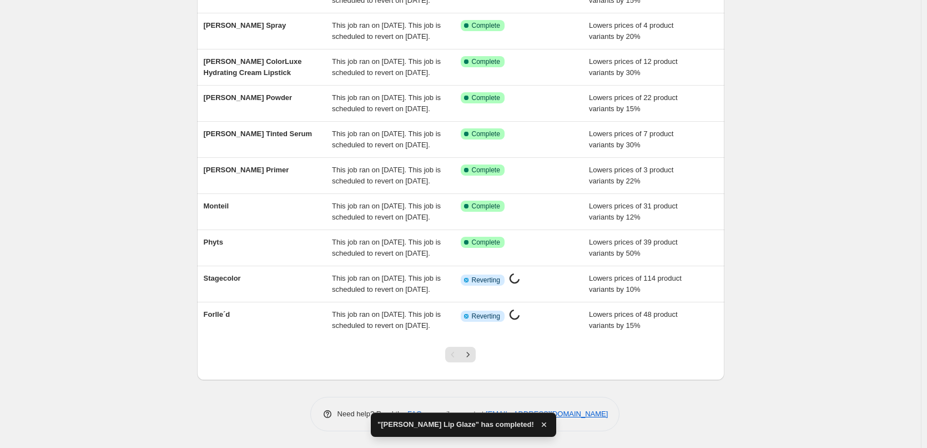
scroll to position [235, 0]
click at [476, 357] on button "Next" at bounding box center [468, 355] width 16 height 16
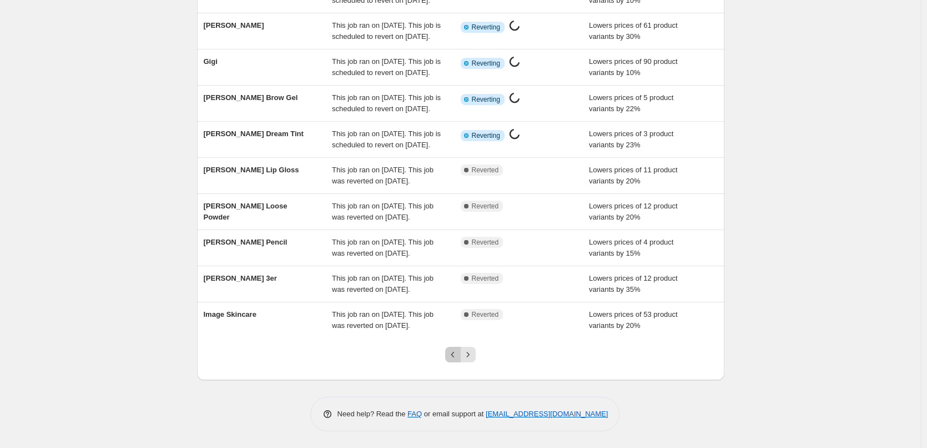
click at [454, 357] on icon "Previous" at bounding box center [453, 354] width 11 height 11
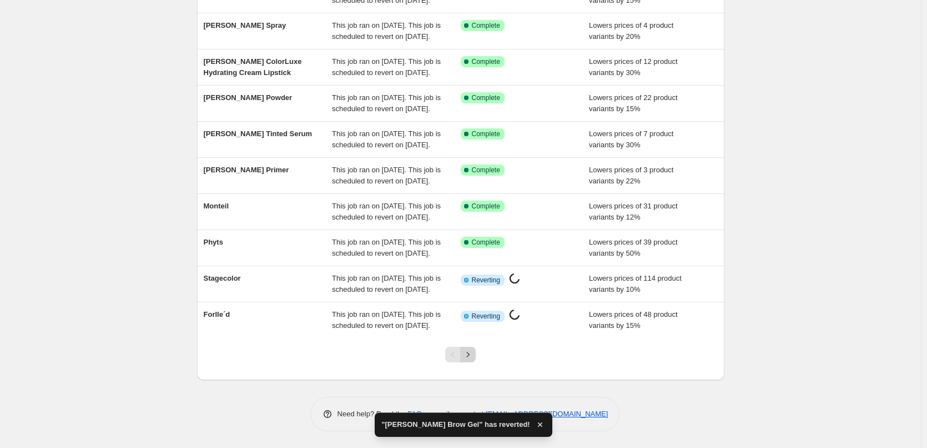
click at [474, 357] on icon "Next" at bounding box center [468, 354] width 11 height 11
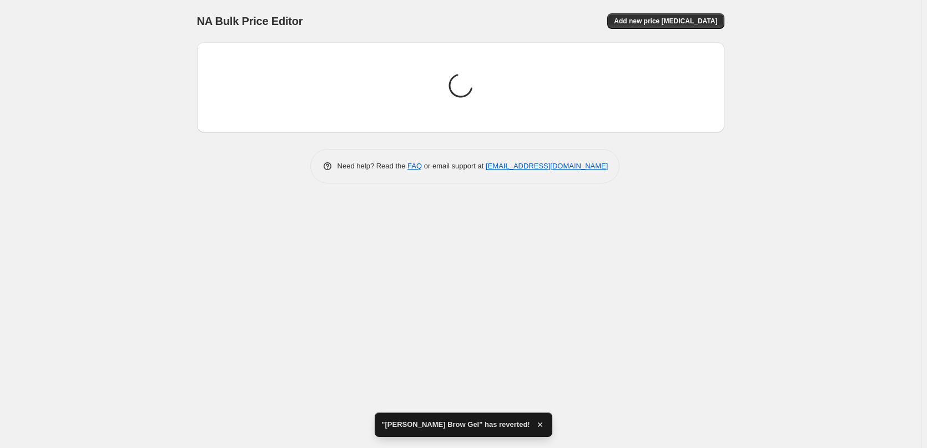
scroll to position [0, 0]
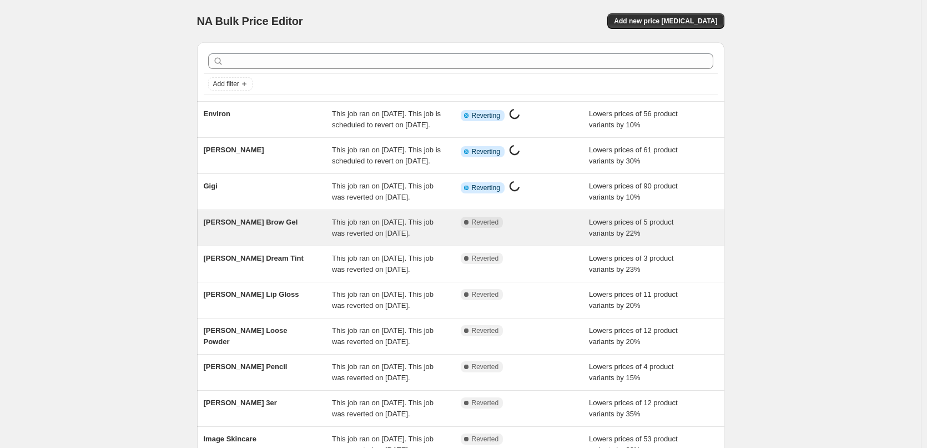
click at [405, 237] on span "This job ran on [DATE]. This job was reverted on [DATE]." at bounding box center [383, 227] width 102 height 19
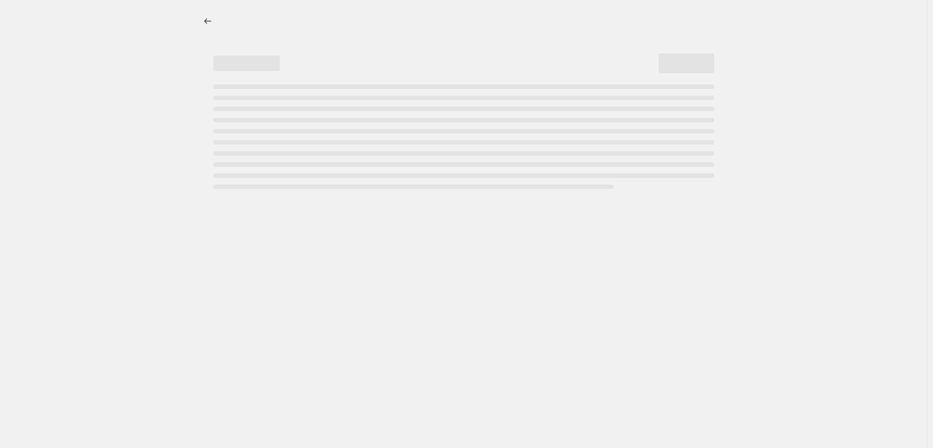
select select "percentage"
select select "tag"
select select "vendor"
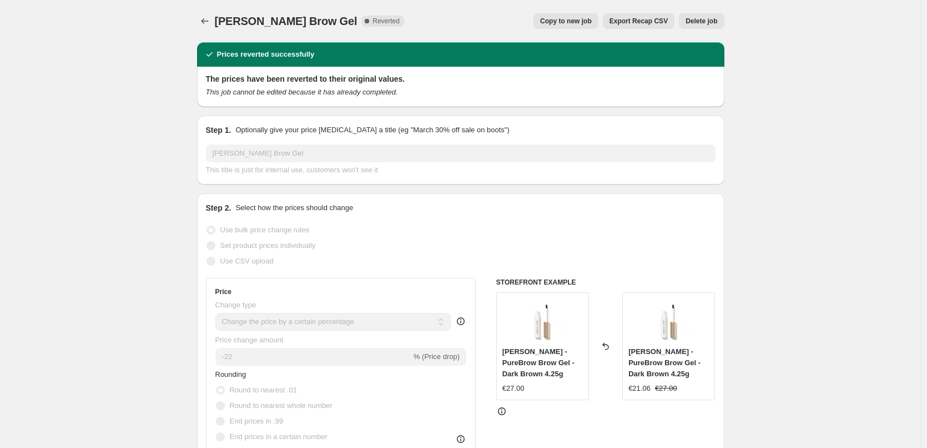
click at [566, 23] on span "Copy to new job" at bounding box center [566, 21] width 52 height 9
select select "percentage"
select select "tag"
select select "vendor"
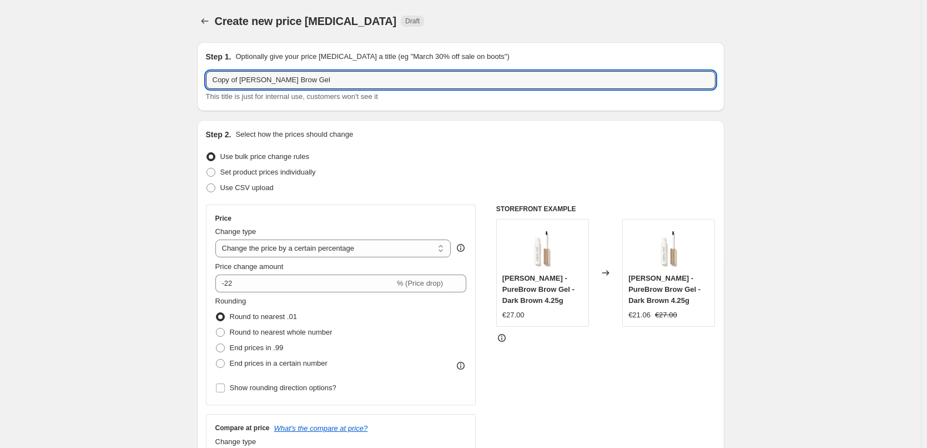
drag, startPoint x: 242, startPoint y: 82, endPoint x: 101, endPoint y: 76, distance: 141.2
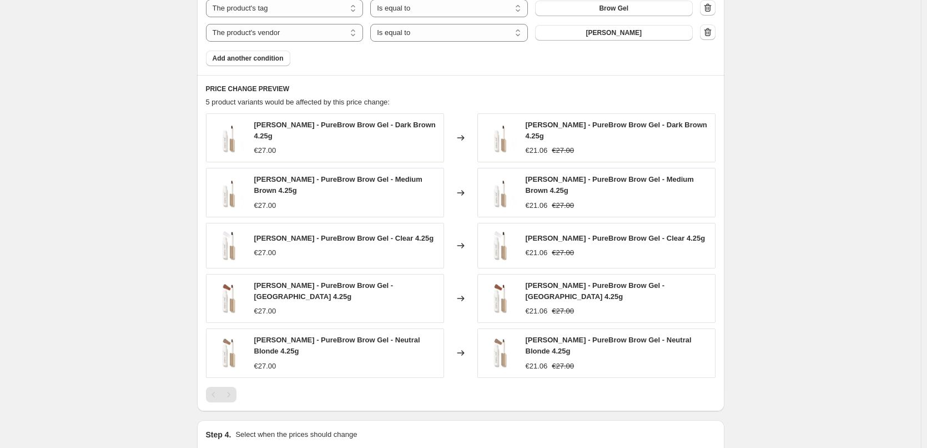
scroll to position [820, 0]
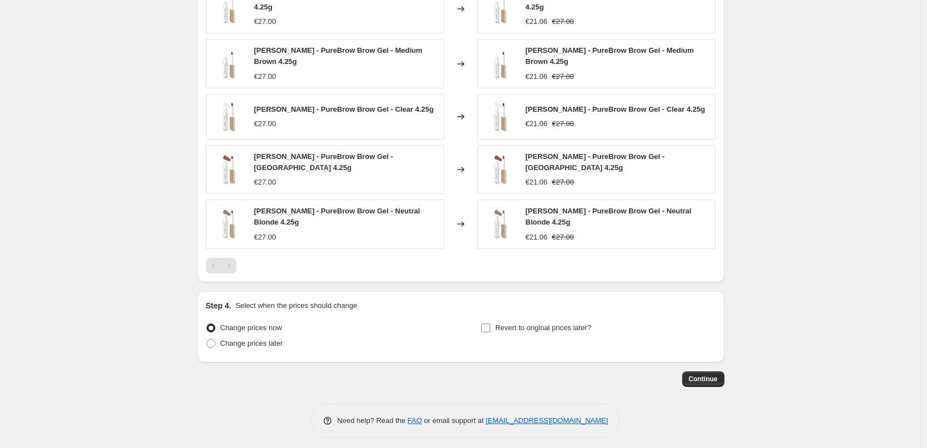
type input "[PERSON_NAME] Brow Gel"
click at [510, 323] on span "Revert to original prices later?" at bounding box center [543, 327] width 96 height 8
click at [490, 323] on input "Revert to original prices later?" at bounding box center [485, 327] width 9 height 9
checkbox input "true"
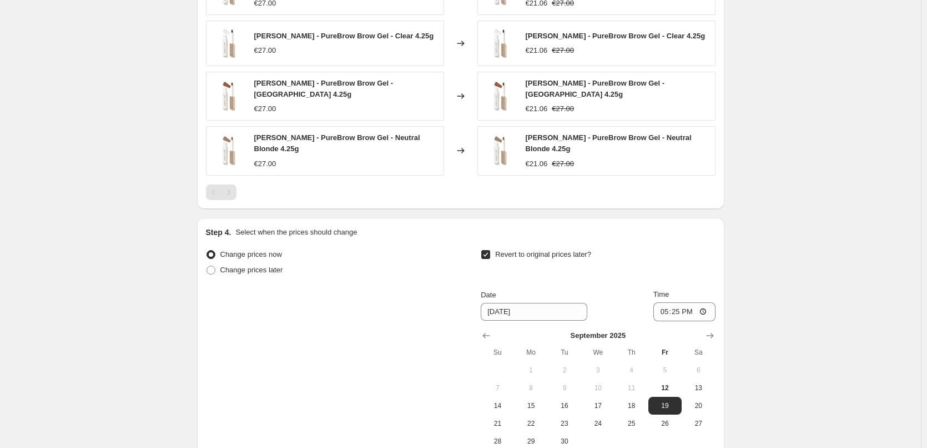
scroll to position [1010, 0]
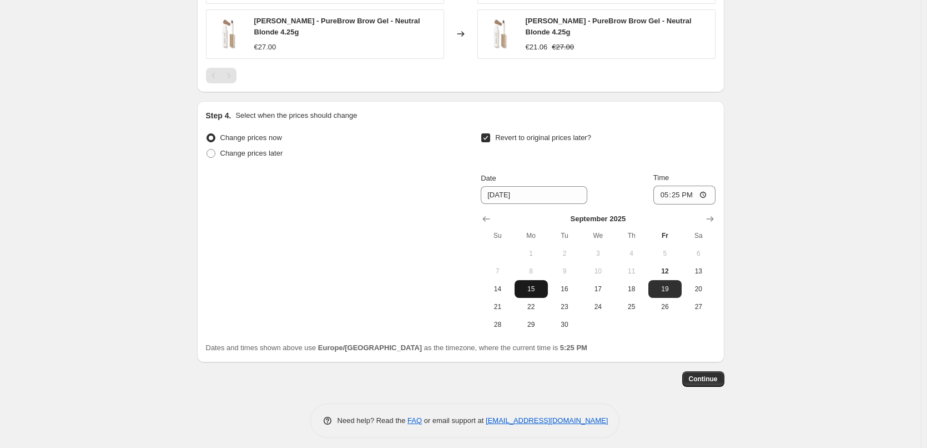
click at [531, 285] on span "15" at bounding box center [531, 288] width 24 height 9
type input "[DATE]"
click at [662, 188] on input "17:25" at bounding box center [685, 194] width 62 height 19
click at [710, 186] on input "15:00" at bounding box center [685, 194] width 62 height 19
type input "03:00"
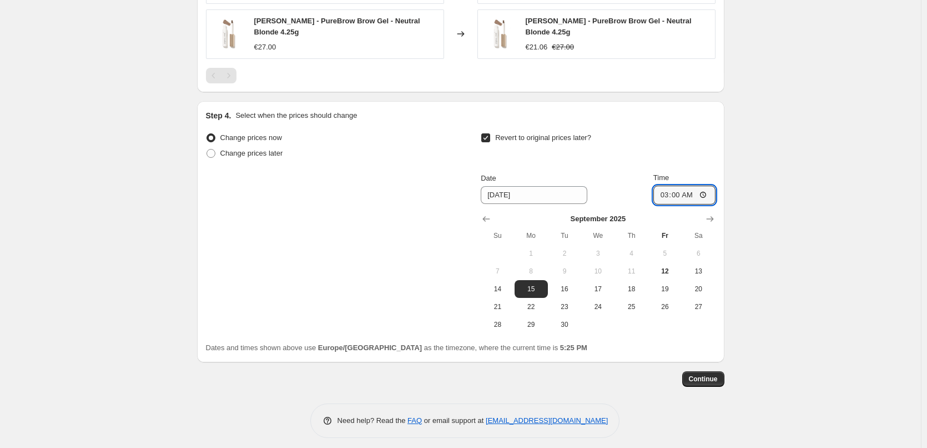
click at [709, 374] on span "Continue" at bounding box center [703, 378] width 29 height 9
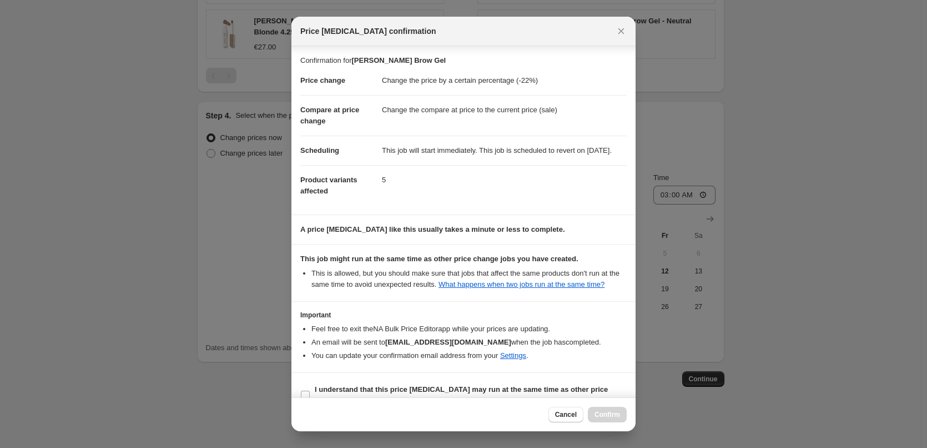
scroll to position [31, 0]
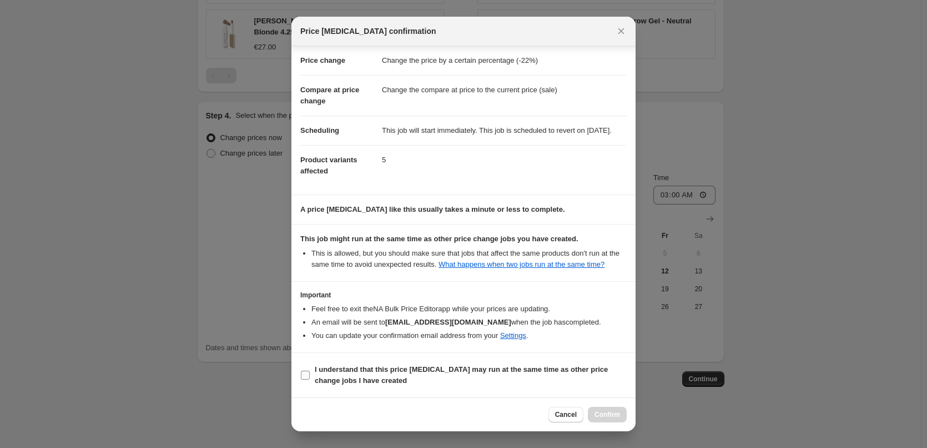
click at [357, 378] on b "I understand that this price [MEDICAL_DATA] may run at the same time as other p…" at bounding box center [461, 374] width 293 height 19
click at [310, 378] on input "I understand that this price [MEDICAL_DATA] may run at the same time as other p…" at bounding box center [305, 374] width 9 height 9
checkbox input "true"
click at [607, 415] on span "Confirm" at bounding box center [608, 414] width 26 height 9
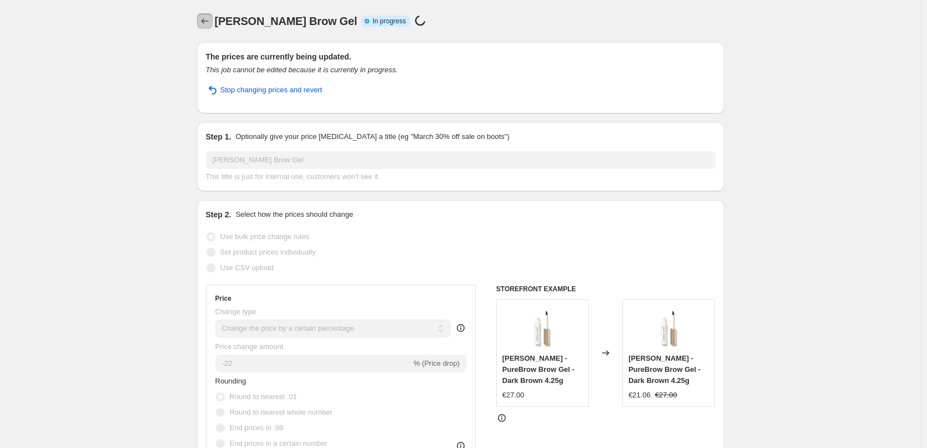
click at [205, 20] on icon "Price change jobs" at bounding box center [204, 21] width 7 height 6
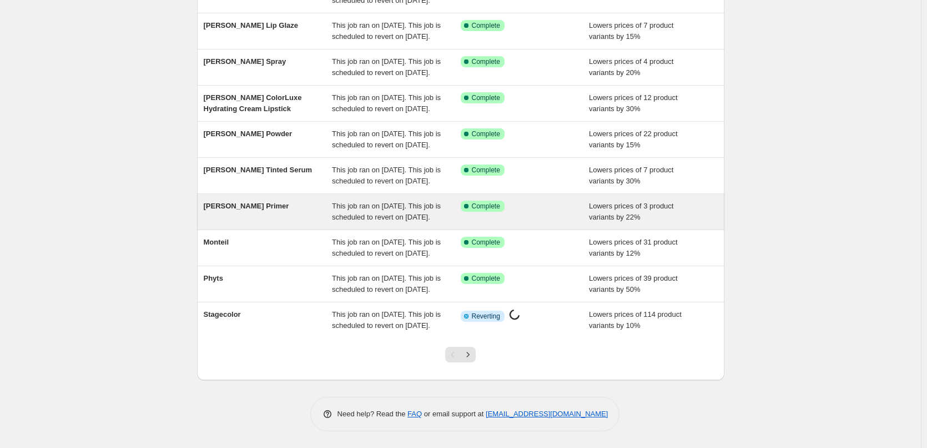
scroll to position [235, 0]
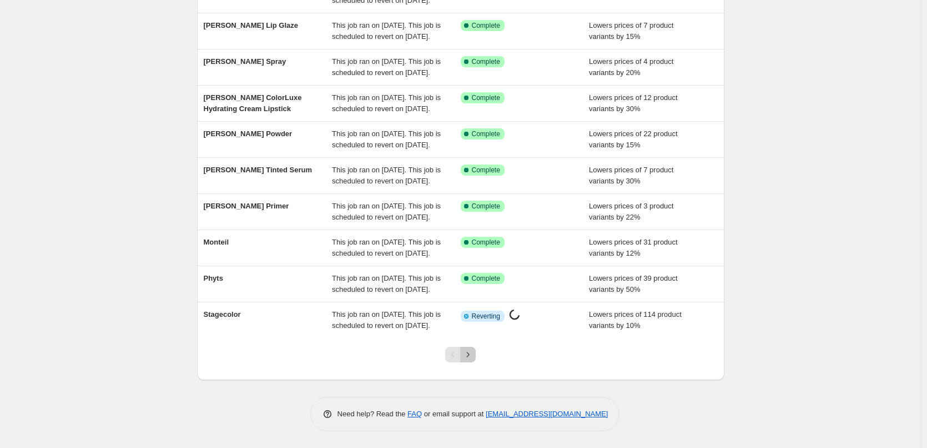
click at [470, 357] on icon "Next" at bounding box center [468, 354] width 11 height 11
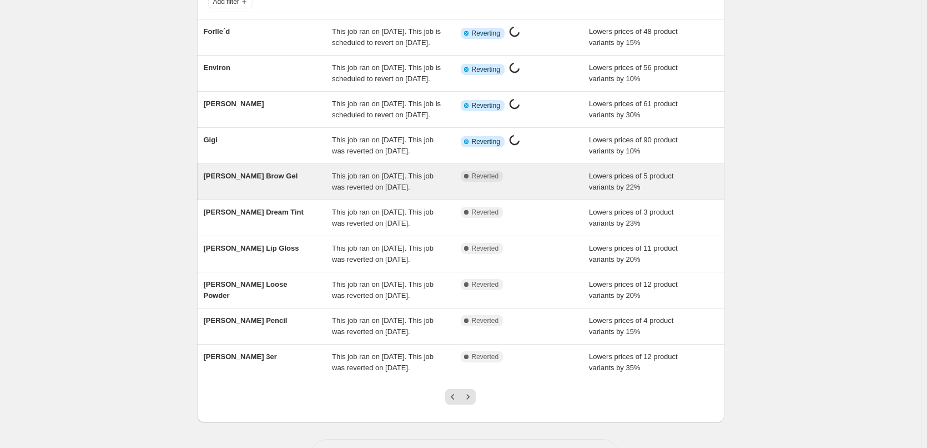
scroll to position [111, 0]
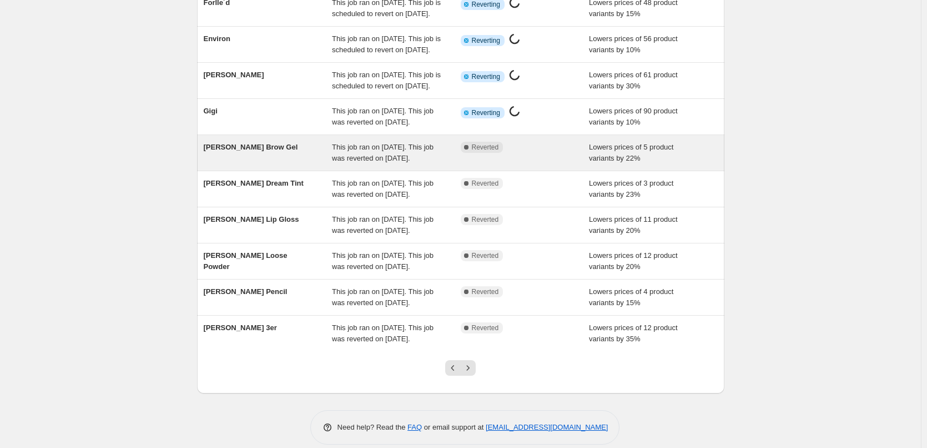
click at [408, 164] on div "This job ran on [DATE]. This job was reverted on [DATE]." at bounding box center [396, 153] width 129 height 22
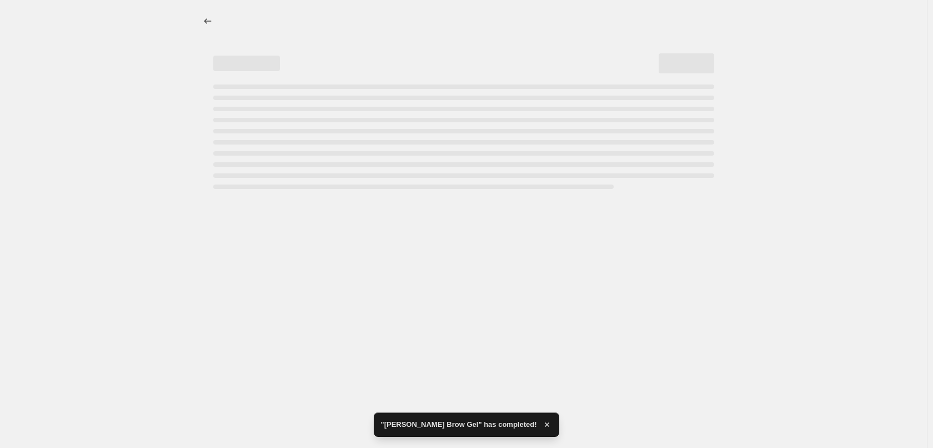
select select "percentage"
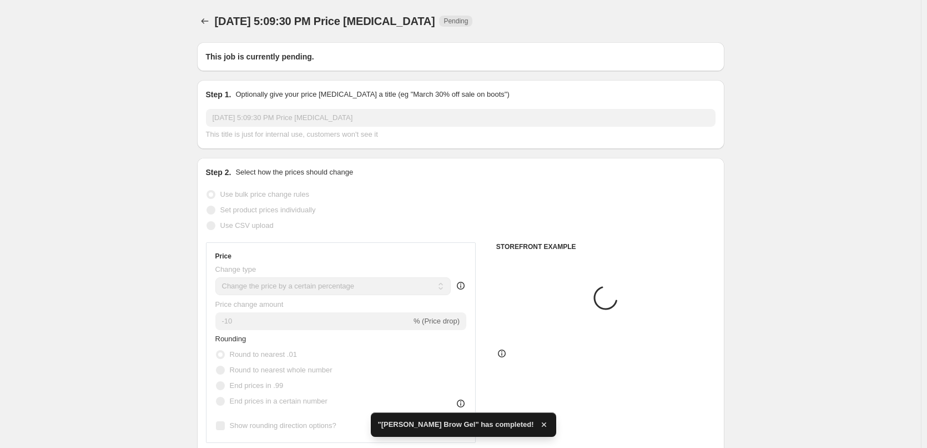
type input "[PERSON_NAME] Brow Gel"
radio input "false"
radio input "true"
checkbox input "true"
select select "tag"
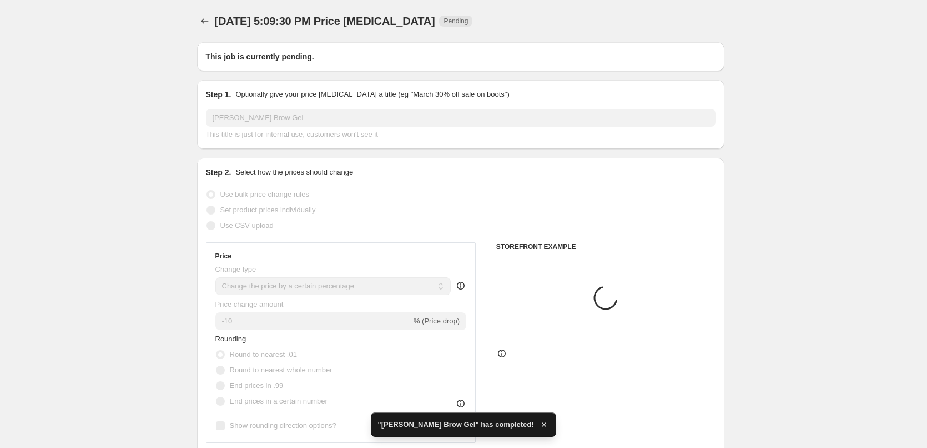
select select "vendor"
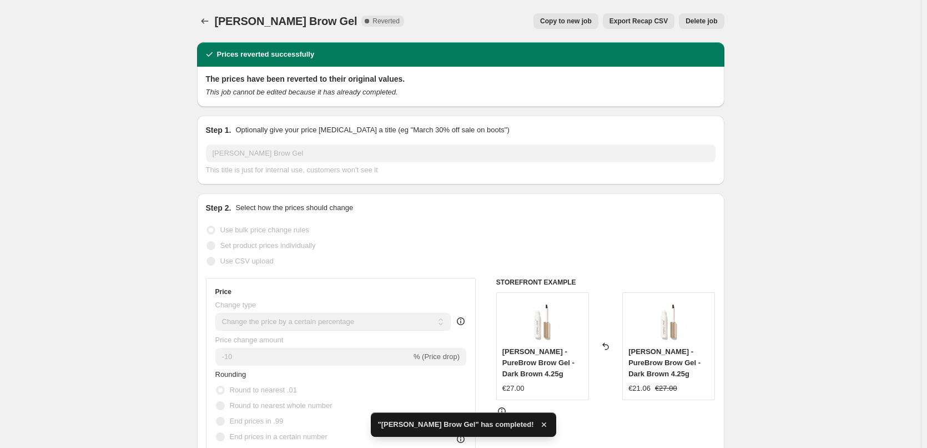
click at [694, 21] on span "Delete job" at bounding box center [702, 21] width 32 height 9
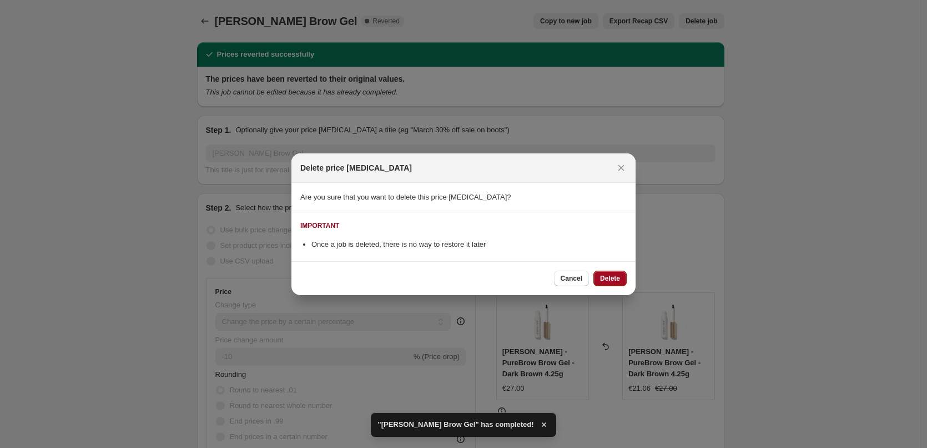
click at [619, 271] on button "Delete" at bounding box center [610, 278] width 33 height 16
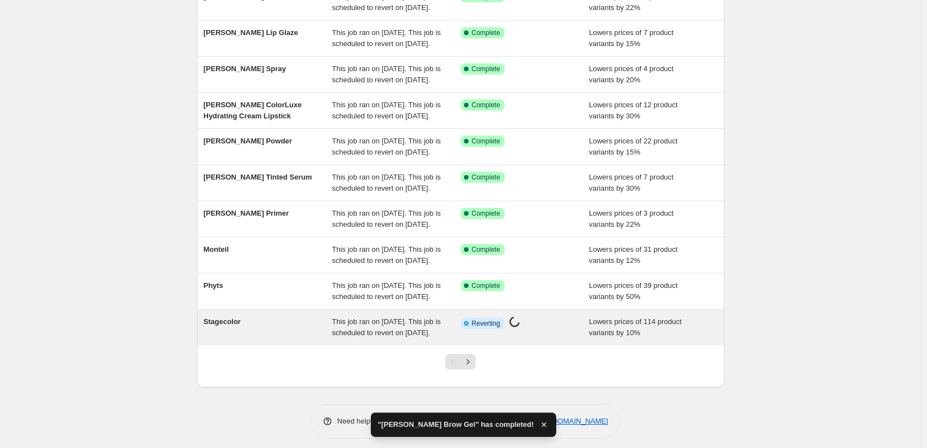
scroll to position [235, 0]
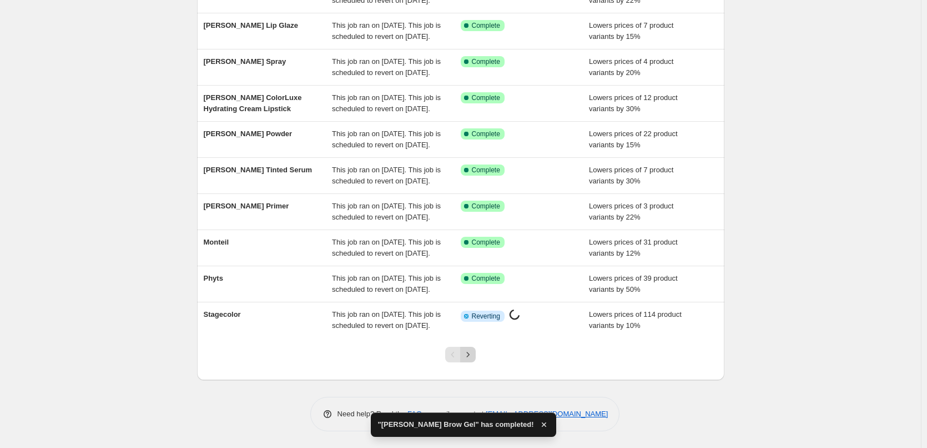
click at [470, 358] on icon "Next" at bounding box center [468, 354] width 11 height 11
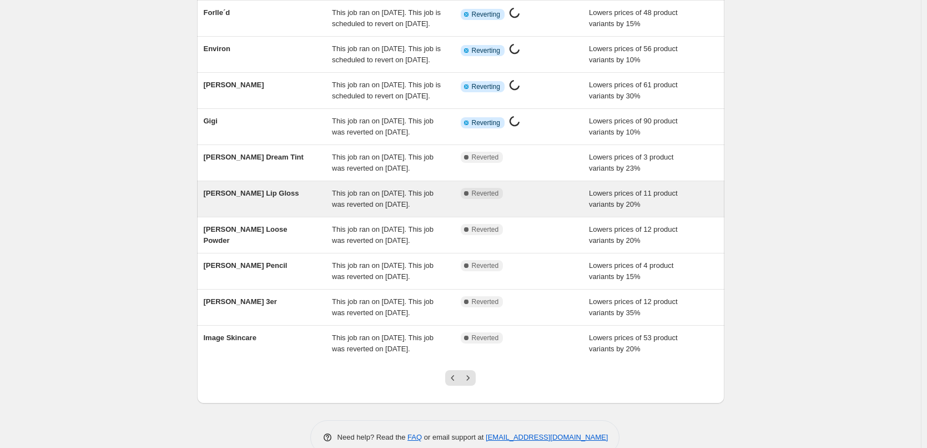
scroll to position [111, 0]
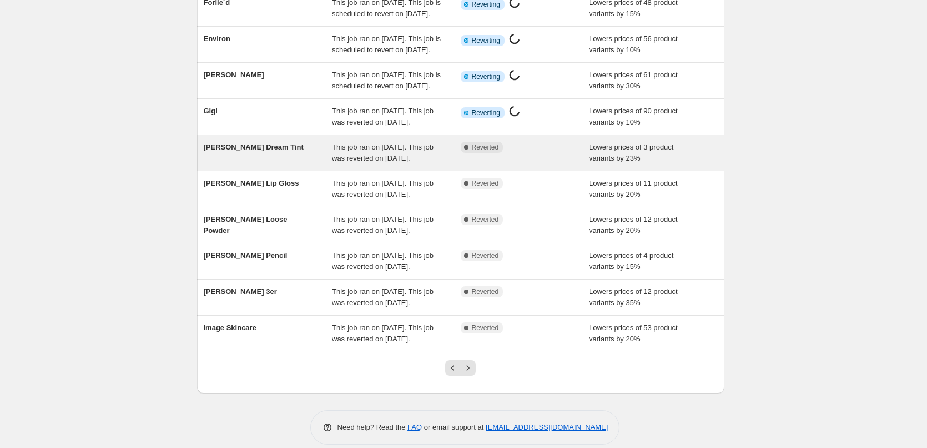
click at [323, 164] on div "[PERSON_NAME] Dream Tint" at bounding box center [268, 153] width 129 height 22
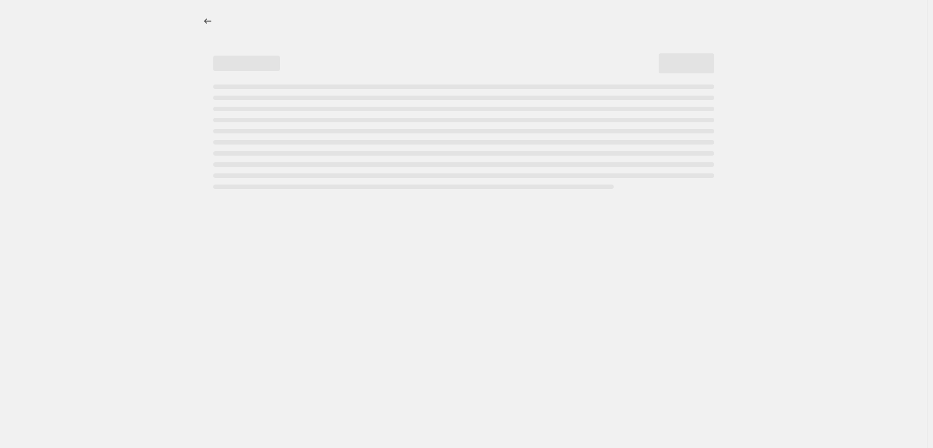
select select "percentage"
select select "vendor"
select select "tag"
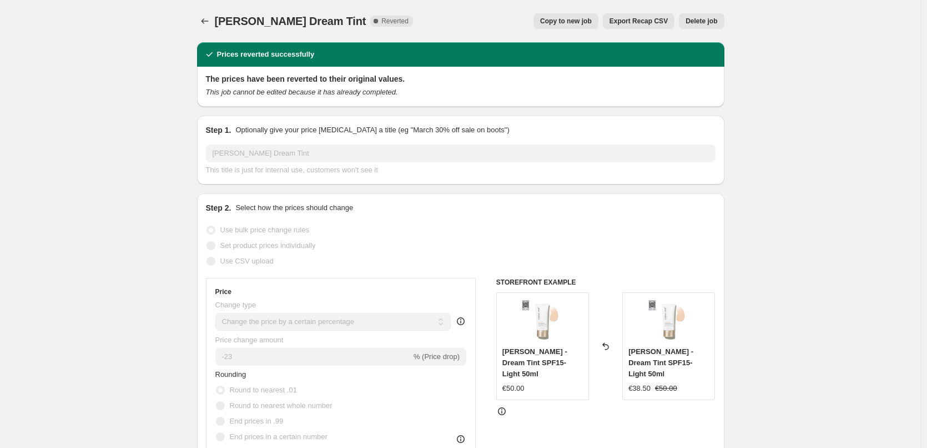
click at [565, 22] on span "Copy to new job" at bounding box center [566, 21] width 52 height 9
select select "percentage"
select select "vendor"
select select "tag"
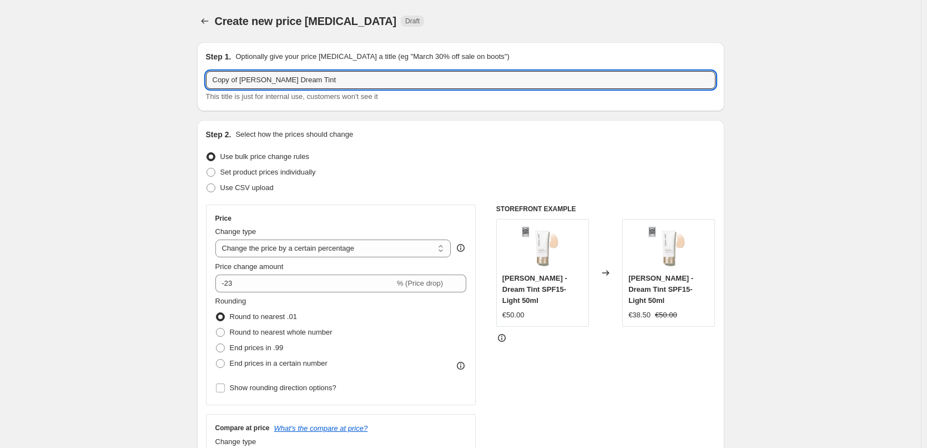
drag, startPoint x: 241, startPoint y: 78, endPoint x: 42, endPoint y: 86, distance: 199.0
type input "[PERSON_NAME] Dream Tint"
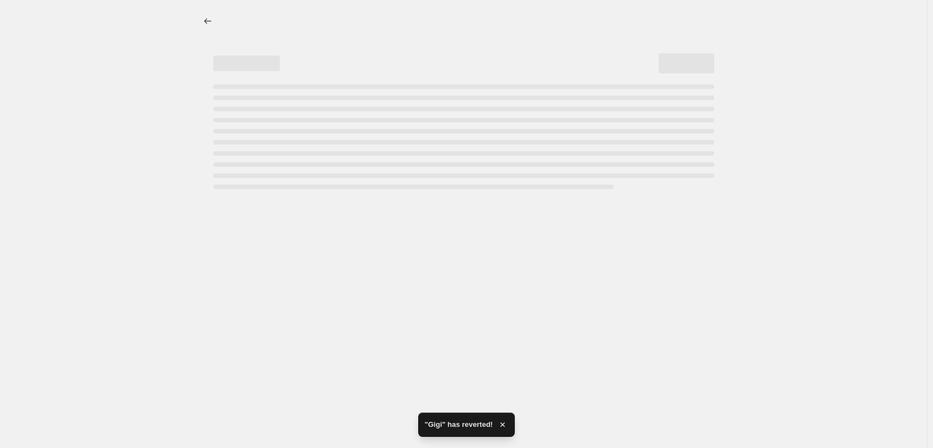
select select "percentage"
select select "vendor"
select select "tag"
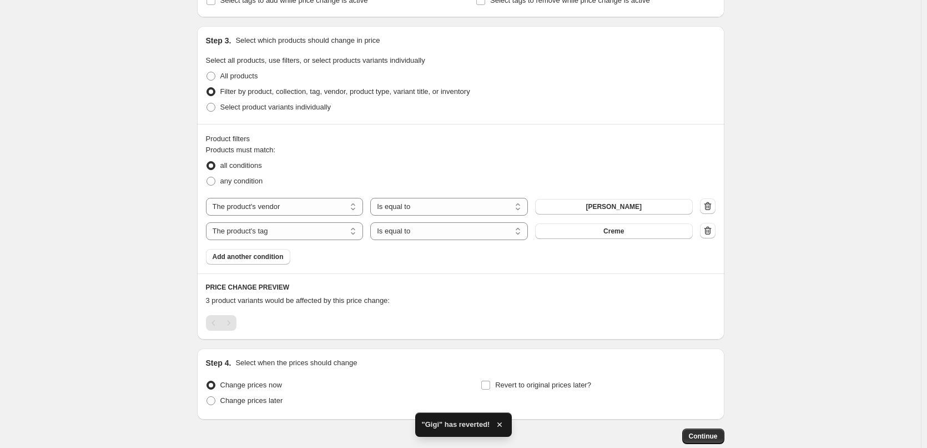
scroll to position [557, 0]
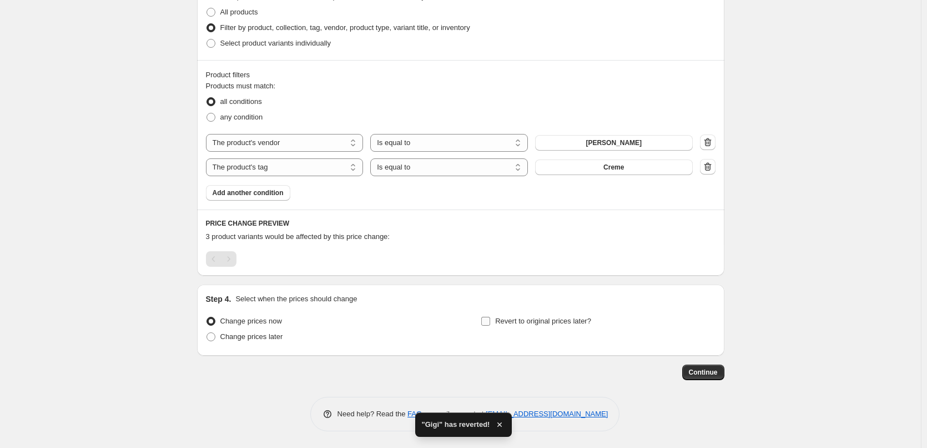
click at [497, 318] on label "Revert to original prices later?" at bounding box center [536, 321] width 111 height 16
click at [490, 318] on input "Revert to original prices later?" at bounding box center [485, 321] width 9 height 9
checkbox input "true"
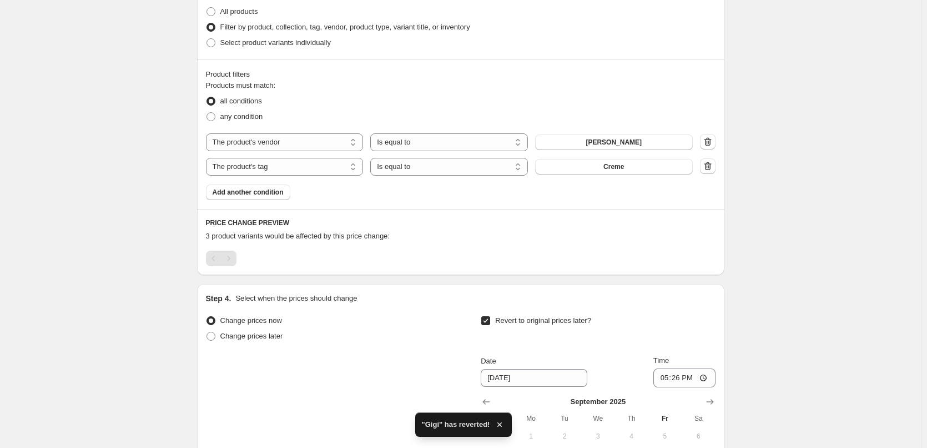
scroll to position [747, 0]
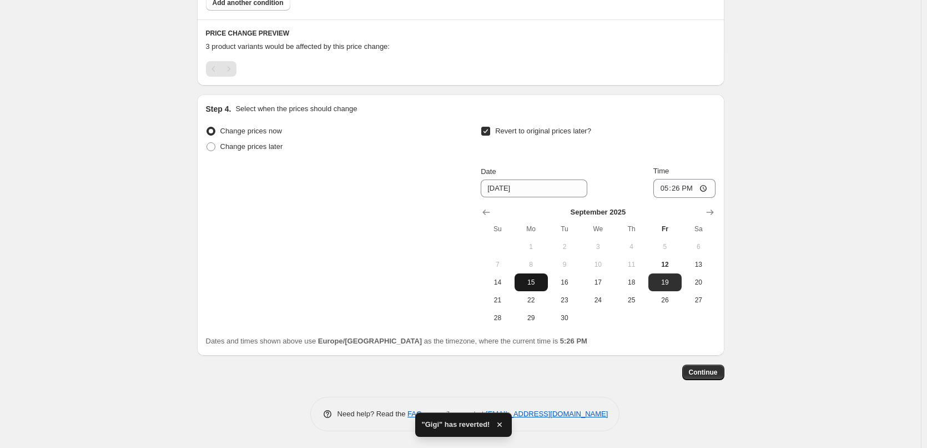
click at [537, 281] on span "15" at bounding box center [531, 282] width 24 height 9
type input "[DATE]"
click at [660, 193] on input "17:26" at bounding box center [685, 188] width 62 height 19
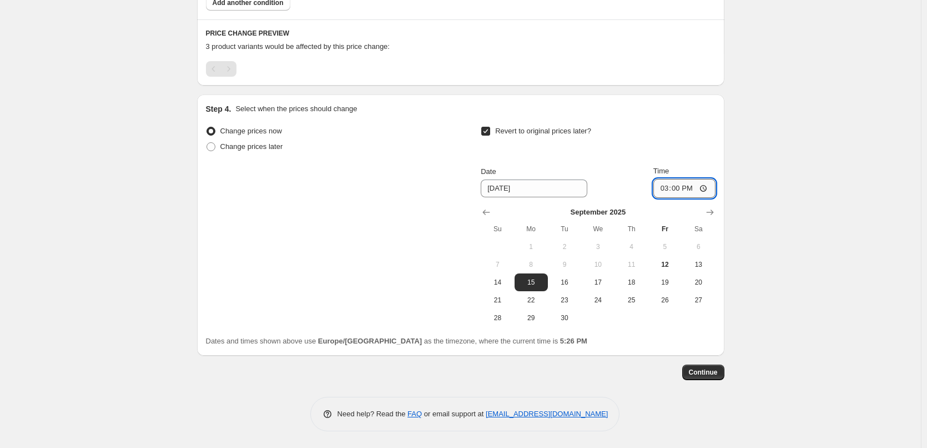
click at [707, 187] on input "15:00" at bounding box center [685, 188] width 62 height 19
type input "03:00"
drag, startPoint x: 836, startPoint y: 224, endPoint x: 826, endPoint y: 242, distance: 20.4
click at [719, 377] on button "Continue" at bounding box center [703, 372] width 42 height 16
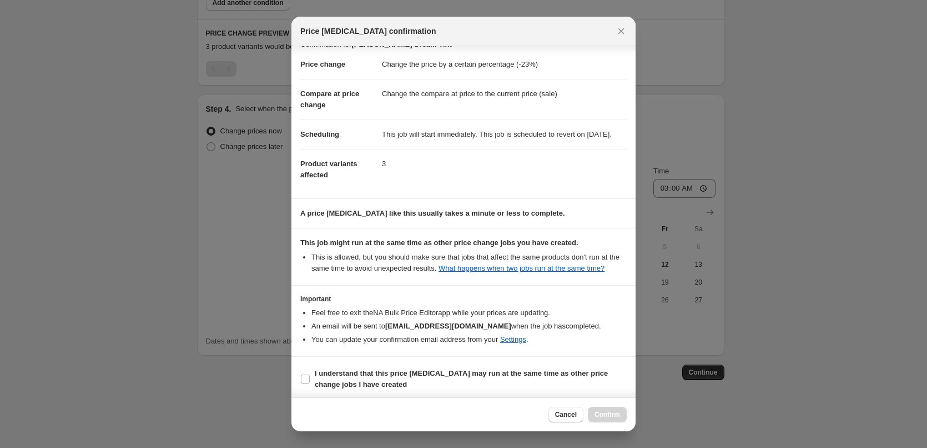
scroll to position [31, 0]
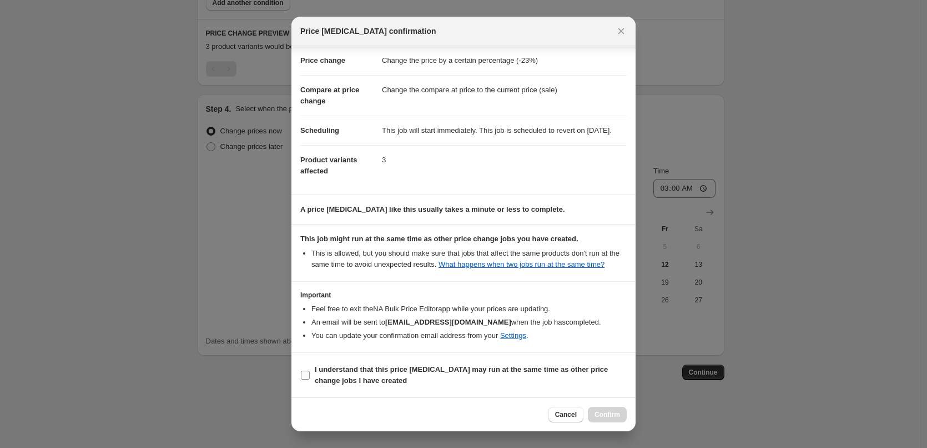
click at [331, 374] on span "I understand that this price [MEDICAL_DATA] may run at the same time as other p…" at bounding box center [471, 375] width 312 height 22
click at [310, 374] on input "I understand that this price [MEDICAL_DATA] may run at the same time as other p…" at bounding box center [305, 374] width 9 height 9
checkbox input "true"
click at [604, 414] on span "Confirm" at bounding box center [608, 414] width 26 height 9
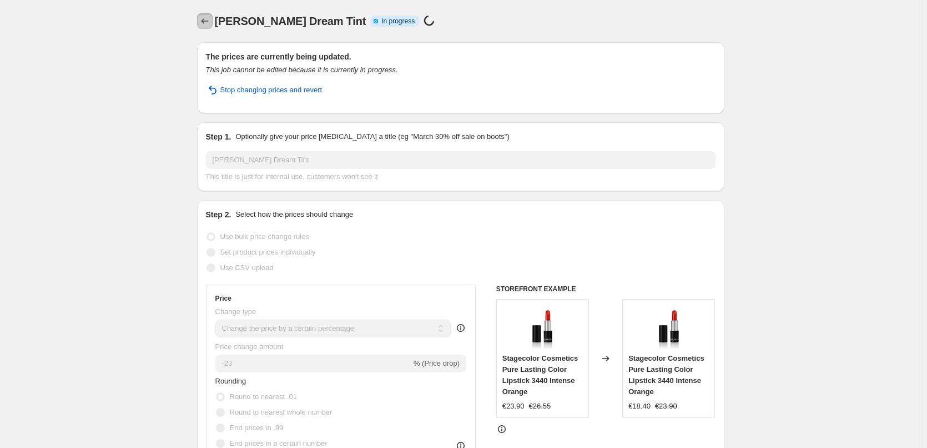
click at [204, 18] on icon "Price change jobs" at bounding box center [204, 21] width 11 height 11
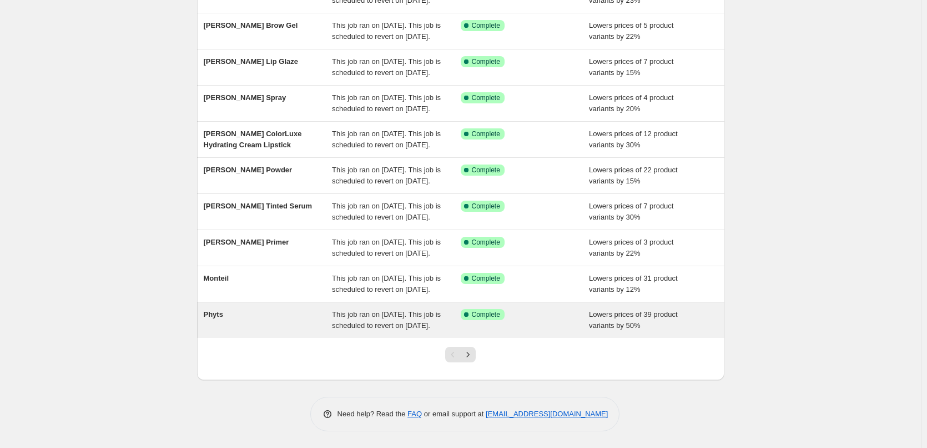
scroll to position [235, 0]
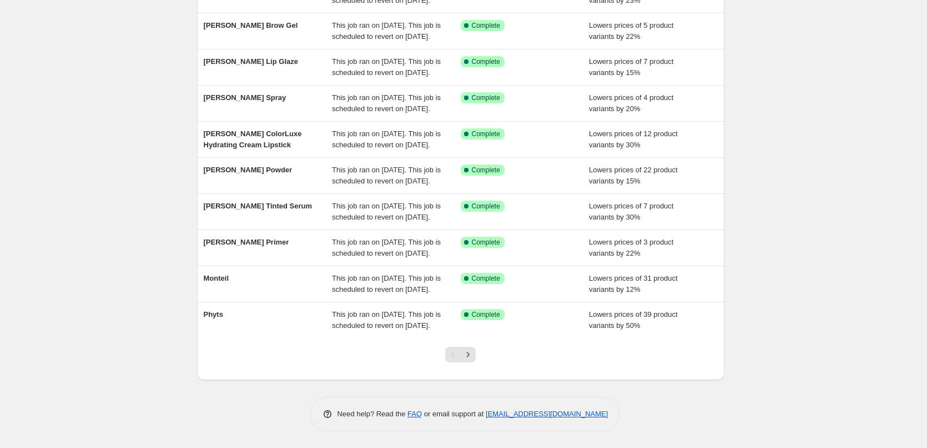
click at [480, 354] on div at bounding box center [460, 359] width 45 height 42
click at [471, 355] on icon "Next" at bounding box center [468, 354] width 11 height 11
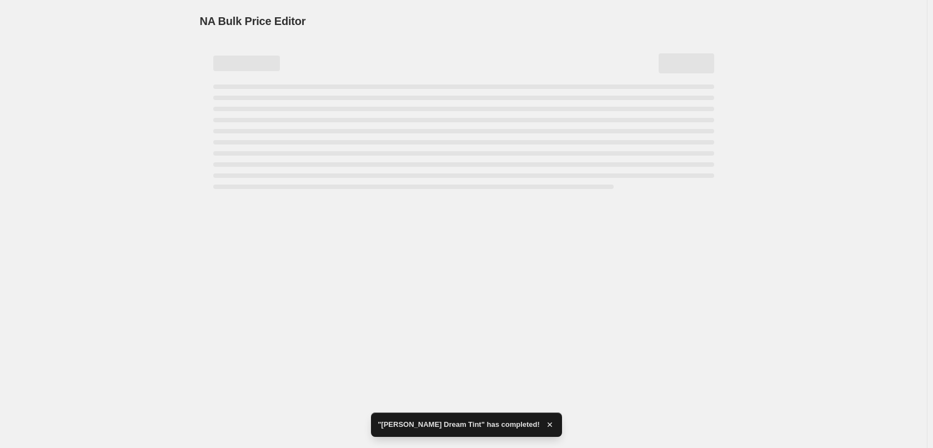
click at [393, 127] on div "Page loading" at bounding box center [463, 136] width 501 height 104
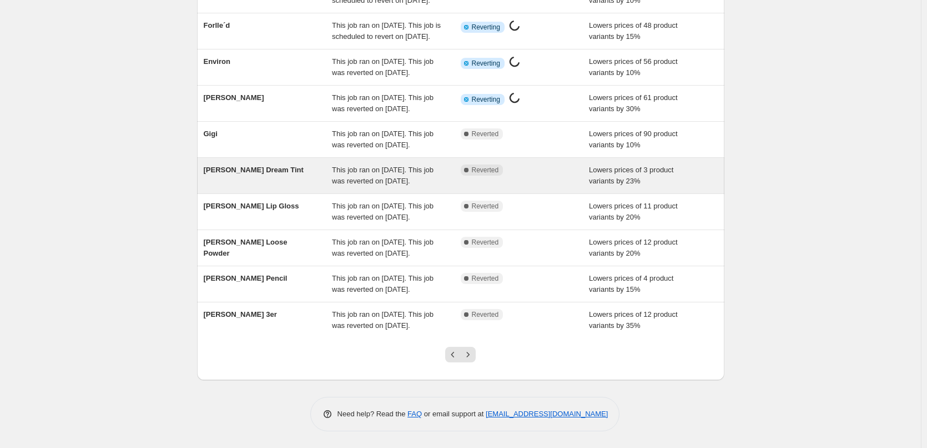
click at [377, 165] on span "This job ran on [DATE]. This job was reverted on [DATE]." at bounding box center [383, 174] width 102 height 19
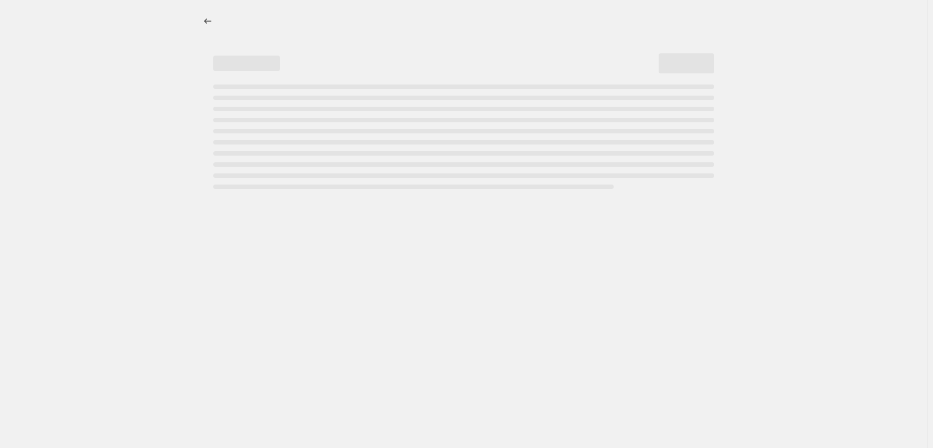
select select "percentage"
select select "vendor"
select select "tag"
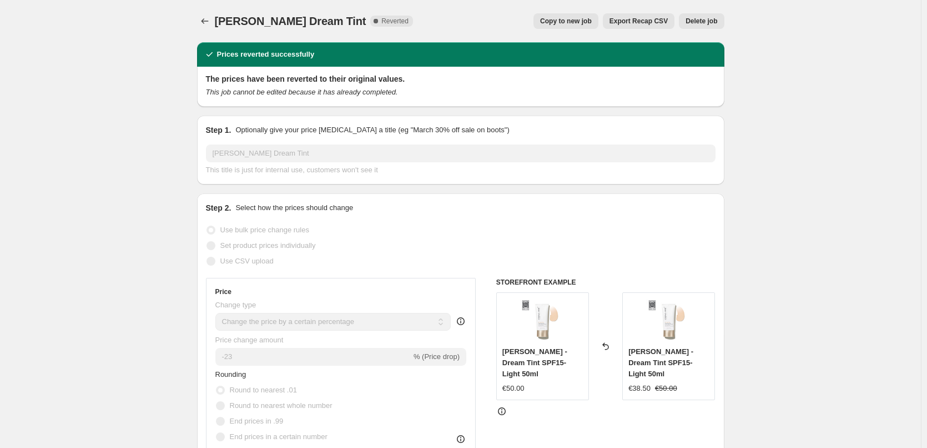
click at [699, 22] on span "Delete job" at bounding box center [702, 21] width 32 height 9
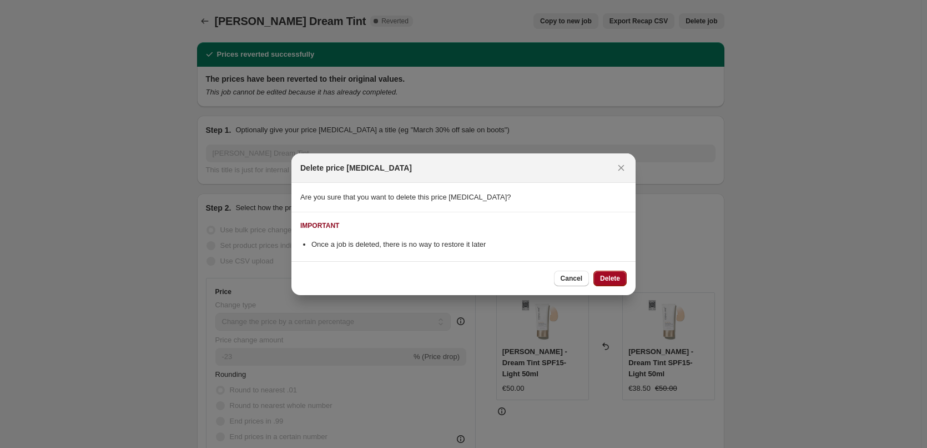
click at [614, 280] on span "Delete" at bounding box center [610, 278] width 20 height 9
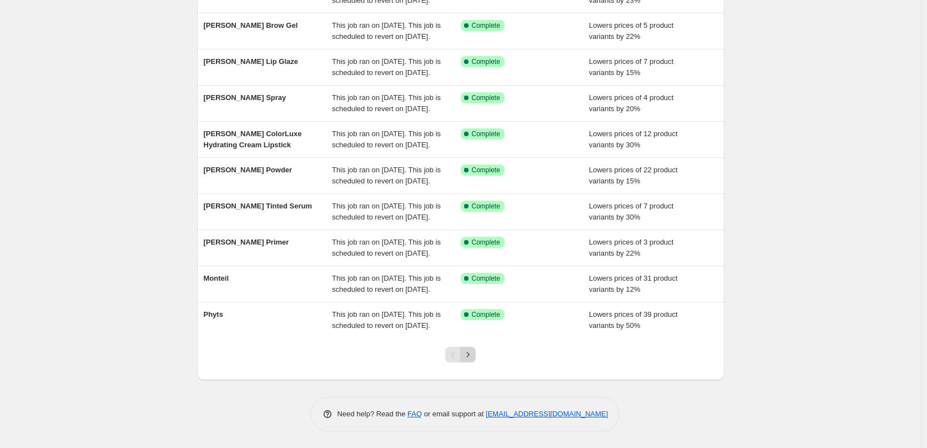
click at [471, 355] on icon "Next" at bounding box center [468, 354] width 11 height 11
click at [465, 348] on button "Next" at bounding box center [468, 355] width 16 height 16
click at [472, 360] on button "Next" at bounding box center [468, 355] width 16 height 16
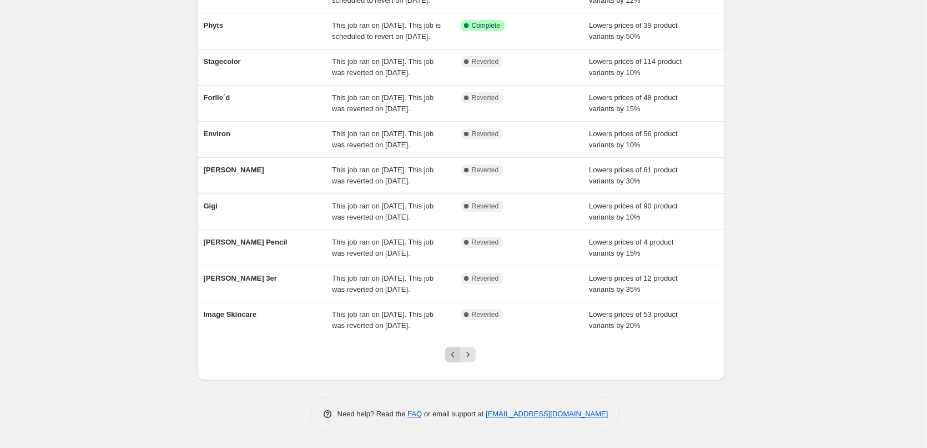
click at [459, 353] on icon "Previous" at bounding box center [453, 354] width 11 height 11
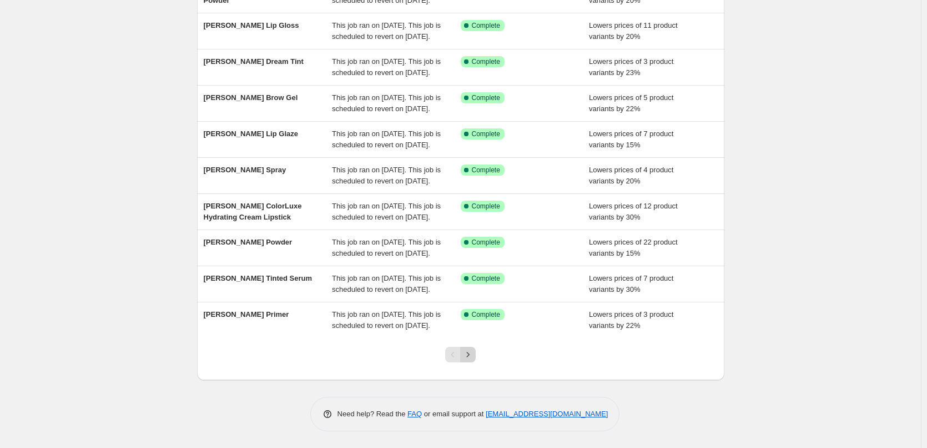
click at [476, 356] on button "Next" at bounding box center [468, 355] width 16 height 16
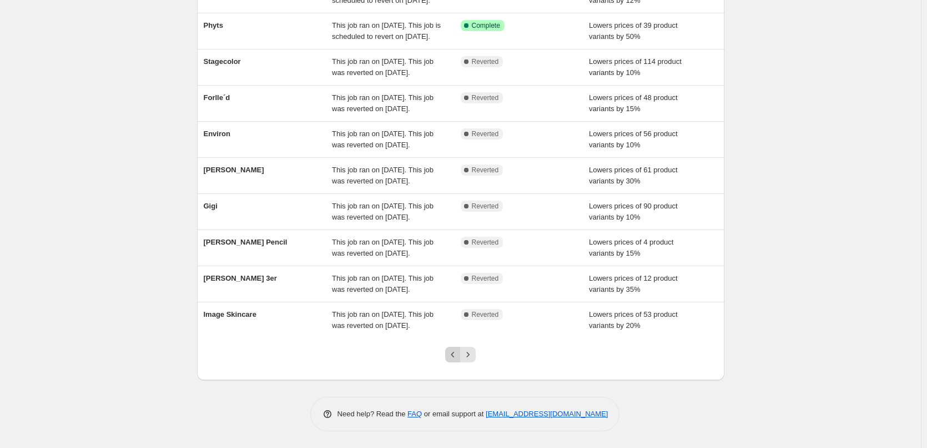
click at [453, 355] on icon "Previous" at bounding box center [453, 354] width 11 height 11
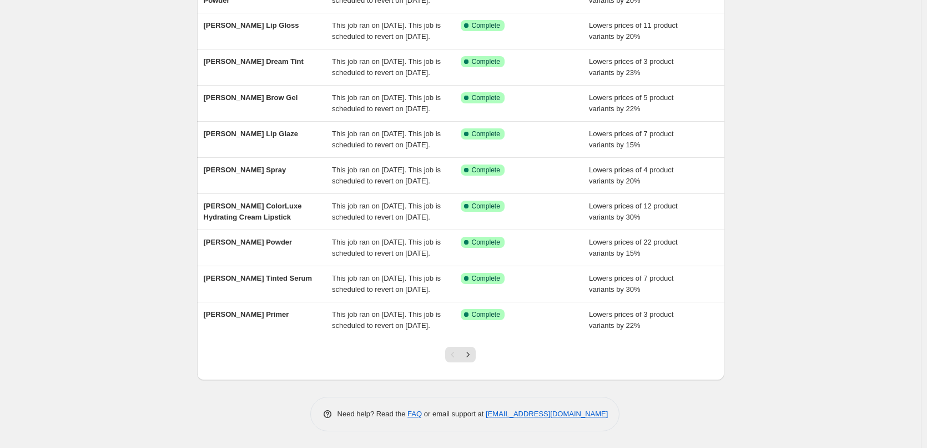
scroll to position [222, 0]
click at [470, 360] on icon "Next" at bounding box center [468, 354] width 11 height 11
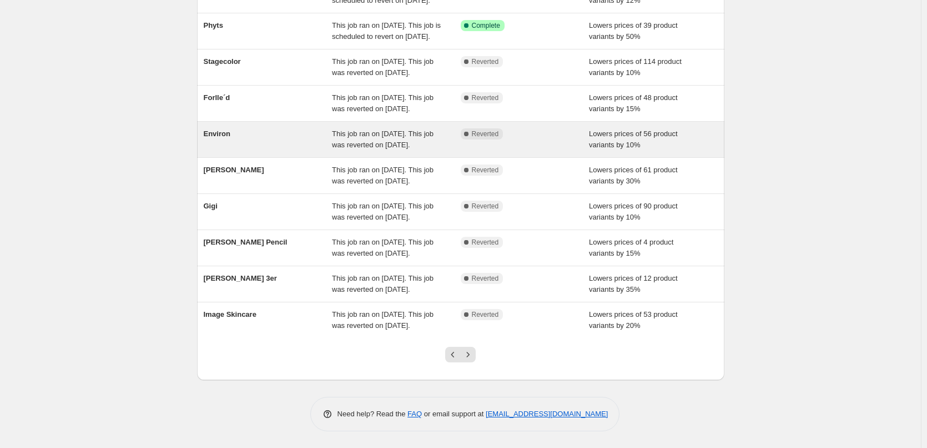
scroll to position [235, 0]
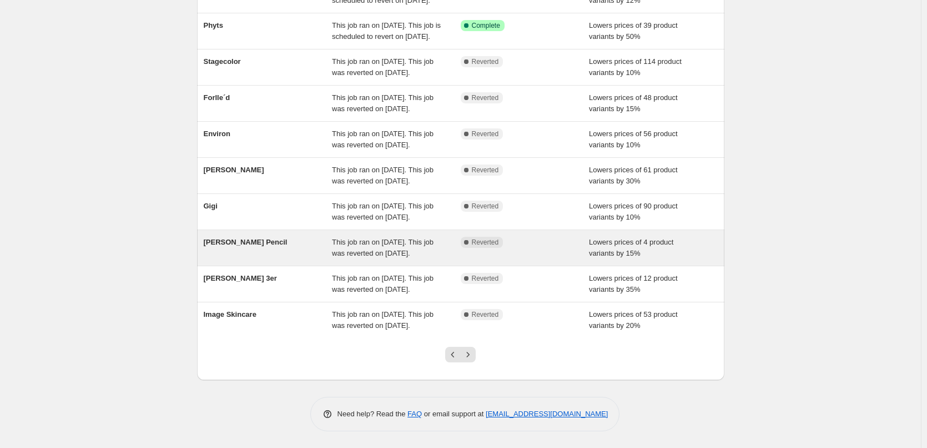
click at [403, 238] on span "This job ran on [DATE]. This job was reverted on [DATE]." at bounding box center [383, 247] width 102 height 19
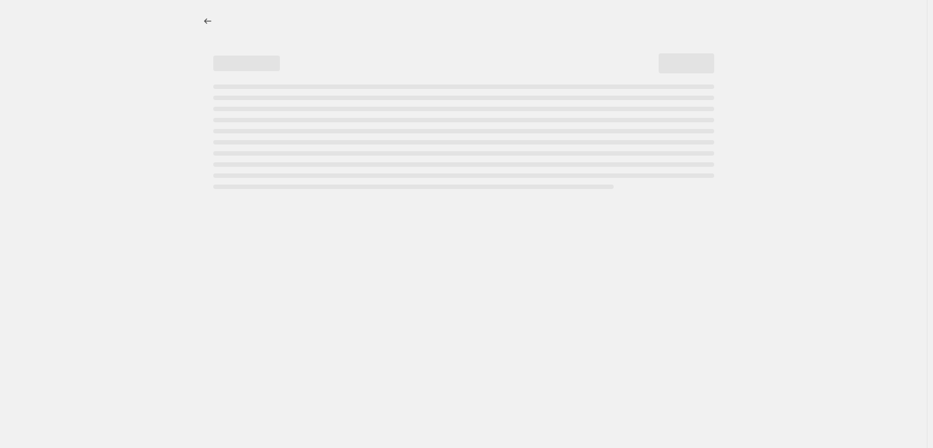
select select "percentage"
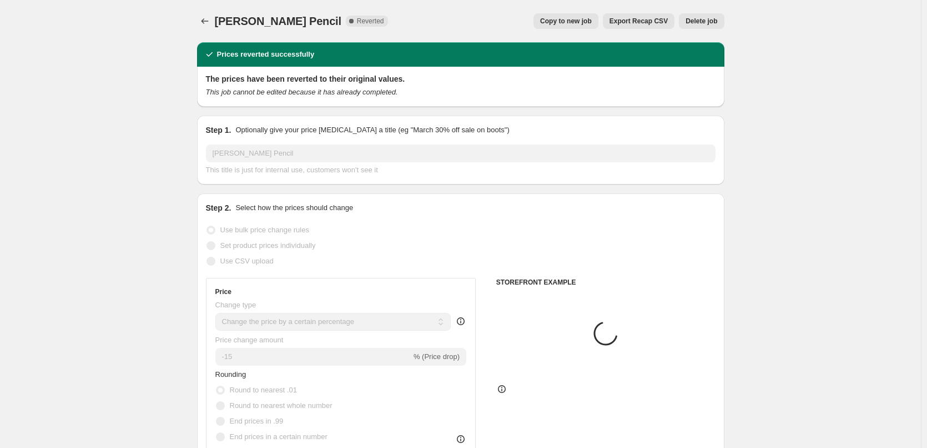
click at [572, 23] on span "Copy to new job" at bounding box center [566, 21] width 52 height 9
select select "percentage"
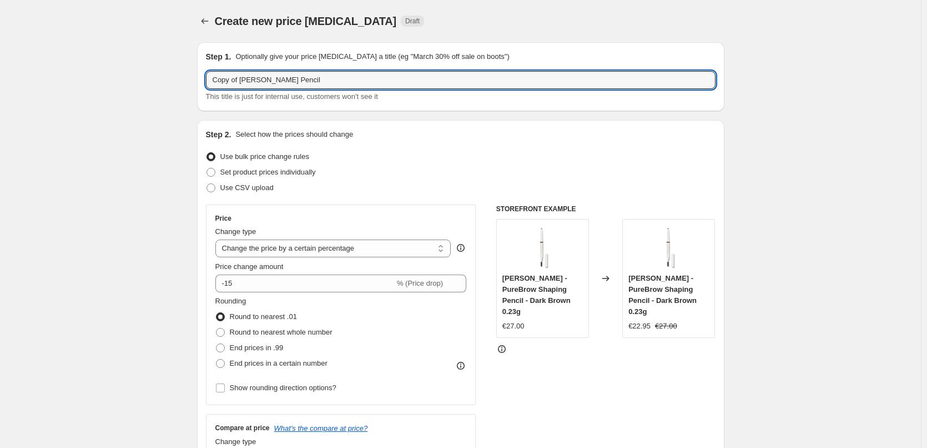
drag, startPoint x: 240, startPoint y: 79, endPoint x: 41, endPoint y: 88, distance: 199.5
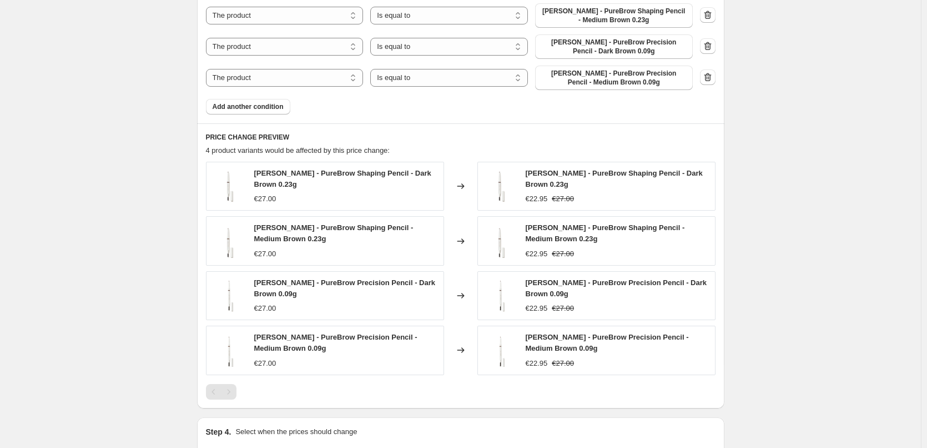
scroll to position [833, 0]
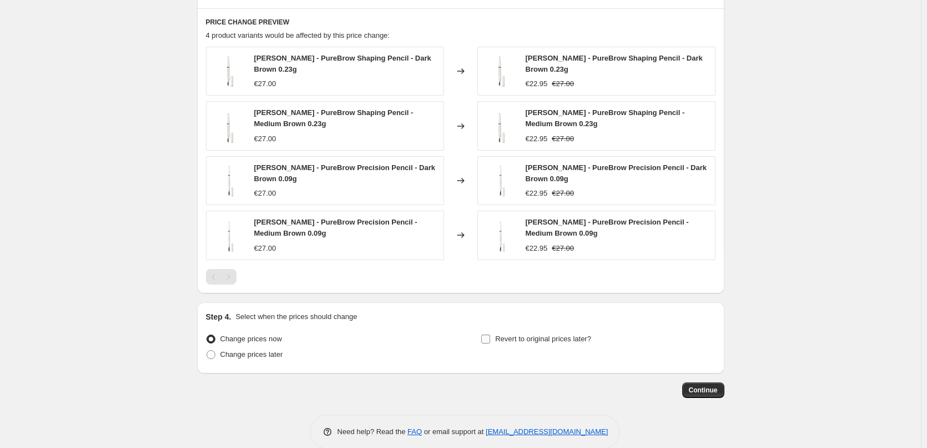
type input "[PERSON_NAME] Pencil"
click at [522, 339] on span "Revert to original prices later?" at bounding box center [543, 338] width 96 height 8
click at [490, 339] on input "Revert to original prices later?" at bounding box center [485, 338] width 9 height 9
checkbox input "true"
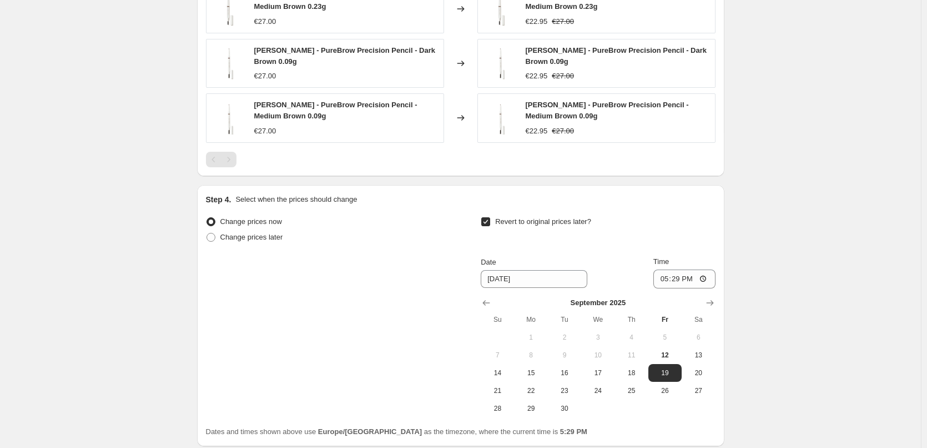
scroll to position [1041, 0]
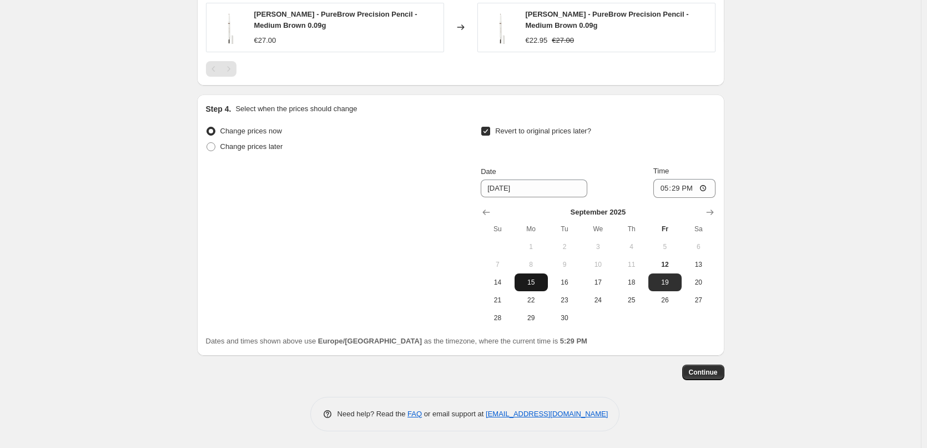
click at [541, 282] on span "15" at bounding box center [531, 282] width 24 height 9
type input "[DATE]"
click at [668, 188] on input "17:29" at bounding box center [685, 188] width 62 height 19
click at [706, 185] on input "15:00" at bounding box center [685, 188] width 62 height 19
type input "03:00"
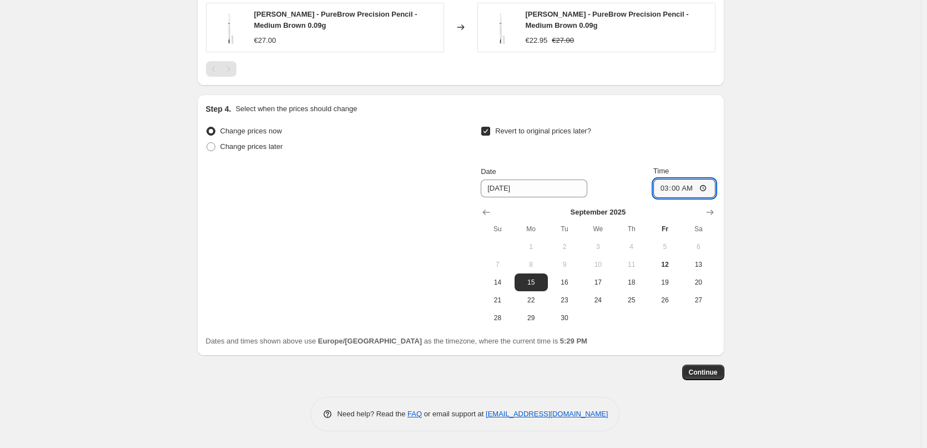
click at [710, 378] on button "Continue" at bounding box center [703, 372] width 42 height 16
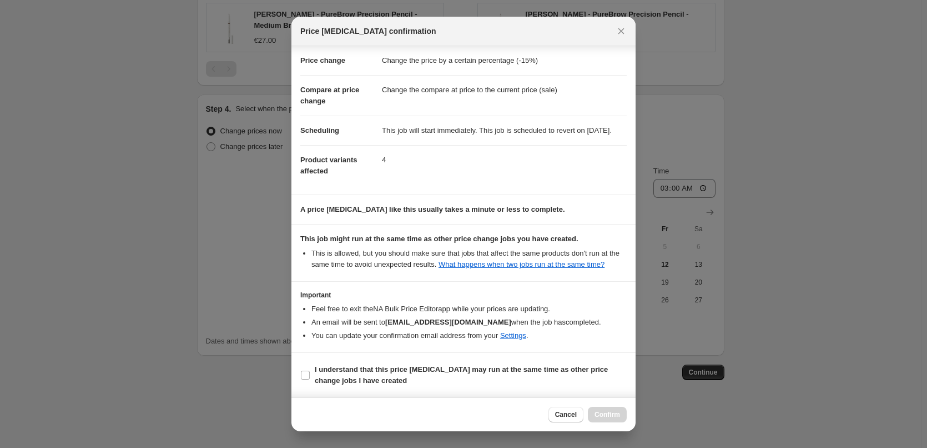
scroll to position [31, 0]
click at [337, 369] on b "I understand that this price [MEDICAL_DATA] may run at the same time as other p…" at bounding box center [461, 374] width 293 height 19
click at [310, 370] on input "I understand that this price [MEDICAL_DATA] may run at the same time as other p…" at bounding box center [305, 374] width 9 height 9
checkbox input "true"
click at [599, 412] on span "Confirm" at bounding box center [608, 414] width 26 height 9
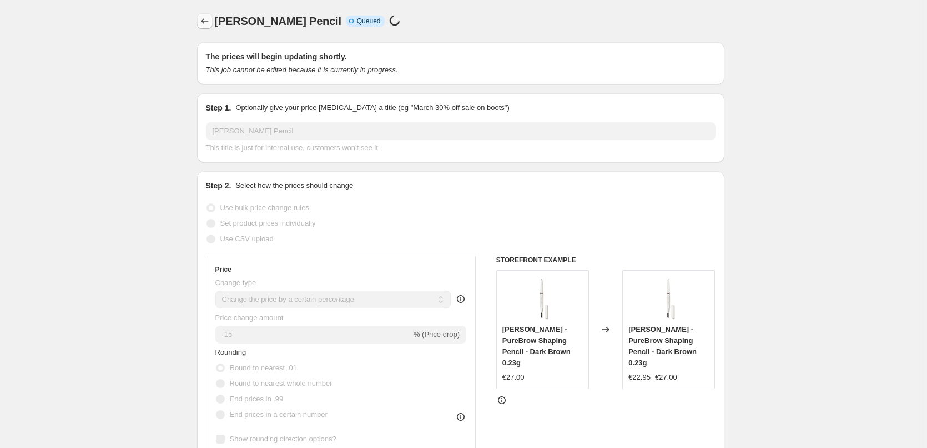
click at [200, 24] on button "Price change jobs" at bounding box center [205, 21] width 16 height 16
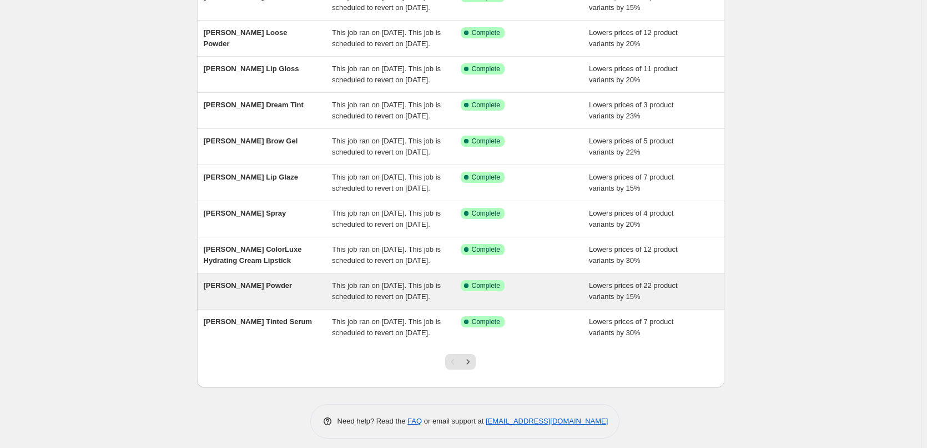
scroll to position [235, 0]
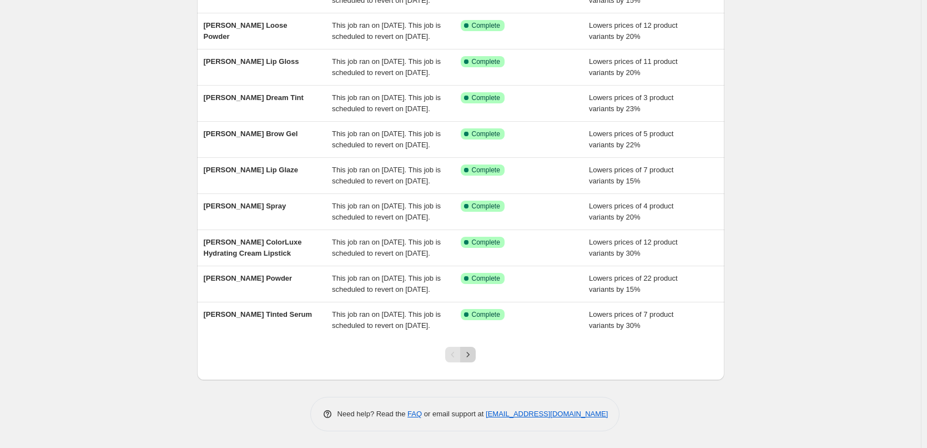
click at [469, 354] on icon "Next" at bounding box center [468, 354] width 11 height 11
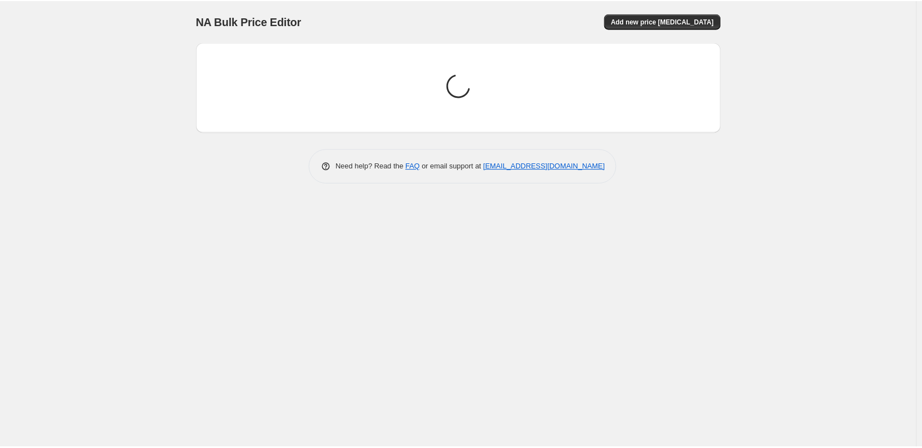
scroll to position [0, 0]
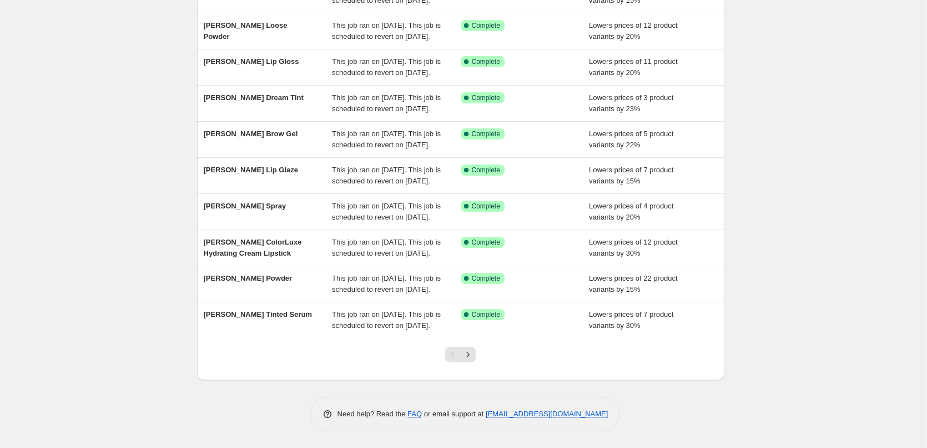
scroll to position [235, 0]
click at [474, 355] on icon "Next" at bounding box center [468, 354] width 11 height 11
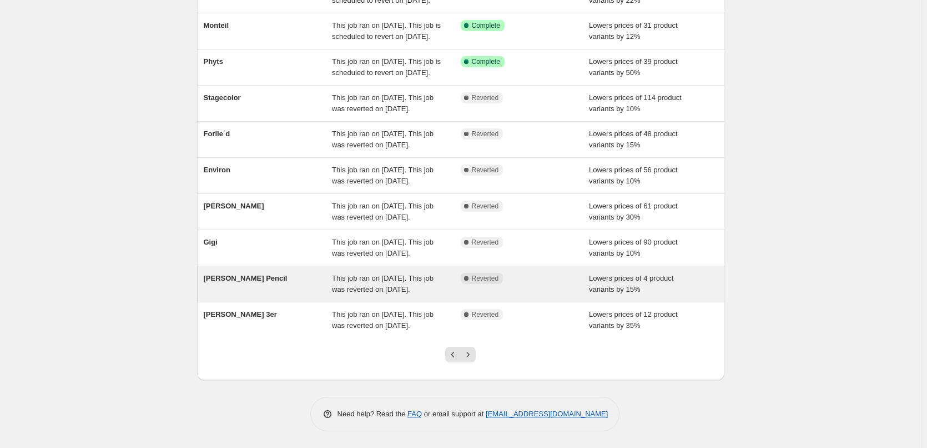
click at [429, 274] on span "This job ran on [DATE]. This job was reverted on [DATE]." at bounding box center [383, 283] width 102 height 19
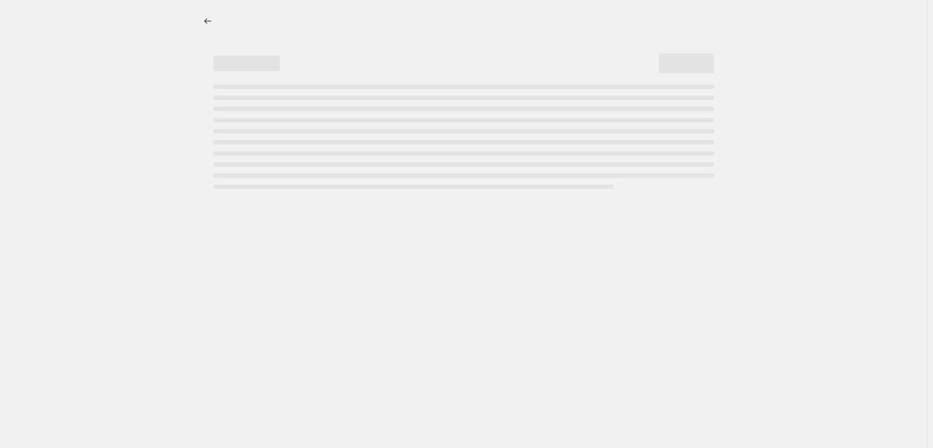
select select "percentage"
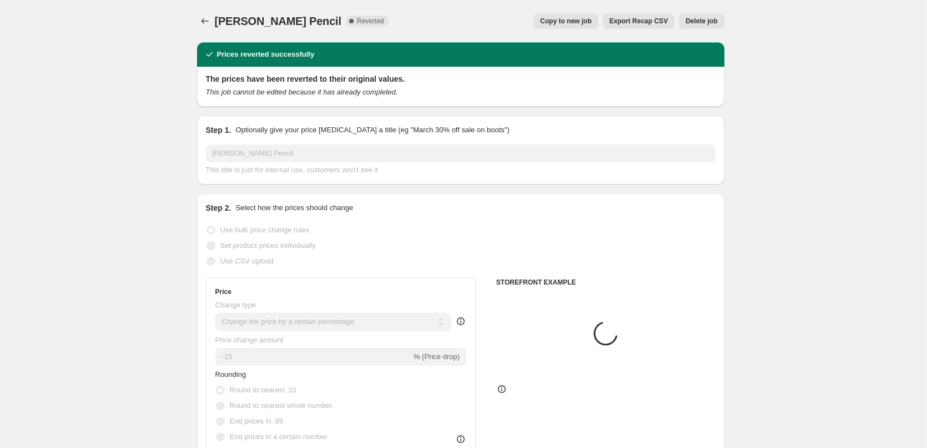
click at [706, 24] on span "Delete job" at bounding box center [702, 21] width 32 height 9
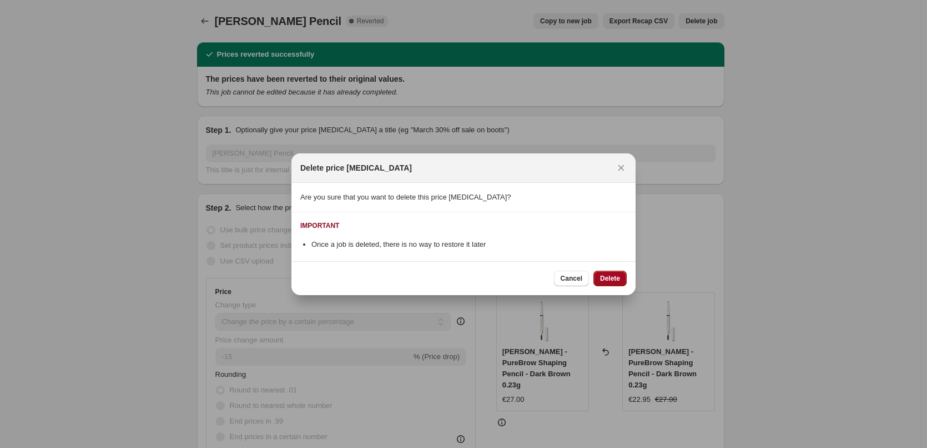
click at [617, 278] on span "Delete" at bounding box center [610, 278] width 20 height 9
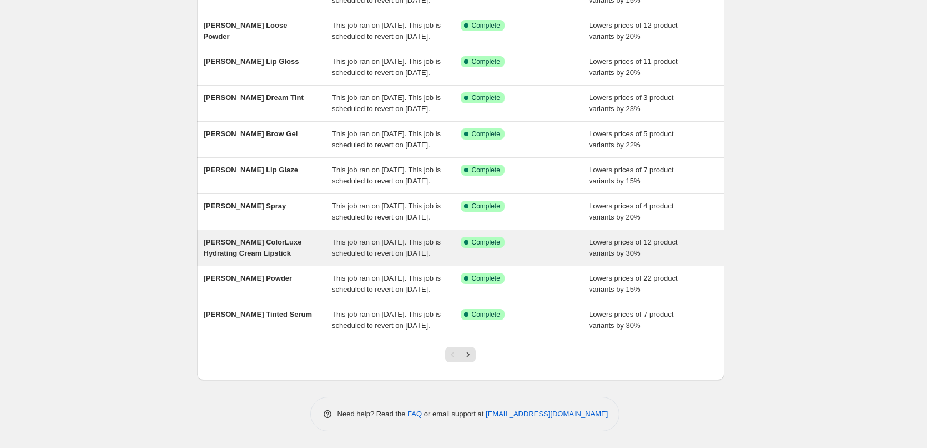
scroll to position [235, 0]
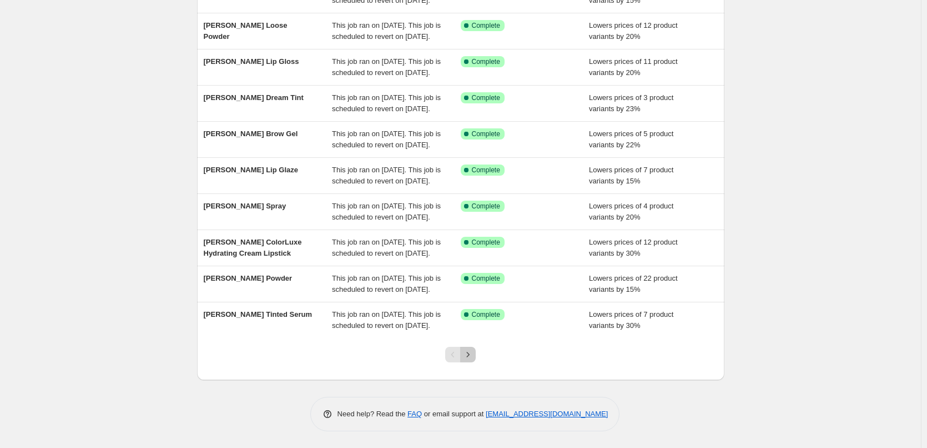
click at [467, 355] on icon "Next" at bounding box center [468, 354] width 11 height 11
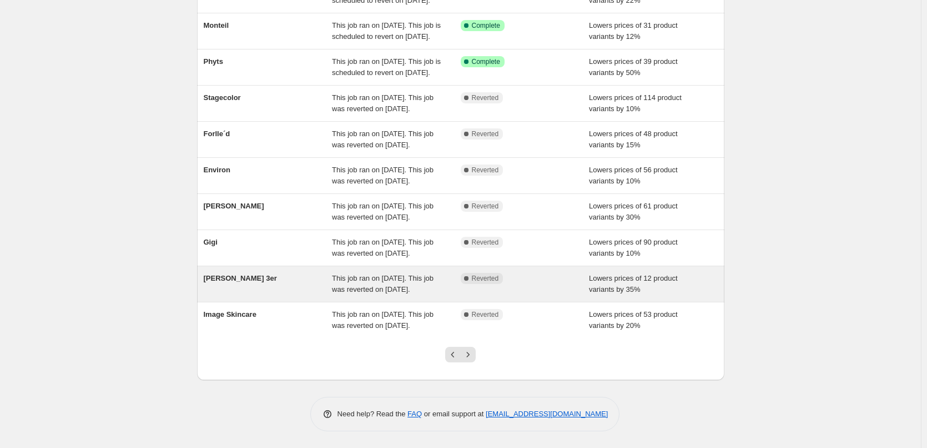
click at [447, 273] on div "This job ran on [DATE]. This job was reverted on [DATE]." at bounding box center [396, 284] width 129 height 22
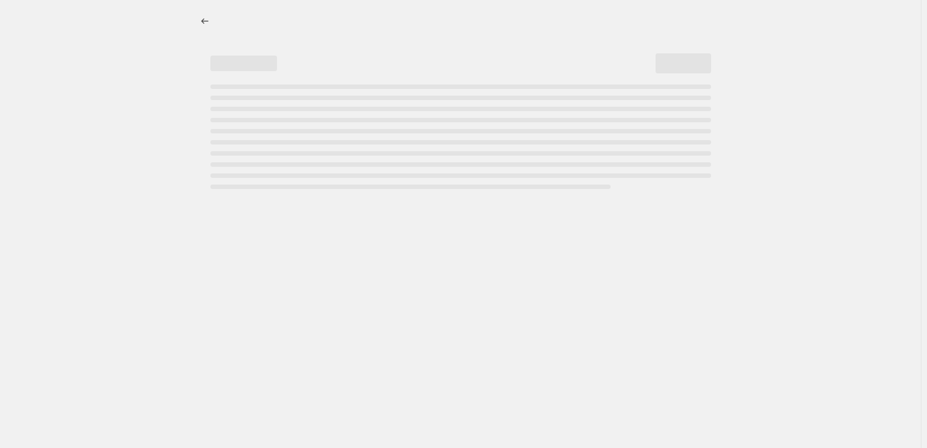
select select "percentage"
select select "tag"
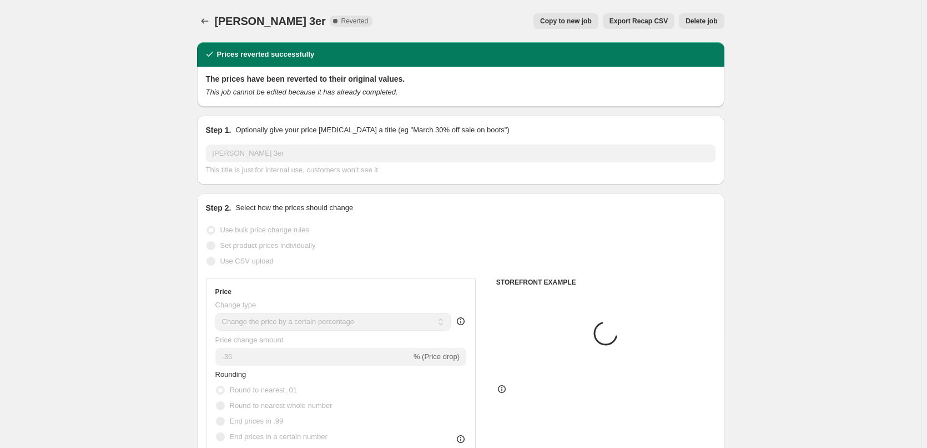
click at [571, 19] on span "Copy to new job" at bounding box center [566, 21] width 52 height 9
select select "percentage"
select select "tag"
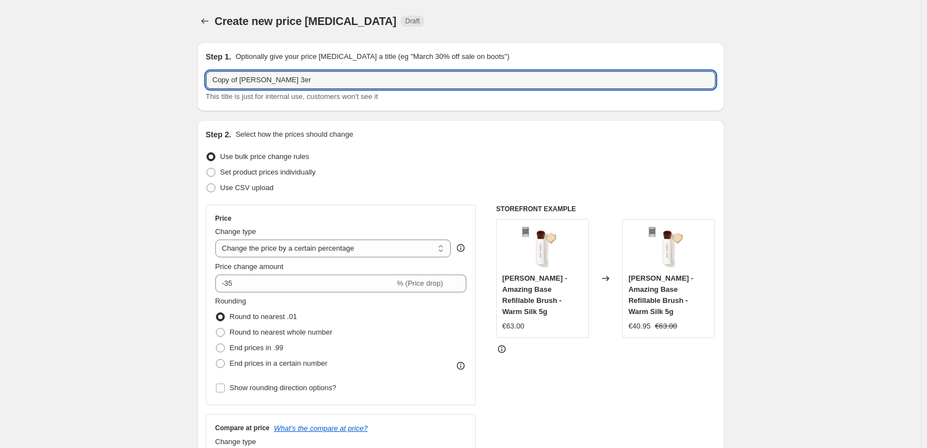
drag, startPoint x: 243, startPoint y: 82, endPoint x: 143, endPoint y: 79, distance: 99.5
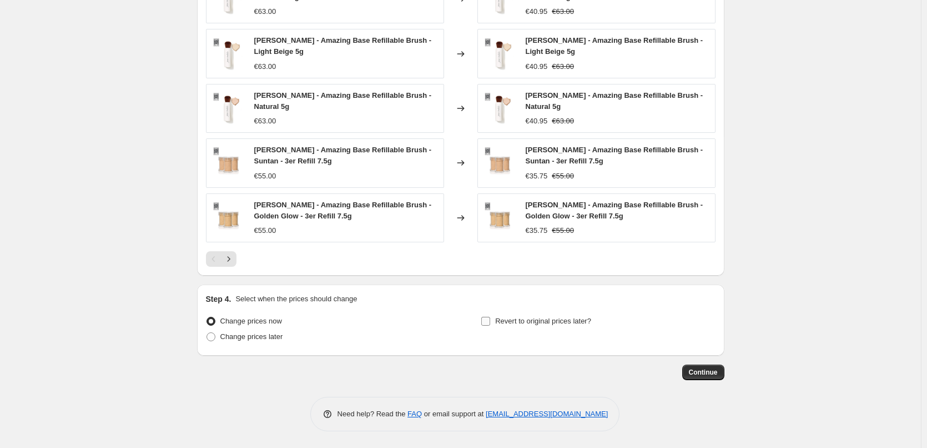
type input "[PERSON_NAME] 3er"
click at [514, 319] on span "Revert to original prices later?" at bounding box center [543, 321] width 96 height 8
click at [490, 319] on input "Revert to original prices later?" at bounding box center [485, 321] width 9 height 9
checkbox input "true"
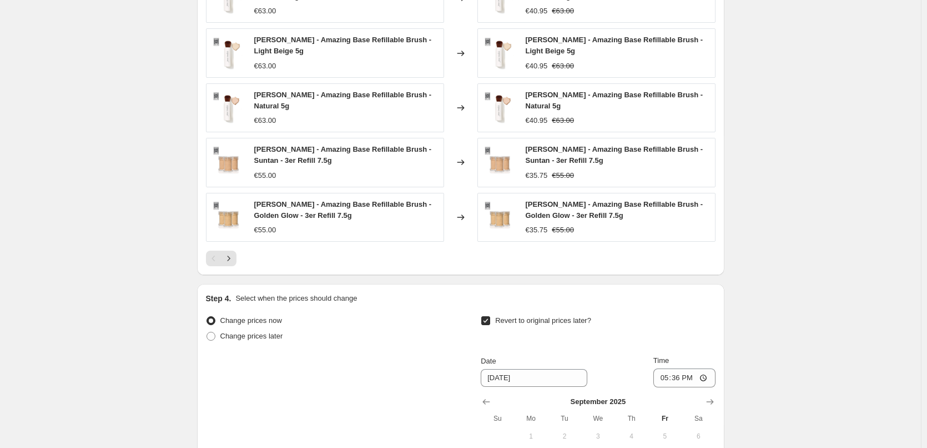
scroll to position [996, 0]
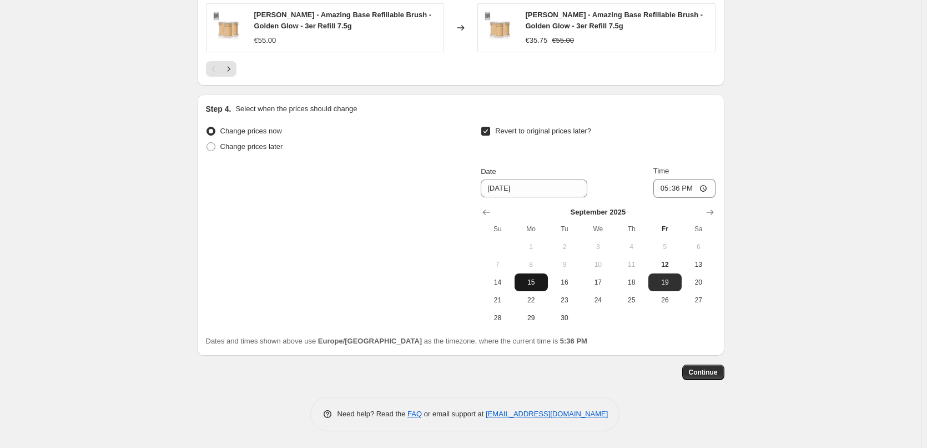
click at [532, 283] on span "15" at bounding box center [531, 282] width 24 height 9
type input "[DATE]"
click at [665, 189] on input "17:36" at bounding box center [685, 188] width 62 height 19
click at [706, 188] on input "15:00" at bounding box center [685, 188] width 62 height 19
type input "03:00"
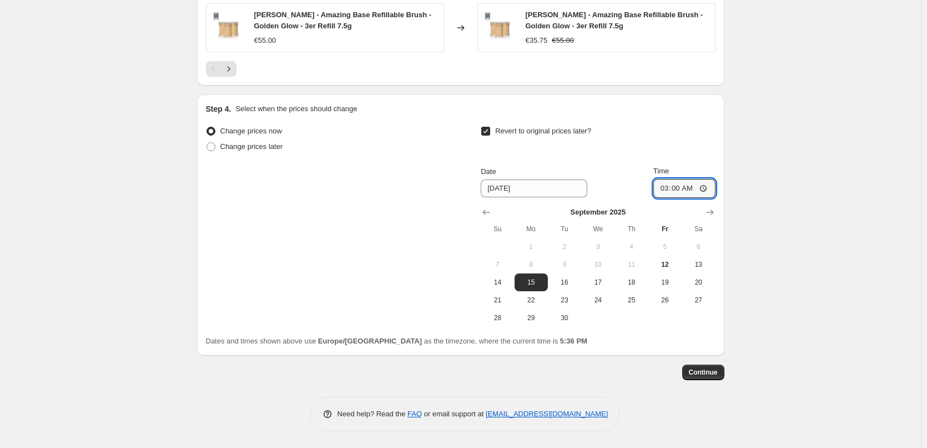
click at [715, 372] on span "Continue" at bounding box center [703, 372] width 29 height 9
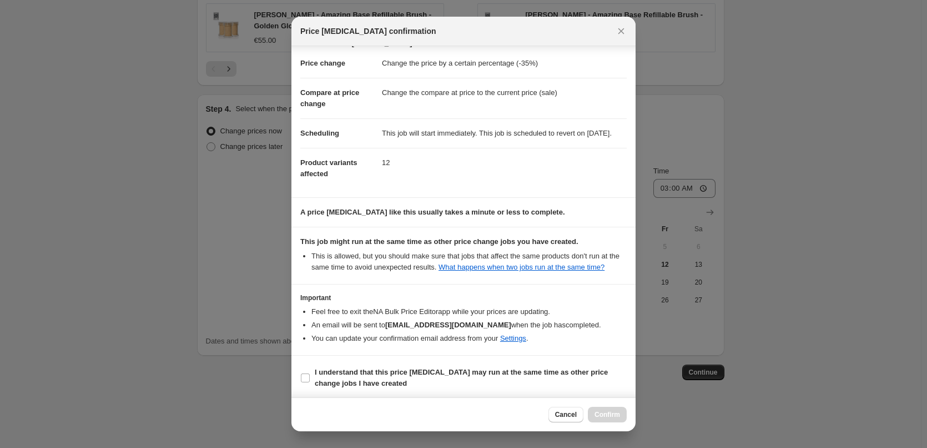
scroll to position [31, 0]
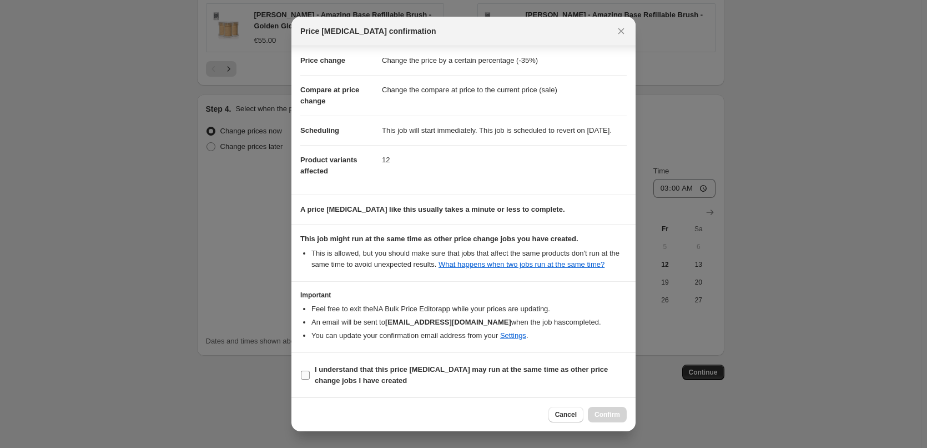
click at [340, 369] on b "I understand that this price [MEDICAL_DATA] may run at the same time as other p…" at bounding box center [461, 374] width 293 height 19
click at [310, 370] on input "I understand that this price [MEDICAL_DATA] may run at the same time as other p…" at bounding box center [305, 374] width 9 height 9
checkbox input "true"
click at [621, 412] on button "Confirm" at bounding box center [607, 414] width 39 height 16
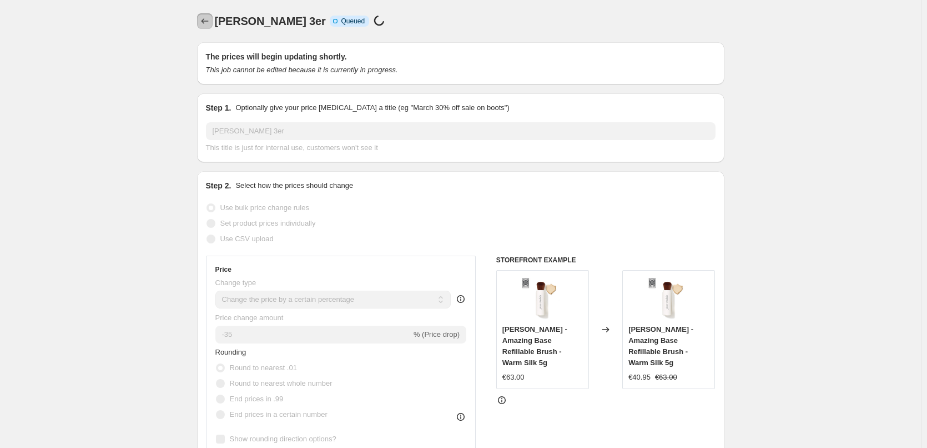
click at [206, 22] on icon "Price change jobs" at bounding box center [204, 21] width 11 height 11
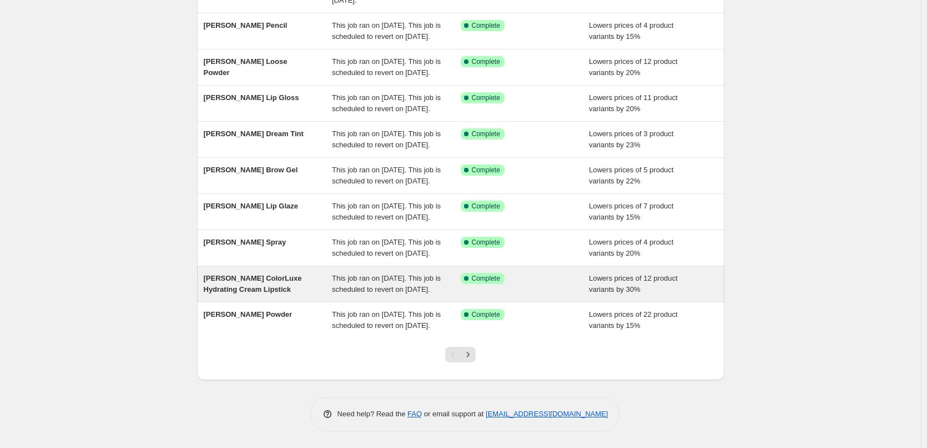
scroll to position [235, 0]
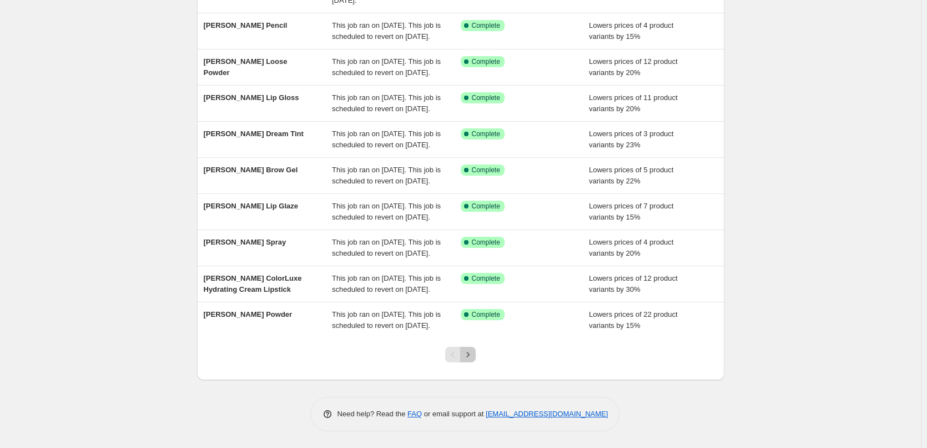
click at [469, 355] on icon "Next" at bounding box center [468, 354] width 11 height 11
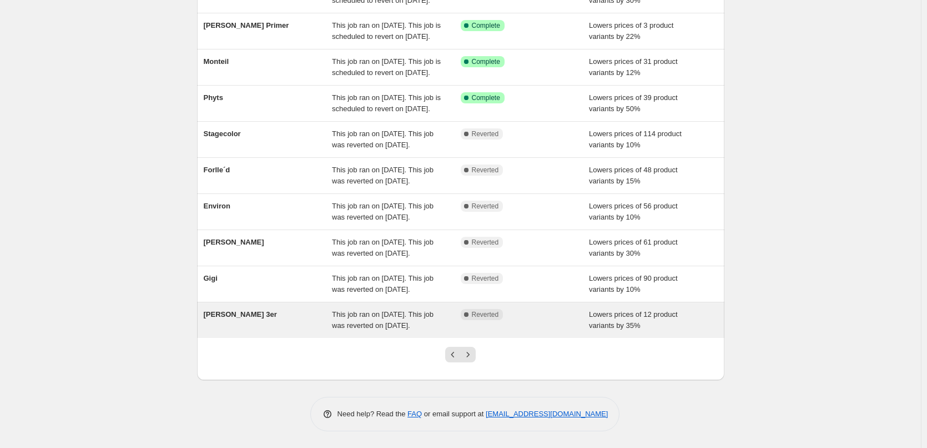
click at [311, 315] on div "[PERSON_NAME] 3er" at bounding box center [268, 320] width 129 height 22
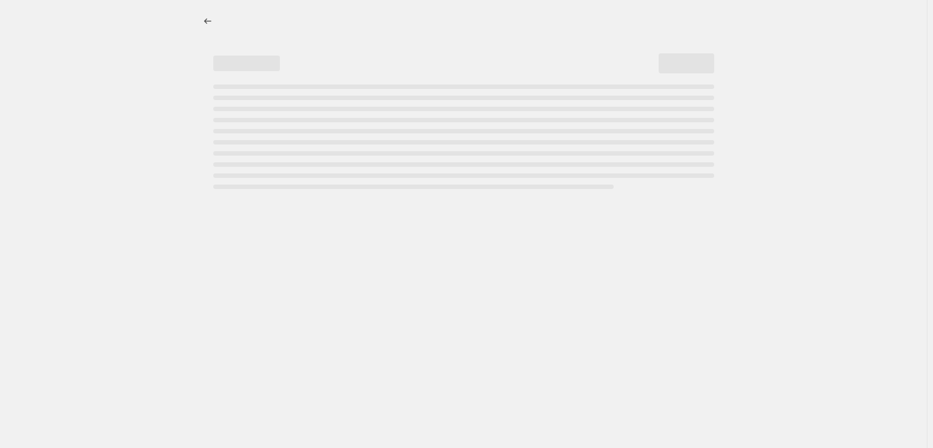
select select "percentage"
select select "tag"
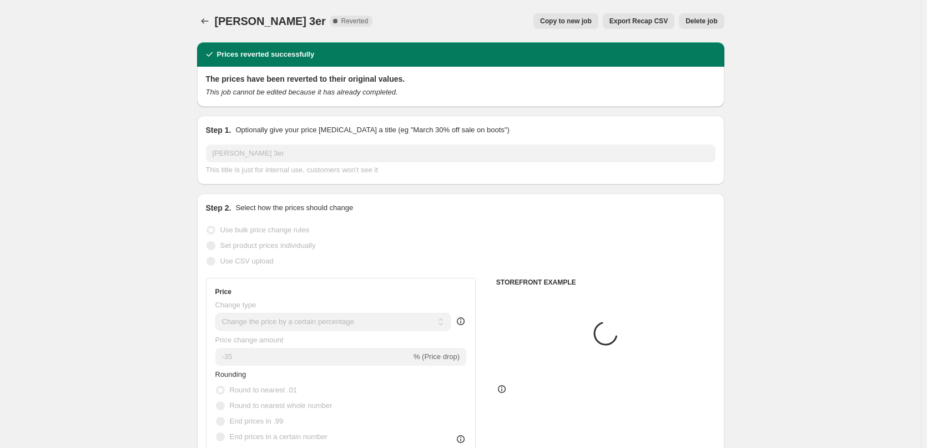
click at [690, 20] on span "Delete job" at bounding box center [702, 21] width 32 height 9
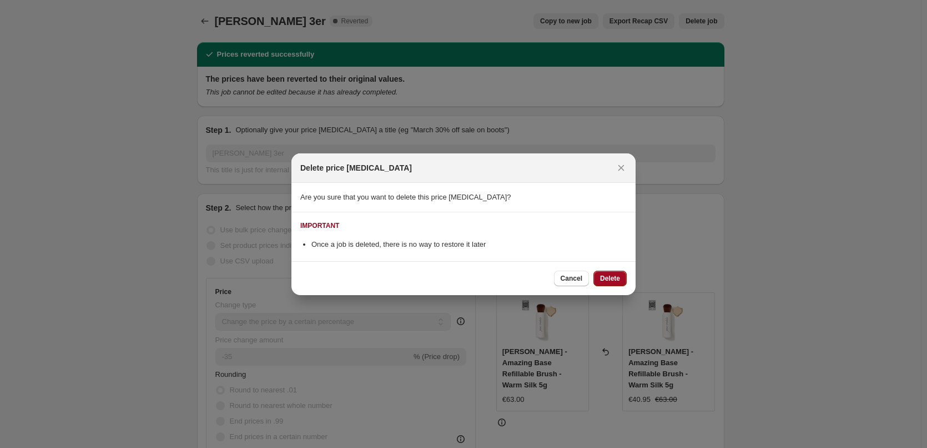
click at [613, 281] on span "Delete" at bounding box center [610, 278] width 20 height 9
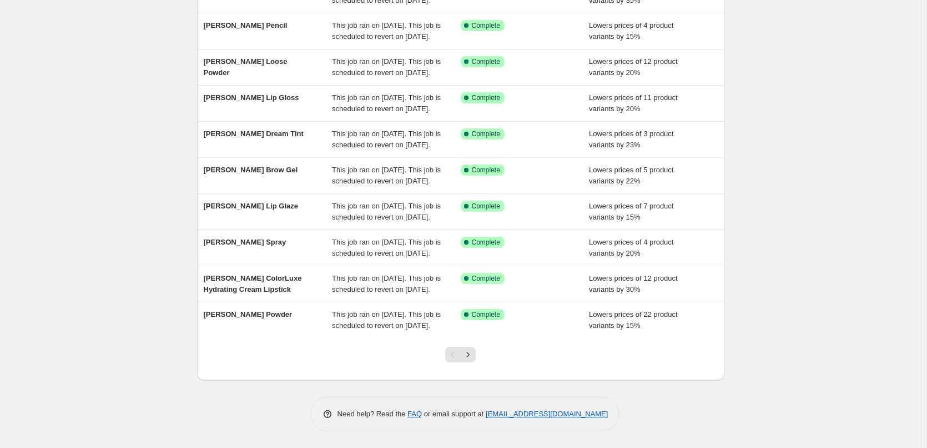
scroll to position [235, 0]
click at [470, 359] on icon "Next" at bounding box center [468, 354] width 11 height 11
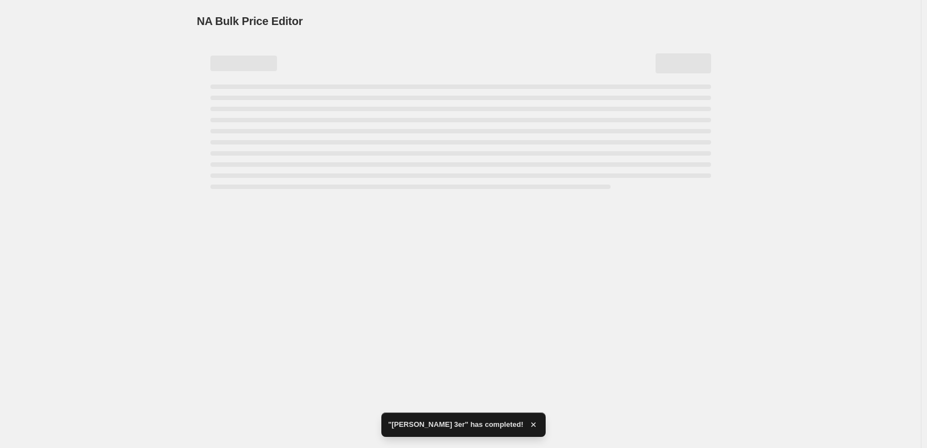
scroll to position [0, 0]
click at [471, 353] on div "NA Bulk Price Editor. This page is ready NA Bulk Price Editor" at bounding box center [463, 224] width 927 height 448
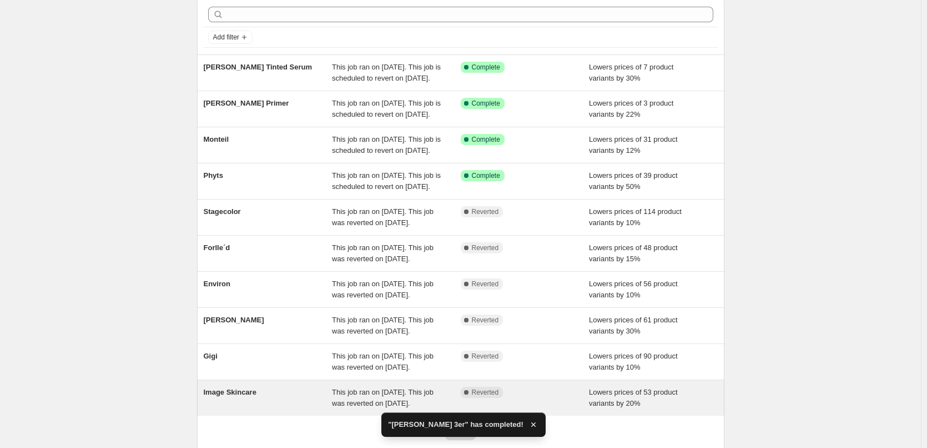
scroll to position [235, 0]
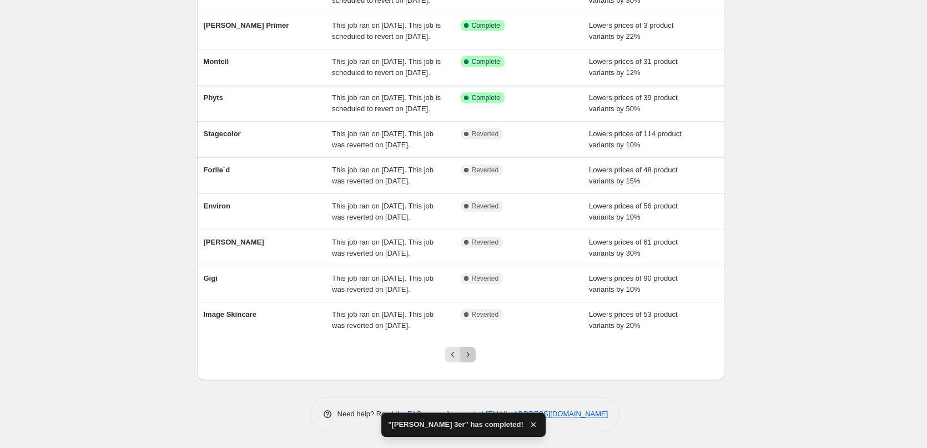
click at [473, 358] on icon "Next" at bounding box center [468, 354] width 11 height 11
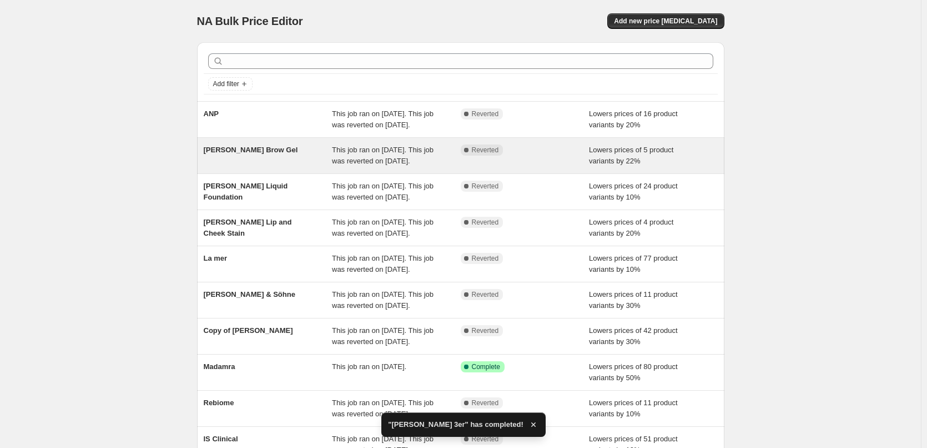
click at [373, 167] on div "This job ran on [DATE]. This job was reverted on [DATE]." at bounding box center [396, 155] width 129 height 22
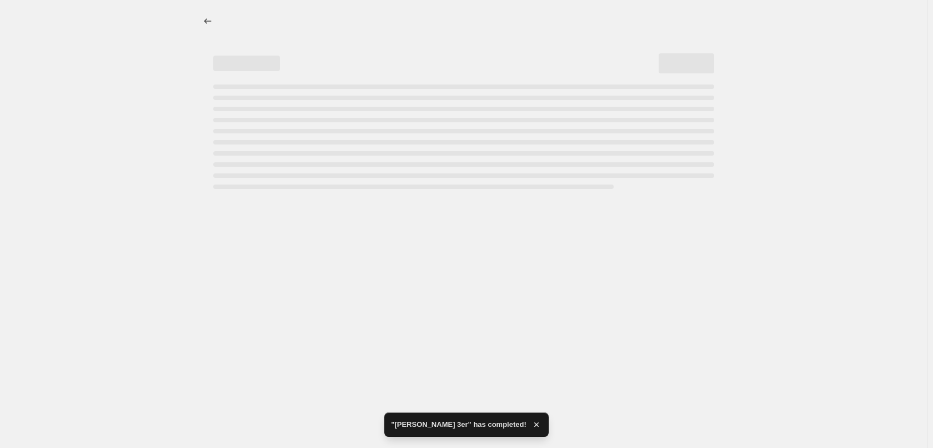
select select "percentage"
select select "tag"
select select "vendor"
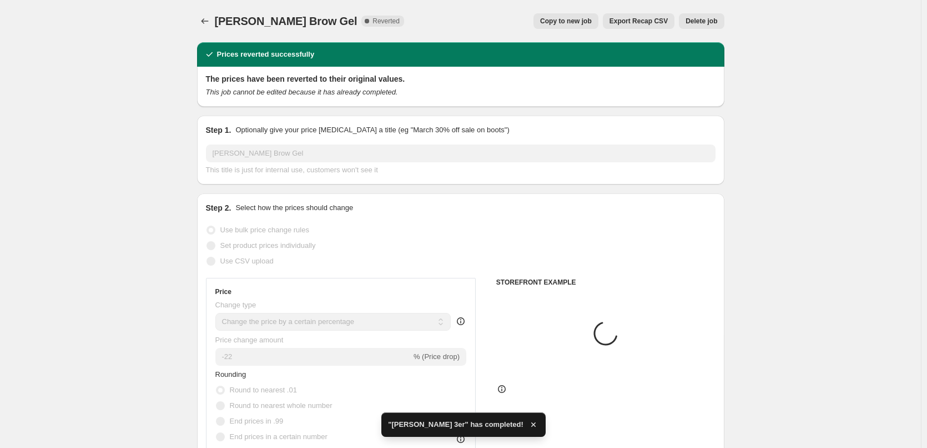
click at [579, 25] on span "Copy to new job" at bounding box center [566, 21] width 52 height 9
select select "percentage"
select select "tag"
select select "vendor"
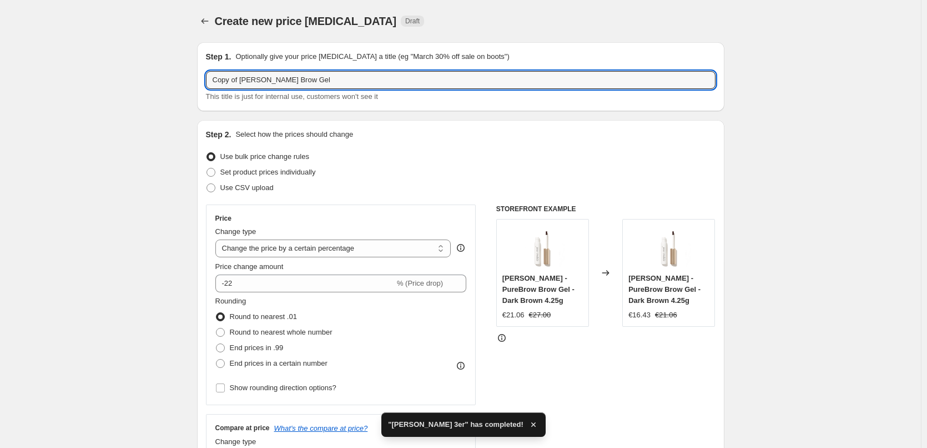
drag, startPoint x: 242, startPoint y: 79, endPoint x: 64, endPoint y: 76, distance: 178.3
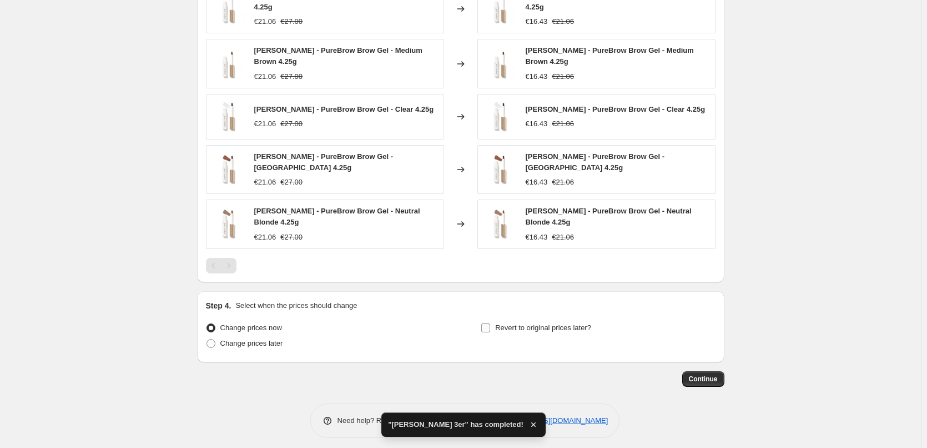
type input "[PERSON_NAME] Brow Gel"
click at [520, 323] on span "Revert to original prices later?" at bounding box center [543, 327] width 96 height 8
click at [490, 323] on input "Revert to original prices later?" at bounding box center [485, 327] width 9 height 9
checkbox input "true"
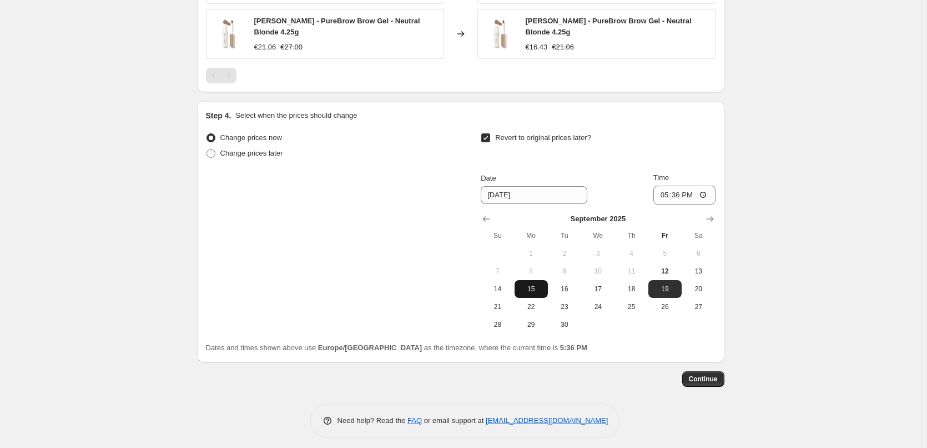
click at [536, 284] on span "15" at bounding box center [531, 288] width 24 height 9
type input "[DATE]"
click at [670, 188] on input "17:36" at bounding box center [685, 194] width 62 height 19
click at [707, 188] on input "15:00" at bounding box center [685, 194] width 62 height 19
type input "03:00"
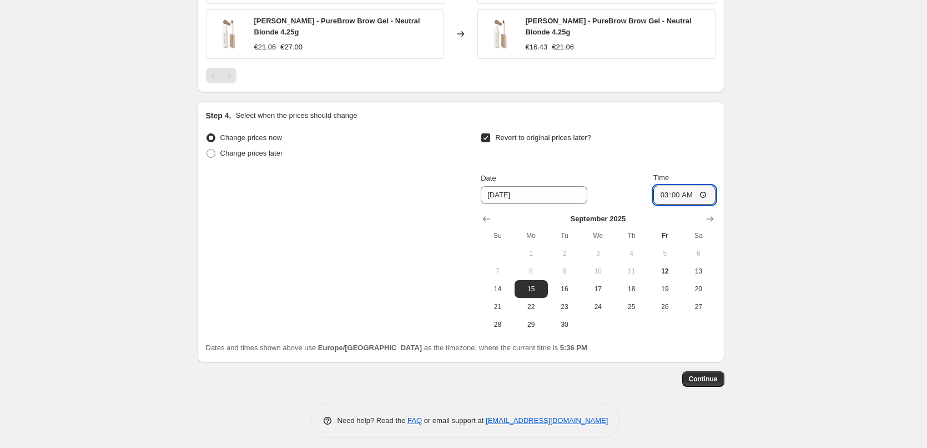
click at [701, 371] on button "Continue" at bounding box center [703, 379] width 42 height 16
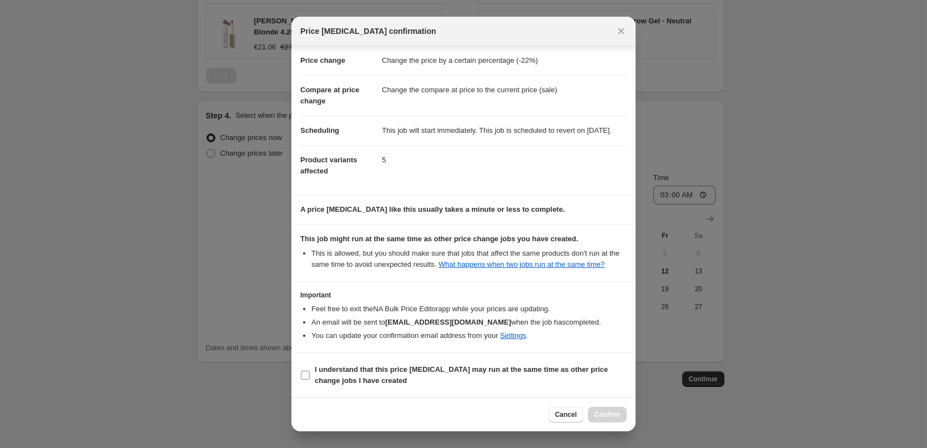
click at [340, 381] on b "I understand that this price [MEDICAL_DATA] may run at the same time as other p…" at bounding box center [461, 374] width 293 height 19
click at [310, 379] on input "I understand that this price [MEDICAL_DATA] may run at the same time as other p…" at bounding box center [305, 374] width 9 height 9
checkbox input "true"
click at [615, 416] on span "Confirm" at bounding box center [608, 414] width 26 height 9
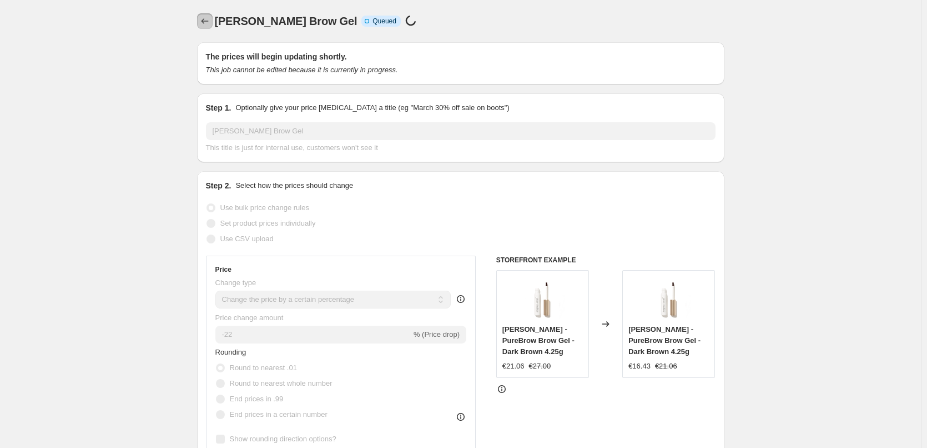
click at [210, 23] on icon "Price change jobs" at bounding box center [204, 21] width 11 height 11
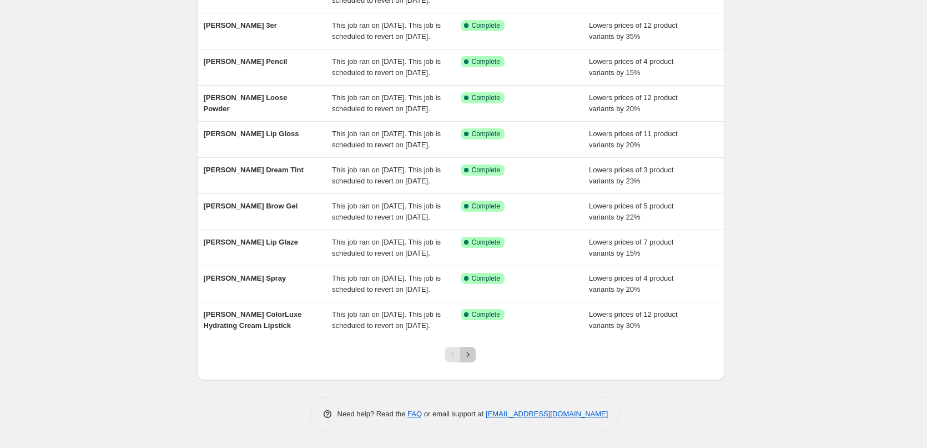
click at [474, 349] on icon "Next" at bounding box center [468, 354] width 11 height 11
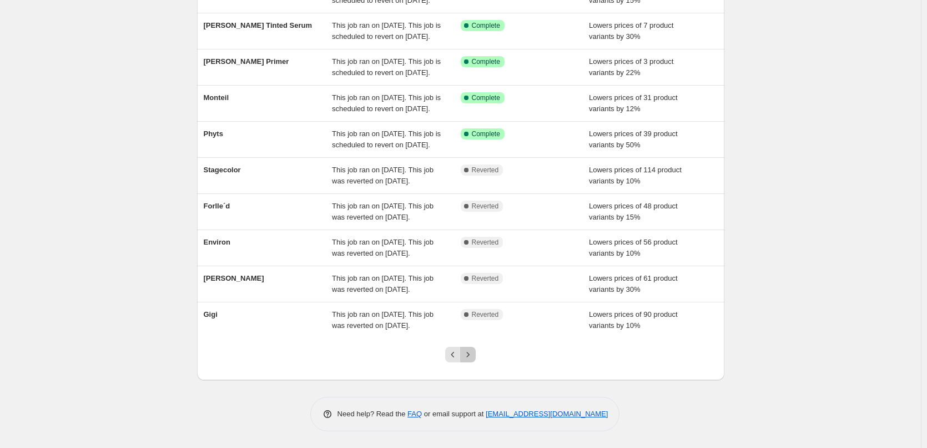
click at [470, 354] on icon "Next" at bounding box center [468, 354] width 11 height 11
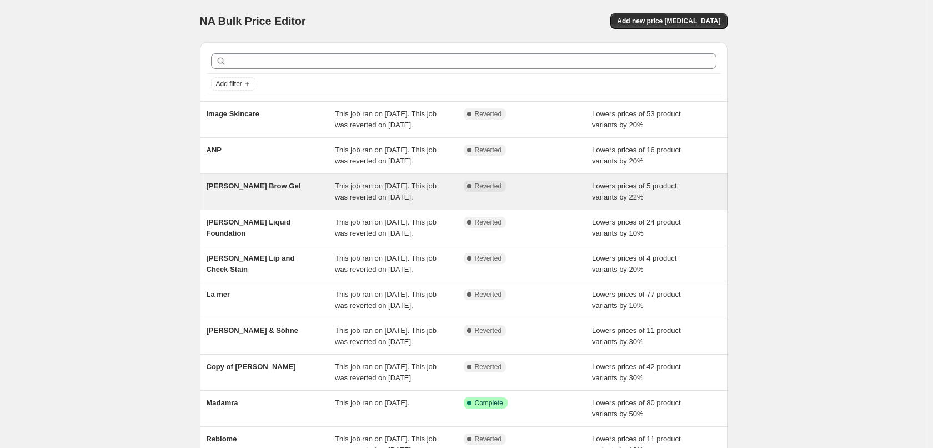
click at [469, 203] on div "NA Bulk Price Editor. This page is ready NA Bulk Price Editor Add new price cha…" at bounding box center [463, 286] width 927 height 572
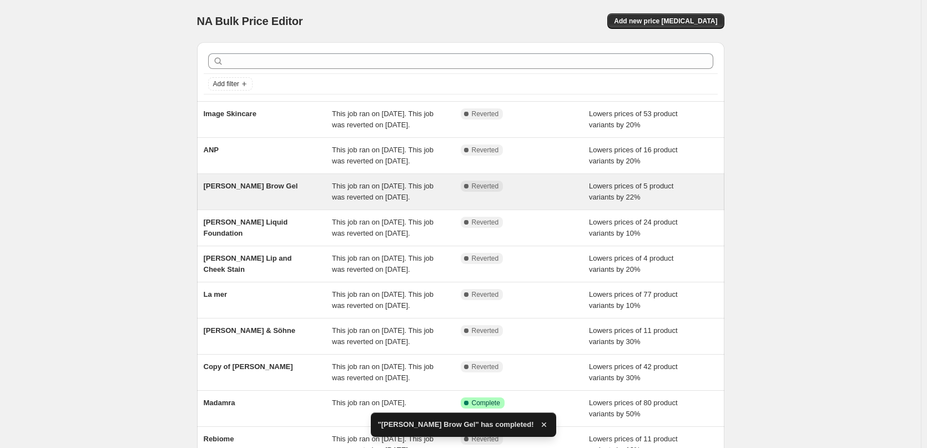
click at [478, 190] on span "Reverted" at bounding box center [485, 186] width 27 height 9
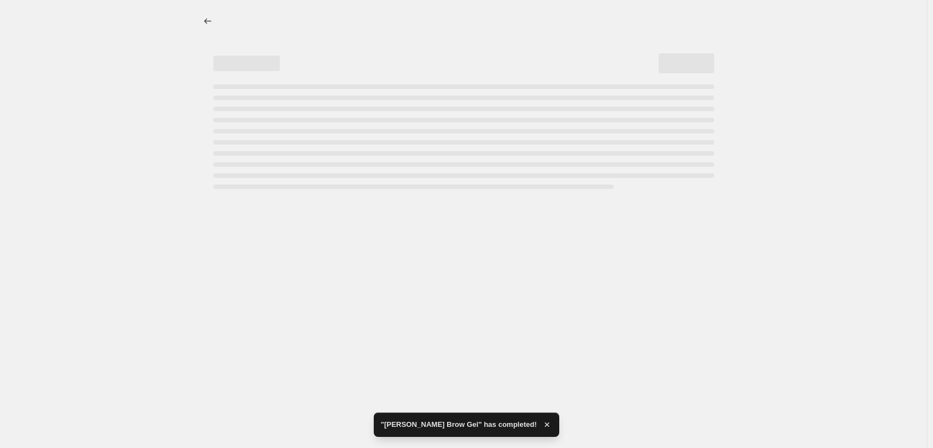
select select "percentage"
select select "tag"
select select "vendor"
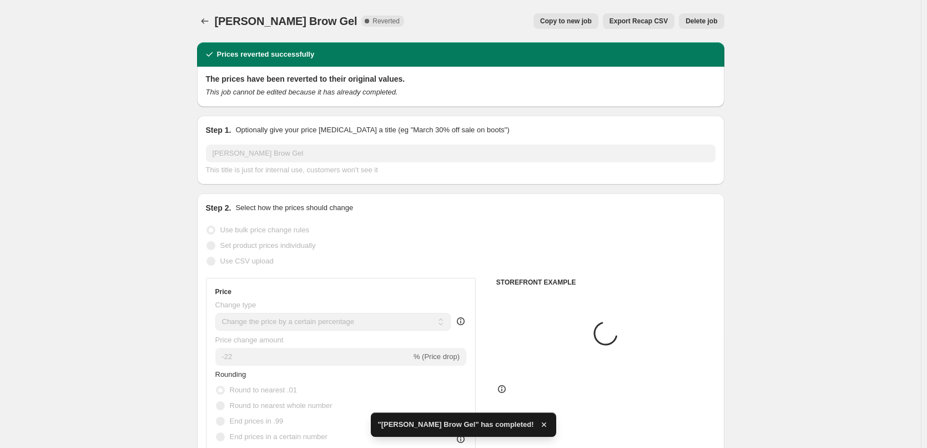
click at [694, 17] on button "Delete job" at bounding box center [701, 21] width 45 height 16
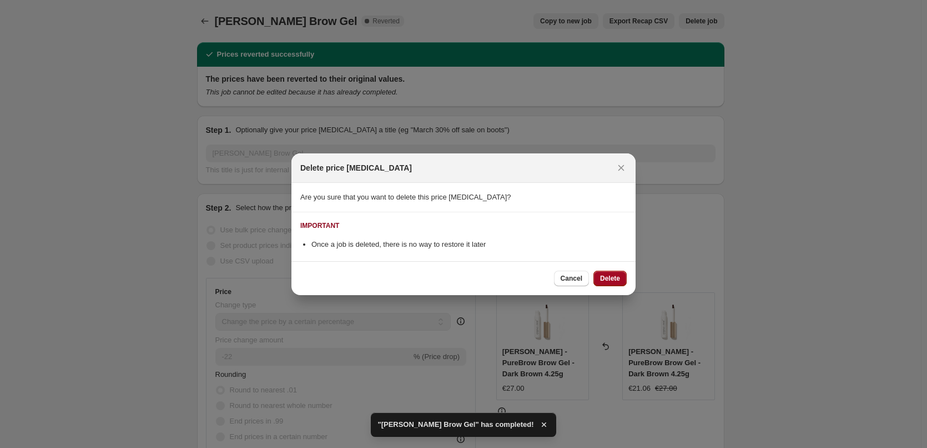
click at [613, 275] on span "Delete" at bounding box center [610, 278] width 20 height 9
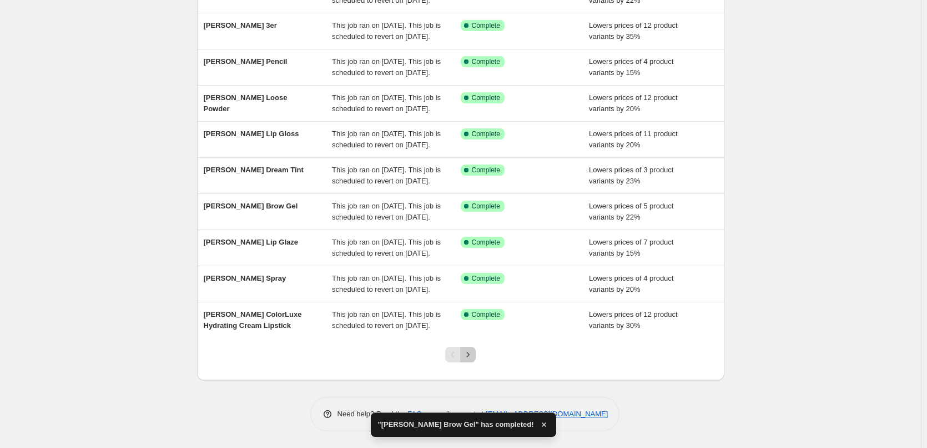
click at [470, 355] on icon "Next" at bounding box center [468, 354] width 3 height 5
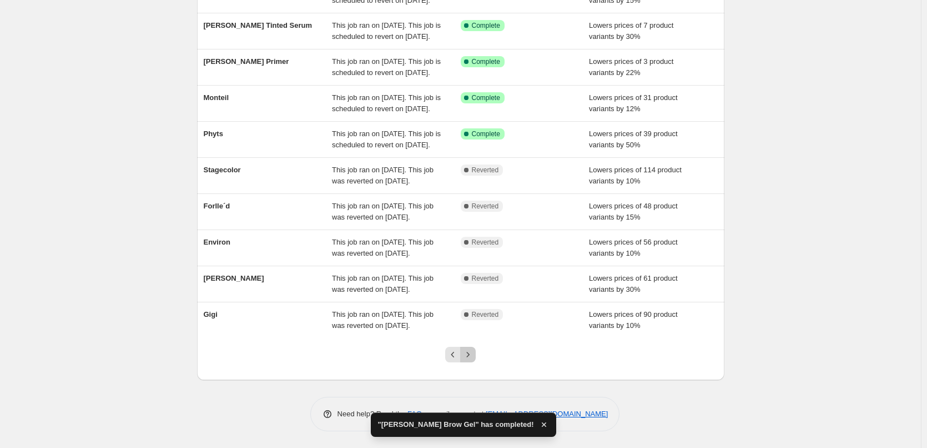
click at [470, 358] on icon "Next" at bounding box center [468, 354] width 11 height 11
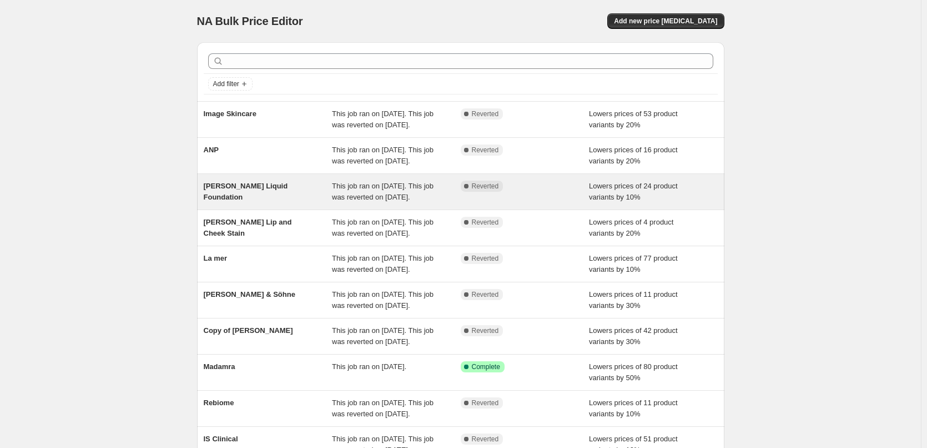
click at [444, 203] on div "This job ran on [DATE]. This job was reverted on [DATE]." at bounding box center [396, 191] width 129 height 22
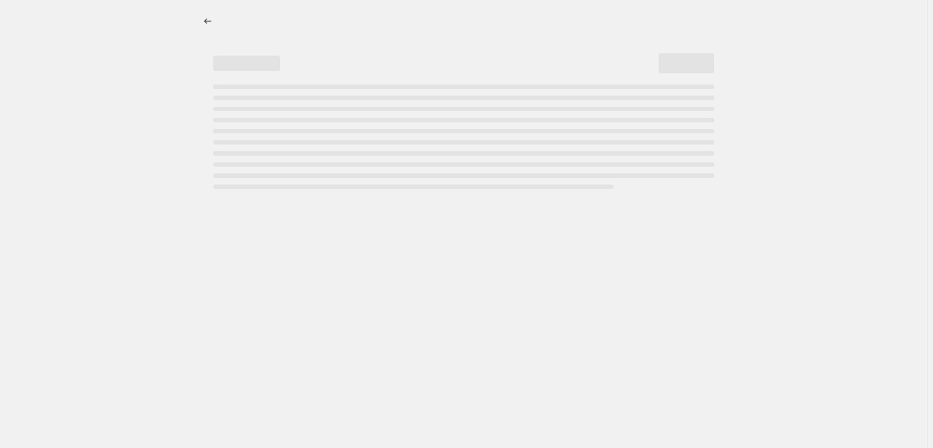
select select "percentage"
select select "tag"
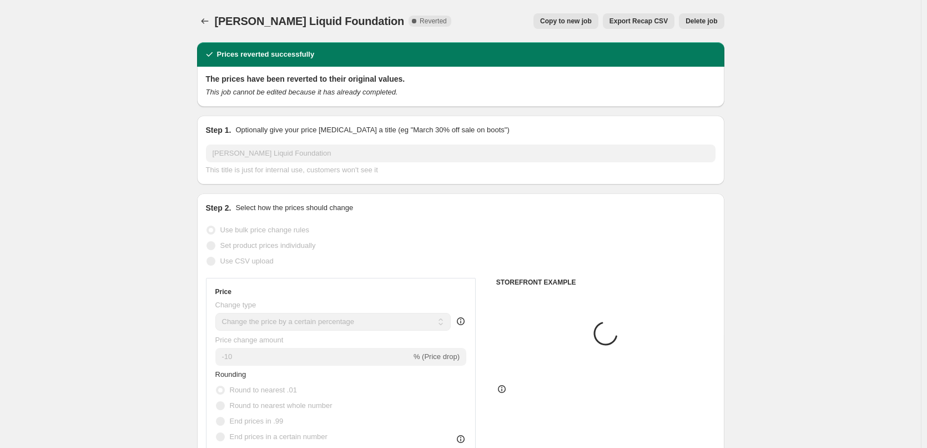
click at [568, 19] on span "Copy to new job" at bounding box center [566, 21] width 52 height 9
select select "percentage"
select select "tag"
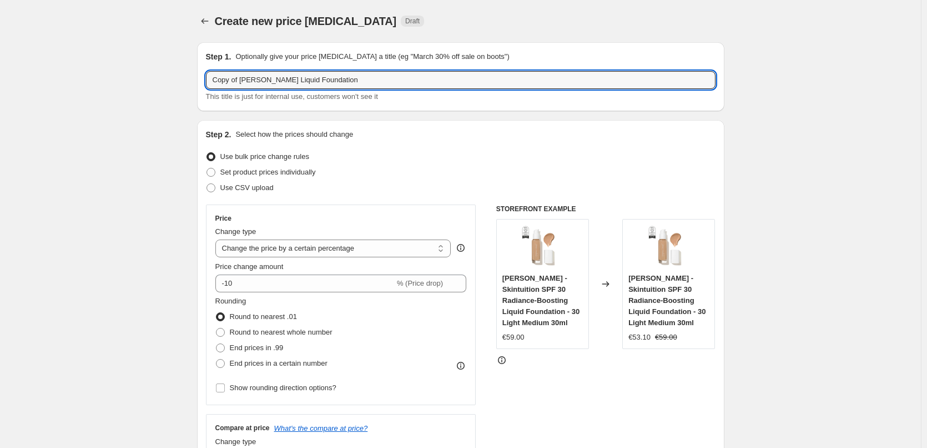
drag, startPoint x: 242, startPoint y: 80, endPoint x: 35, endPoint y: 41, distance: 210.3
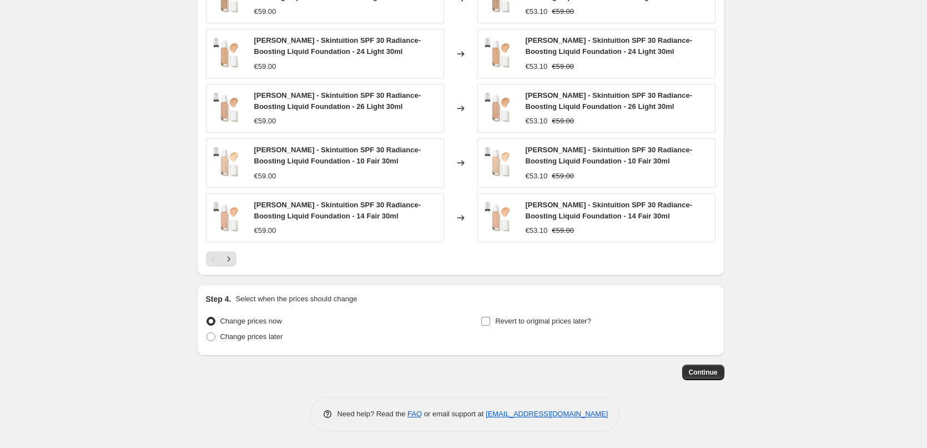
type input "Jane Iredale Liquid Foundation"
click at [500, 325] on span "Revert to original prices later?" at bounding box center [543, 321] width 96 height 8
click at [490, 325] on input "Revert to original prices later?" at bounding box center [485, 321] width 9 height 9
checkbox input "true"
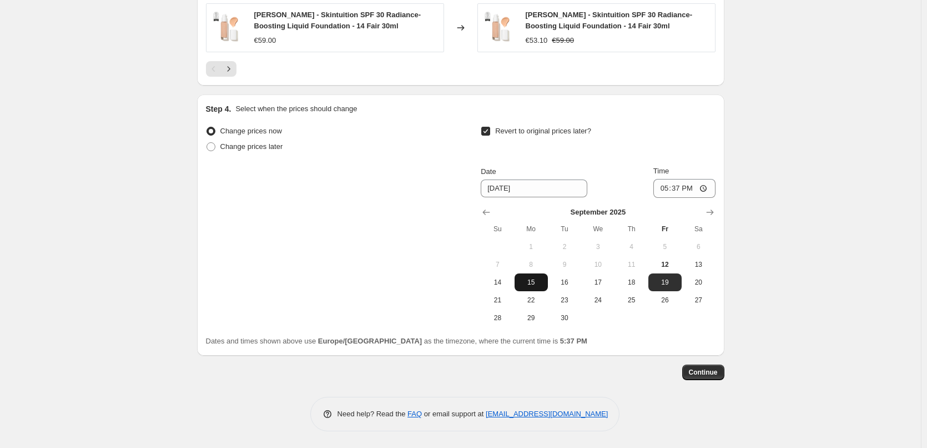
click at [538, 284] on span "15" at bounding box center [531, 282] width 24 height 9
type input "[DATE]"
click at [665, 188] on input "17:37" at bounding box center [685, 188] width 62 height 19
click at [706, 185] on input "15:00" at bounding box center [685, 188] width 62 height 19
type input "03:00"
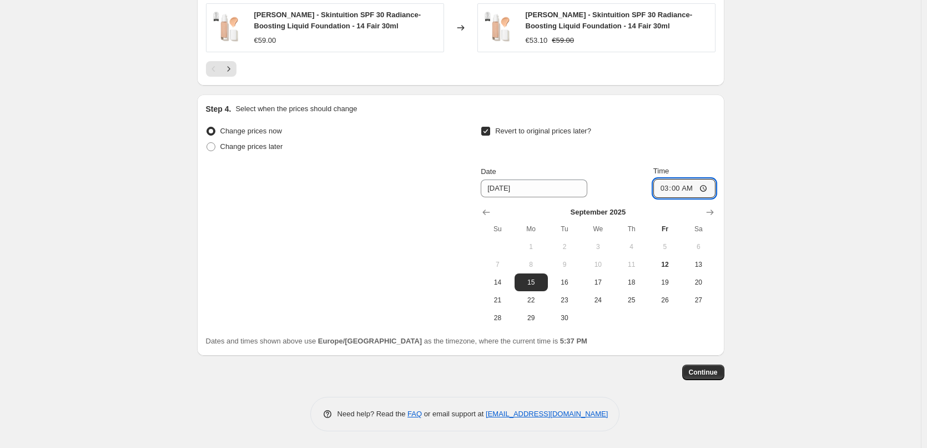
drag, startPoint x: 795, startPoint y: 210, endPoint x: 789, endPoint y: 230, distance: 20.4
click at [708, 372] on span "Continue" at bounding box center [703, 372] width 29 height 9
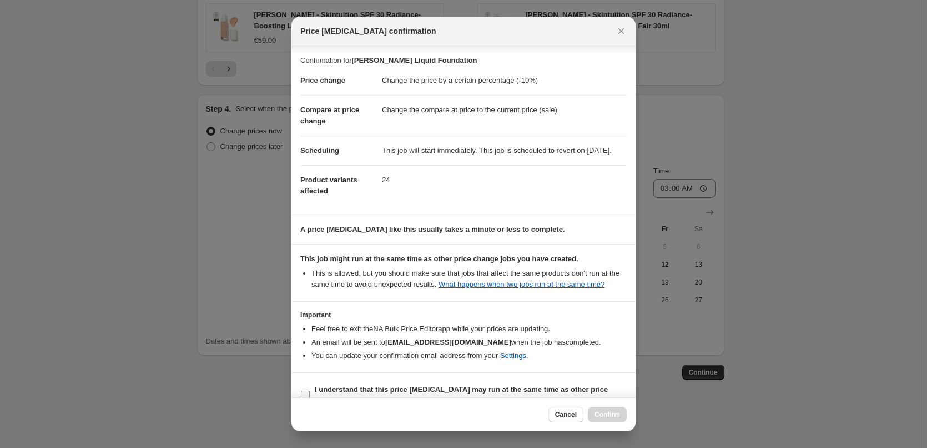
scroll to position [31, 0]
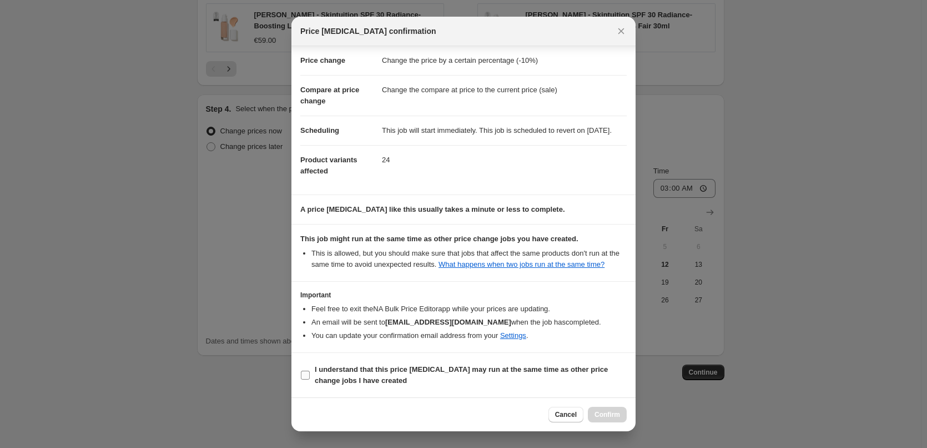
click at [324, 381] on b "I understand that this price [MEDICAL_DATA] may run at the same time as other p…" at bounding box center [461, 374] width 293 height 19
click at [310, 379] on input "I understand that this price [MEDICAL_DATA] may run at the same time as other p…" at bounding box center [305, 374] width 9 height 9
checkbox input "true"
click at [614, 414] on span "Confirm" at bounding box center [608, 414] width 26 height 9
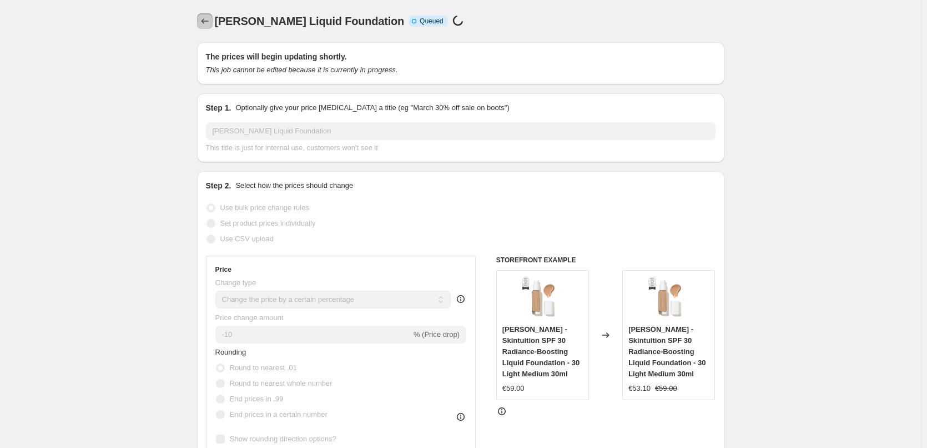
click at [210, 14] on button "Price change jobs" at bounding box center [205, 21] width 16 height 16
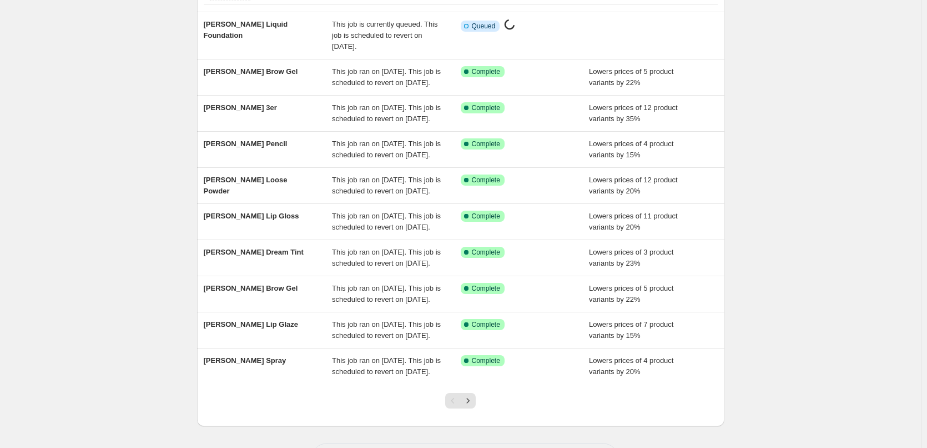
scroll to position [235, 0]
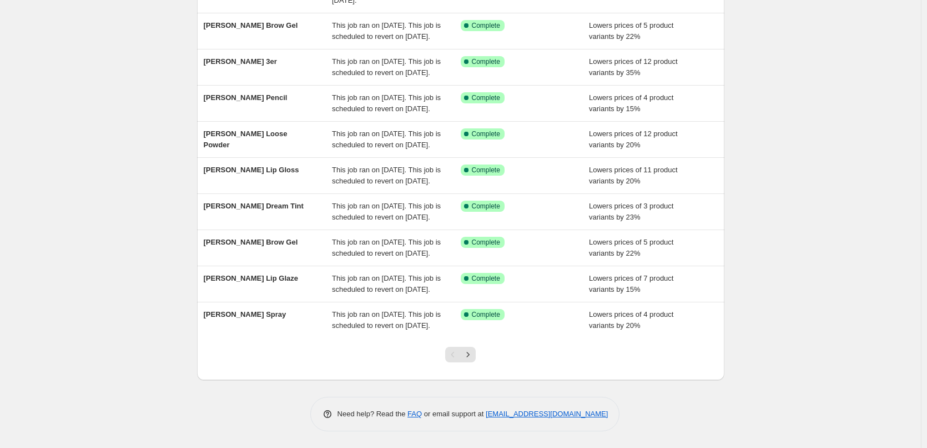
click at [481, 357] on div at bounding box center [460, 359] width 45 height 42
drag, startPoint x: 468, startPoint y: 357, endPoint x: 465, endPoint y: 351, distance: 6.0
click at [468, 356] on icon "Next" at bounding box center [468, 354] width 11 height 11
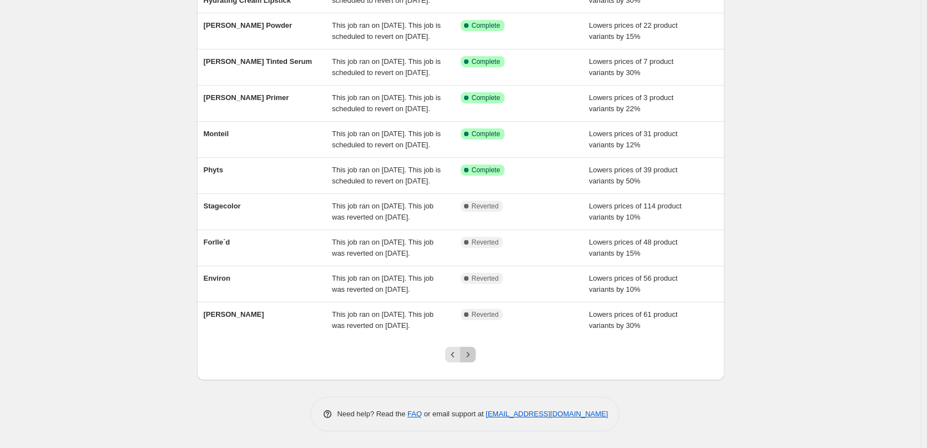
click at [470, 355] on icon "Next" at bounding box center [468, 354] width 11 height 11
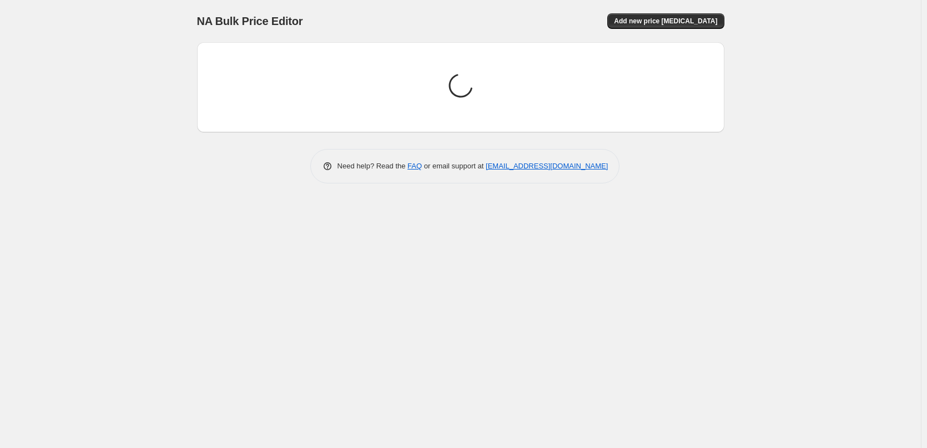
scroll to position [0, 0]
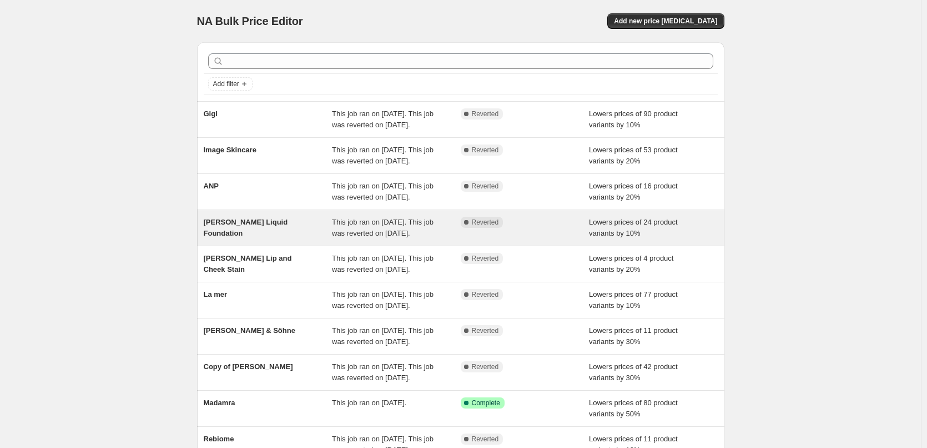
click at [347, 237] on span "This job ran on [DATE]. This job was reverted on [DATE]." at bounding box center [383, 227] width 102 height 19
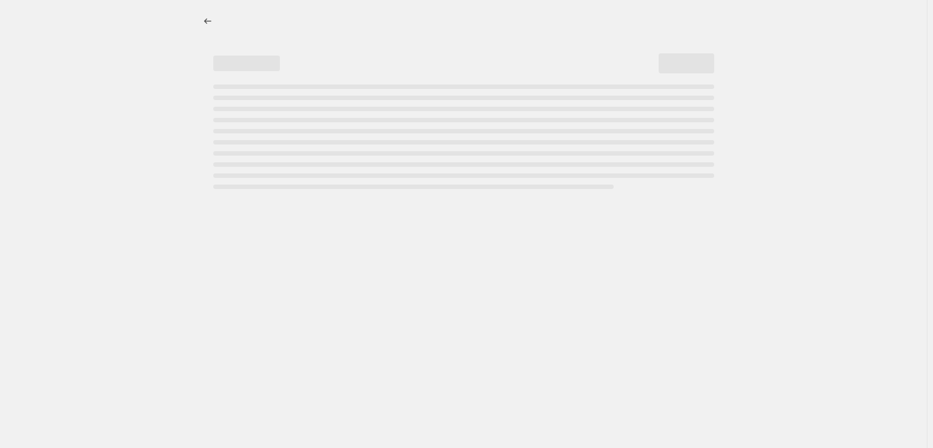
select select "percentage"
select select "tag"
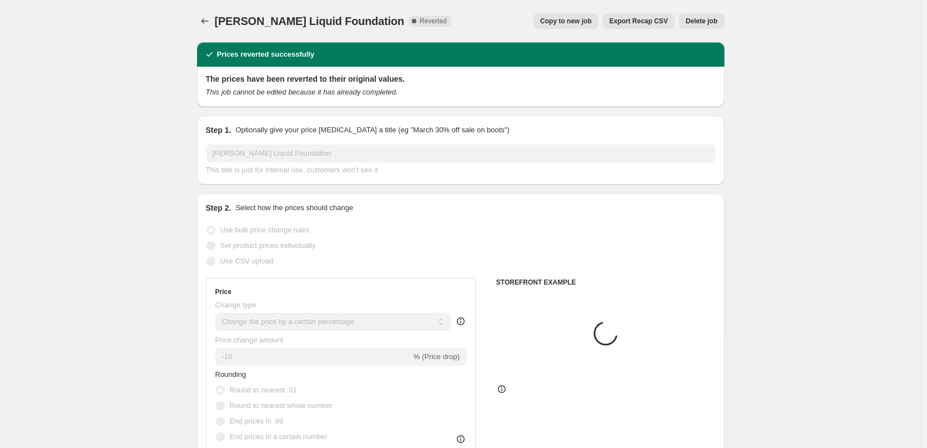
click at [701, 22] on span "Delete job" at bounding box center [702, 21] width 32 height 9
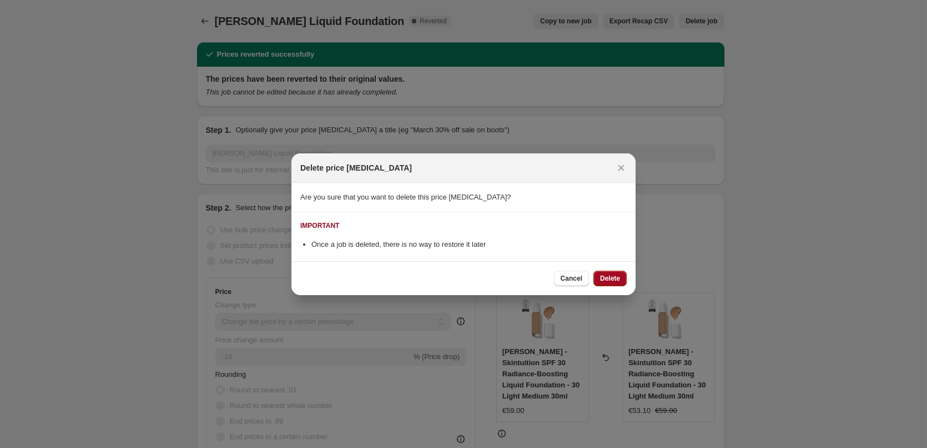
click at [611, 281] on span "Delete" at bounding box center [610, 278] width 20 height 9
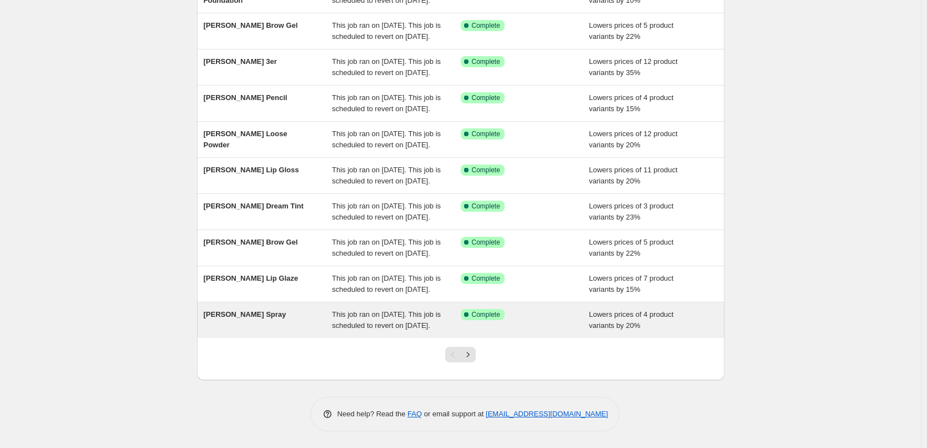
scroll to position [235, 0]
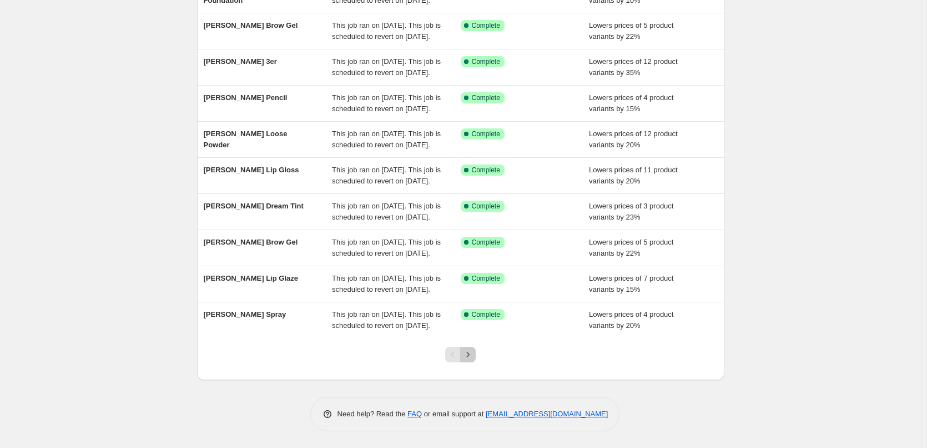
click at [469, 353] on icon "Next" at bounding box center [468, 354] width 11 height 11
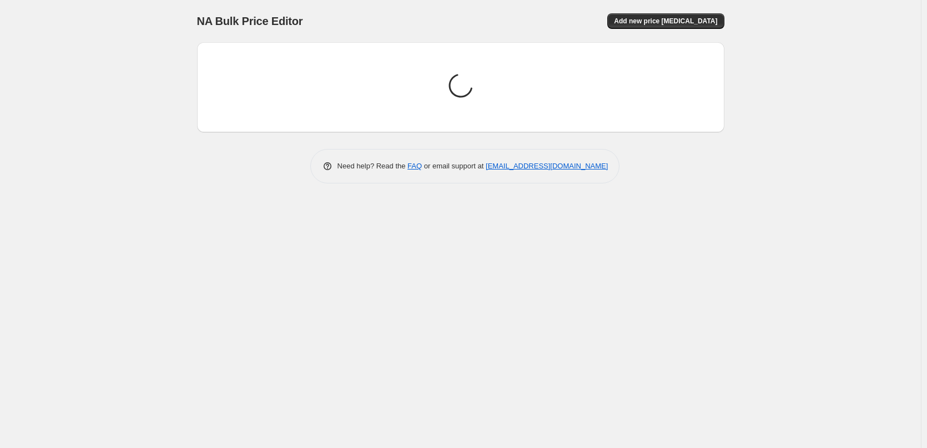
scroll to position [0, 0]
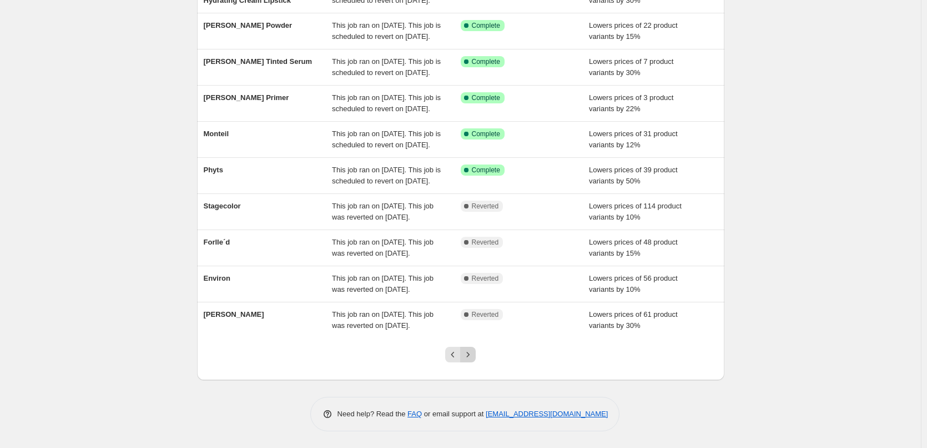
click at [468, 357] on icon "Next" at bounding box center [468, 354] width 11 height 11
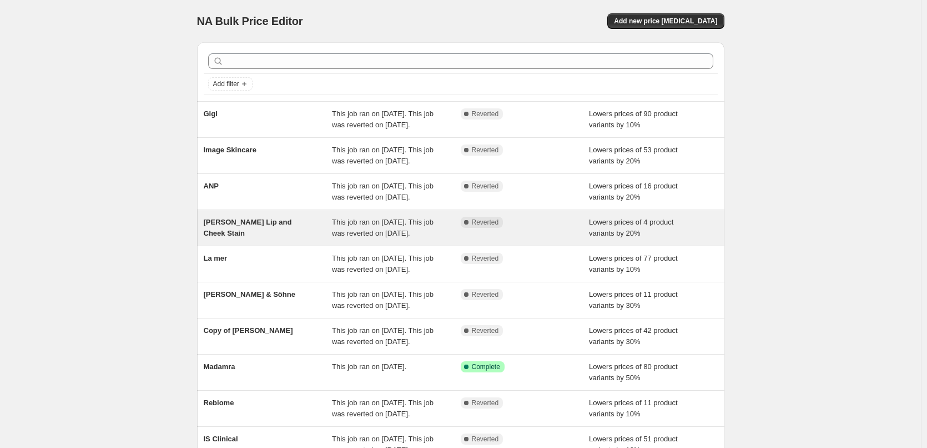
click at [406, 237] on span "This job ran on [DATE]. This job was reverted on [DATE]." at bounding box center [383, 227] width 102 height 19
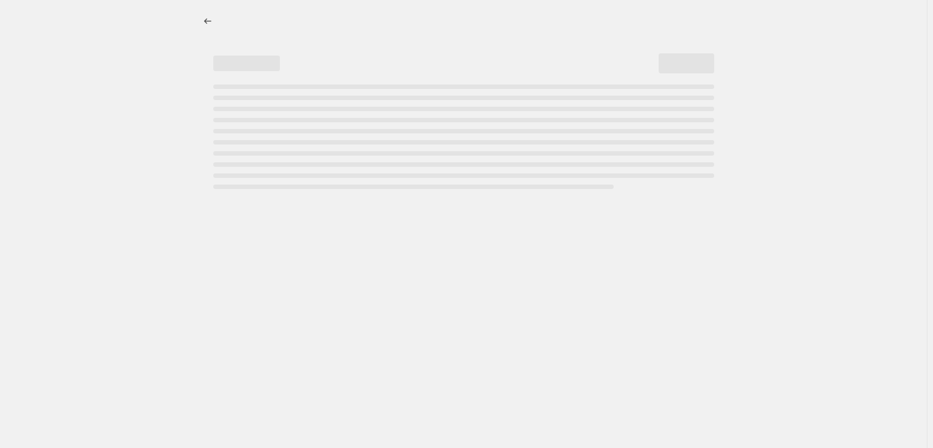
select select "percentage"
select select "tag"
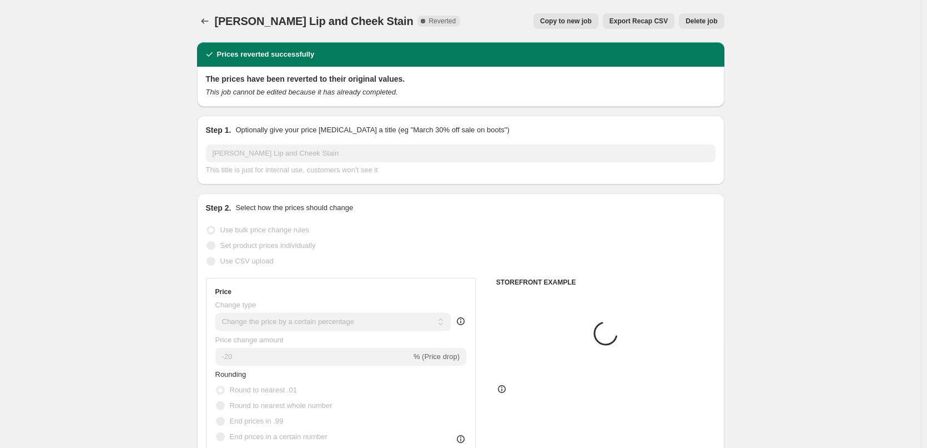
click at [569, 20] on span "Copy to new job" at bounding box center [566, 21] width 52 height 9
select select "percentage"
select select "tag"
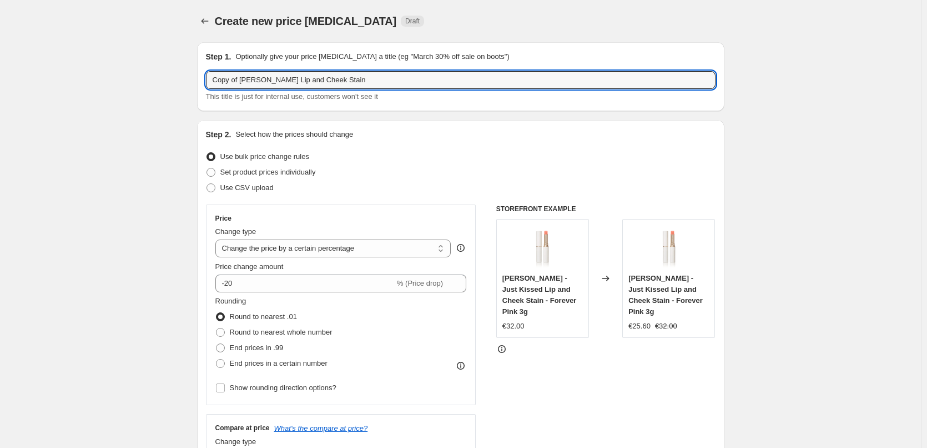
drag, startPoint x: 242, startPoint y: 80, endPoint x: -65, endPoint y: 96, distance: 307.5
click at [0, 96] on html "Home Settings Plans Skip to content Create new price change job. This page is r…" at bounding box center [463, 224] width 927 height 448
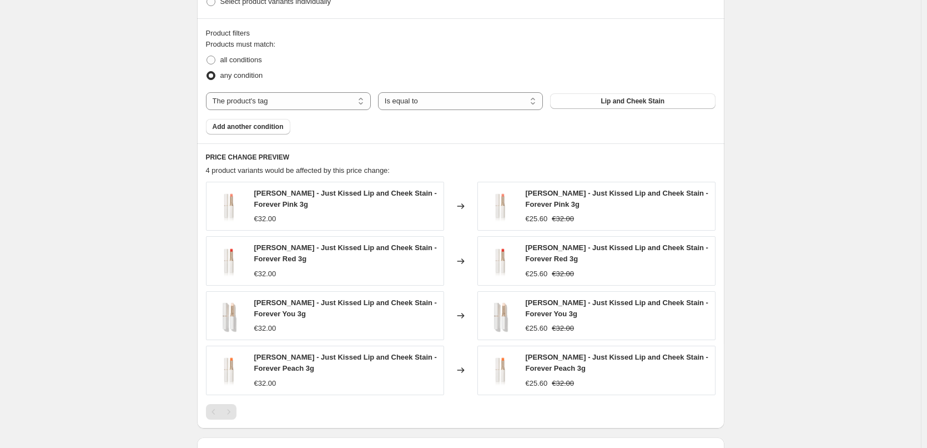
scroll to position [751, 0]
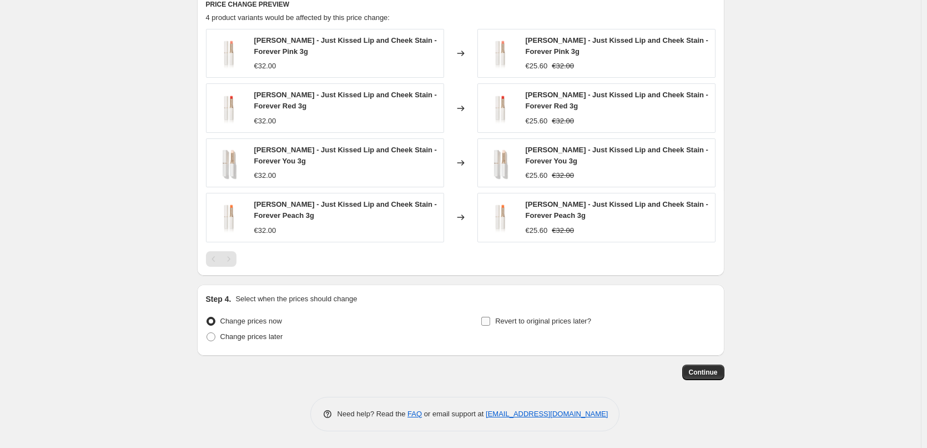
type input "Jane Iredale Lip and Cheek Stain"
click at [518, 323] on span "Revert to original prices later?" at bounding box center [543, 321] width 96 height 8
click at [490, 323] on input "Revert to original prices later?" at bounding box center [485, 321] width 9 height 9
checkbox input "true"
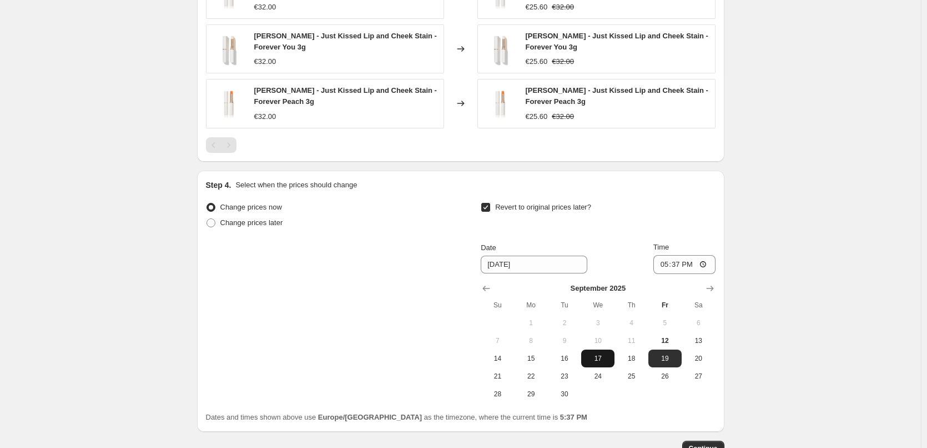
scroll to position [941, 0]
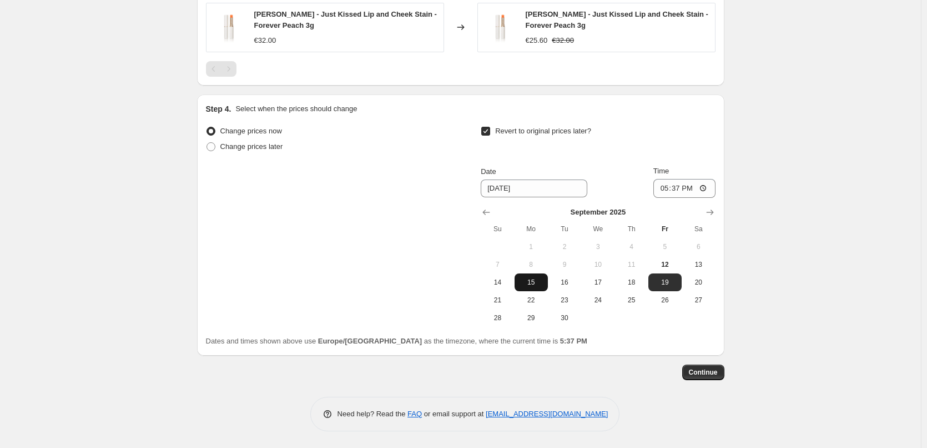
click at [538, 283] on span "15" at bounding box center [531, 282] width 24 height 9
type input "[DATE]"
click at [666, 190] on input "17:37" at bounding box center [685, 188] width 62 height 19
type input "15:00"
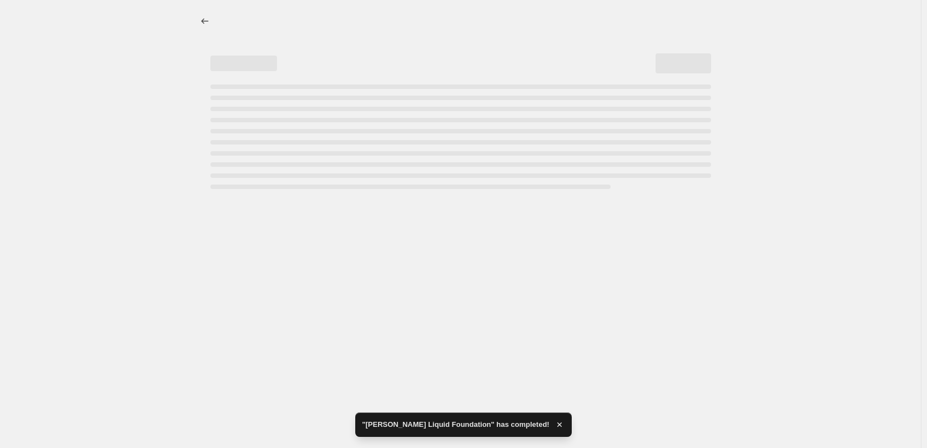
scroll to position [0, 0]
click at [707, 188] on div "Page loading" at bounding box center [463, 136] width 501 height 104
select select "percentage"
select select "tag"
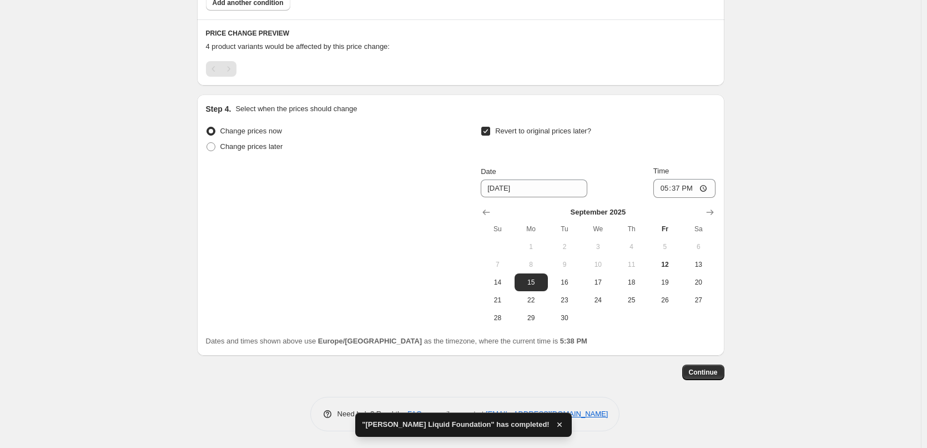
scroll to position [722, 0]
click at [705, 187] on input "17:37" at bounding box center [685, 188] width 62 height 19
click at [664, 190] on input "17:37" at bounding box center [685, 188] width 62 height 19
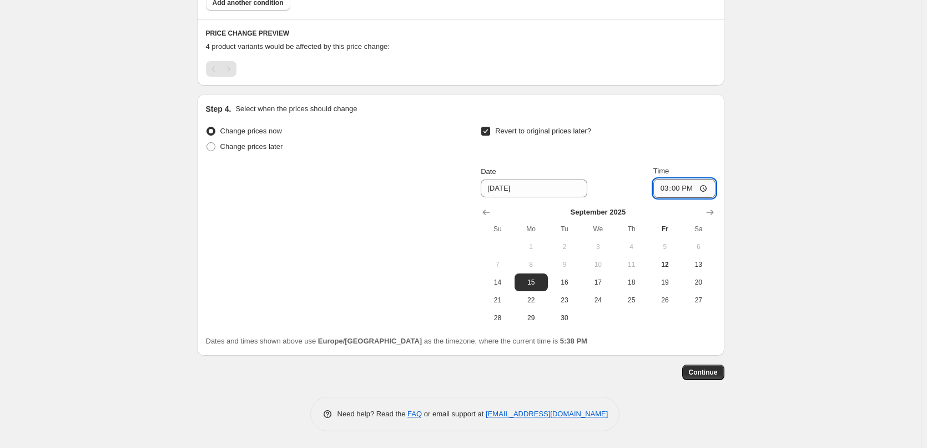
click at [706, 189] on input "15:00" at bounding box center [685, 188] width 62 height 19
type input "03:00"
click at [700, 371] on span "Continue" at bounding box center [703, 372] width 29 height 9
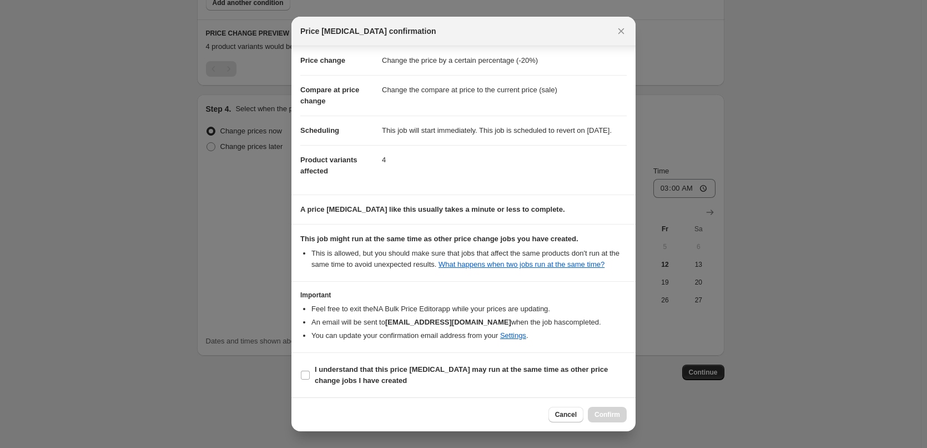
scroll to position [31, 0]
click at [325, 374] on span "I understand that this price [MEDICAL_DATA] may run at the same time as other p…" at bounding box center [471, 375] width 312 height 22
click at [310, 374] on input "I understand that this price [MEDICAL_DATA] may run at the same time as other p…" at bounding box center [305, 374] width 9 height 9
checkbox input "true"
click at [608, 417] on span "Confirm" at bounding box center [608, 414] width 26 height 9
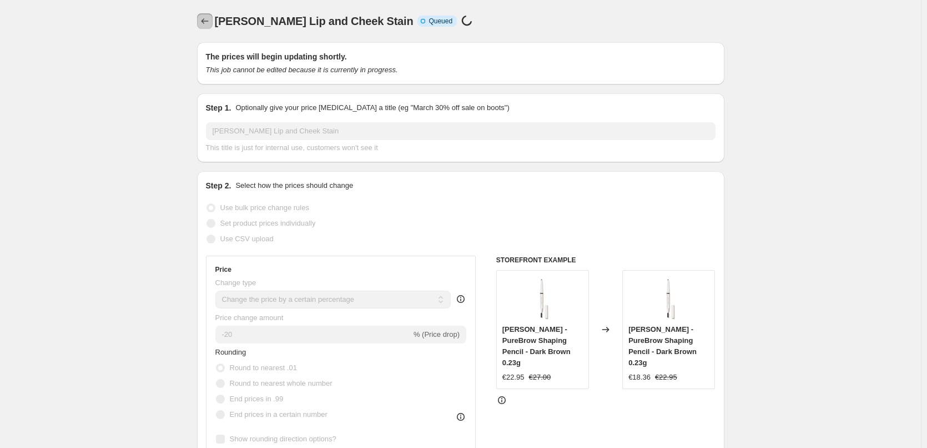
click at [204, 19] on icon "Price change jobs" at bounding box center [204, 21] width 11 height 11
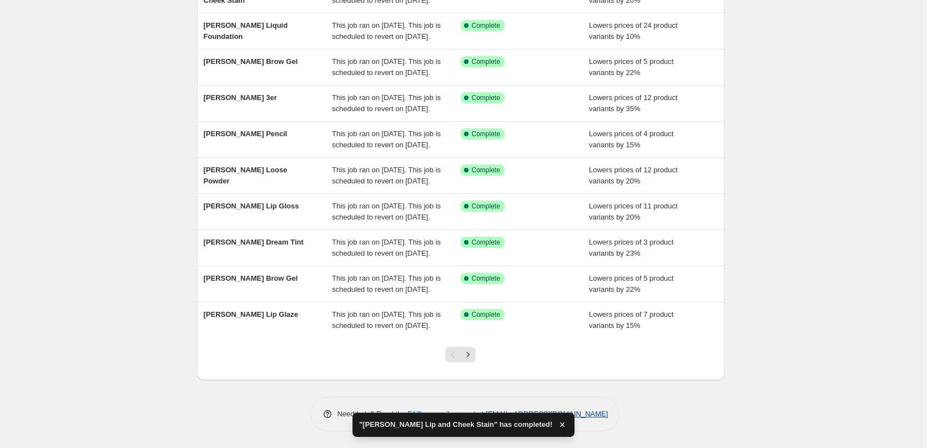
scroll to position [235, 0]
click at [474, 353] on icon "Next" at bounding box center [468, 354] width 11 height 11
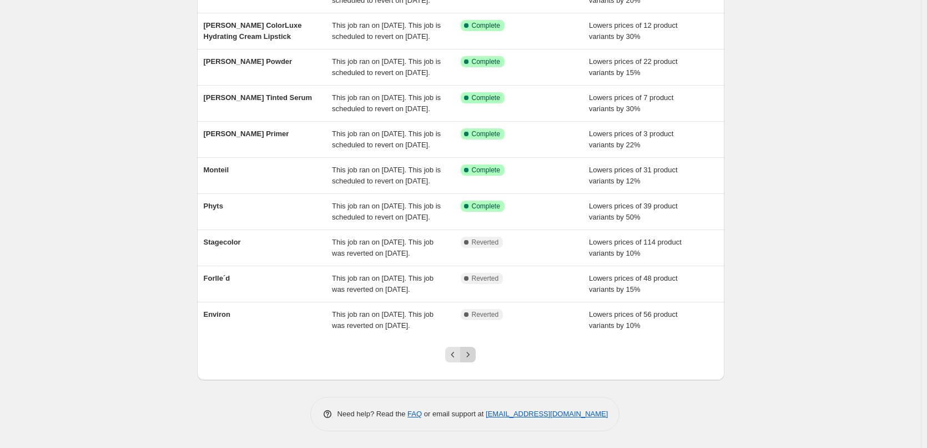
click at [468, 355] on icon "Next" at bounding box center [468, 354] width 11 height 11
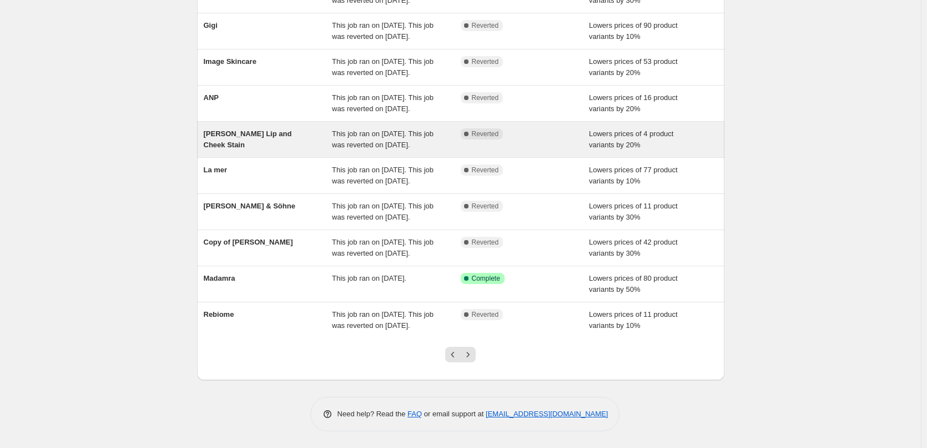
click at [338, 129] on span "This job ran on [DATE]. This job was reverted on [DATE]." at bounding box center [383, 138] width 102 height 19
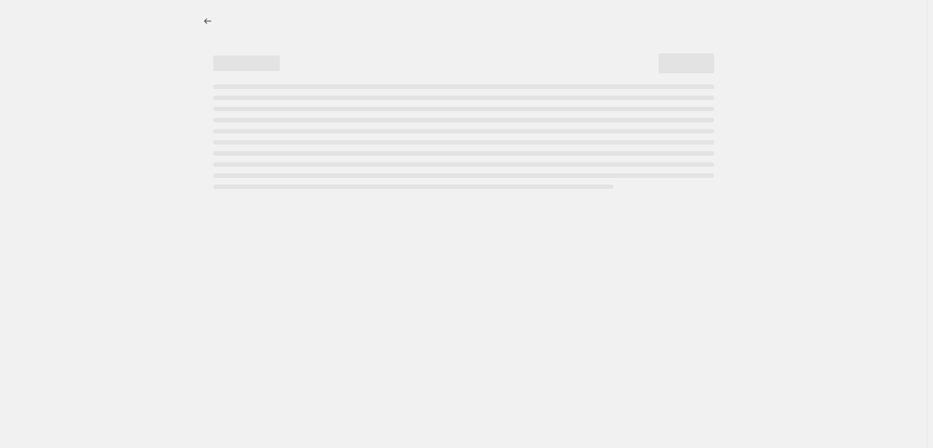
select select "percentage"
select select "tag"
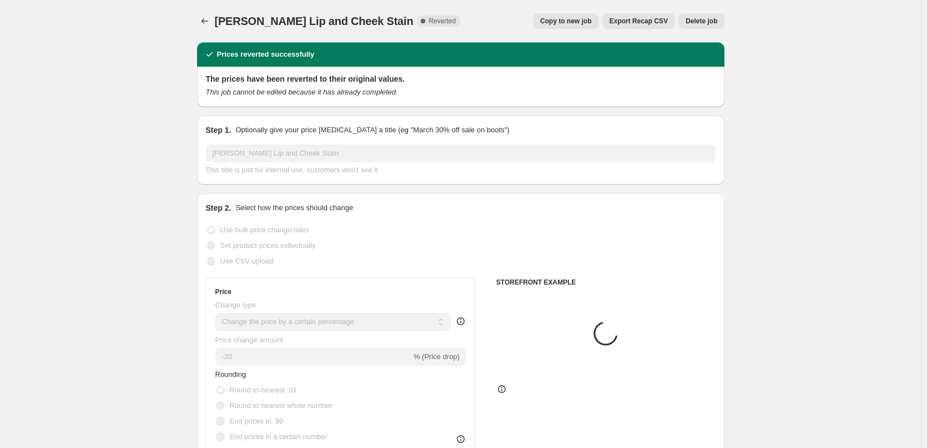
click at [705, 16] on button "Delete job" at bounding box center [701, 21] width 45 height 16
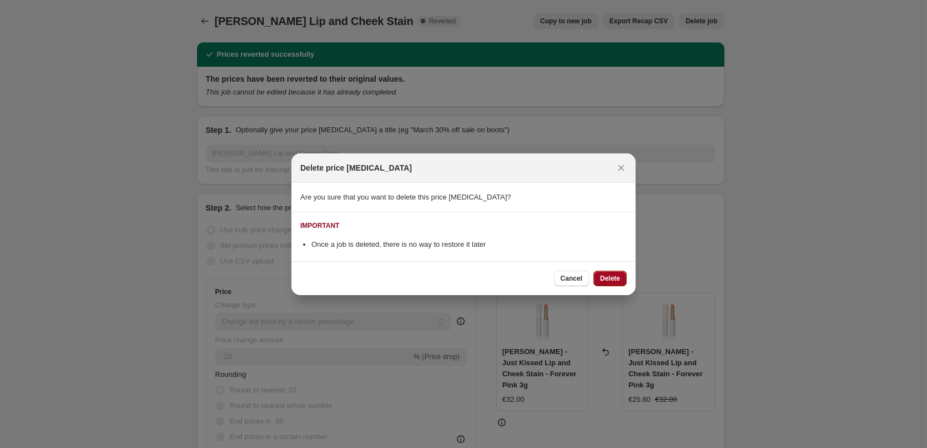
click at [616, 283] on button "Delete" at bounding box center [610, 278] width 33 height 16
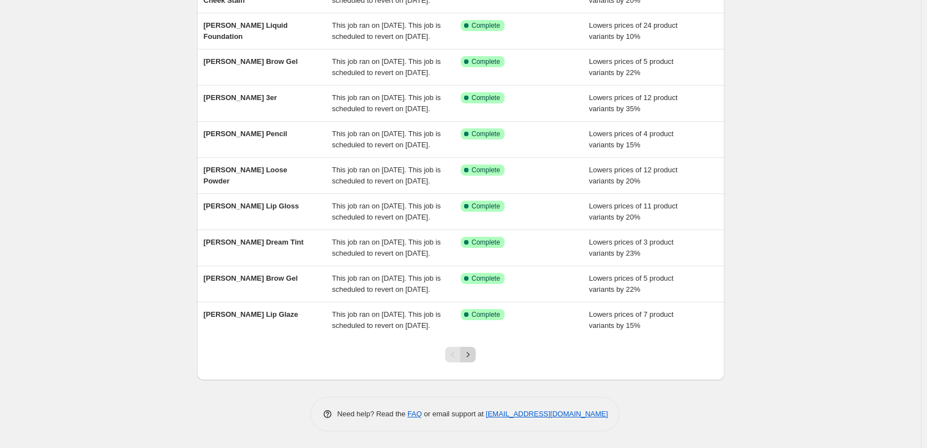
click at [468, 360] on button "Next" at bounding box center [468, 355] width 16 height 16
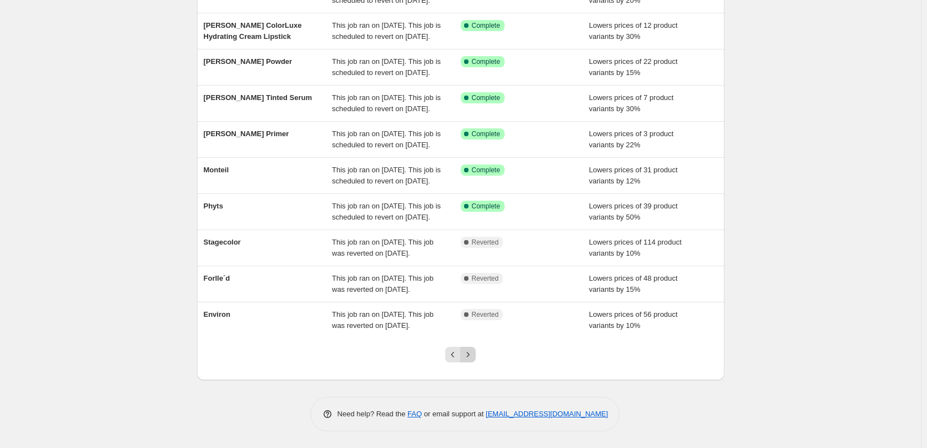
click at [465, 361] on button "Next" at bounding box center [468, 355] width 16 height 16
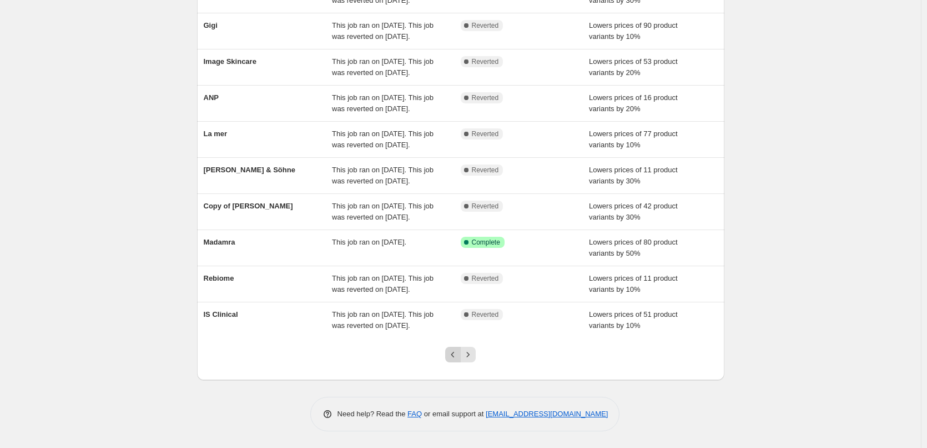
click at [459, 354] on icon "Previous" at bounding box center [453, 354] width 11 height 11
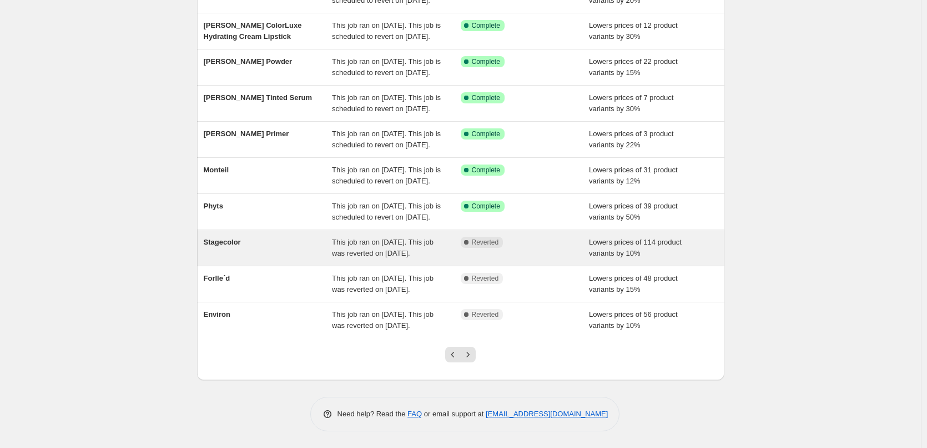
click at [459, 240] on div "This job ran on [DATE]. This job was reverted on [DATE]." at bounding box center [396, 248] width 129 height 22
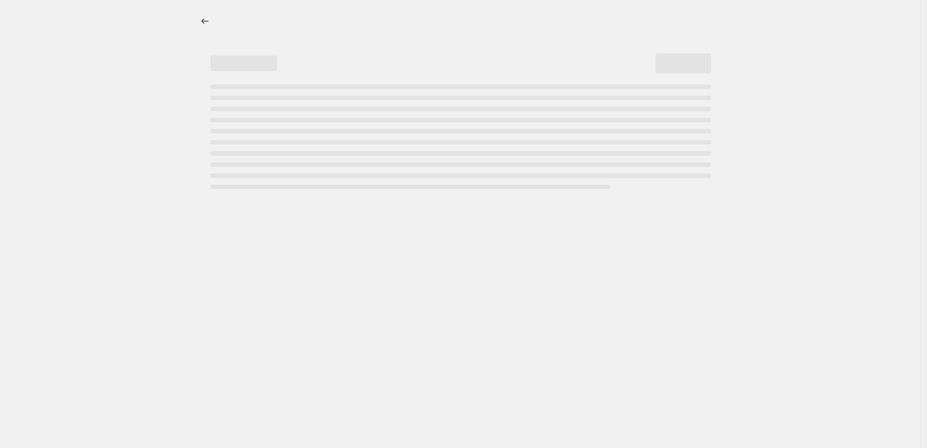
select select "percentage"
select select "vendor"
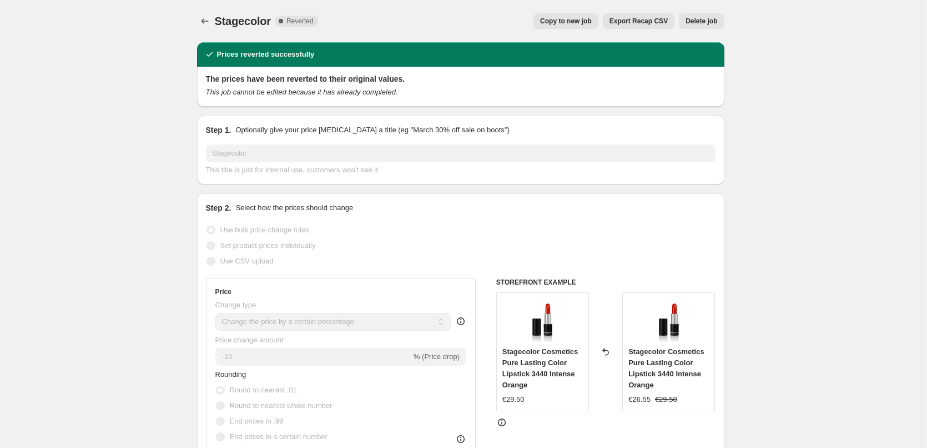
click at [583, 19] on span "Copy to new job" at bounding box center [566, 21] width 52 height 9
select select "percentage"
select select "vendor"
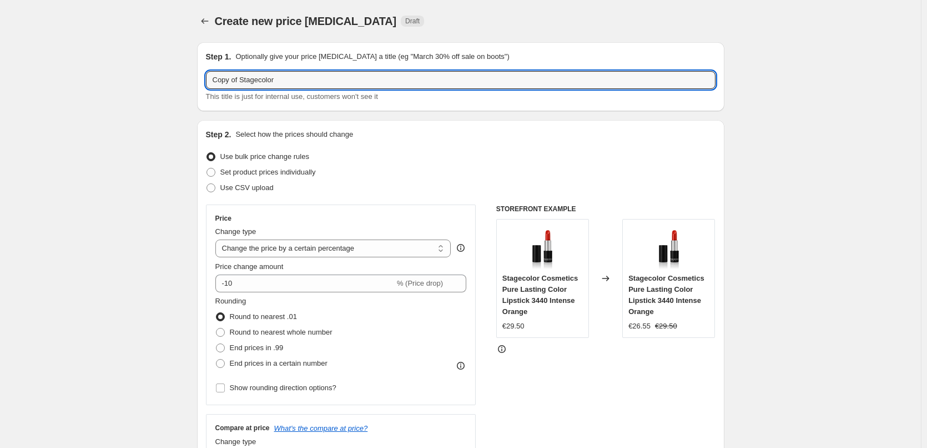
drag, startPoint x: 243, startPoint y: 78, endPoint x: 143, endPoint y: 63, distance: 101.2
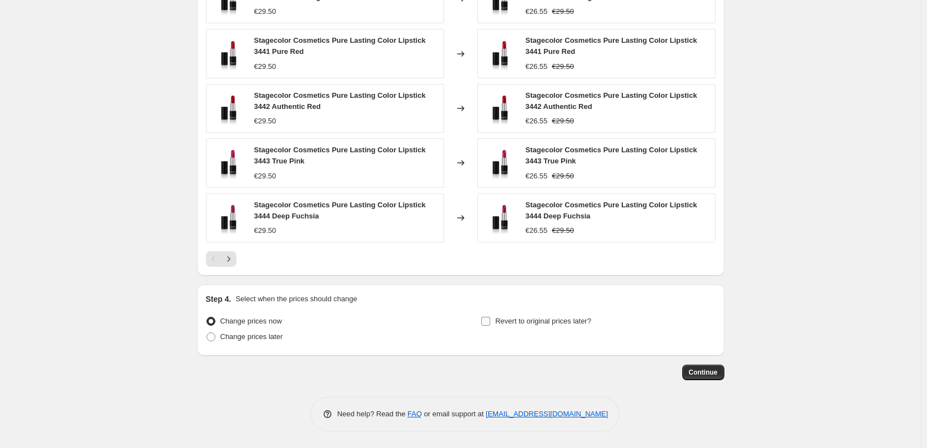
type input "Stagecolor"
click at [500, 324] on span "Revert to original prices later?" at bounding box center [543, 321] width 96 height 8
click at [490, 324] on input "Revert to original prices later?" at bounding box center [485, 321] width 9 height 9
checkbox input "true"
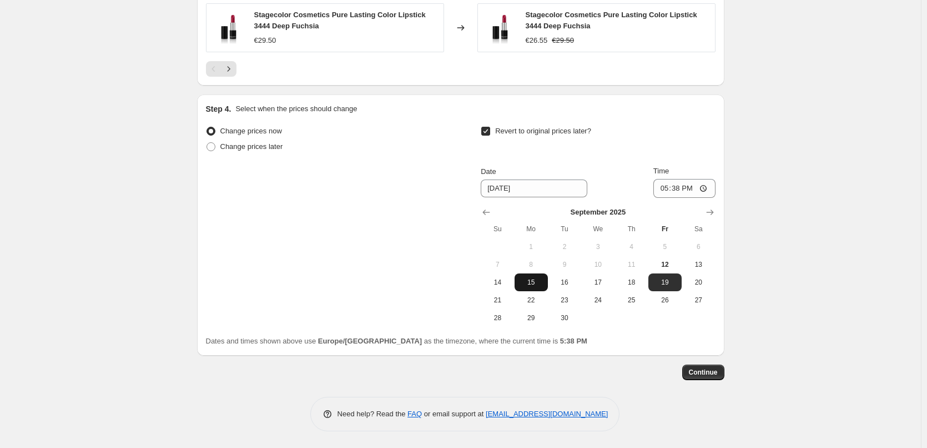
click at [533, 284] on span "15" at bounding box center [531, 282] width 24 height 9
type input "[DATE]"
click at [666, 192] on input "17:38" at bounding box center [685, 188] width 62 height 19
click at [707, 188] on input "15:00" at bounding box center [685, 188] width 62 height 19
type input "03:00"
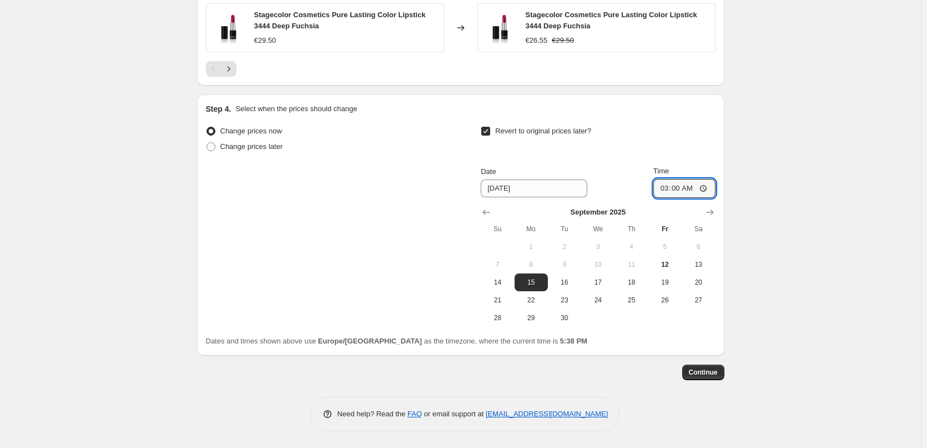
click at [706, 374] on span "Continue" at bounding box center [703, 372] width 29 height 9
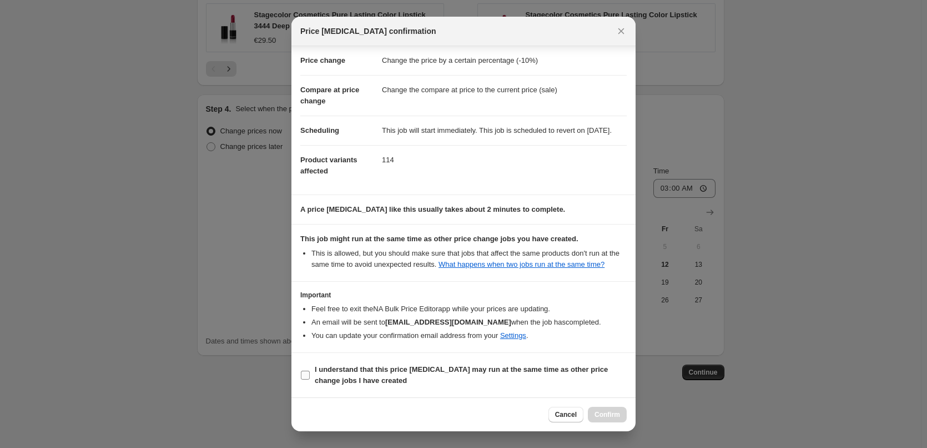
click at [322, 378] on b "I understand that this price [MEDICAL_DATA] may run at the same time as other p…" at bounding box center [461, 374] width 293 height 19
click at [310, 378] on input "I understand that this price [MEDICAL_DATA] may run at the same time as other p…" at bounding box center [305, 374] width 9 height 9
checkbox input "true"
click at [614, 411] on span "Confirm" at bounding box center [608, 414] width 26 height 9
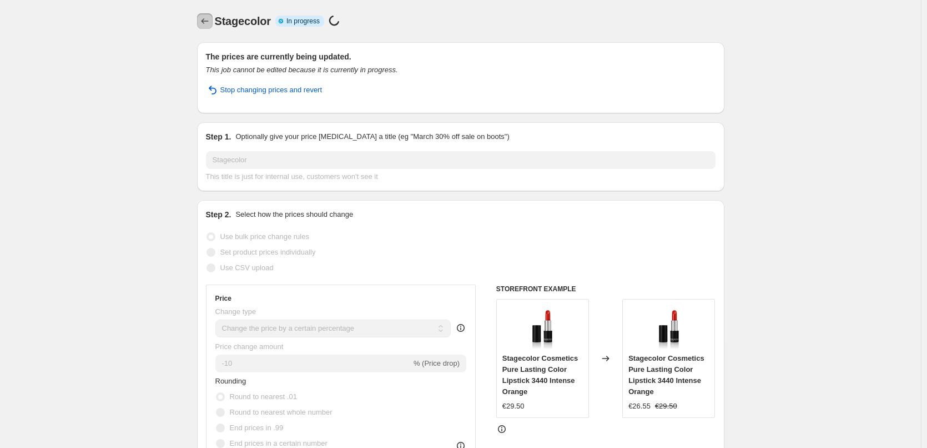
click at [210, 21] on icon "Price change jobs" at bounding box center [204, 21] width 11 height 11
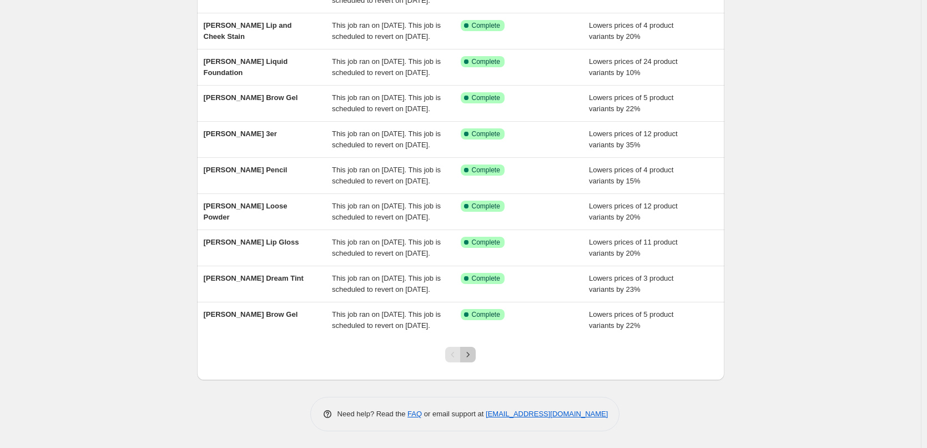
click at [473, 354] on icon "Next" at bounding box center [468, 354] width 11 height 11
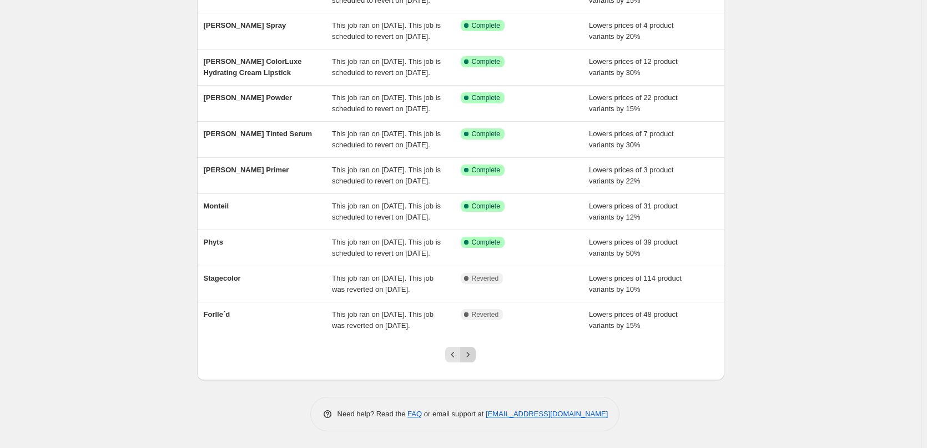
click at [474, 360] on icon "Next" at bounding box center [468, 354] width 11 height 11
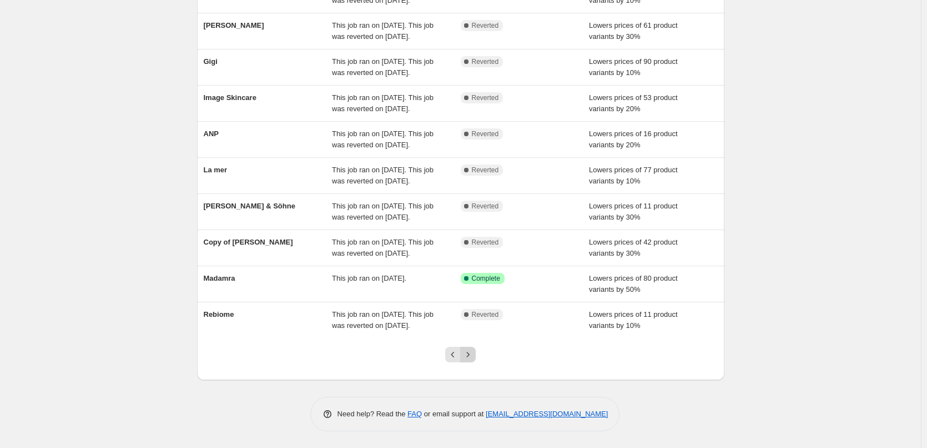
click at [473, 360] on button "Next" at bounding box center [468, 355] width 16 height 16
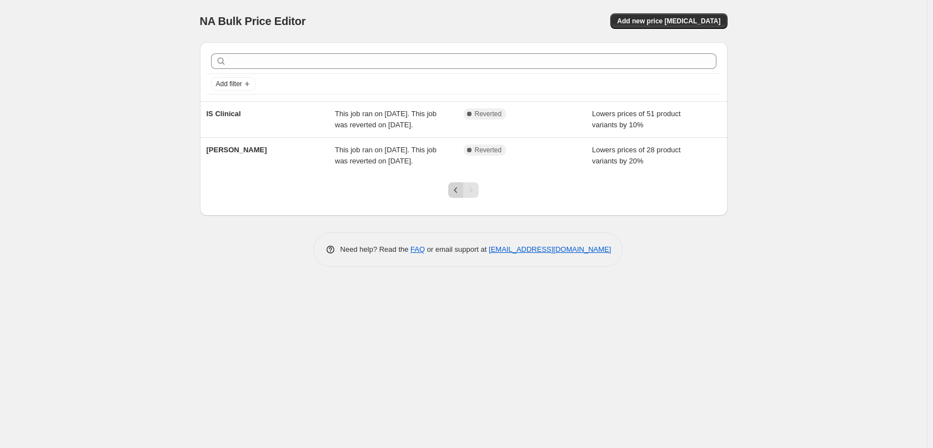
click at [459, 192] on icon "Previous" at bounding box center [455, 189] width 11 height 11
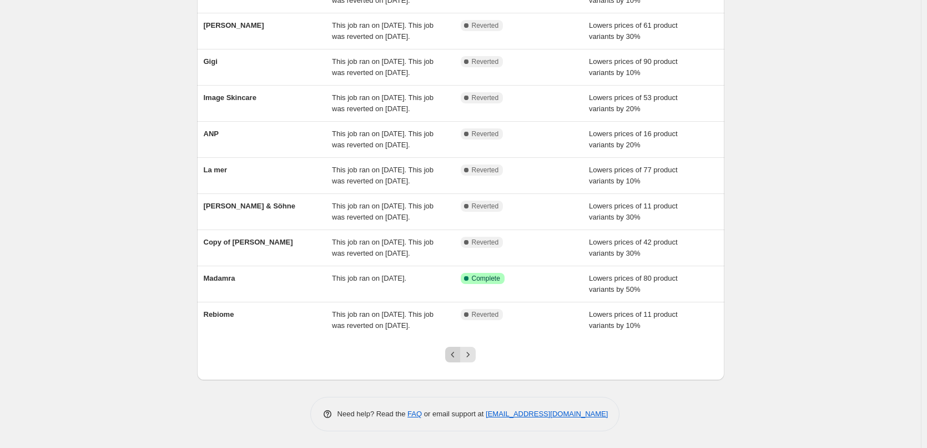
click at [453, 357] on icon "Previous" at bounding box center [453, 354] width 11 height 11
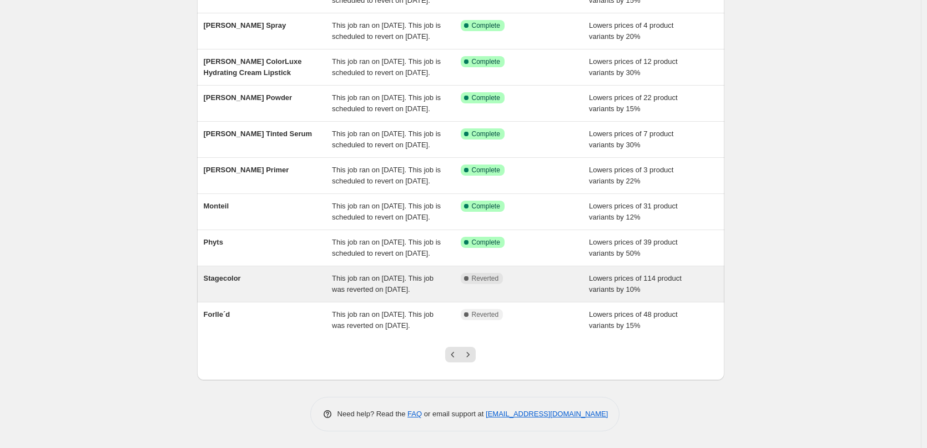
click at [455, 285] on div "This job ran on [DATE]. This job was reverted on [DATE]." at bounding box center [396, 284] width 129 height 22
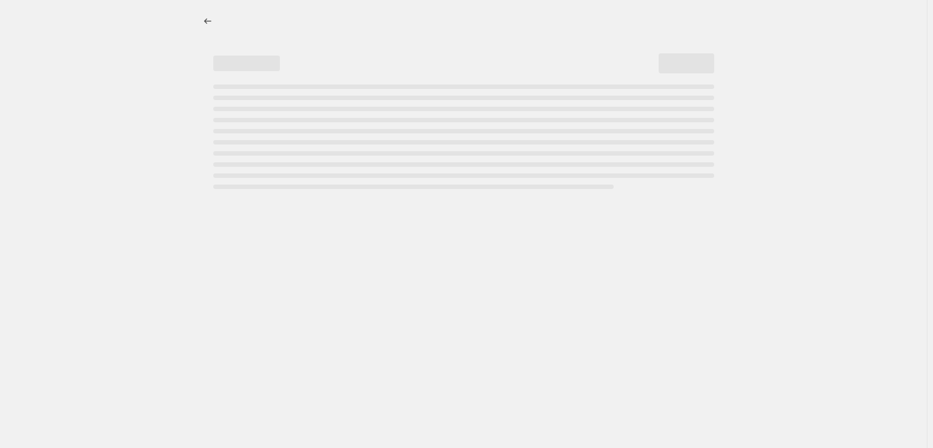
select select "percentage"
select select "vendor"
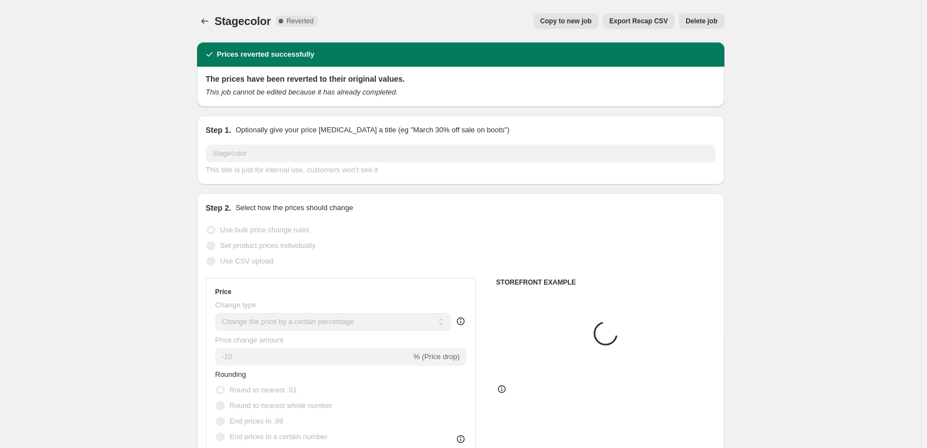
click at [709, 27] on button "Delete job" at bounding box center [701, 21] width 45 height 16
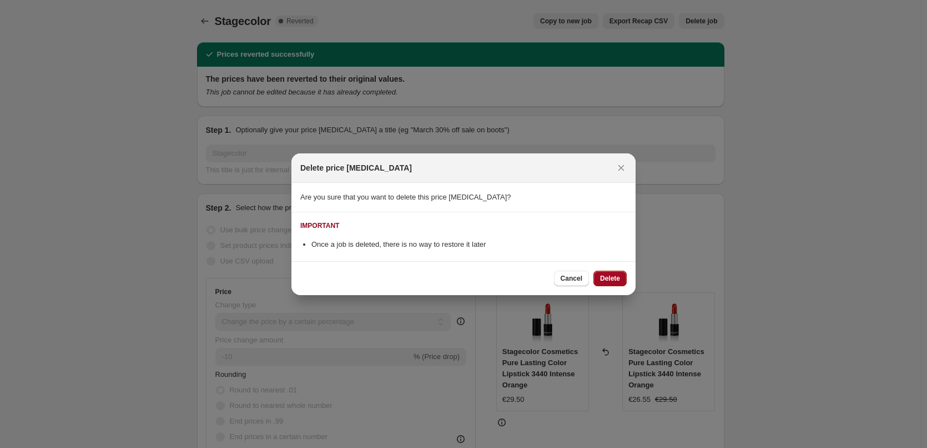
click at [610, 279] on span "Delete" at bounding box center [610, 278] width 20 height 9
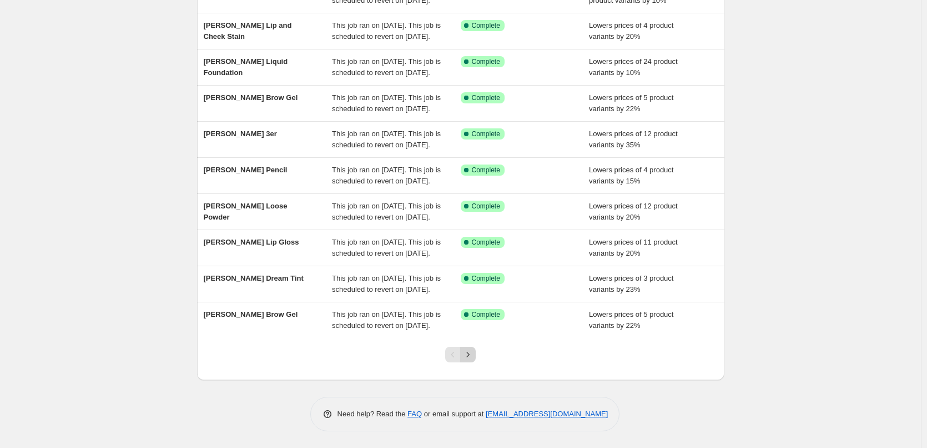
click at [474, 353] on icon "Next" at bounding box center [468, 354] width 11 height 11
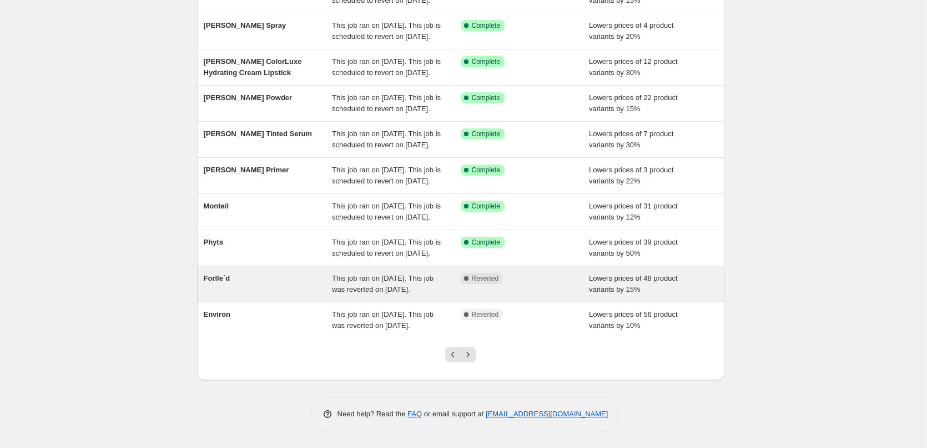
click at [389, 266] on div "Forlle´d This job ran on September 12, 2025. This job was reverted on September…" at bounding box center [461, 284] width 528 height 36
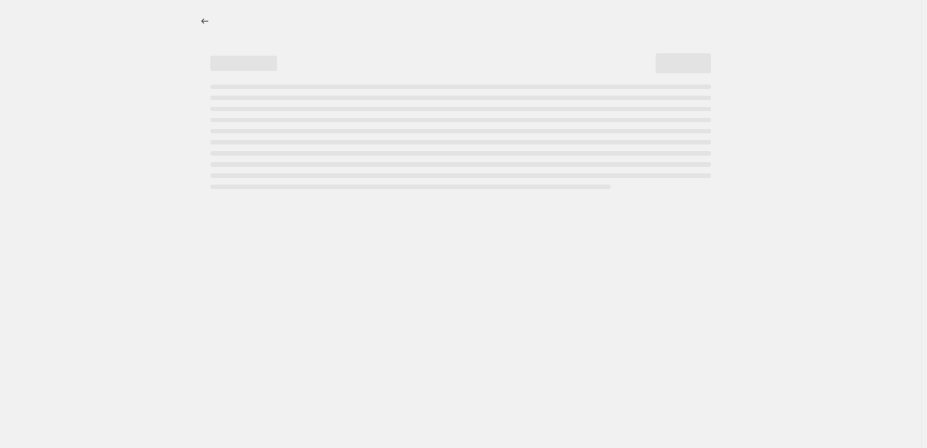
select select "percentage"
select select "remove"
select select "vendor"
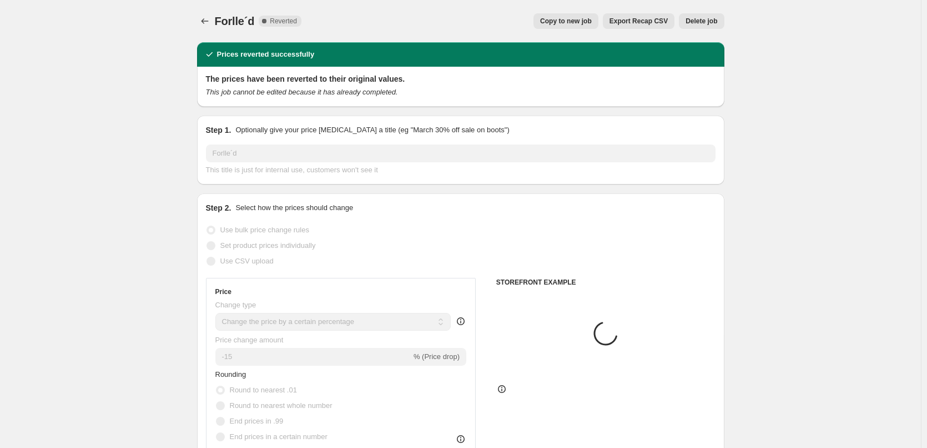
click at [556, 20] on span "Copy to new job" at bounding box center [566, 21] width 52 height 9
select select "percentage"
select select "remove"
select select "vendor"
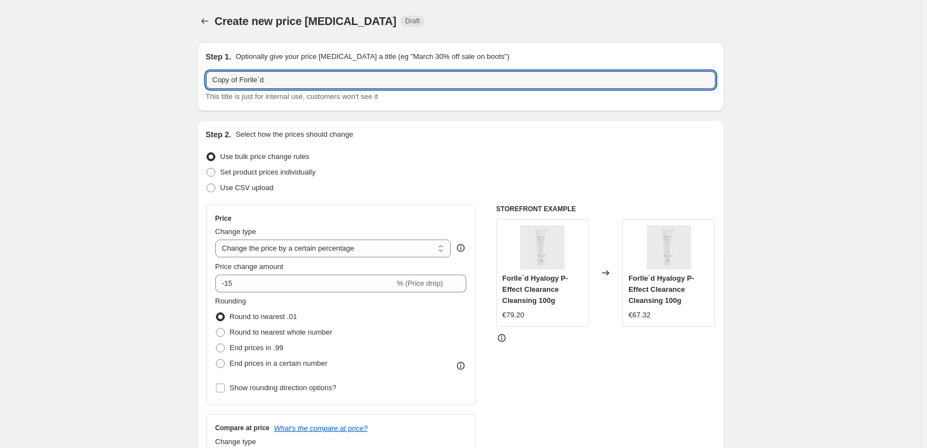
drag, startPoint x: 242, startPoint y: 80, endPoint x: -6, endPoint y: 78, distance: 248.2
click at [0, 78] on html "Home Settings Plans Skip to content Create new price change job. This page is r…" at bounding box center [463, 224] width 927 height 448
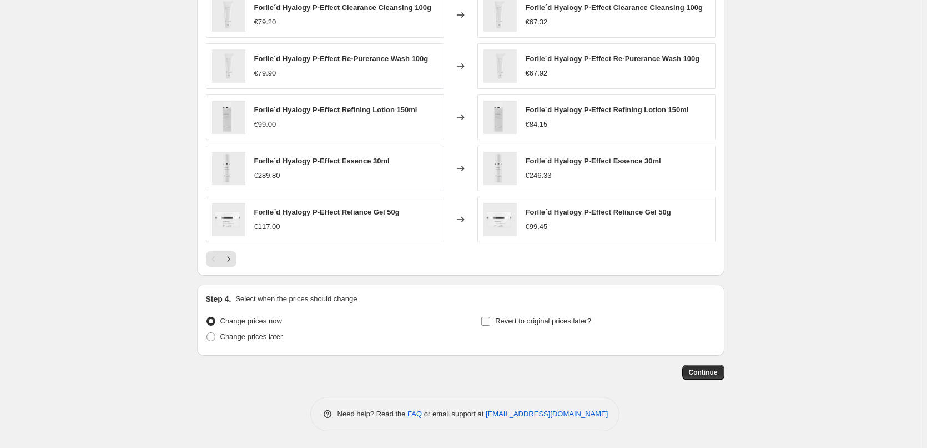
type input "Forlle´d"
click at [490, 323] on input "Revert to original prices later?" at bounding box center [485, 321] width 9 height 9
checkbox input "true"
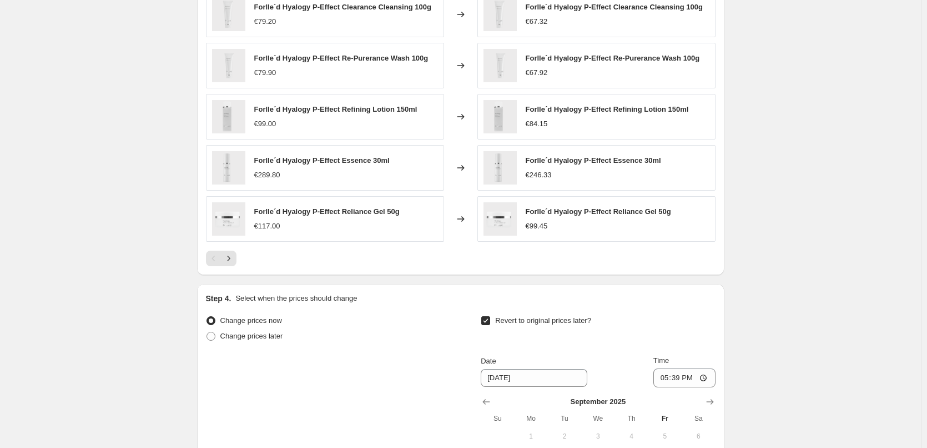
scroll to position [978, 0]
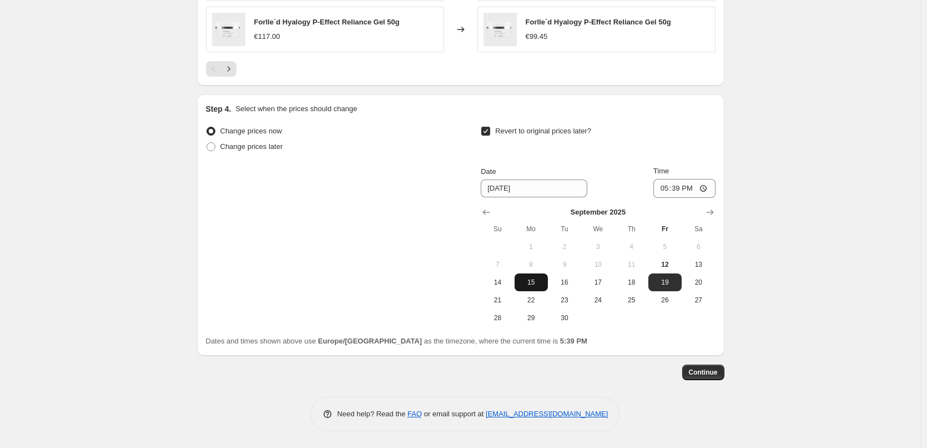
click at [535, 282] on span "15" at bounding box center [531, 282] width 24 height 9
type input "[DATE]"
click at [666, 184] on input "17:39" at bounding box center [685, 188] width 62 height 19
click at [703, 187] on input "15:00" at bounding box center [685, 188] width 62 height 19
type input "03:00"
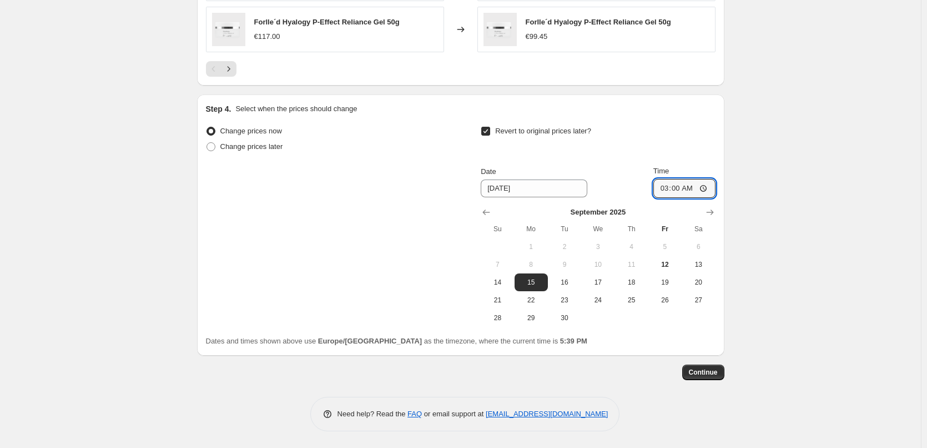
click at [709, 369] on span "Continue" at bounding box center [703, 372] width 29 height 9
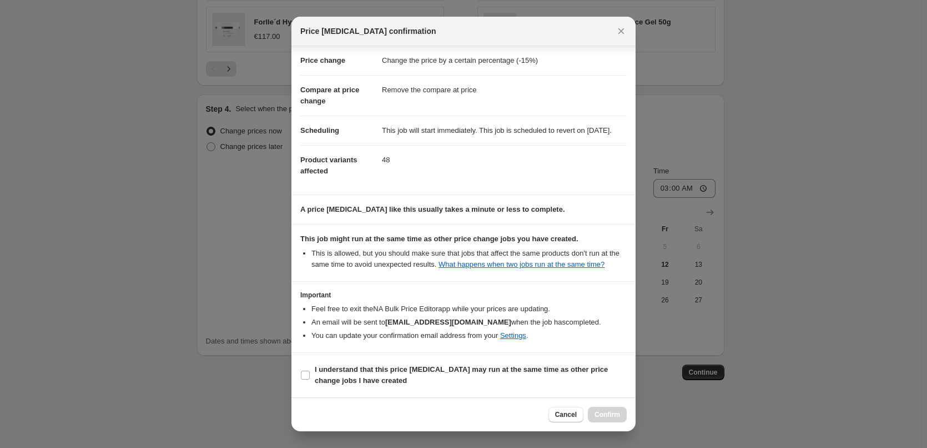
scroll to position [31, 0]
click at [325, 368] on b "I understand that this price [MEDICAL_DATA] may run at the same time as other p…" at bounding box center [461, 374] width 293 height 19
click at [310, 370] on input "I understand that this price [MEDICAL_DATA] may run at the same time as other p…" at bounding box center [305, 374] width 9 height 9
checkbox input "true"
click at [614, 410] on span "Confirm" at bounding box center [608, 414] width 26 height 9
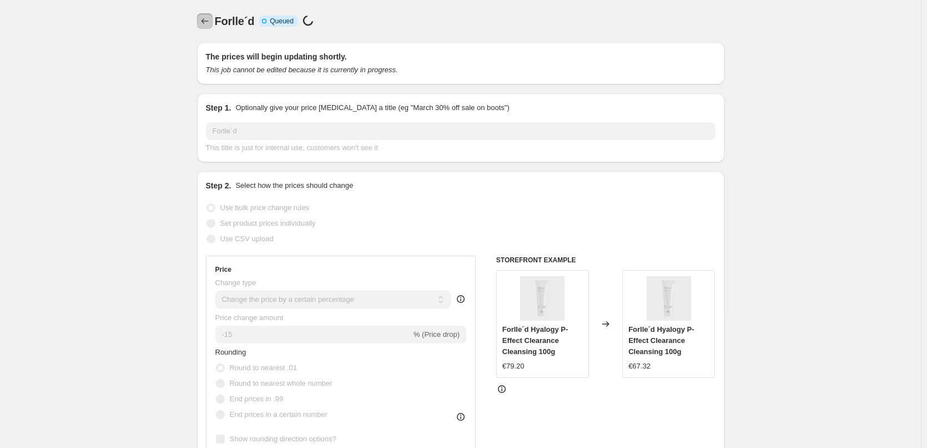
click at [203, 13] on button "Price change jobs" at bounding box center [205, 21] width 16 height 16
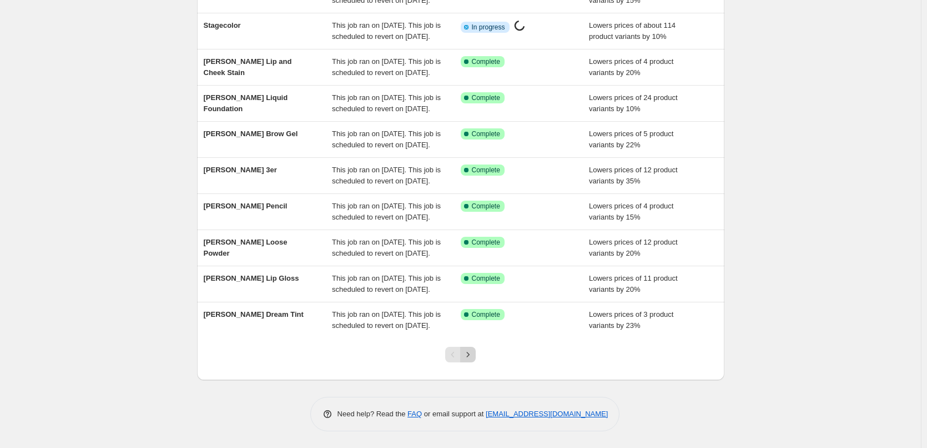
click at [470, 356] on icon "Next" at bounding box center [468, 354] width 11 height 11
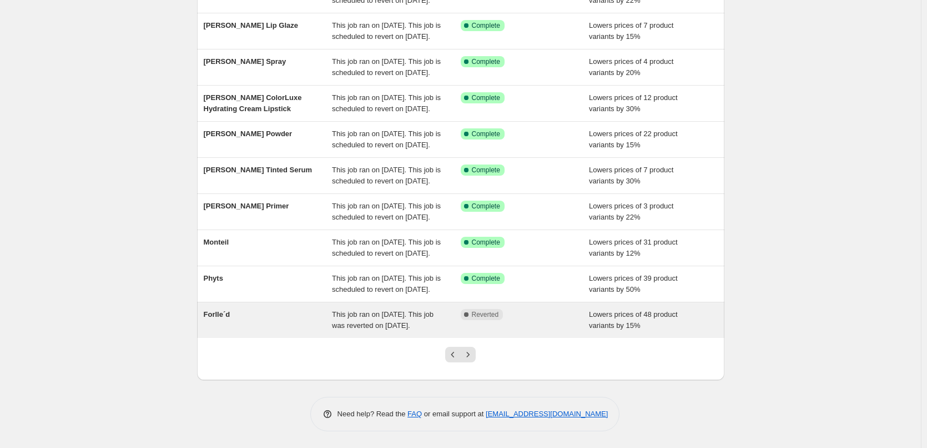
click at [443, 338] on div "Forlle´d This job ran on September 12, 2025. This job was reverted on September…" at bounding box center [461, 320] width 528 height 36
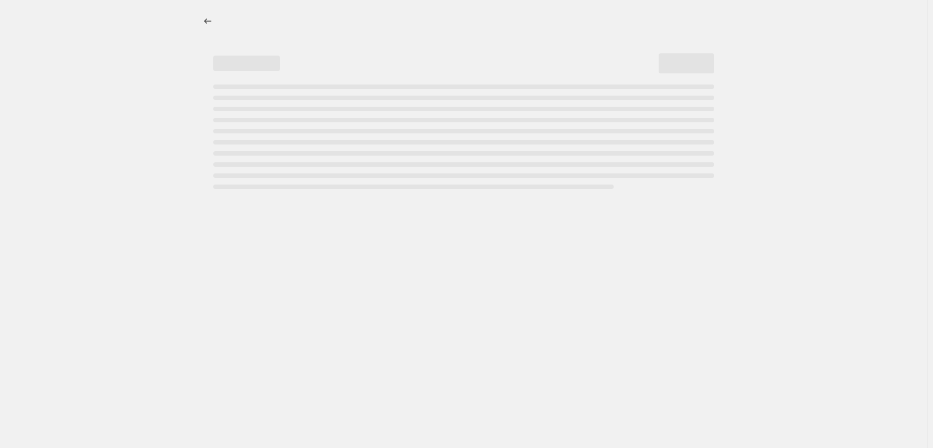
select select "percentage"
select select "remove"
select select "vendor"
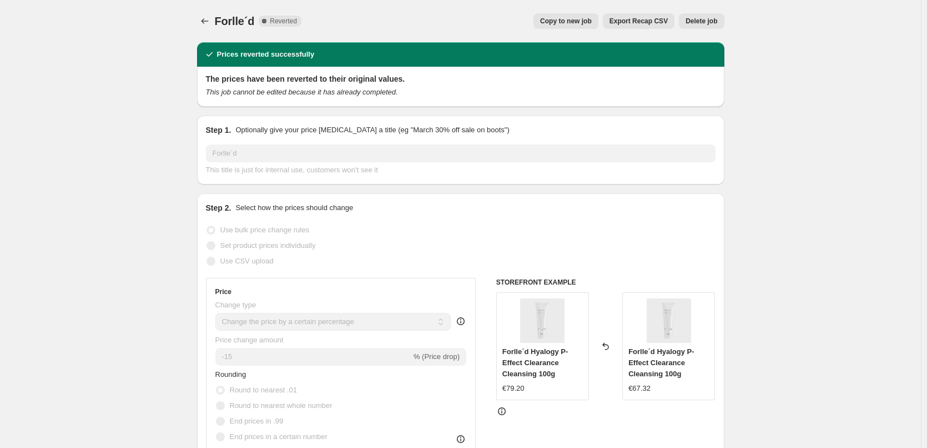
click at [714, 24] on span "Delete job" at bounding box center [702, 21] width 32 height 9
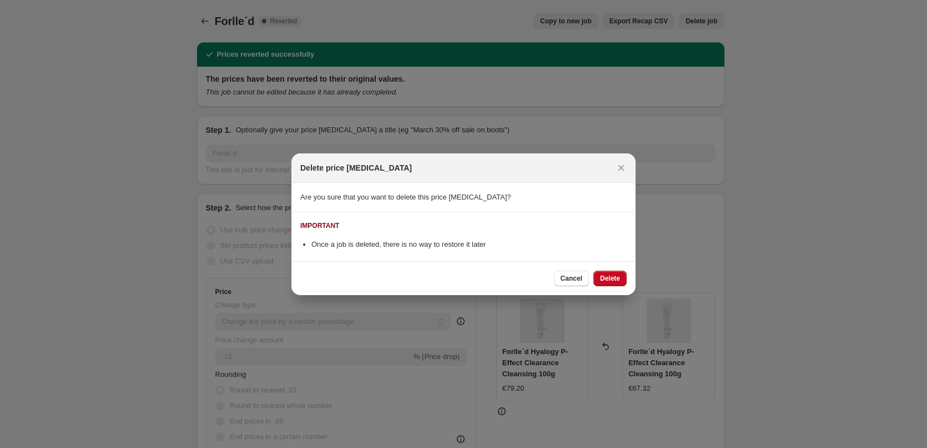
click at [610, 280] on span "Delete" at bounding box center [610, 278] width 20 height 9
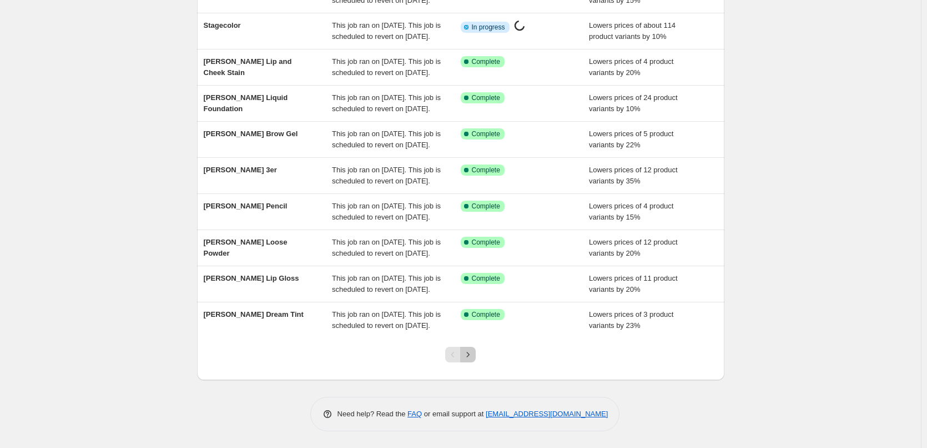
click at [470, 357] on icon "Next" at bounding box center [468, 354] width 11 height 11
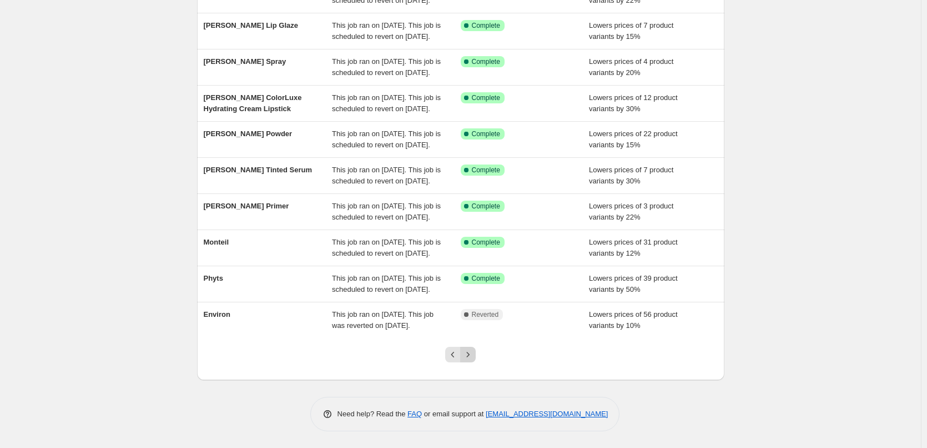
click at [465, 358] on icon "Next" at bounding box center [468, 354] width 11 height 11
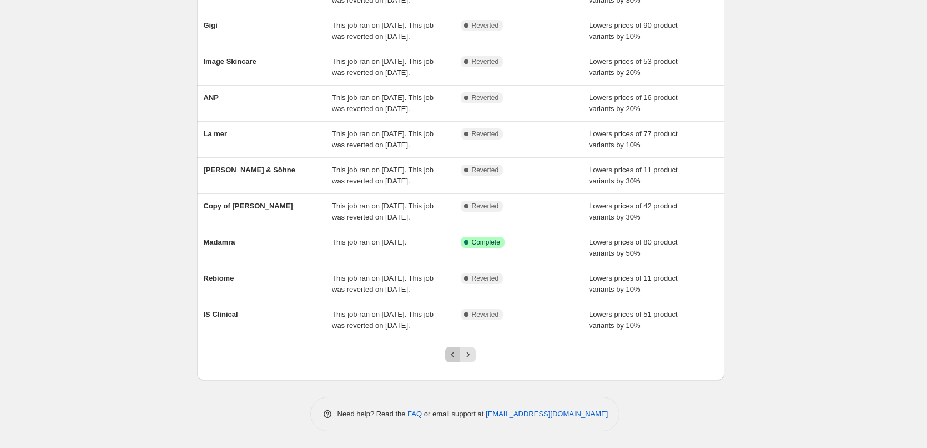
click at [451, 359] on icon "Previous" at bounding box center [453, 354] width 11 height 11
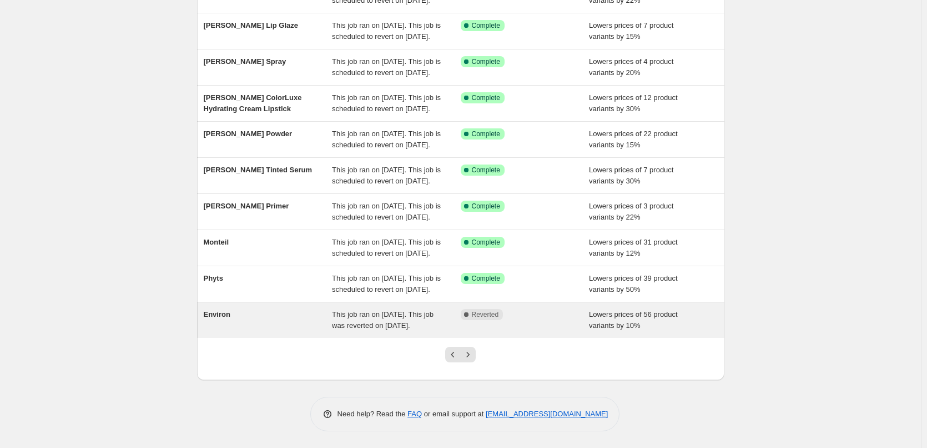
click at [454, 309] on div "This job ran on [DATE]. This job was reverted on [DATE]." at bounding box center [396, 320] width 129 height 22
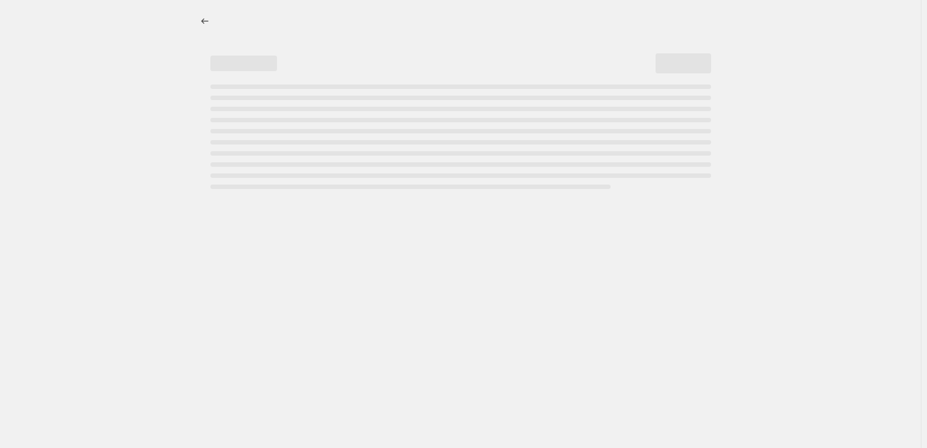
select select "percentage"
select select "vendor"
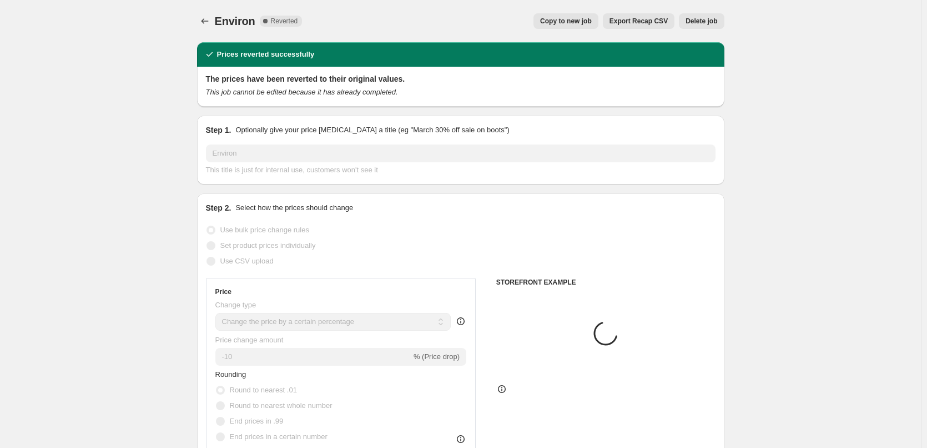
click at [691, 21] on span "Delete job" at bounding box center [702, 21] width 32 height 9
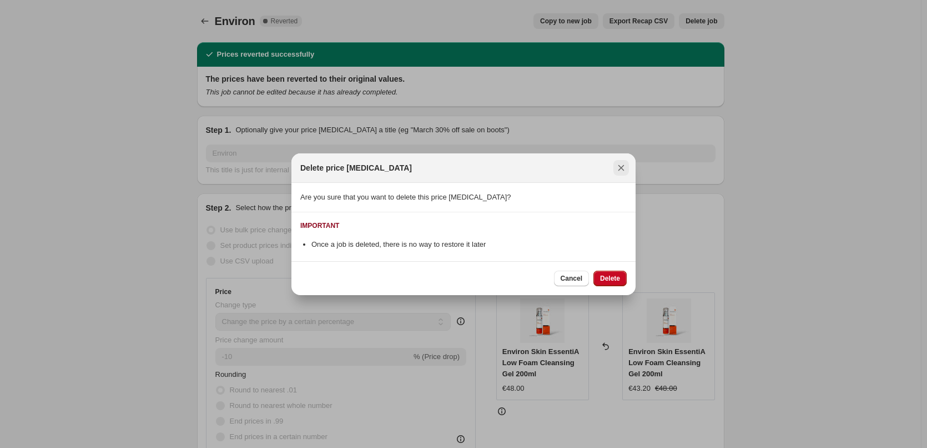
click at [627, 172] on button "Close" at bounding box center [622, 168] width 16 height 16
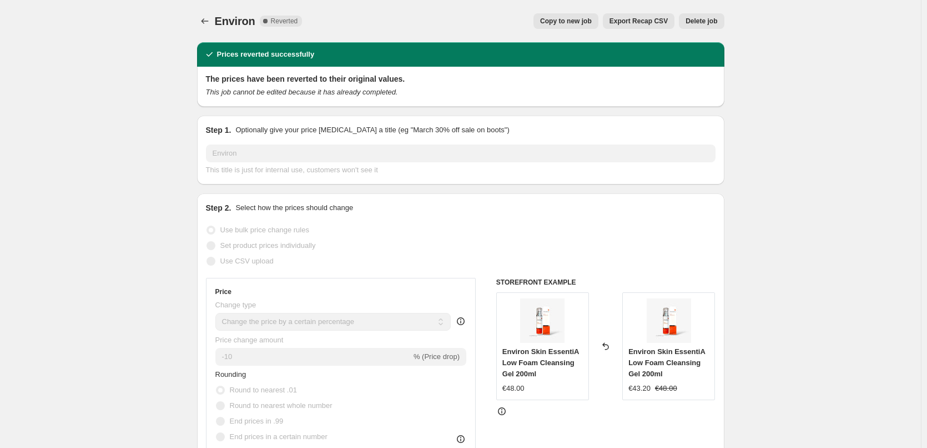
click at [579, 26] on button "Copy to new job" at bounding box center [566, 21] width 65 height 16
select select "percentage"
select select "vendor"
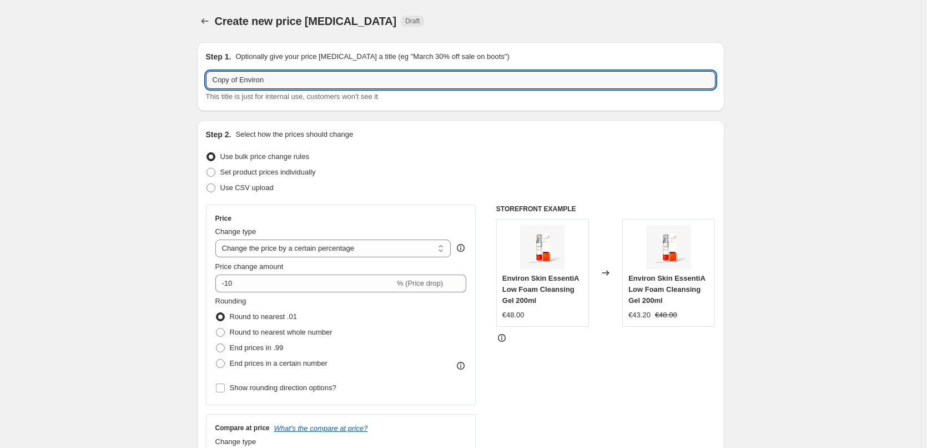
drag, startPoint x: 243, startPoint y: 77, endPoint x: 97, endPoint y: 95, distance: 147.2
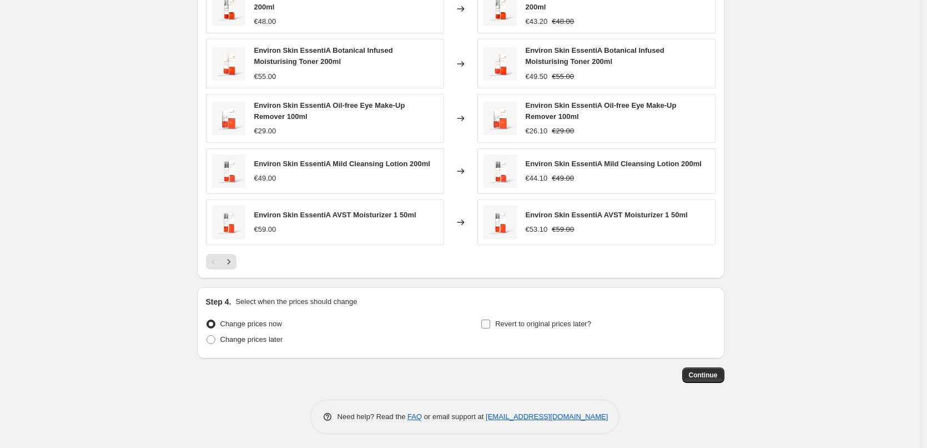
type input "Environ"
click at [498, 317] on label "Revert to original prices later?" at bounding box center [536, 324] width 111 height 16
click at [490, 319] on input "Revert to original prices later?" at bounding box center [485, 323] width 9 height 9
checkbox input "true"
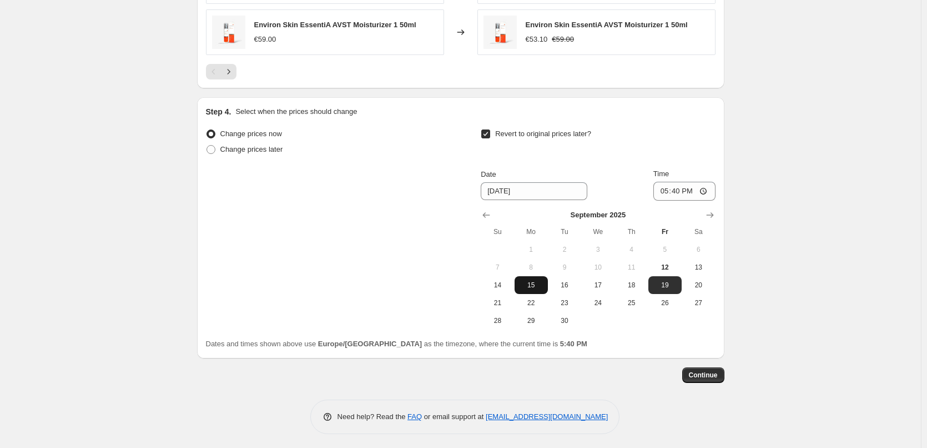
click at [541, 287] on button "15" at bounding box center [531, 285] width 33 height 18
type input "[DATE]"
click at [664, 187] on input "17:40" at bounding box center [685, 191] width 62 height 19
click at [709, 186] on input "15:00" at bounding box center [685, 191] width 62 height 19
type input "03:00"
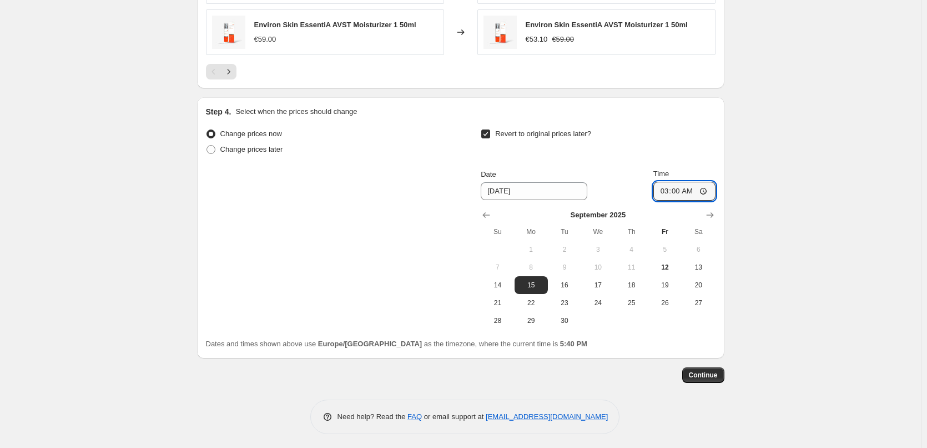
click at [701, 373] on span "Continue" at bounding box center [703, 374] width 29 height 9
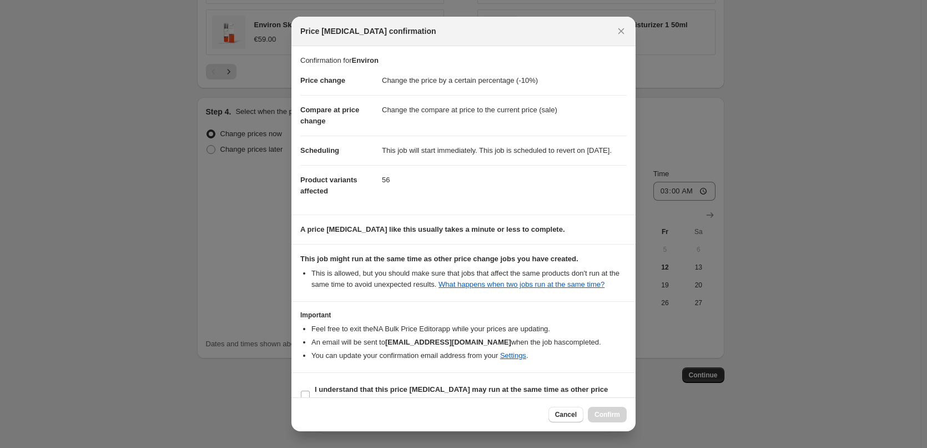
scroll to position [31, 0]
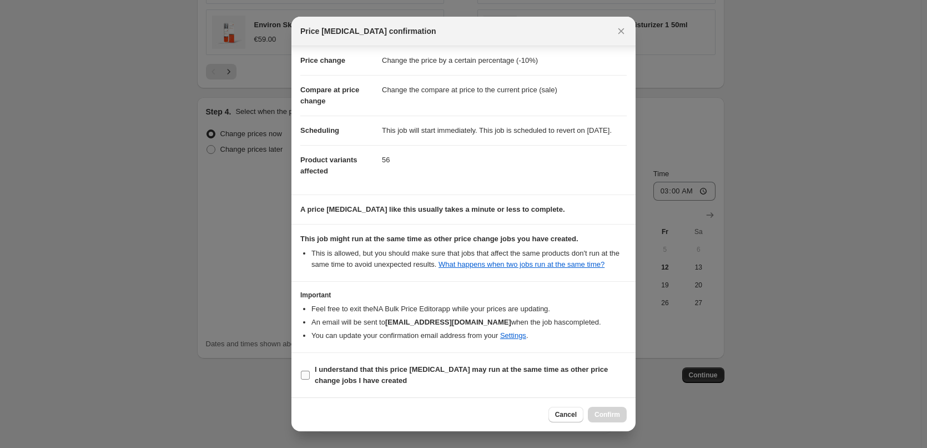
click at [348, 379] on b "I understand that this price [MEDICAL_DATA] may run at the same time as other p…" at bounding box center [461, 374] width 293 height 19
click at [310, 379] on input "I understand that this price [MEDICAL_DATA] may run at the same time as other p…" at bounding box center [305, 374] width 9 height 9
checkbox input "true"
click at [602, 411] on span "Confirm" at bounding box center [608, 414] width 26 height 9
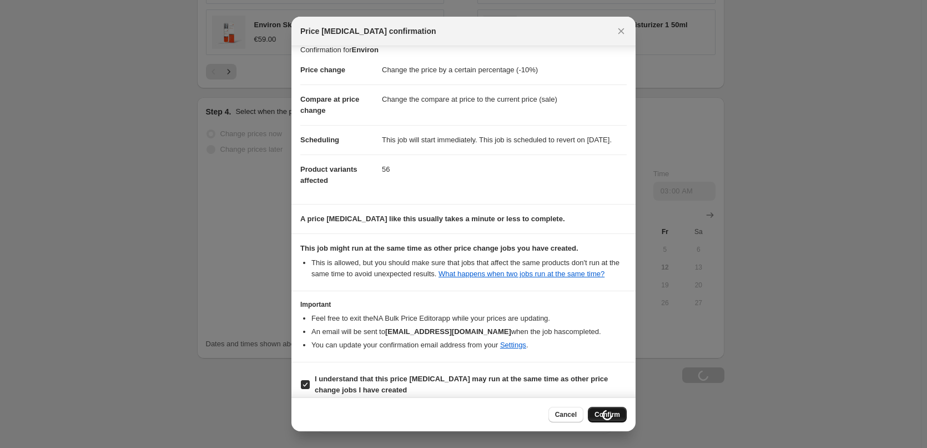
scroll to position [0, 0]
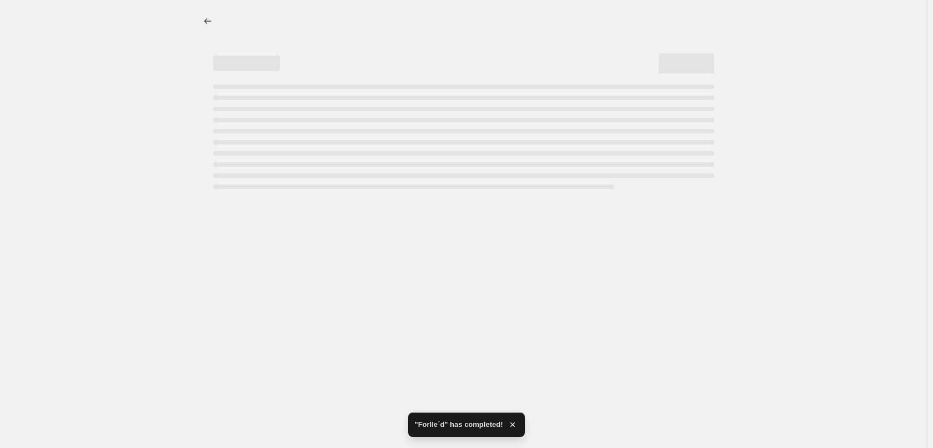
select select "percentage"
select select "vendor"
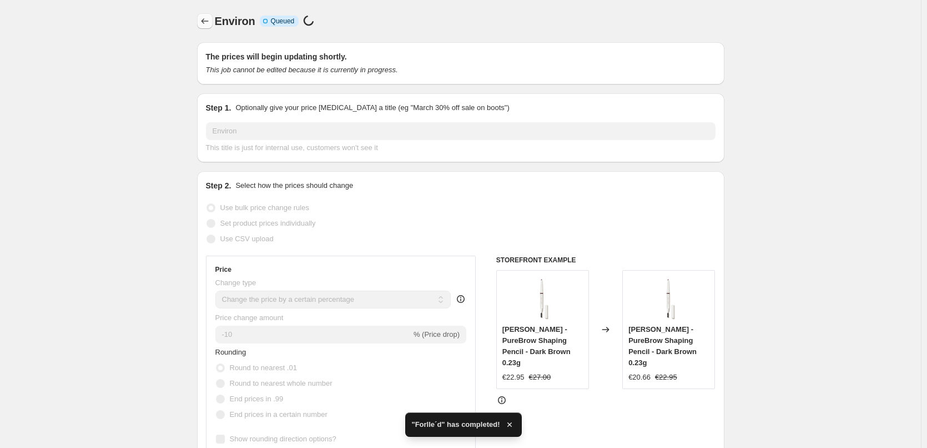
click at [205, 18] on icon "Price change jobs" at bounding box center [204, 21] width 11 height 11
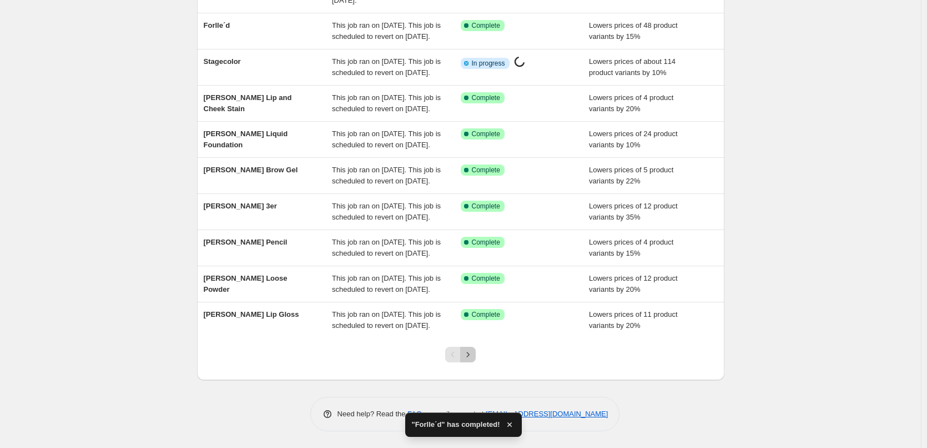
click at [474, 354] on icon "Next" at bounding box center [468, 354] width 11 height 11
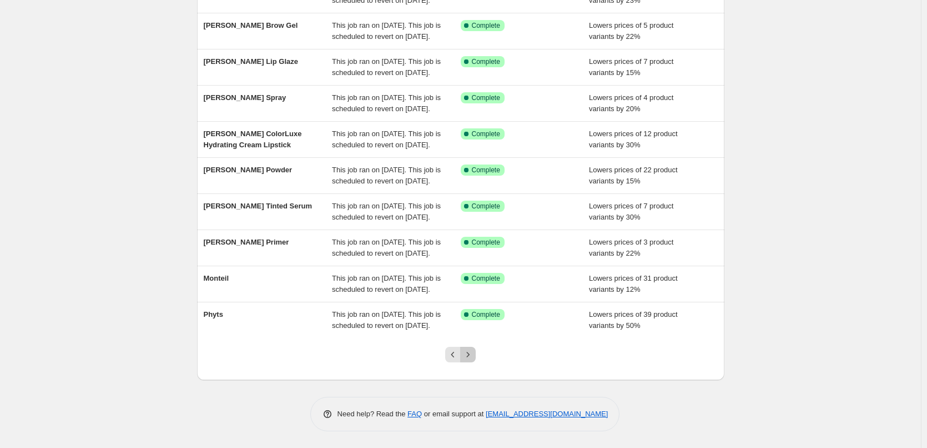
click at [473, 354] on icon "Next" at bounding box center [468, 354] width 11 height 11
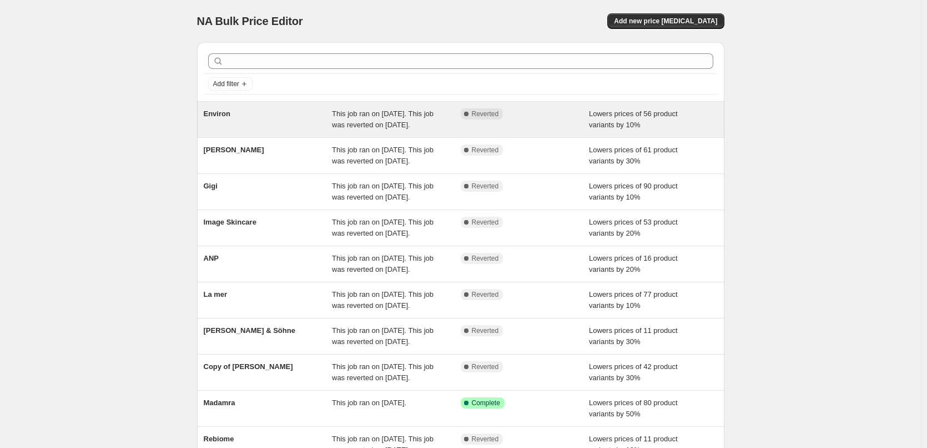
click at [428, 130] on div "This job ran on [DATE]. This job was reverted on [DATE]." at bounding box center [396, 119] width 129 height 22
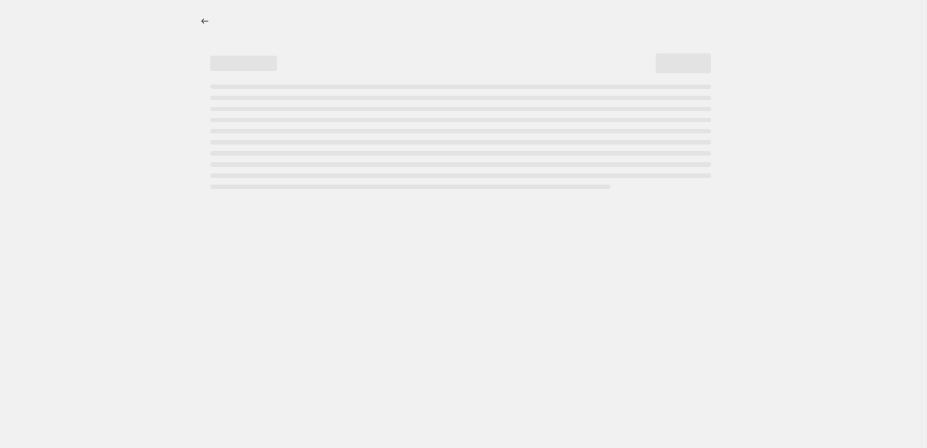
select select "percentage"
select select "vendor"
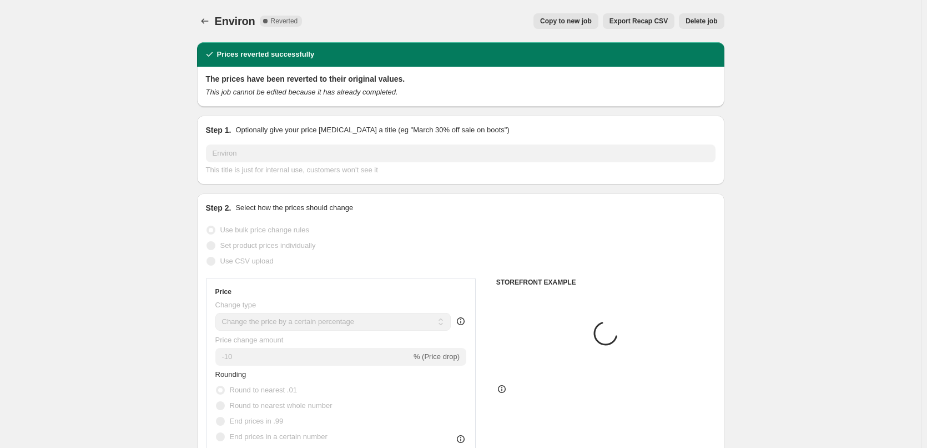
click at [710, 18] on span "Delete job" at bounding box center [702, 21] width 32 height 9
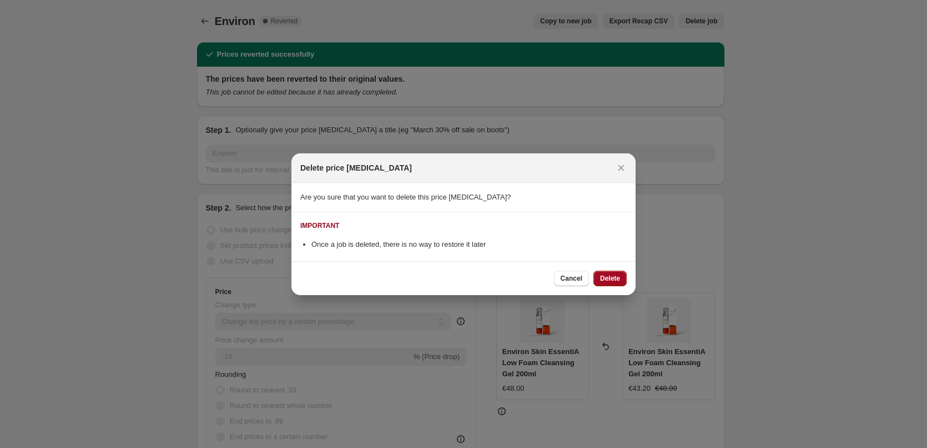
click at [616, 277] on span "Delete" at bounding box center [610, 278] width 20 height 9
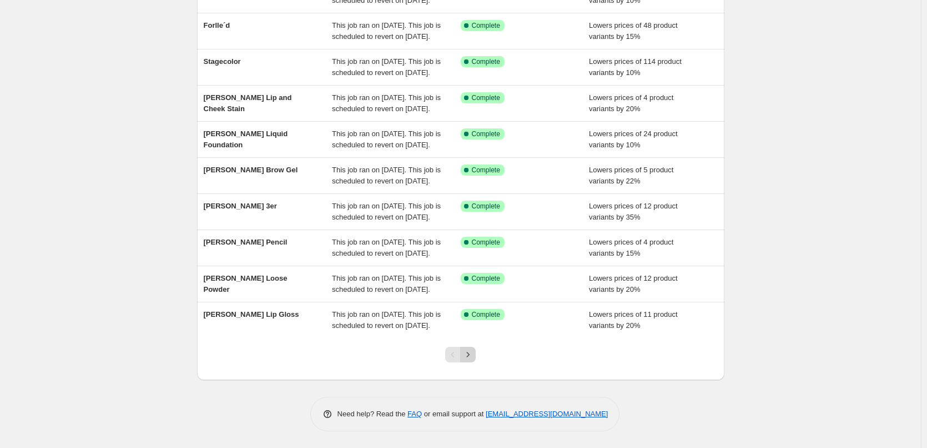
click at [466, 359] on icon "Next" at bounding box center [468, 354] width 11 height 11
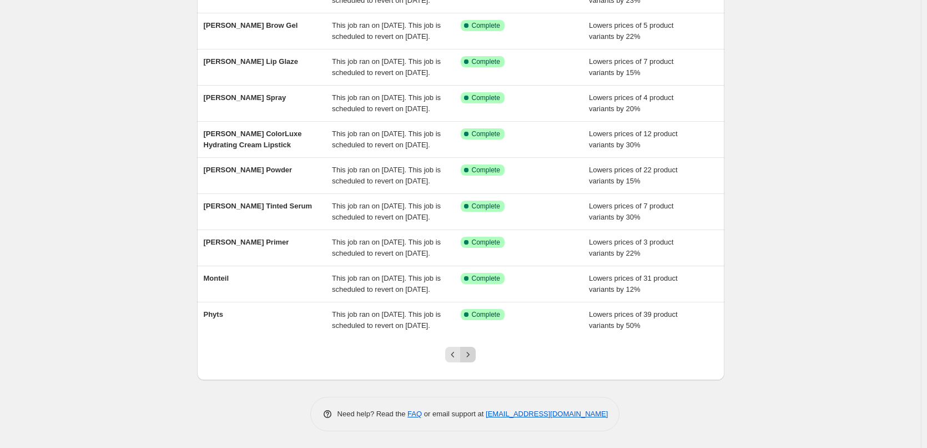
click at [473, 354] on icon "Next" at bounding box center [468, 354] width 11 height 11
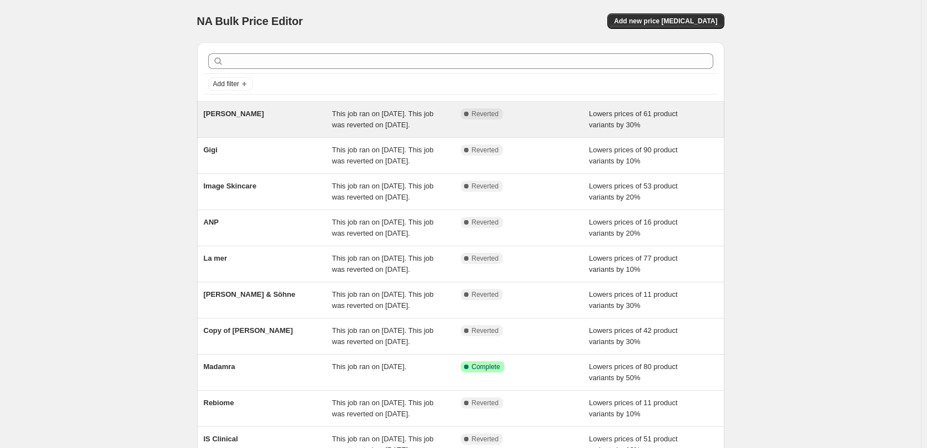
click at [413, 117] on span "This job ran on [DATE]. This job was reverted on [DATE]." at bounding box center [383, 118] width 102 height 19
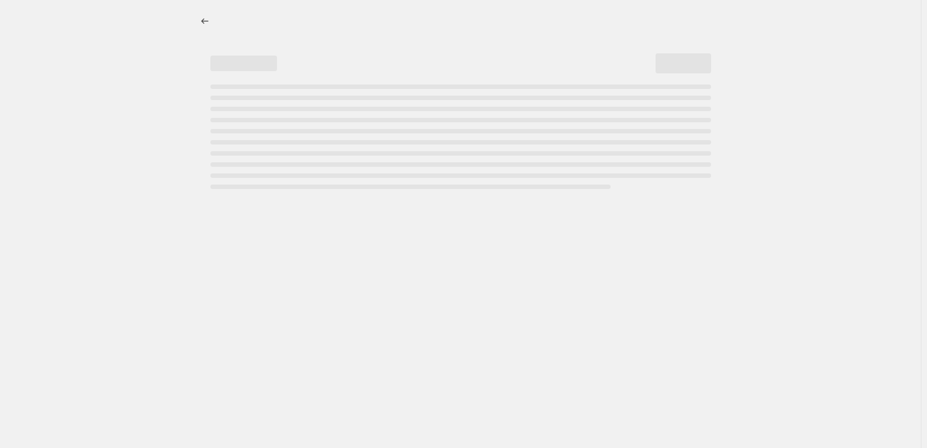
select select "percentage"
select select "vendor"
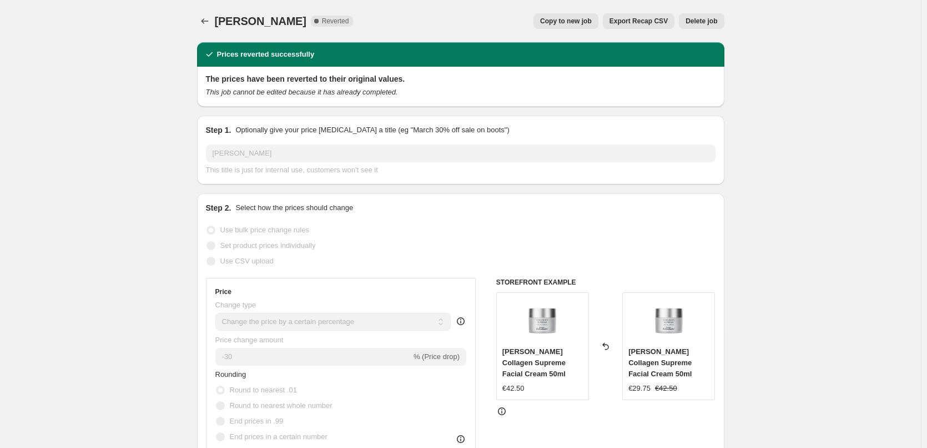
click at [568, 18] on span "Copy to new job" at bounding box center [566, 21] width 52 height 9
select select "percentage"
select select "vendor"
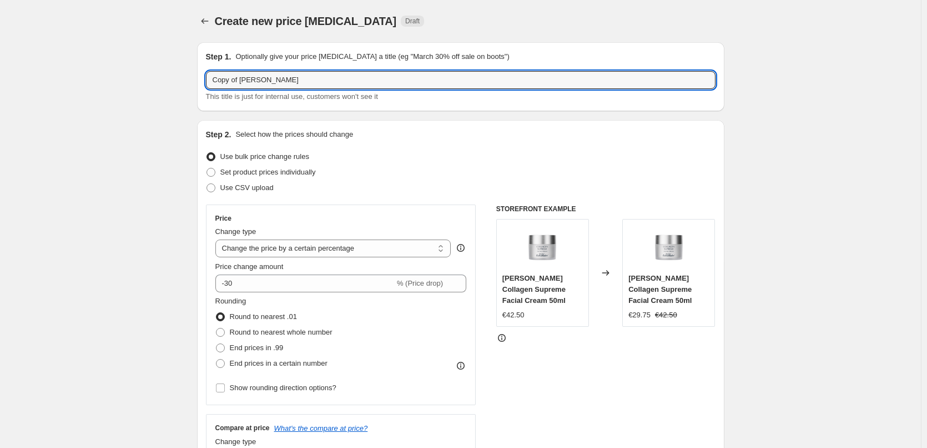
drag, startPoint x: 243, startPoint y: 80, endPoint x: 111, endPoint y: 79, distance: 132.2
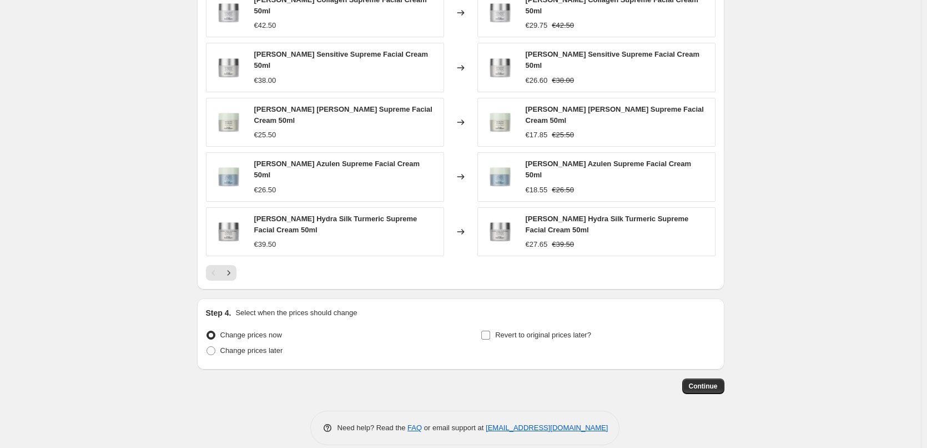
type input "[PERSON_NAME]"
click at [498, 327] on label "Revert to original prices later?" at bounding box center [536, 335] width 111 height 16
click at [490, 330] on input "Revert to original prices later?" at bounding box center [485, 334] width 9 height 9
checkbox input "true"
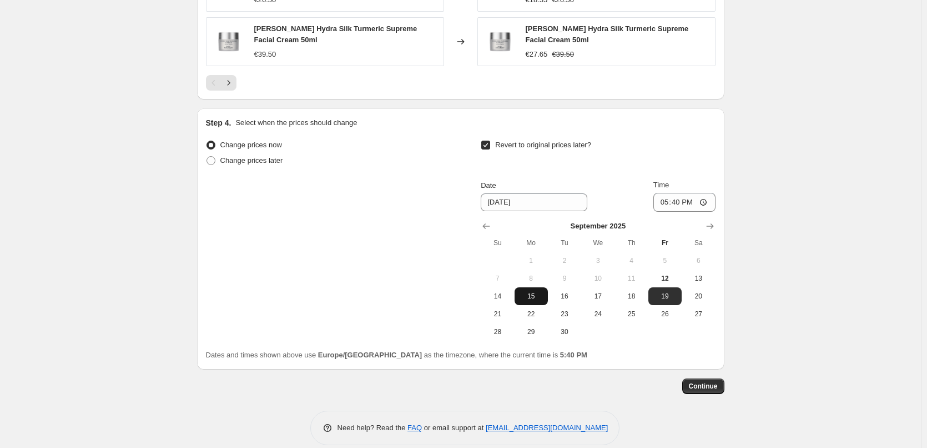
click at [531, 292] on span "15" at bounding box center [531, 296] width 24 height 9
type input "[DATE]"
click at [661, 193] on input "17:40" at bounding box center [685, 202] width 62 height 19
click at [707, 193] on input "15:00" at bounding box center [685, 202] width 62 height 19
type input "03:00"
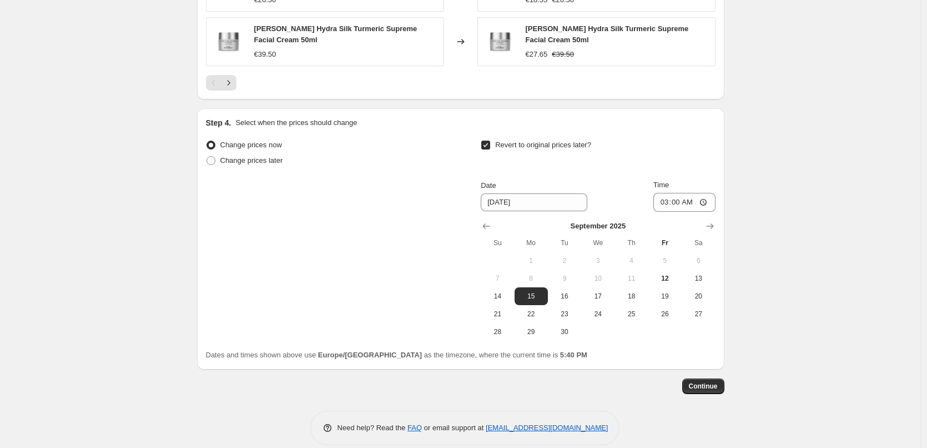
click at [703, 382] on span "Continue" at bounding box center [703, 386] width 29 height 9
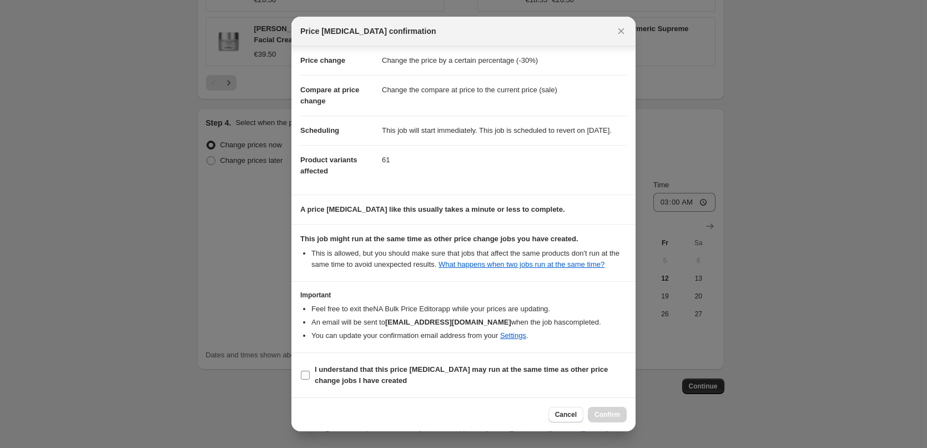
click at [318, 382] on b "I understand that this price [MEDICAL_DATA] may run at the same time as other p…" at bounding box center [461, 374] width 293 height 19
click at [310, 379] on input "I understand that this price [MEDICAL_DATA] may run at the same time as other p…" at bounding box center [305, 374] width 9 height 9
checkbox input "true"
click at [625, 409] on button "Confirm" at bounding box center [607, 414] width 39 height 16
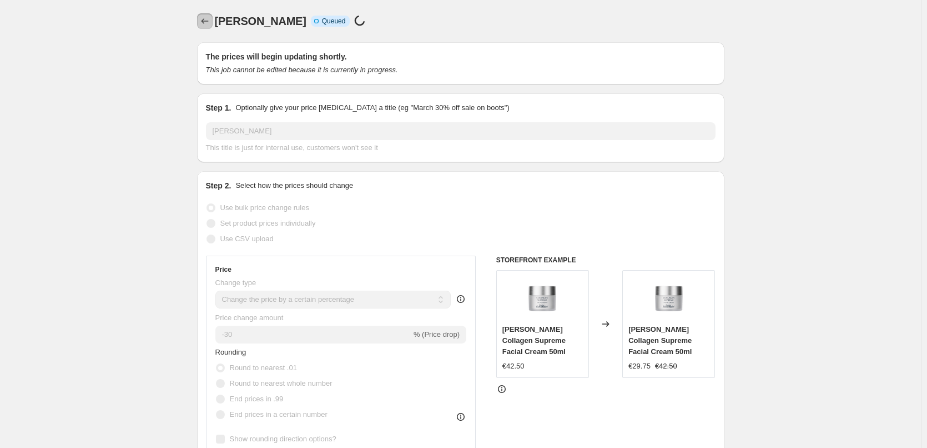
click at [202, 17] on icon "Price change jobs" at bounding box center [204, 21] width 11 height 11
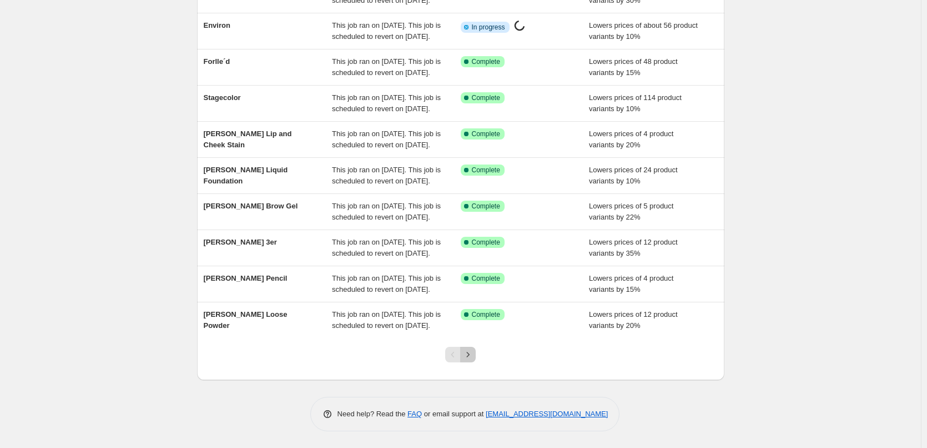
click at [474, 352] on icon "Next" at bounding box center [468, 354] width 11 height 11
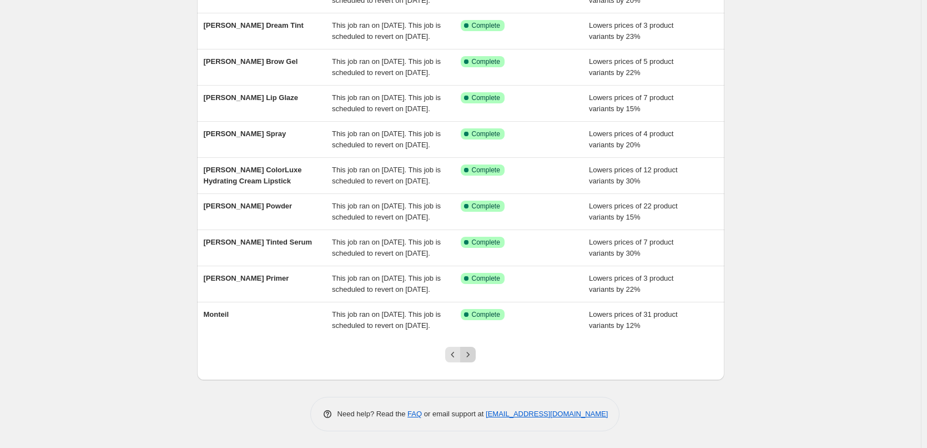
click at [469, 360] on button "Next" at bounding box center [468, 355] width 16 height 16
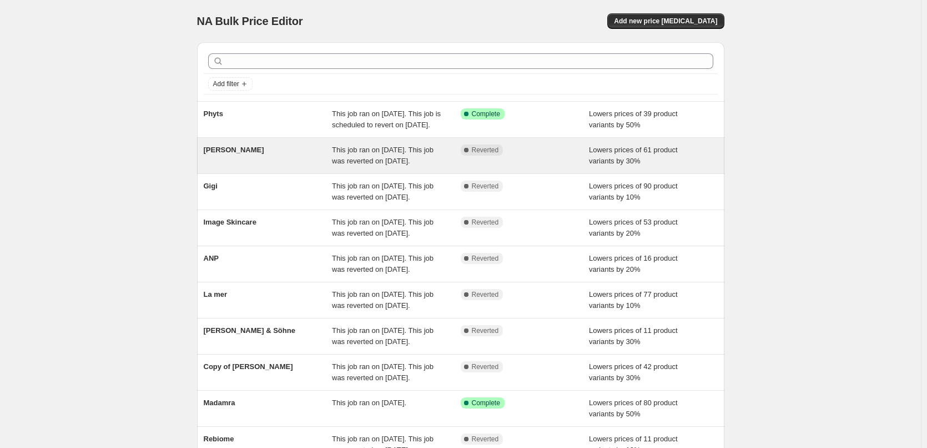
click at [387, 165] on span "This job ran on [DATE]. This job was reverted on [DATE]." at bounding box center [383, 154] width 102 height 19
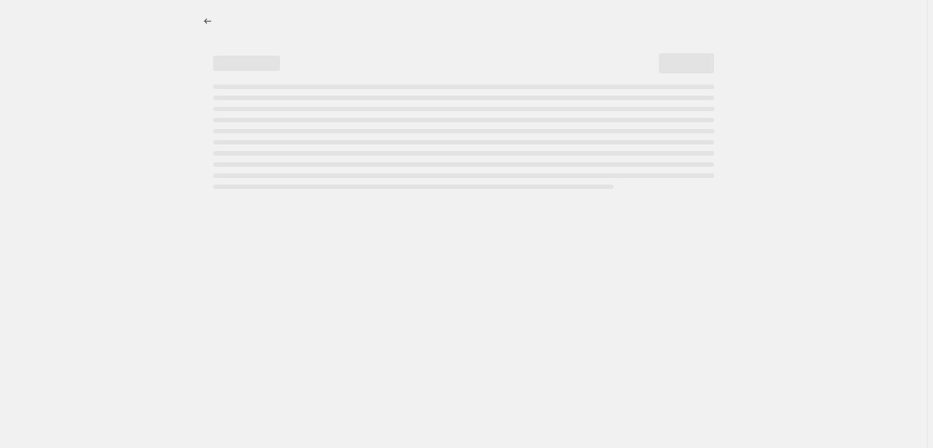
select select "percentage"
select select "vendor"
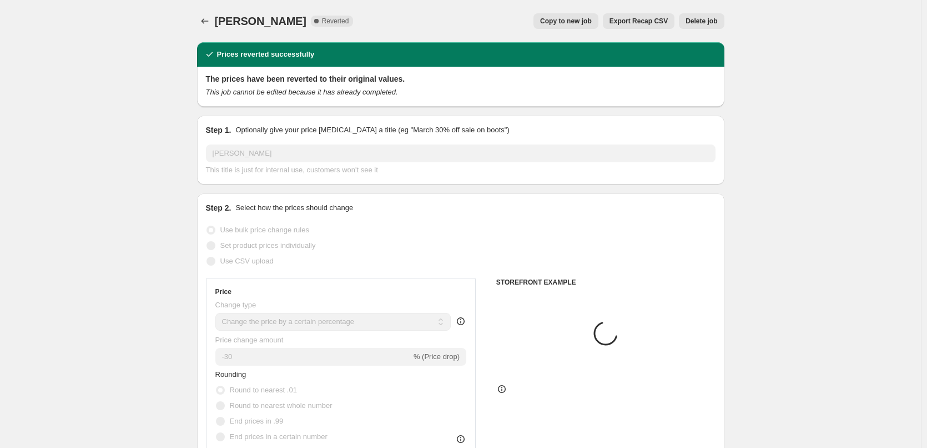
click at [705, 16] on button "Delete job" at bounding box center [701, 21] width 45 height 16
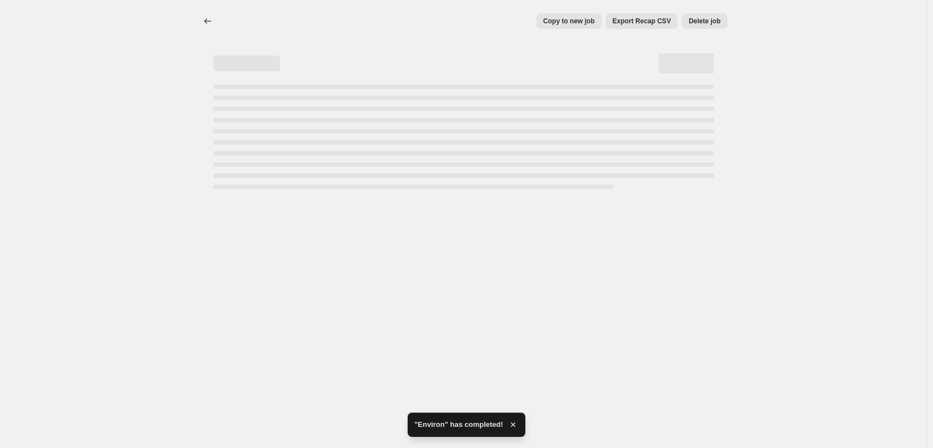
select select "percentage"
select select "vendor"
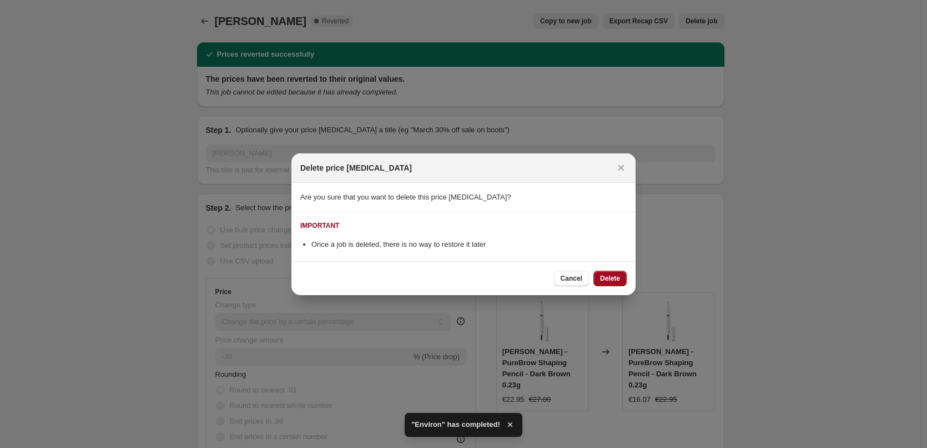
click at [614, 280] on span "Delete" at bounding box center [610, 278] width 20 height 9
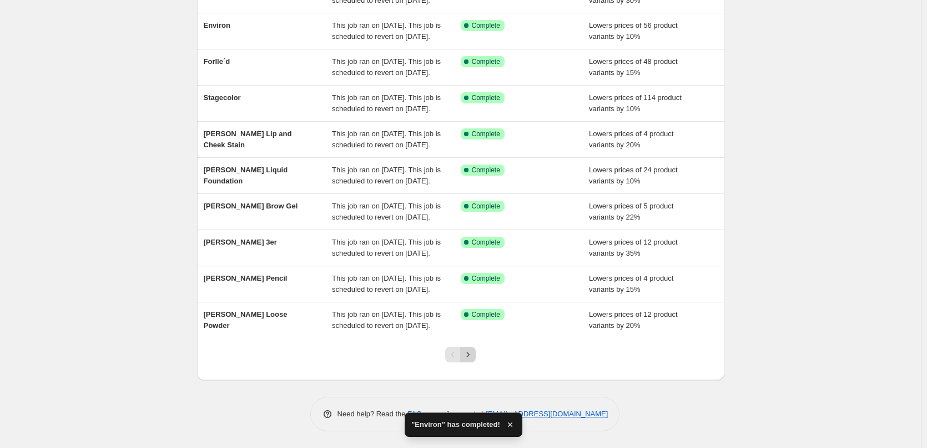
click at [474, 354] on icon "Next" at bounding box center [468, 354] width 11 height 11
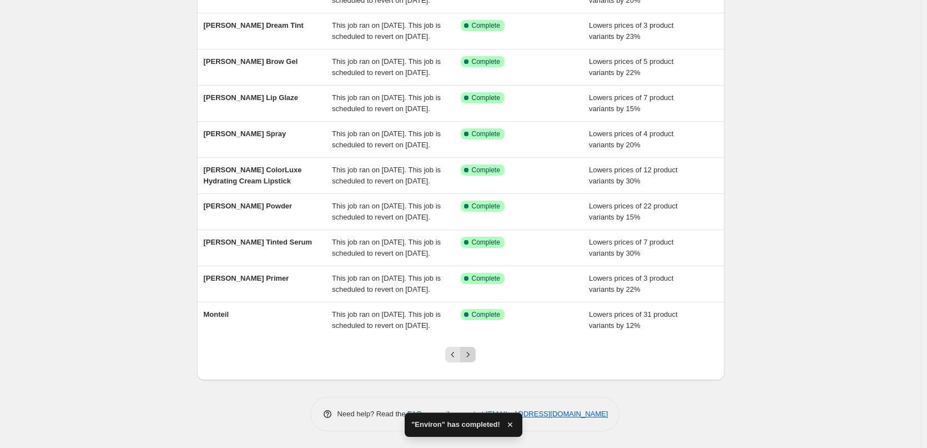
click at [473, 360] on button "Next" at bounding box center [468, 355] width 16 height 16
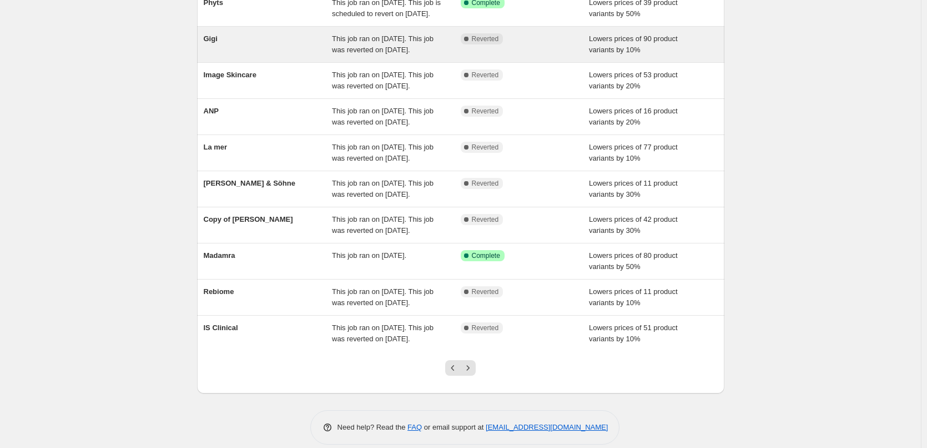
click at [434, 56] on div "This job ran on [DATE]. This job was reverted on [DATE]." at bounding box center [396, 44] width 129 height 22
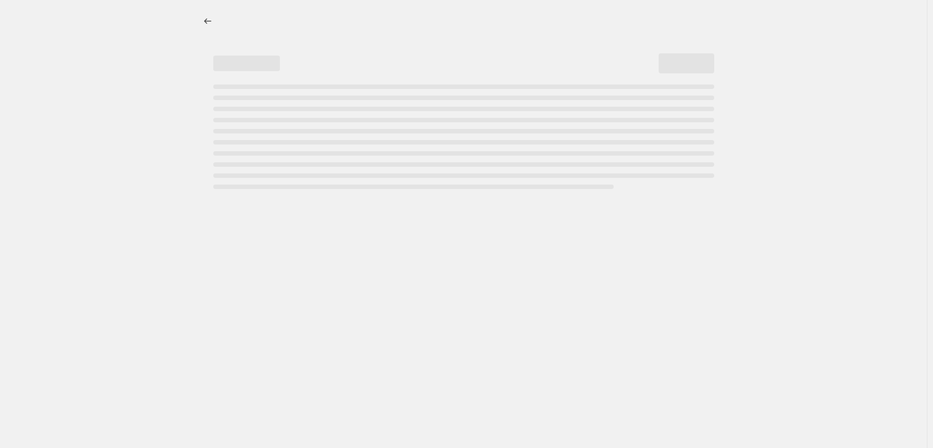
select select "percentage"
select select "vendor"
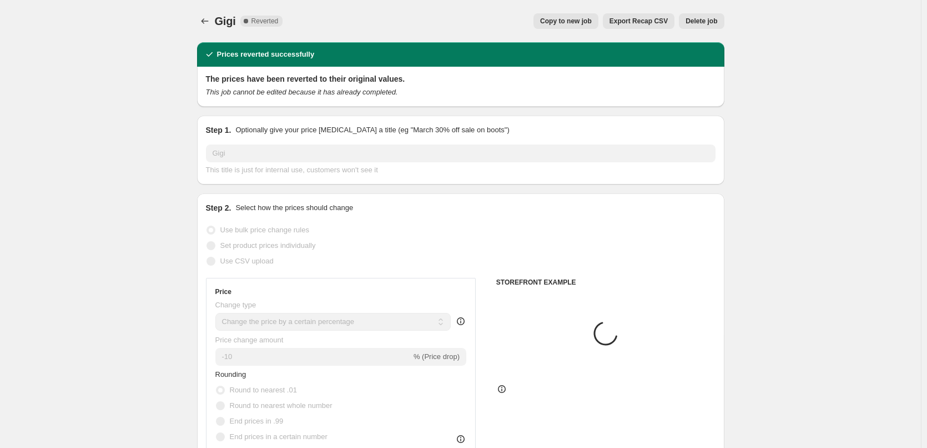
click at [564, 18] on span "Copy to new job" at bounding box center [566, 21] width 52 height 9
select select "percentage"
select select "vendor"
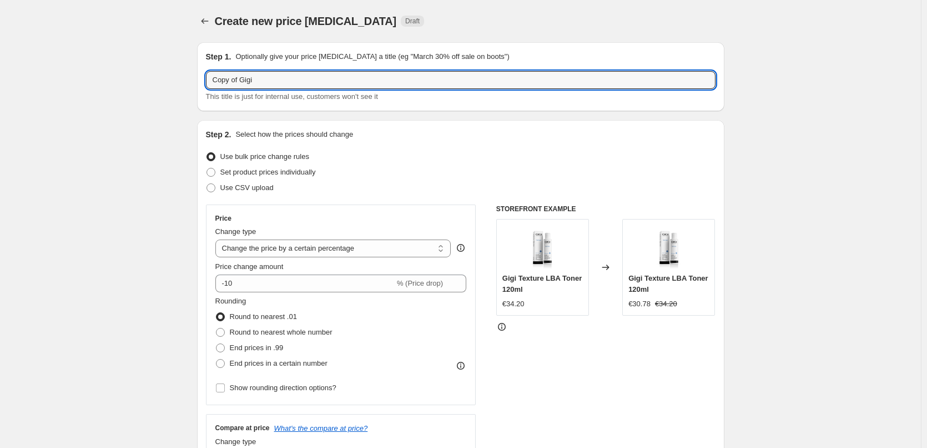
drag, startPoint x: 242, startPoint y: 80, endPoint x: 69, endPoint y: 83, distance: 172.7
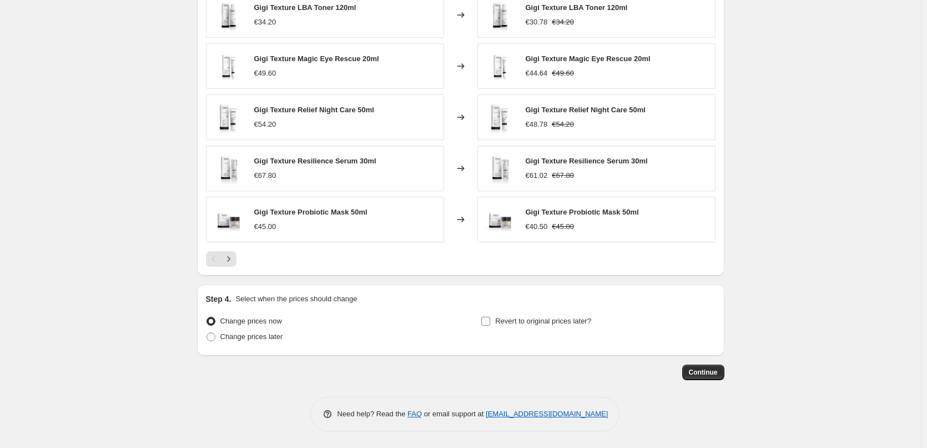
type input "Gigi"
click at [505, 313] on label "Revert to original prices later?" at bounding box center [536, 321] width 111 height 16
click at [490, 317] on input "Revert to original prices later?" at bounding box center [485, 321] width 9 height 9
checkbox input "true"
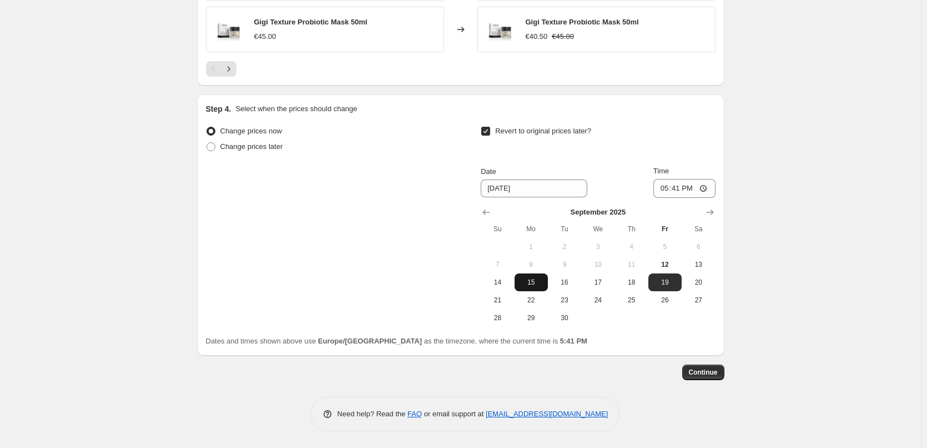
click at [531, 280] on span "15" at bounding box center [531, 282] width 24 height 9
type input "[DATE]"
click at [666, 190] on input "17:41" at bounding box center [685, 188] width 62 height 19
click at [707, 188] on input "15:00" at bounding box center [685, 188] width 62 height 19
type input "03:00"
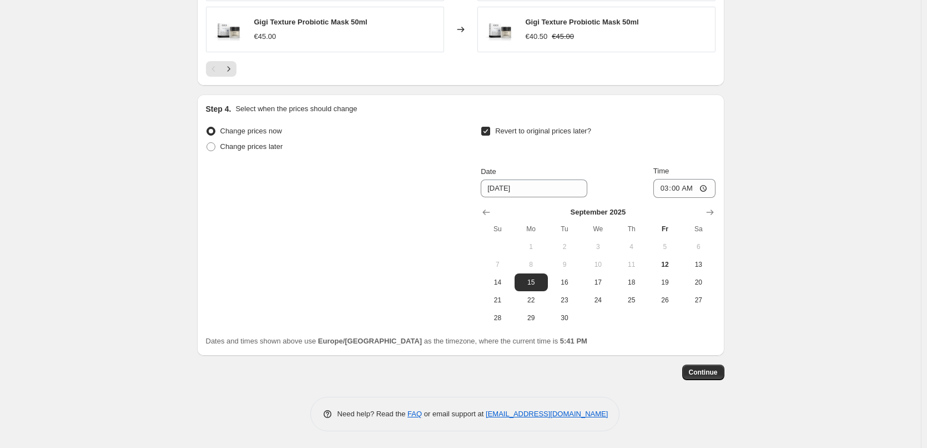
drag, startPoint x: 808, startPoint y: 232, endPoint x: 791, endPoint y: 250, distance: 24.7
click at [692, 377] on button "Continue" at bounding box center [703, 372] width 42 height 16
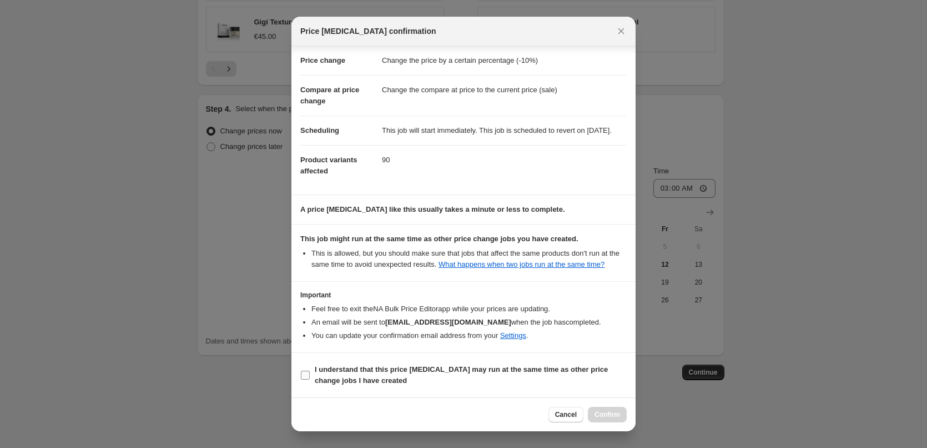
click at [368, 369] on b "I understand that this price [MEDICAL_DATA] may run at the same time as other p…" at bounding box center [461, 374] width 293 height 19
click at [310, 370] on input "I understand that this price [MEDICAL_DATA] may run at the same time as other p…" at bounding box center [305, 374] width 9 height 9
checkbox input "true"
click at [610, 416] on span "Confirm" at bounding box center [608, 414] width 26 height 9
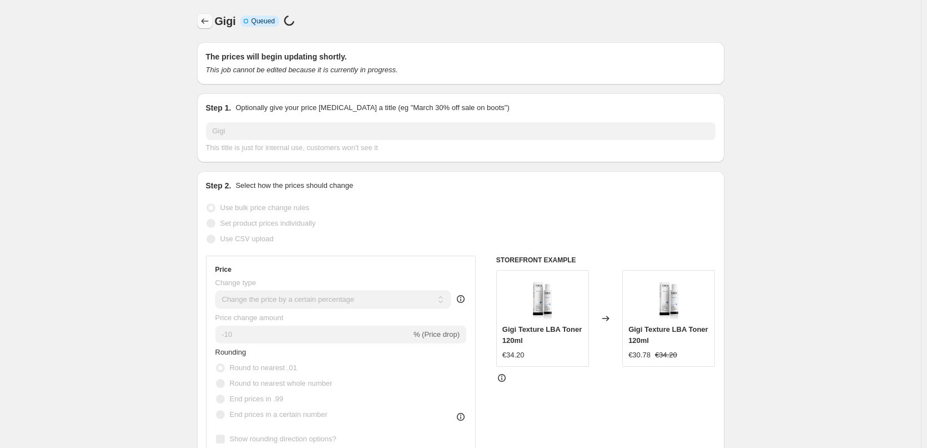
click at [207, 28] on button "Price change jobs" at bounding box center [205, 21] width 16 height 16
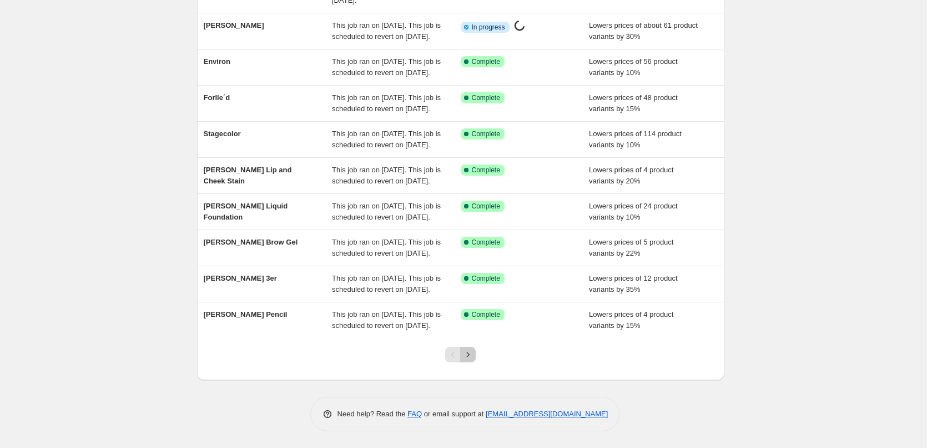
click at [474, 360] on button "Next" at bounding box center [468, 355] width 16 height 16
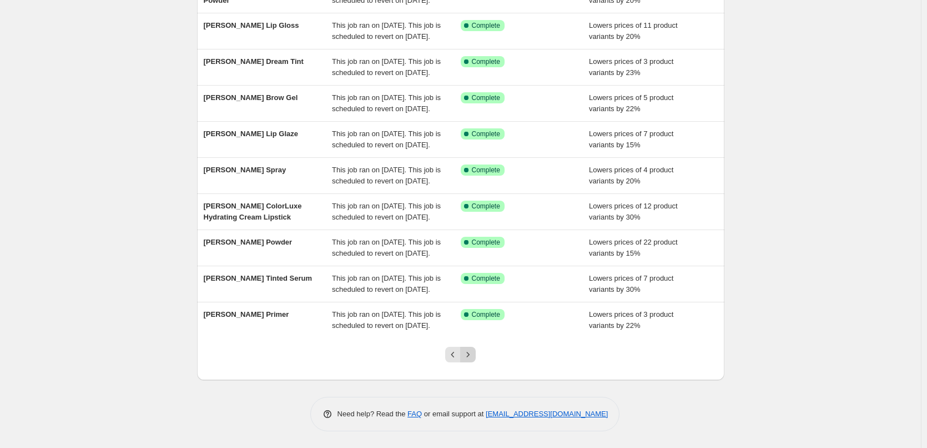
click at [470, 354] on icon "Next" at bounding box center [468, 354] width 3 height 5
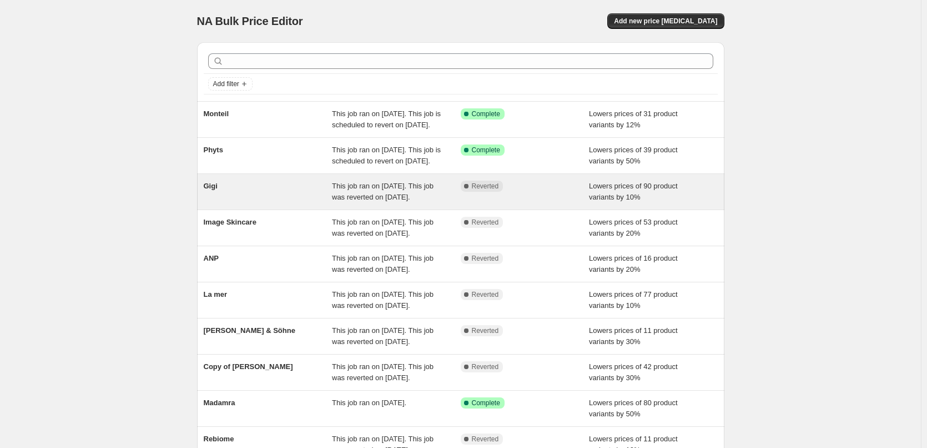
click at [374, 201] on span "This job ran on [DATE]. This job was reverted on [DATE]." at bounding box center [383, 191] width 102 height 19
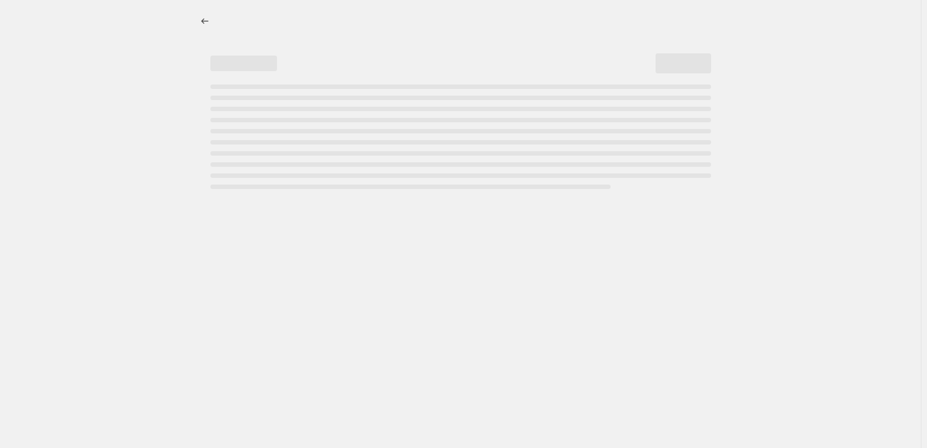
select select "percentage"
select select "vendor"
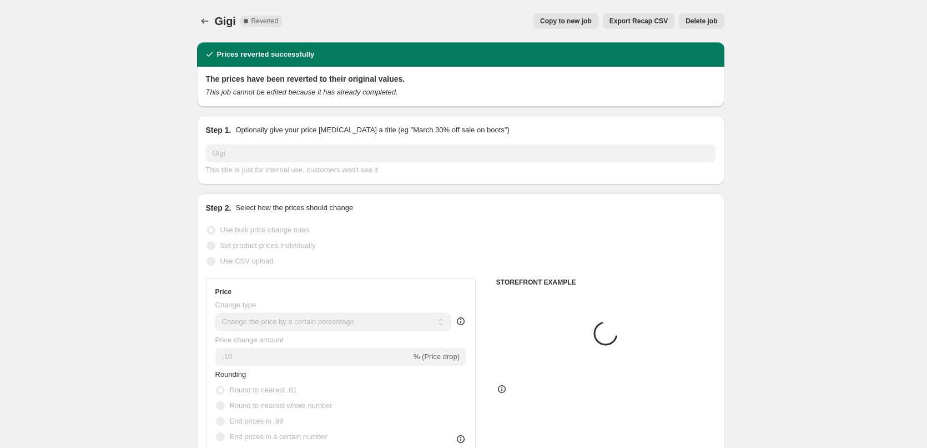
click at [698, 14] on button "Delete job" at bounding box center [701, 21] width 45 height 16
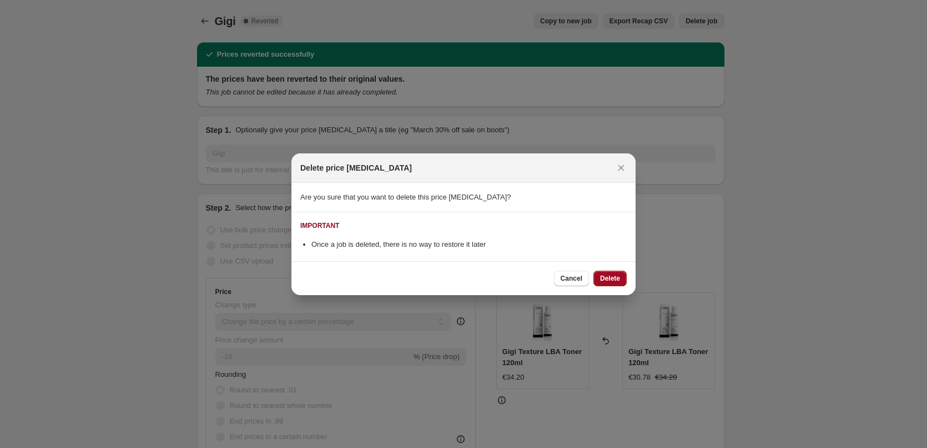
click at [612, 280] on span "Delete" at bounding box center [610, 278] width 20 height 9
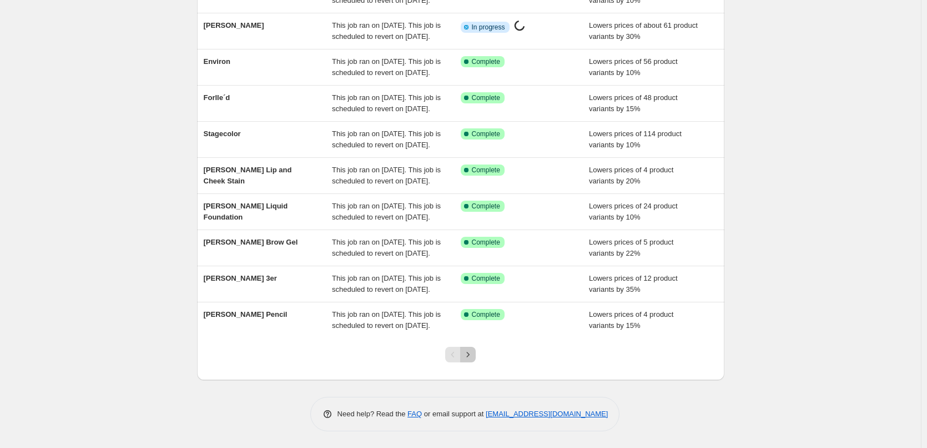
click at [473, 357] on icon "Next" at bounding box center [468, 354] width 11 height 11
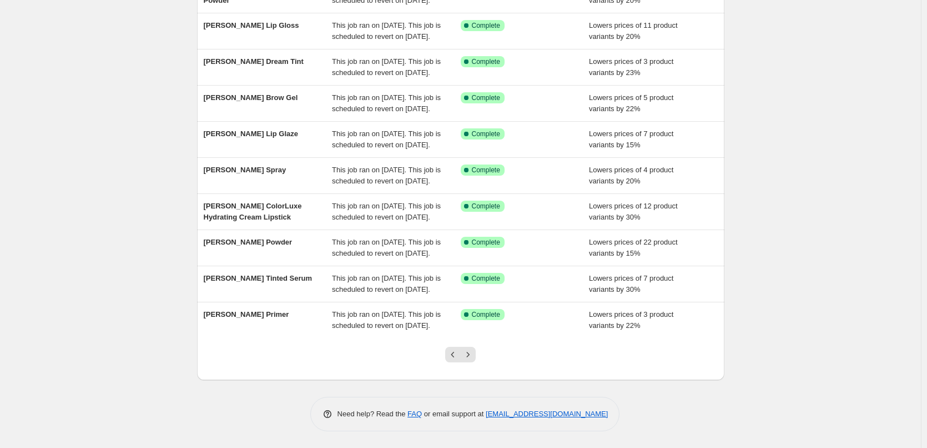
click at [481, 352] on div at bounding box center [460, 359] width 45 height 42
click at [474, 353] on icon "Next" at bounding box center [468, 354] width 11 height 11
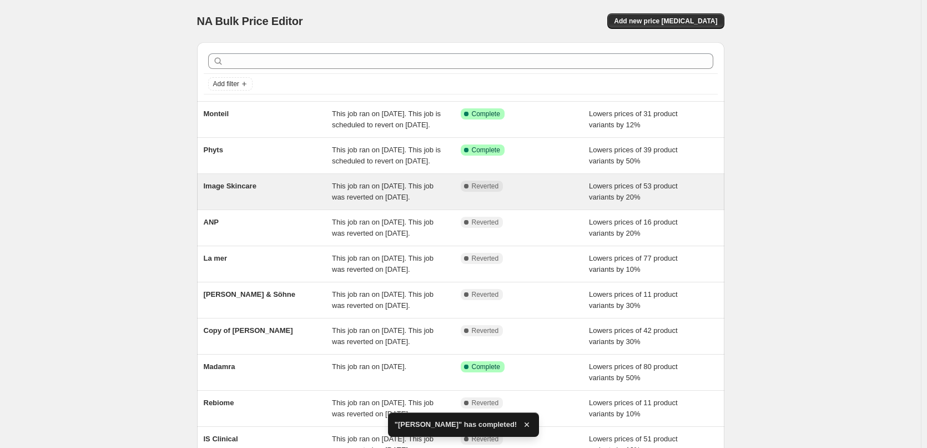
click at [461, 203] on div "This job ran on [DATE]. This job was reverted on [DATE]." at bounding box center [396, 191] width 129 height 22
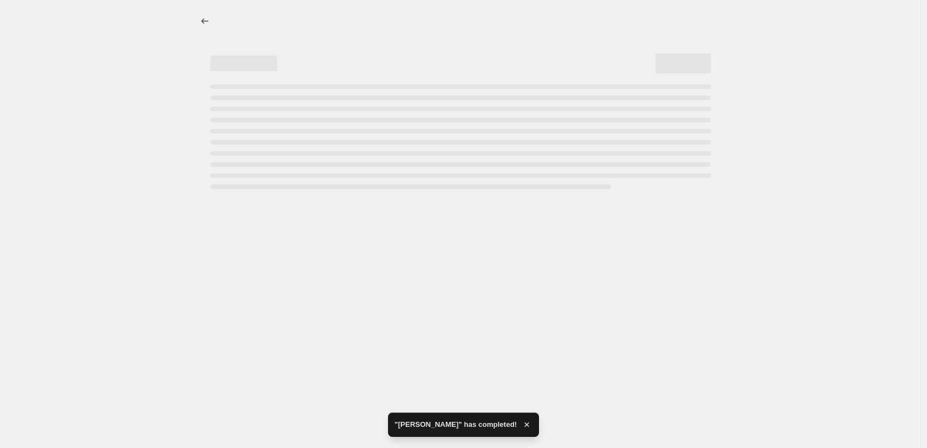
select select "percentage"
select select "remove"
select select "vendor"
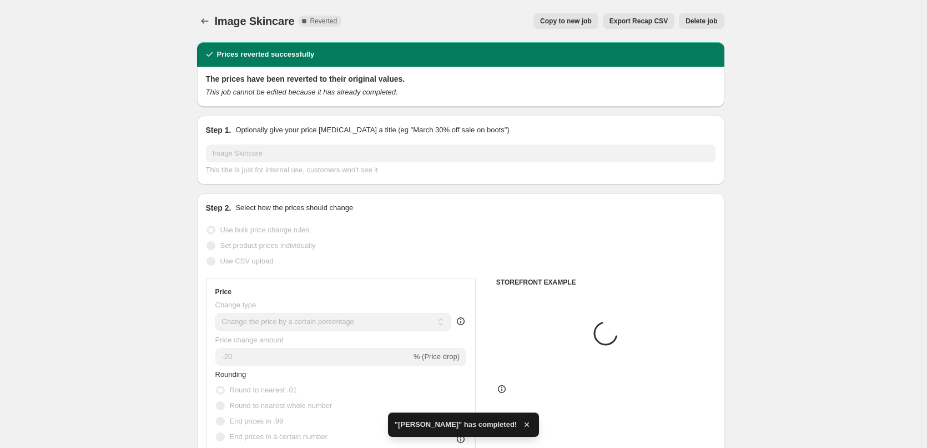
click at [591, 24] on span "Copy to new job" at bounding box center [566, 21] width 52 height 9
select select "percentage"
select select "remove"
select select "vendor"
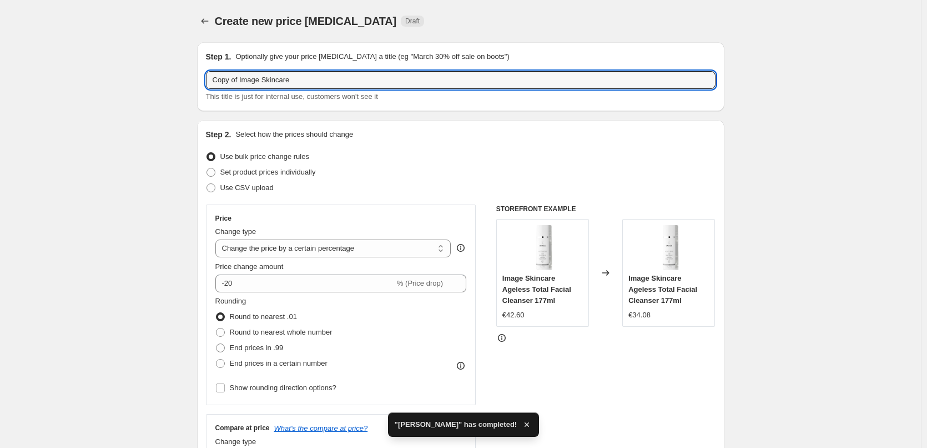
drag, startPoint x: 240, startPoint y: 80, endPoint x: 1, endPoint y: 79, distance: 239.3
click at [0, 87] on html "Home Settings Plans Skip to content Create new price change job. This page is r…" at bounding box center [463, 224] width 927 height 448
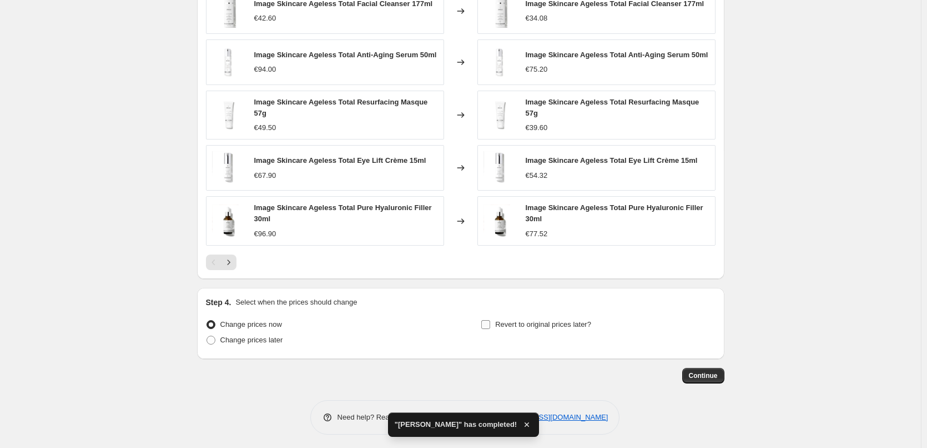
type input "Image Skincare"
click at [510, 317] on label "Revert to original prices later?" at bounding box center [536, 325] width 111 height 16
click at [490, 320] on input "Revert to original prices later?" at bounding box center [485, 324] width 9 height 9
checkbox input "true"
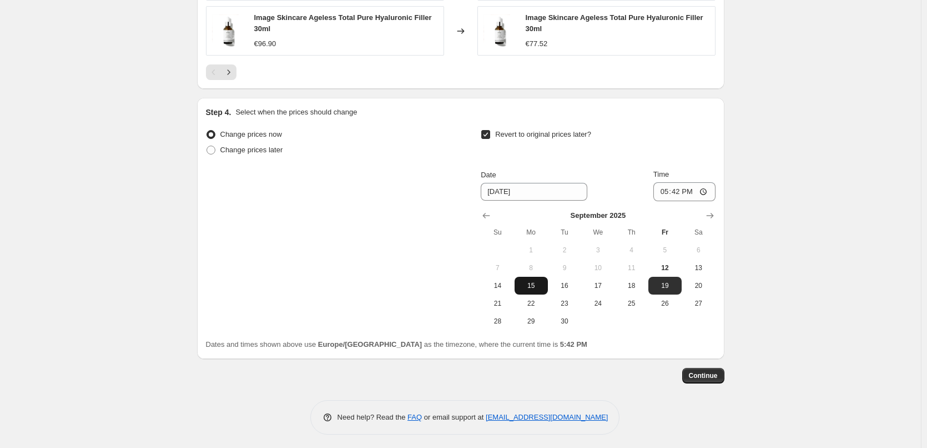
click at [539, 283] on span "15" at bounding box center [531, 285] width 24 height 9
type input "[DATE]"
click at [664, 185] on input "17:42" at bounding box center [685, 191] width 62 height 19
click at [707, 188] on input "15:00" at bounding box center [685, 191] width 62 height 19
type input "03:00"
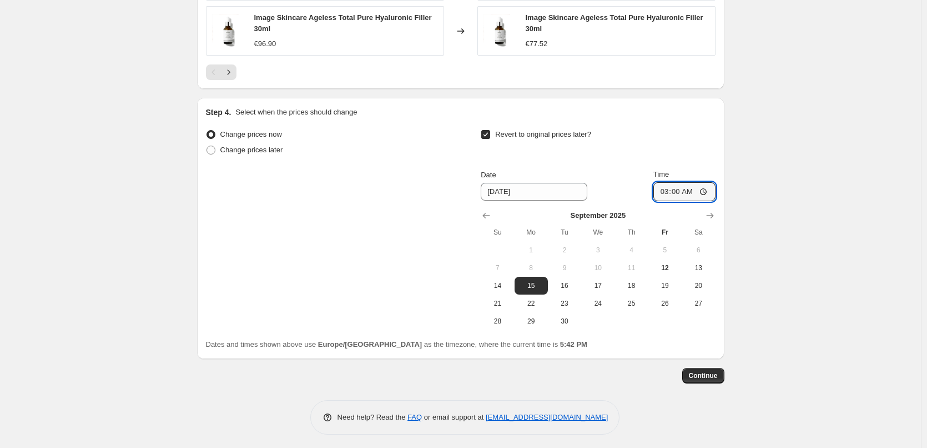
drag, startPoint x: 807, startPoint y: 234, endPoint x: 795, endPoint y: 260, distance: 28.6
click at [705, 374] on span "Continue" at bounding box center [703, 375] width 29 height 9
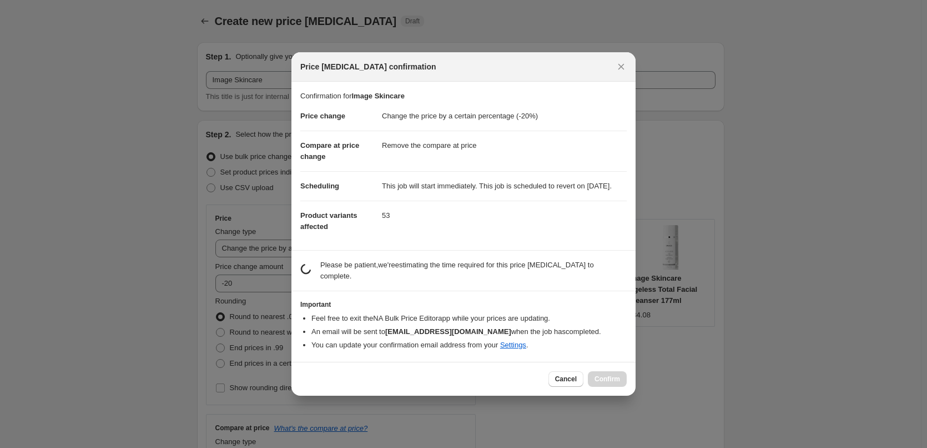
scroll to position [981, 0]
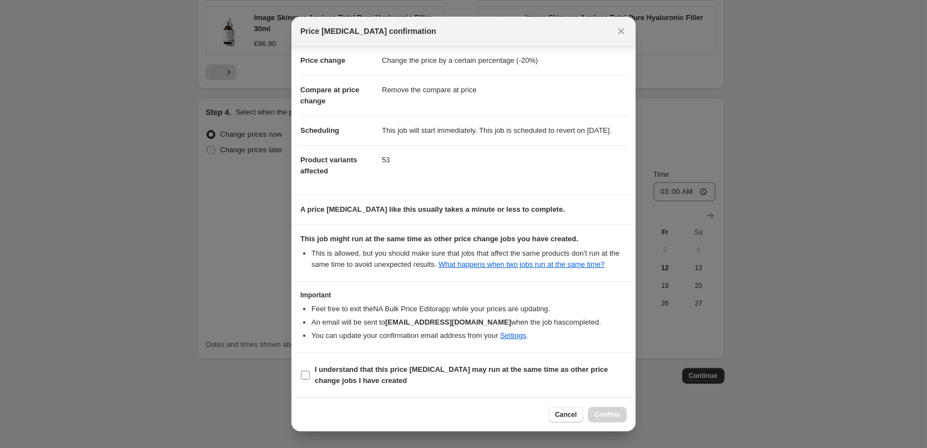
click at [327, 372] on b "I understand that this price [MEDICAL_DATA] may run at the same time as other p…" at bounding box center [461, 374] width 293 height 19
click at [310, 372] on input "I understand that this price [MEDICAL_DATA] may run at the same time as other p…" at bounding box center [305, 374] width 9 height 9
checkbox input "true"
click at [614, 406] on div "Cancel Confirm" at bounding box center [464, 414] width 344 height 34
click at [610, 410] on button "Confirm" at bounding box center [607, 414] width 39 height 16
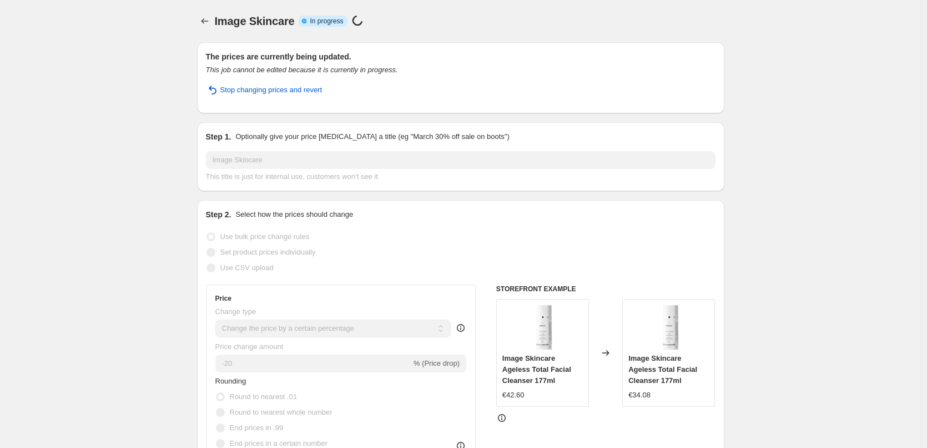
click at [209, 21] on icon "Price change jobs" at bounding box center [204, 21] width 11 height 11
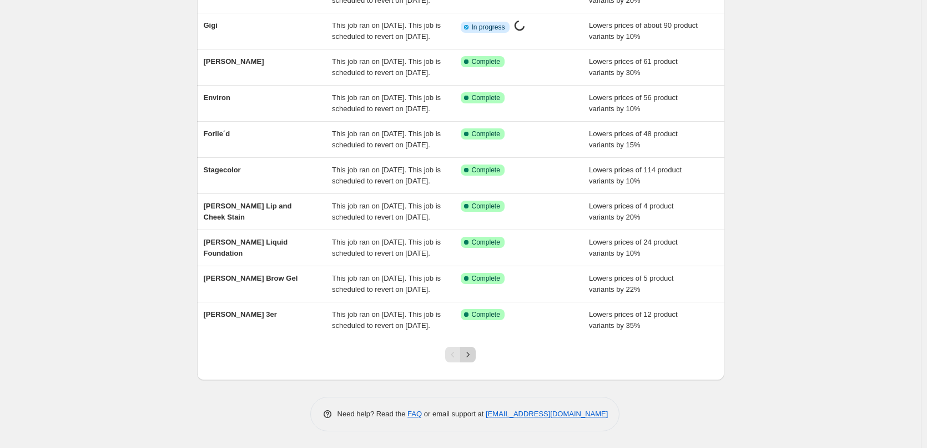
click at [476, 355] on button "Next" at bounding box center [468, 355] width 16 height 16
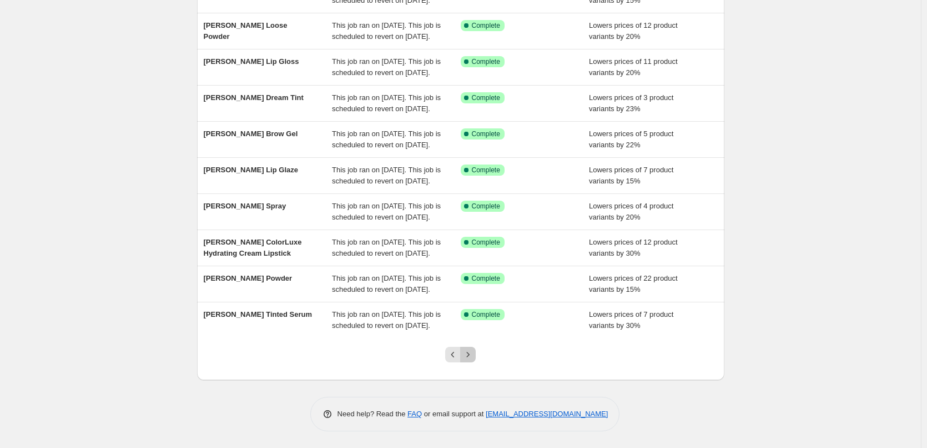
click at [470, 357] on icon "Next" at bounding box center [468, 354] width 11 height 11
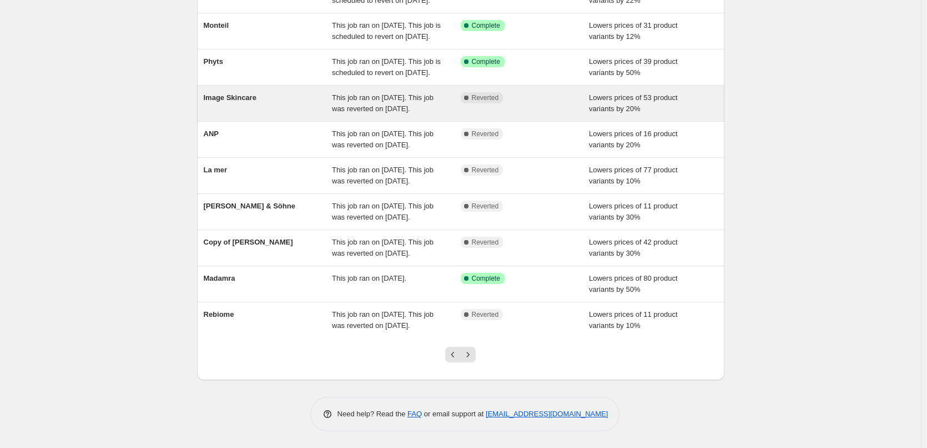
click at [398, 93] on span "This job ran on [DATE]. This job was reverted on [DATE]." at bounding box center [383, 102] width 102 height 19
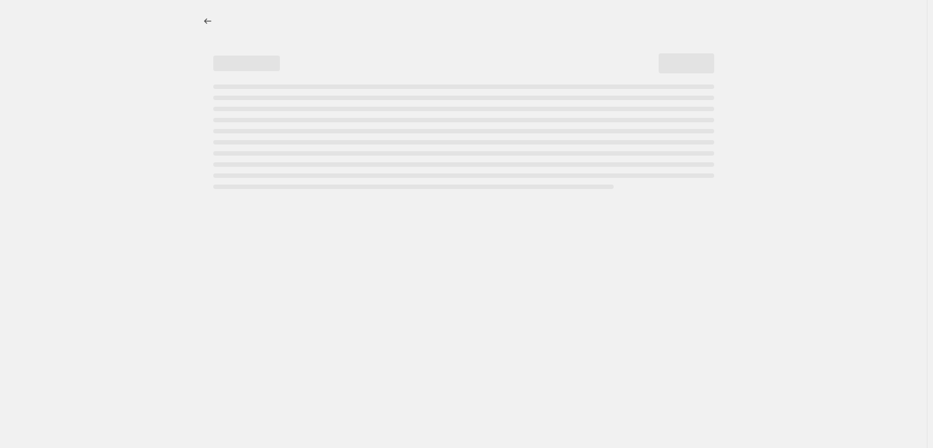
select select "percentage"
select select "remove"
select select "vendor"
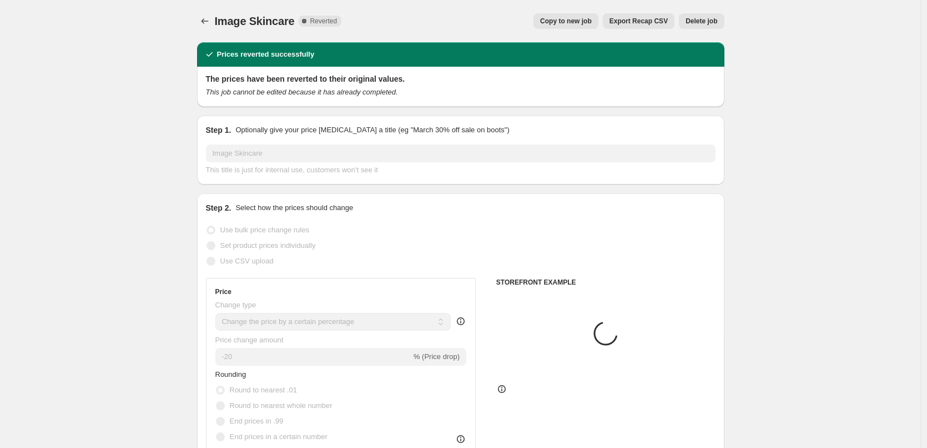
click at [702, 17] on button "Delete job" at bounding box center [701, 21] width 45 height 16
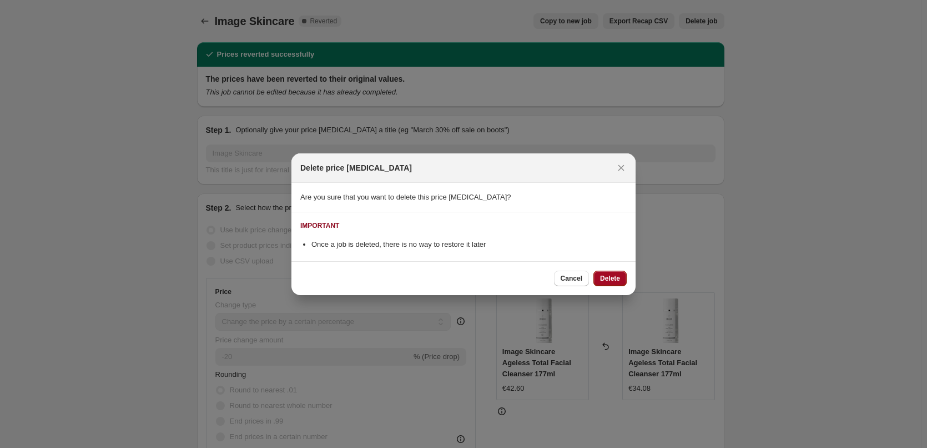
click at [605, 284] on button "Delete" at bounding box center [610, 278] width 33 height 16
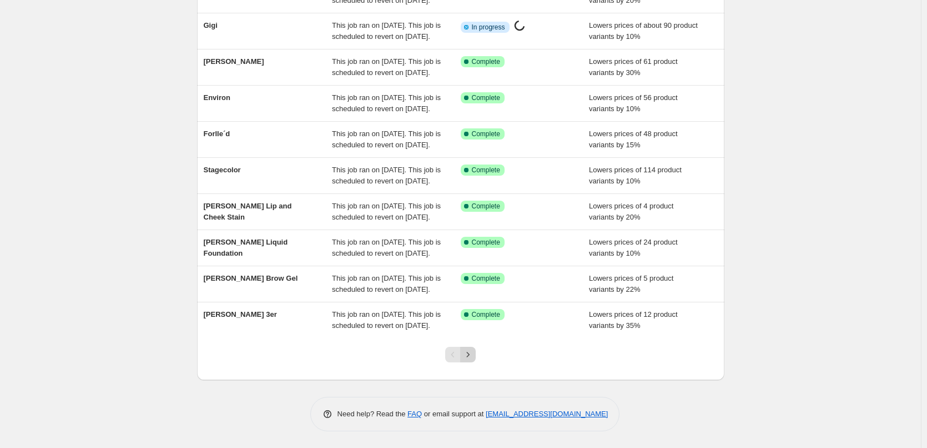
click at [474, 355] on icon "Next" at bounding box center [468, 354] width 11 height 11
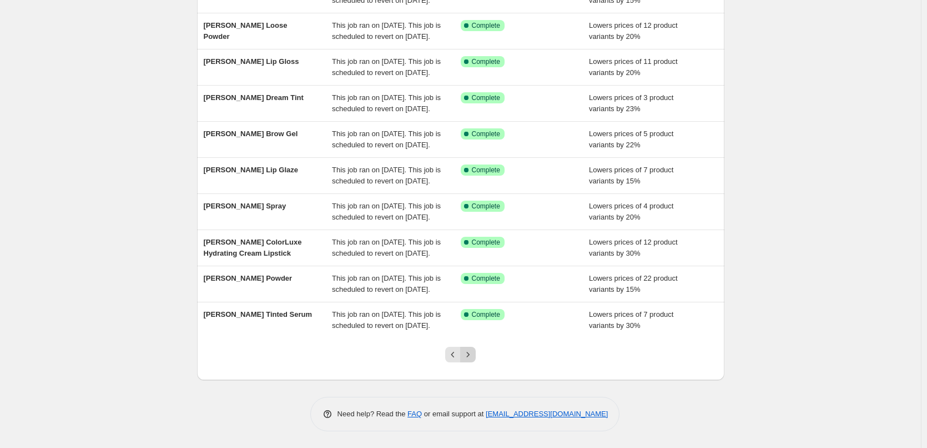
click at [473, 355] on icon "Next" at bounding box center [468, 354] width 11 height 11
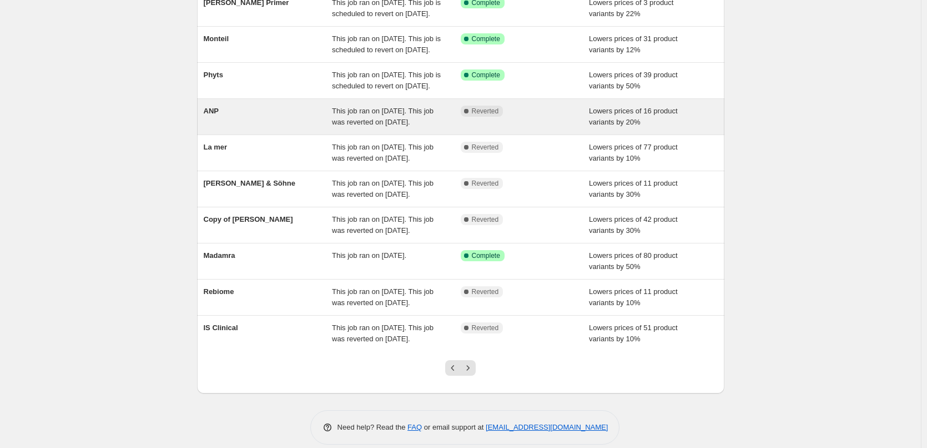
click at [420, 126] on span "This job ran on [DATE]. This job was reverted on [DATE]." at bounding box center [383, 116] width 102 height 19
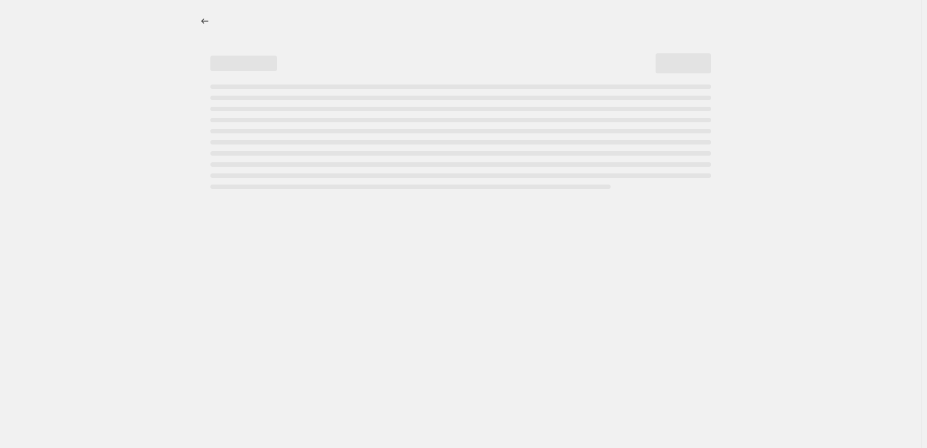
select select "percentage"
select select "vendor"
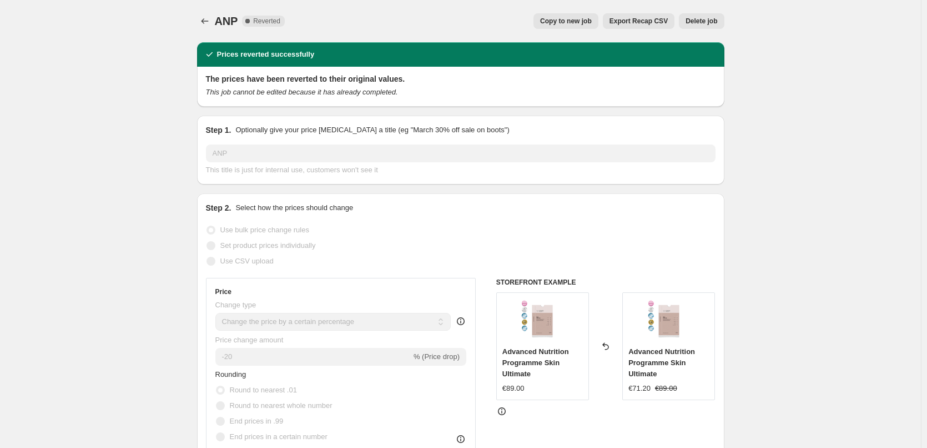
click at [709, 19] on span "Delete job" at bounding box center [702, 21] width 32 height 9
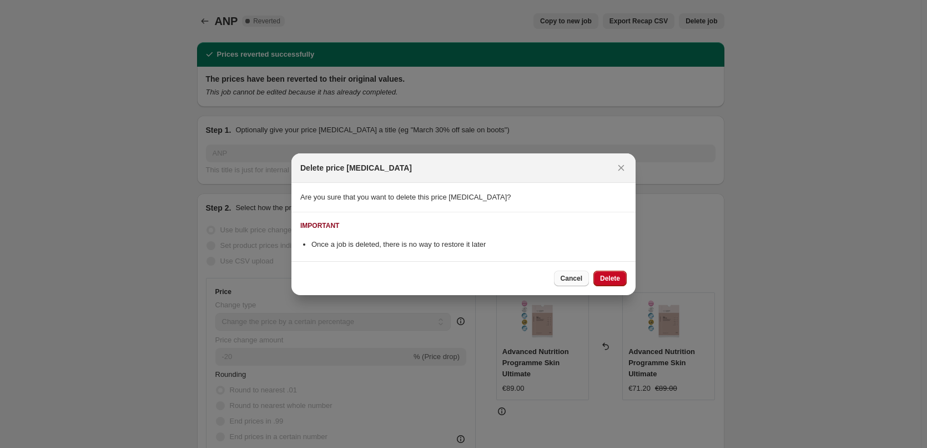
click at [560, 279] on button "Cancel" at bounding box center [571, 278] width 35 height 16
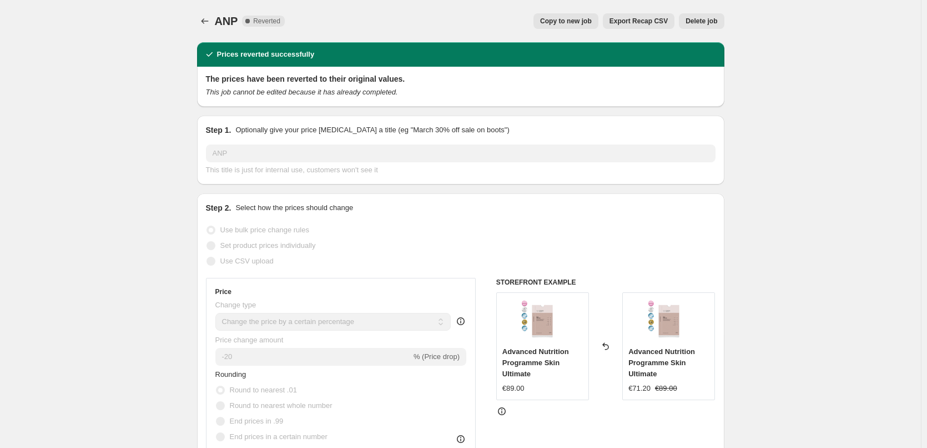
click at [571, 18] on span "Copy to new job" at bounding box center [566, 21] width 52 height 9
select select "percentage"
select select "vendor"
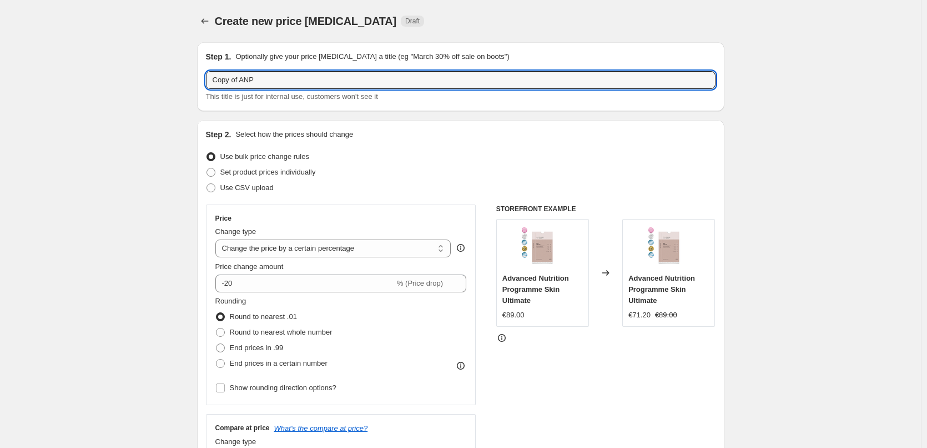
drag, startPoint x: 240, startPoint y: 81, endPoint x: -73, endPoint y: 76, distance: 313.2
click at [0, 76] on html "Home Settings Plans Skip to content Create new price change job. This page is r…" at bounding box center [463, 224] width 927 height 448
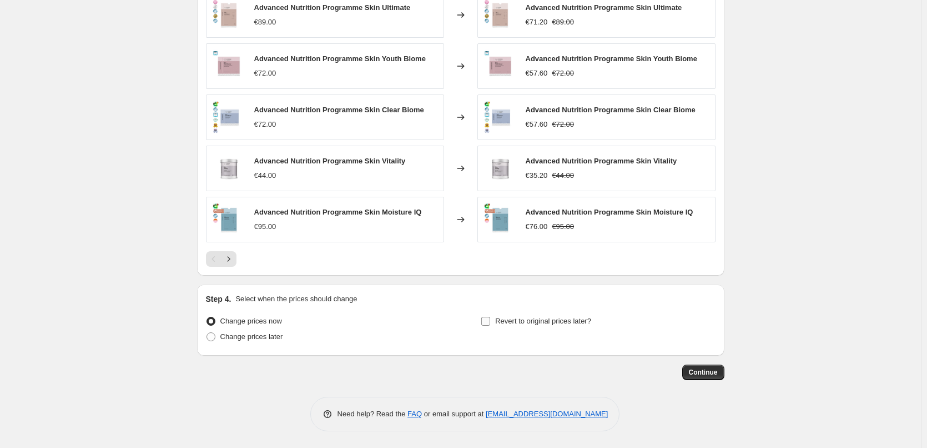
type input "ANP"
click at [504, 321] on span "Revert to original prices later?" at bounding box center [543, 321] width 96 height 8
click at [490, 321] on input "Revert to original prices later?" at bounding box center [485, 321] width 9 height 9
checkbox input "true"
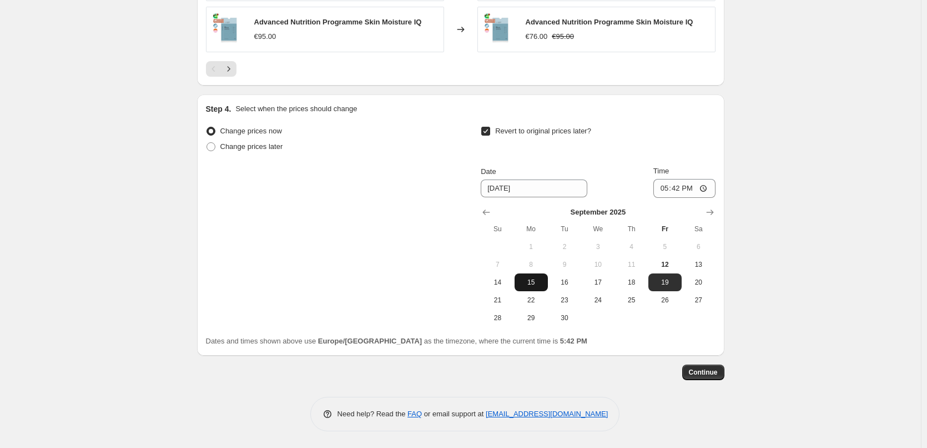
click at [538, 281] on span "15" at bounding box center [531, 282] width 24 height 9
type input "[DATE]"
click at [663, 188] on input "17:42" at bounding box center [685, 188] width 62 height 19
click at [705, 189] on input "15:00" at bounding box center [685, 188] width 62 height 19
type input "03:00"
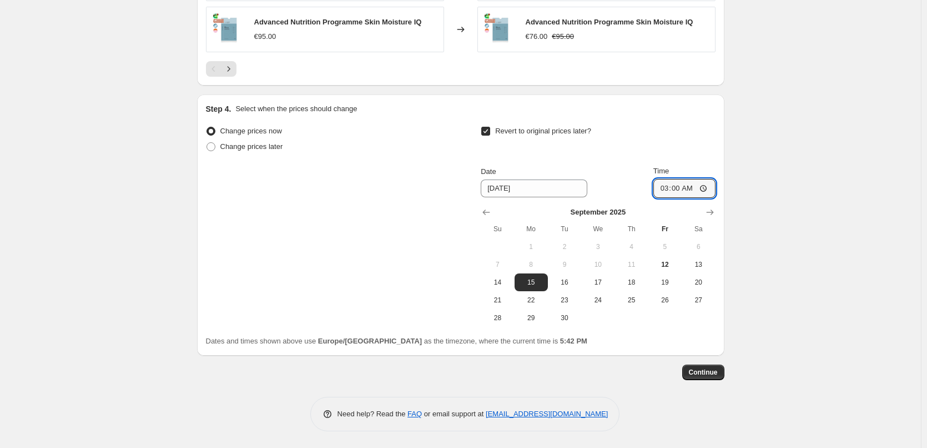
click at [712, 375] on span "Continue" at bounding box center [703, 372] width 29 height 9
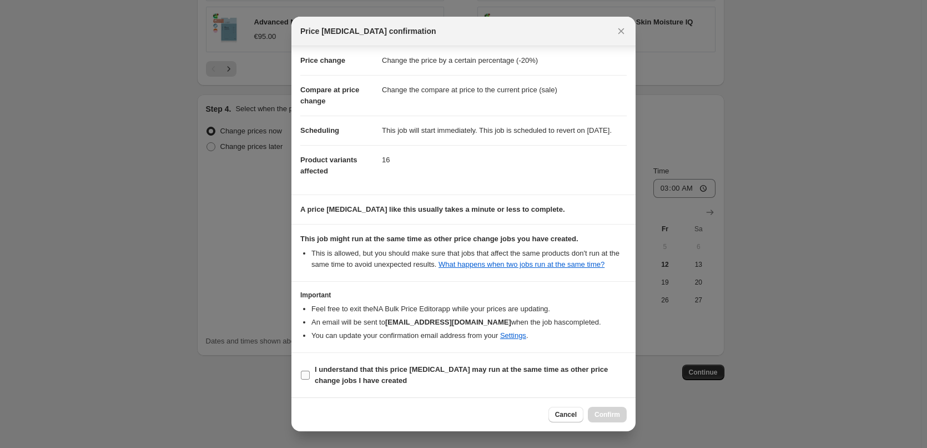
click at [354, 374] on span "I understand that this price [MEDICAL_DATA] may run at the same time as other p…" at bounding box center [471, 375] width 312 height 22
click at [310, 374] on input "I understand that this price [MEDICAL_DATA] may run at the same time as other p…" at bounding box center [305, 374] width 9 height 9
checkbox input "true"
click at [606, 413] on span "Confirm" at bounding box center [608, 414] width 26 height 9
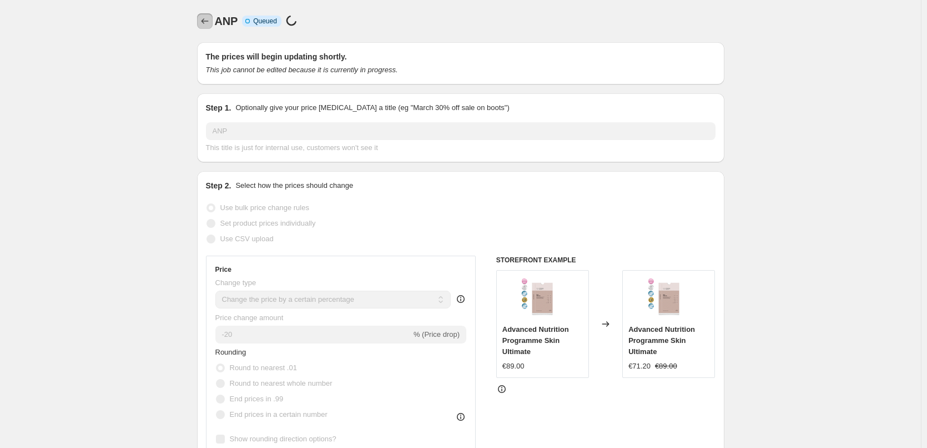
click at [204, 21] on icon "Price change jobs" at bounding box center [204, 21] width 7 height 6
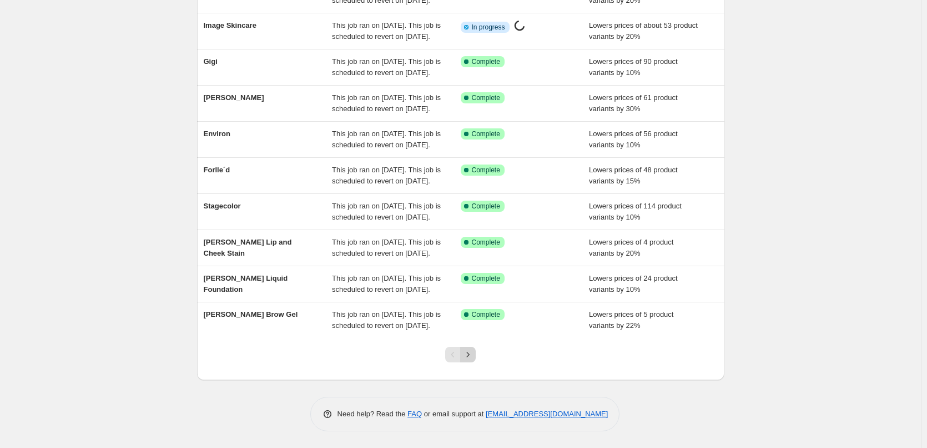
click at [474, 357] on icon "Next" at bounding box center [468, 354] width 11 height 11
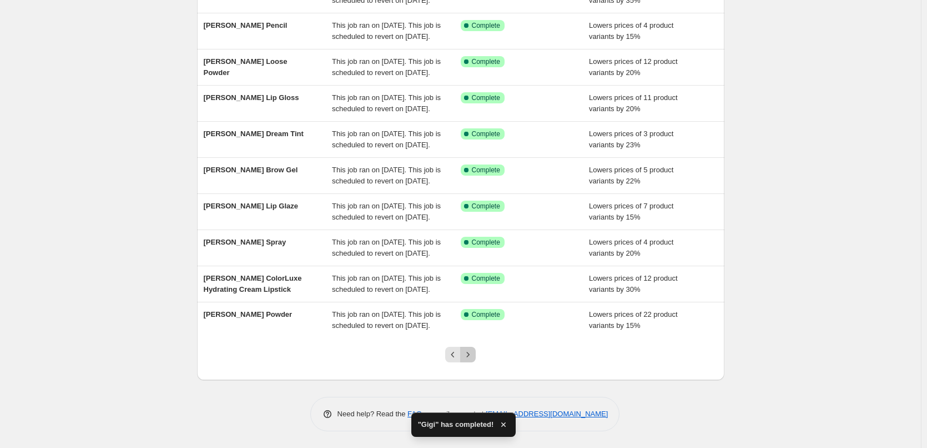
click at [470, 349] on icon "Next" at bounding box center [468, 354] width 11 height 11
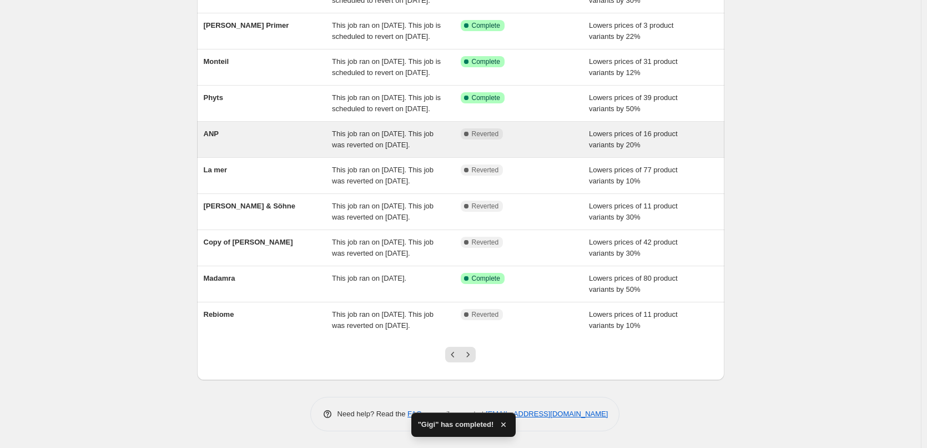
click at [413, 129] on span "This job ran on [DATE]. This job was reverted on [DATE]." at bounding box center [383, 138] width 102 height 19
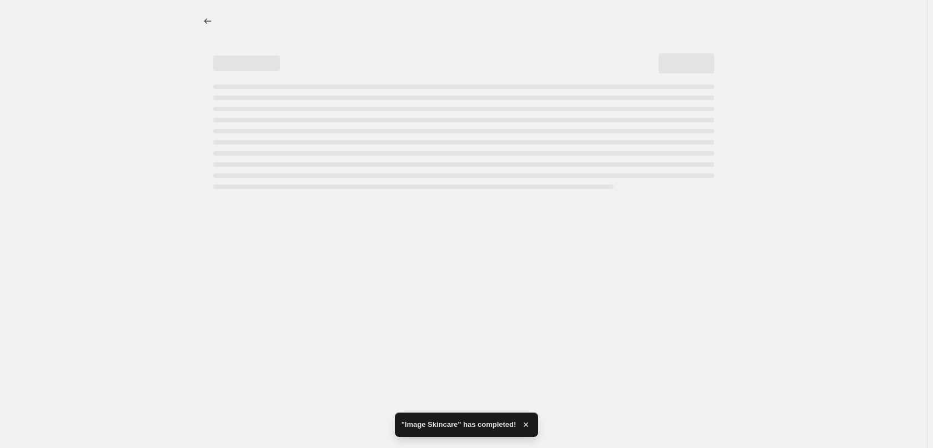
select select "percentage"
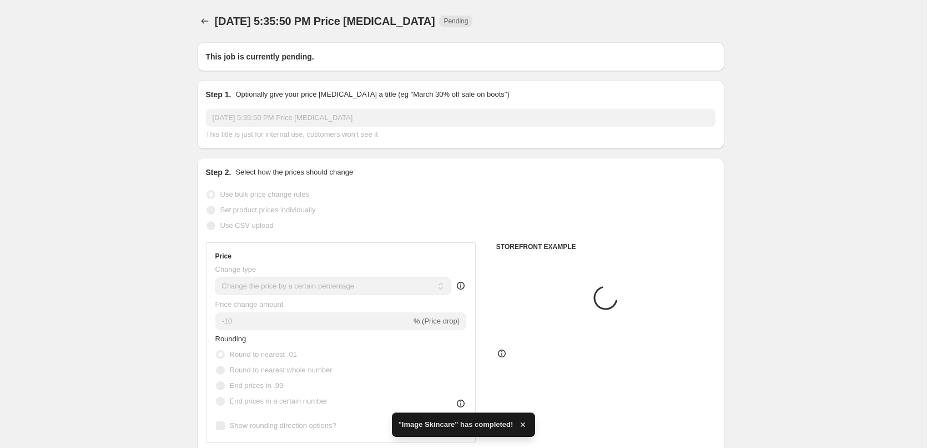
type input "ANP"
radio input "false"
radio input "true"
checkbox input "true"
select select "vendor"
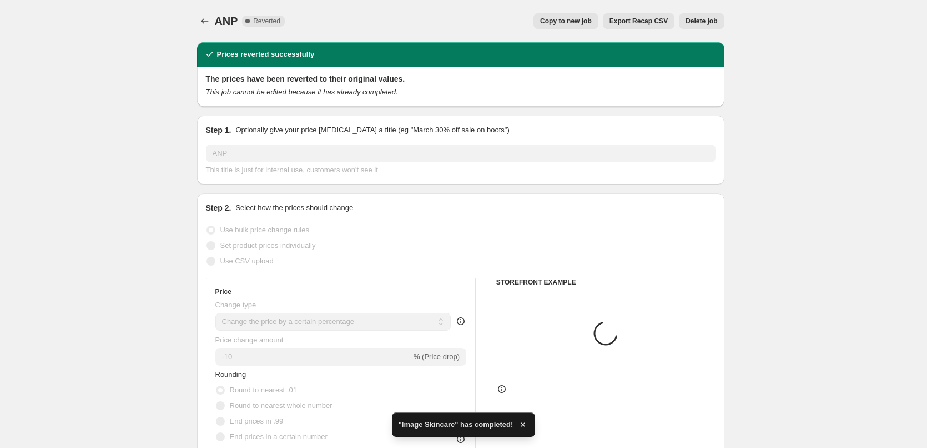
click at [702, 22] on span "Delete job" at bounding box center [702, 21] width 32 height 9
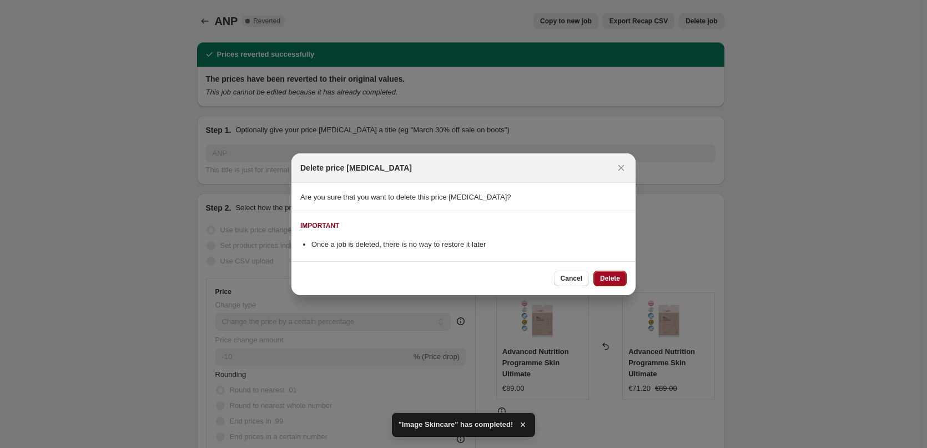
click at [609, 278] on span "Delete" at bounding box center [610, 278] width 20 height 9
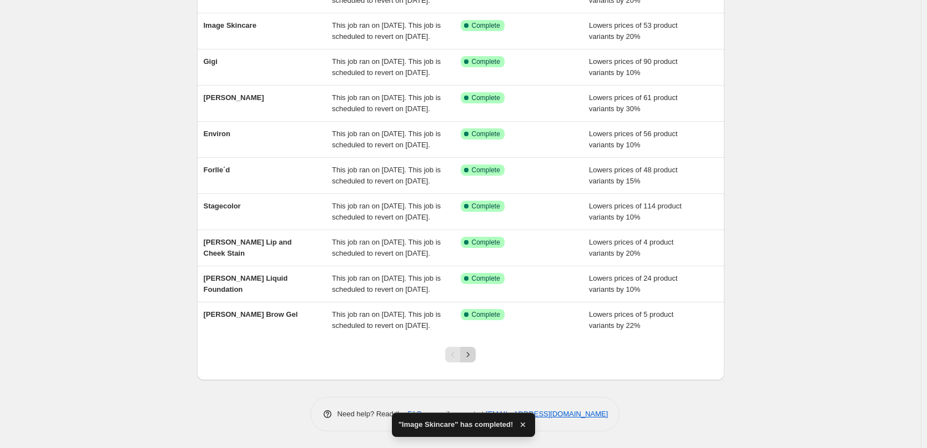
click at [478, 350] on div at bounding box center [460, 359] width 45 height 42
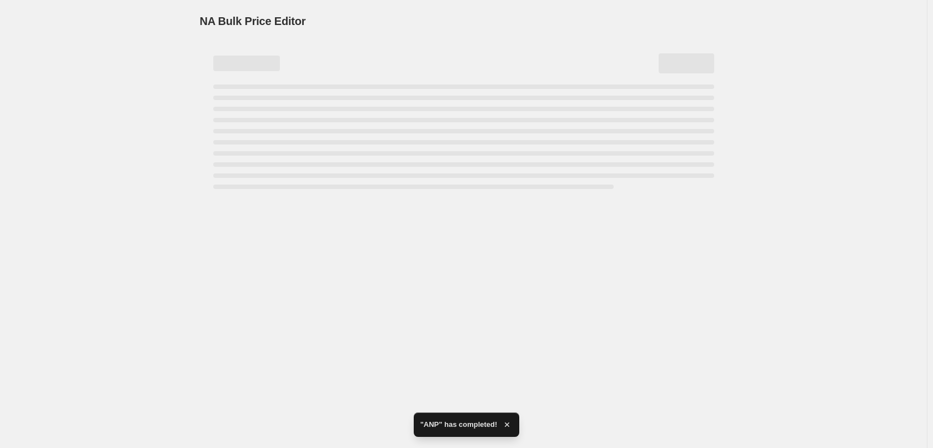
click at [475, 352] on div "NA Bulk Price Editor. This page is ready NA Bulk Price Editor" at bounding box center [463, 224] width 927 height 448
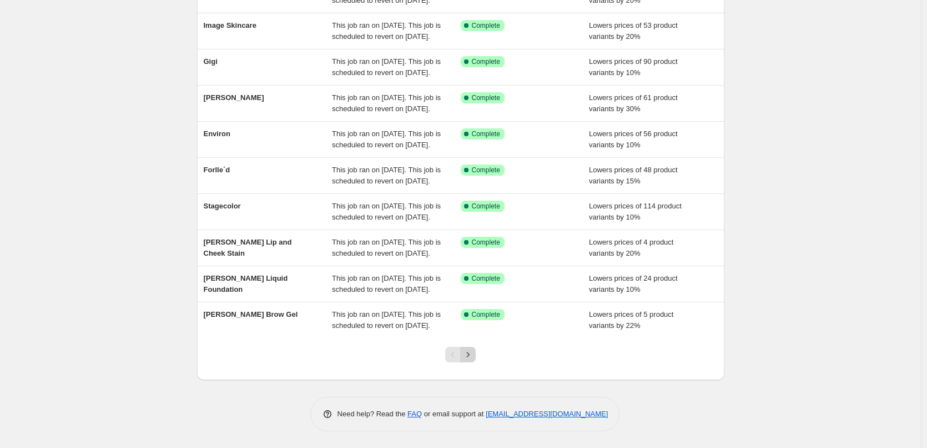
click at [476, 355] on button "Next" at bounding box center [468, 355] width 16 height 16
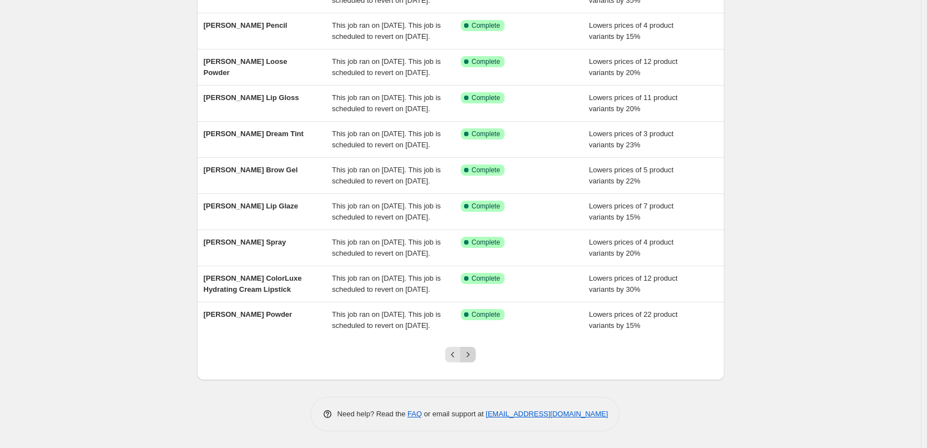
click at [473, 349] on icon "Next" at bounding box center [468, 354] width 11 height 11
